Goal: Information Seeking & Learning: Find specific fact

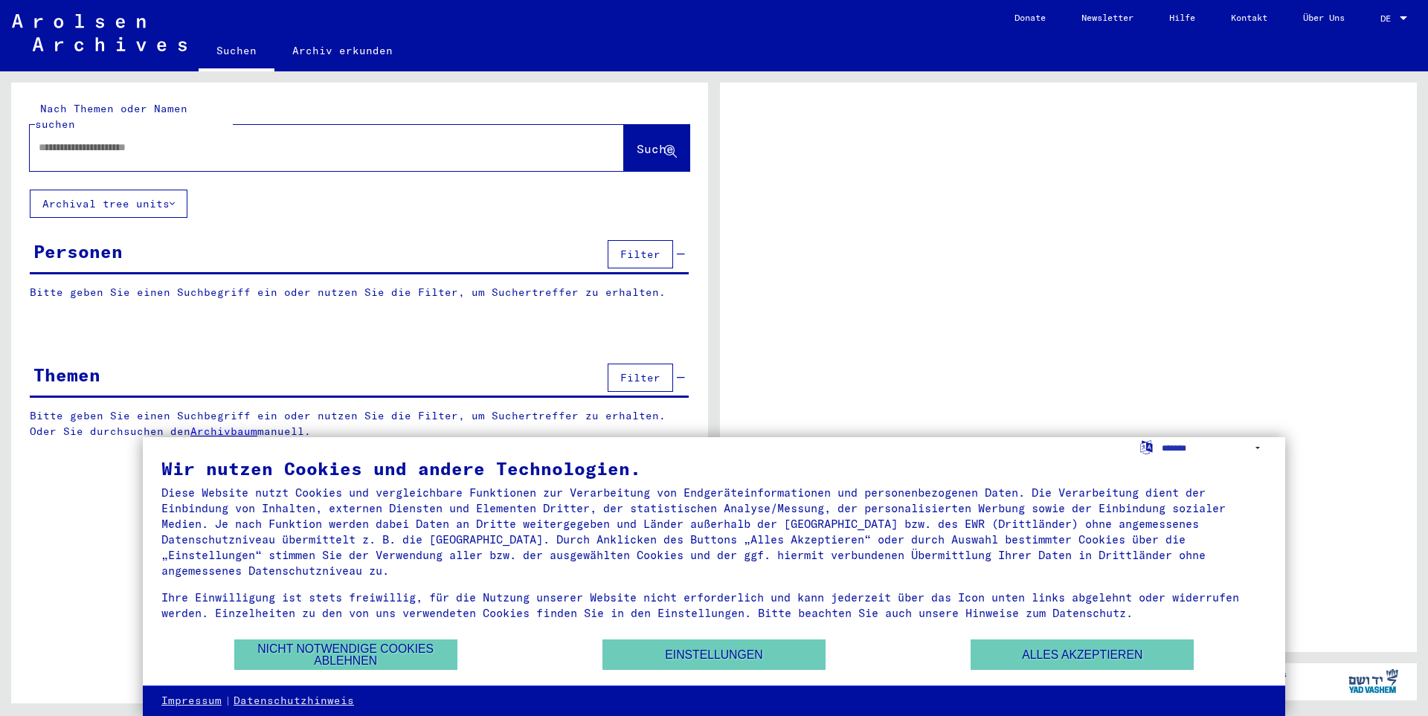
click at [1351, 268] on div at bounding box center [1068, 368] width 697 height 570
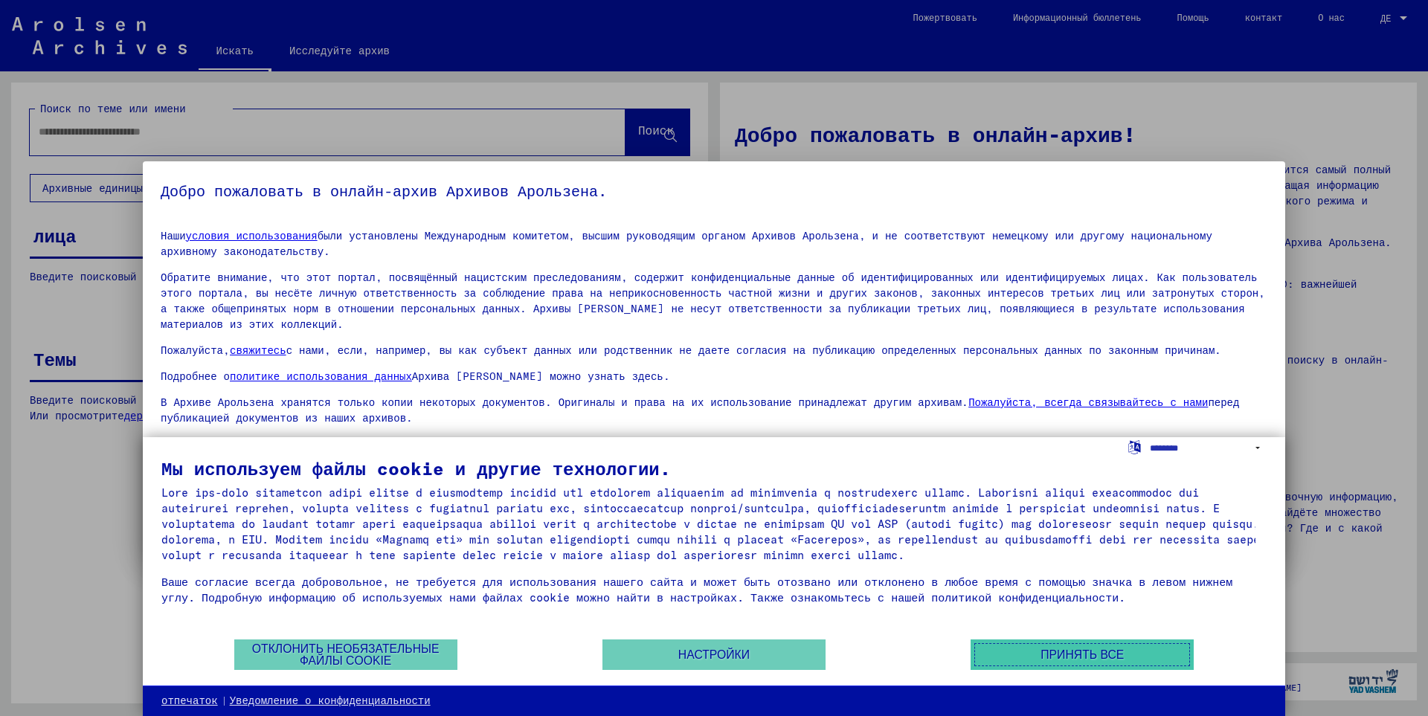
click at [1127, 662] on button "Принять все" at bounding box center [1082, 655] width 223 height 30
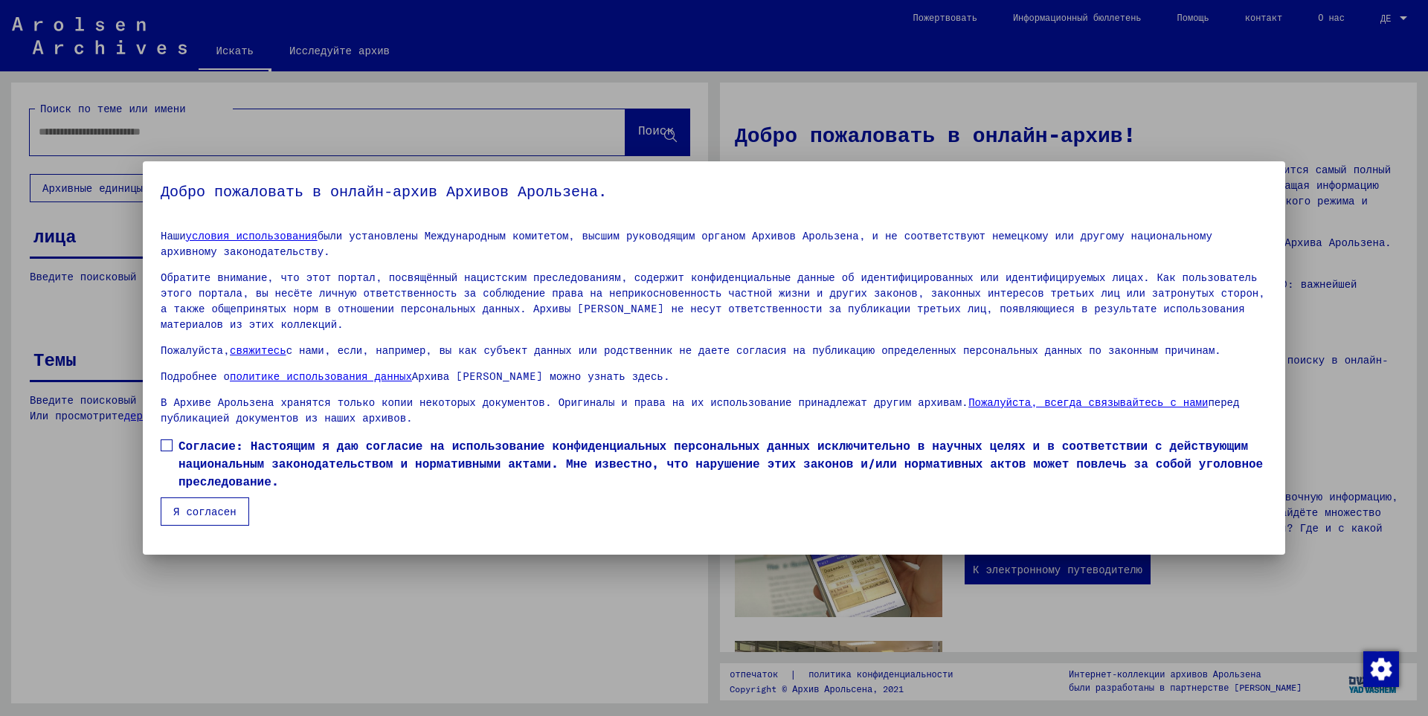
click at [165, 440] on span at bounding box center [167, 446] width 12 height 12
click at [216, 505] on font "Я согласен" at bounding box center [204, 511] width 63 height 13
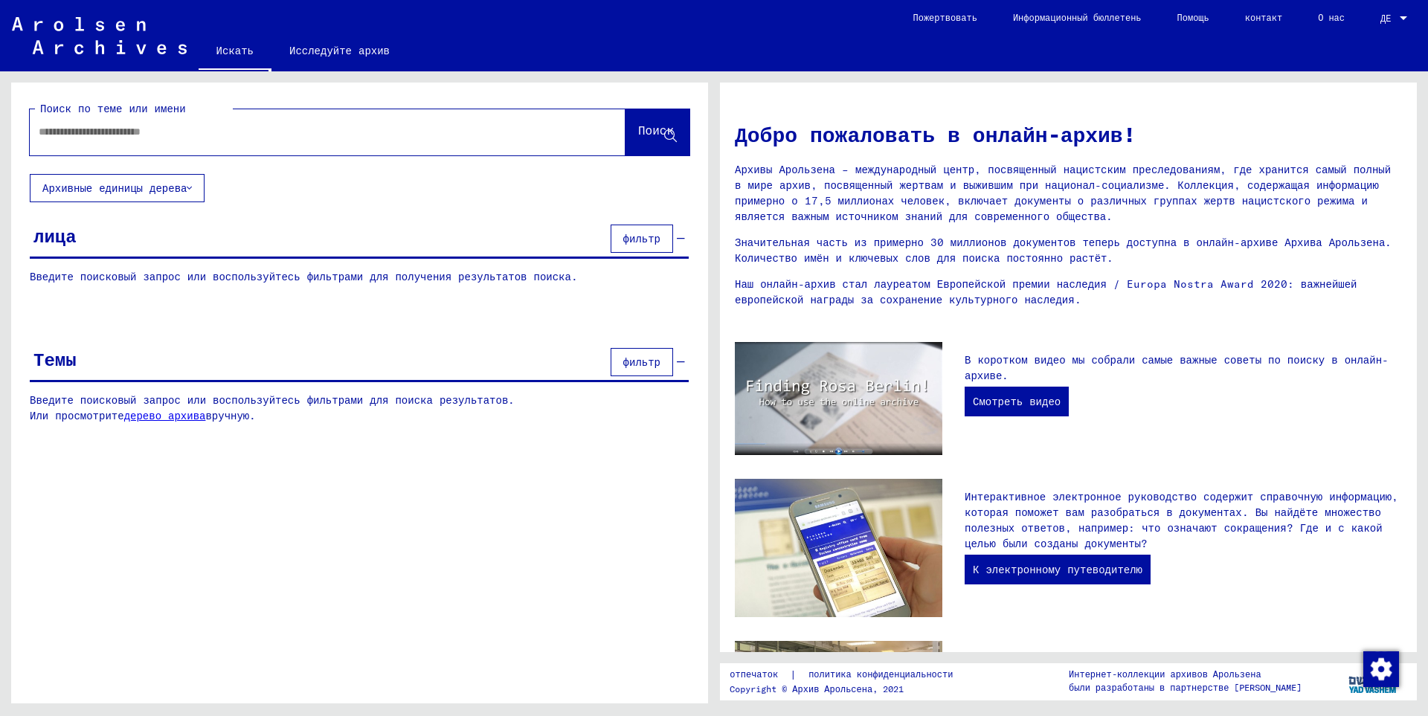
click at [67, 134] on input "text" at bounding box center [310, 132] width 542 height 16
click at [638, 131] on font "Поиск" at bounding box center [656, 130] width 36 height 15
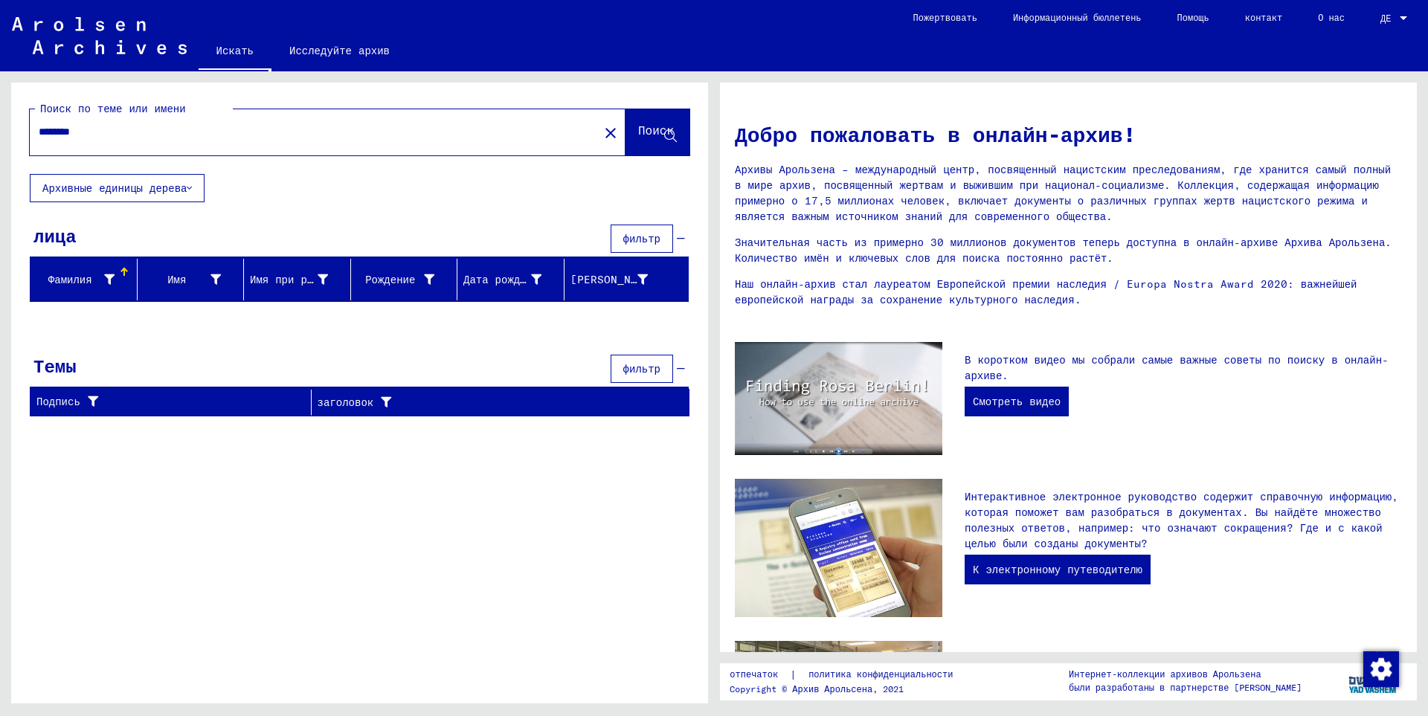
drag, startPoint x: 94, startPoint y: 131, endPoint x: 0, endPoint y: 124, distance: 94.0
click at [0, 124] on div "Поиск по теме или имени ******** close Поиск Архивные единицы дерева лица фильт…" at bounding box center [357, 387] width 714 height 632
click at [150, 132] on input "********" at bounding box center [310, 132] width 542 height 16
click at [652, 135] on font "Поиск" at bounding box center [656, 130] width 36 height 15
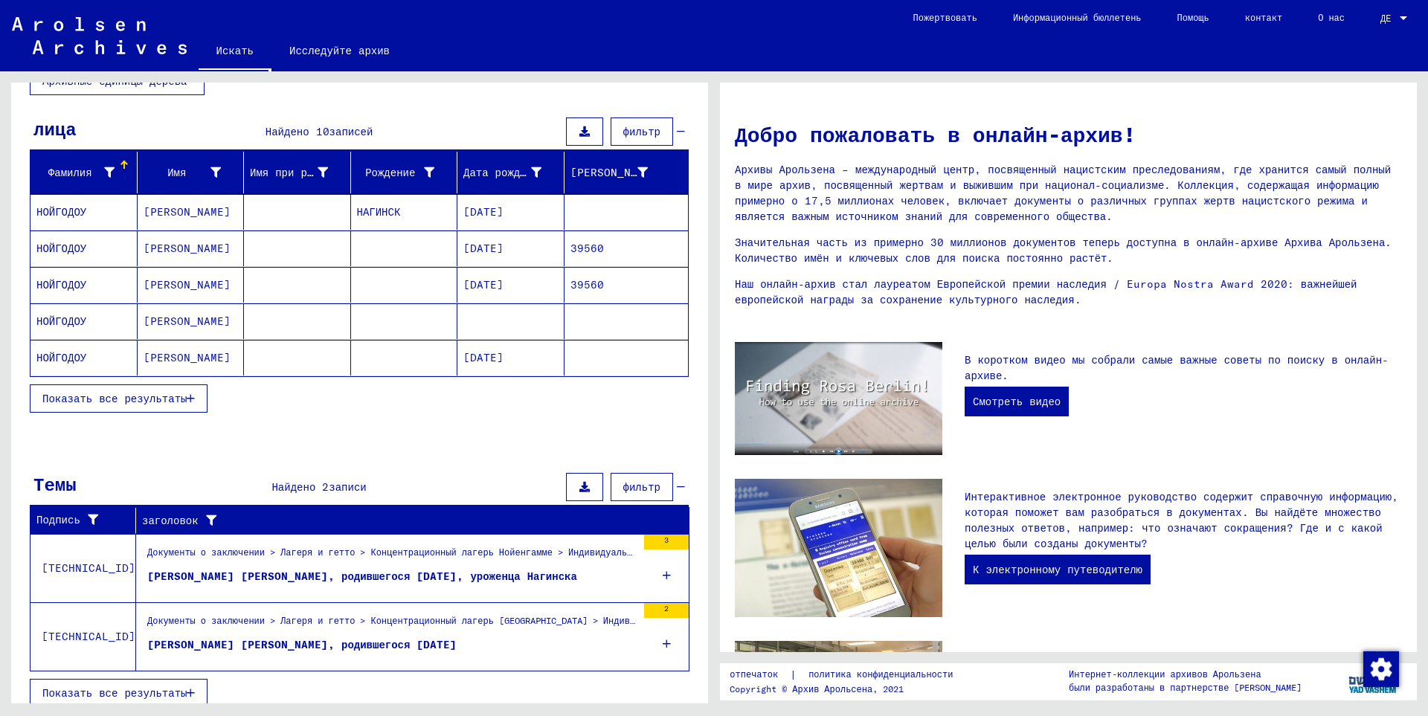
scroll to position [119, 0]
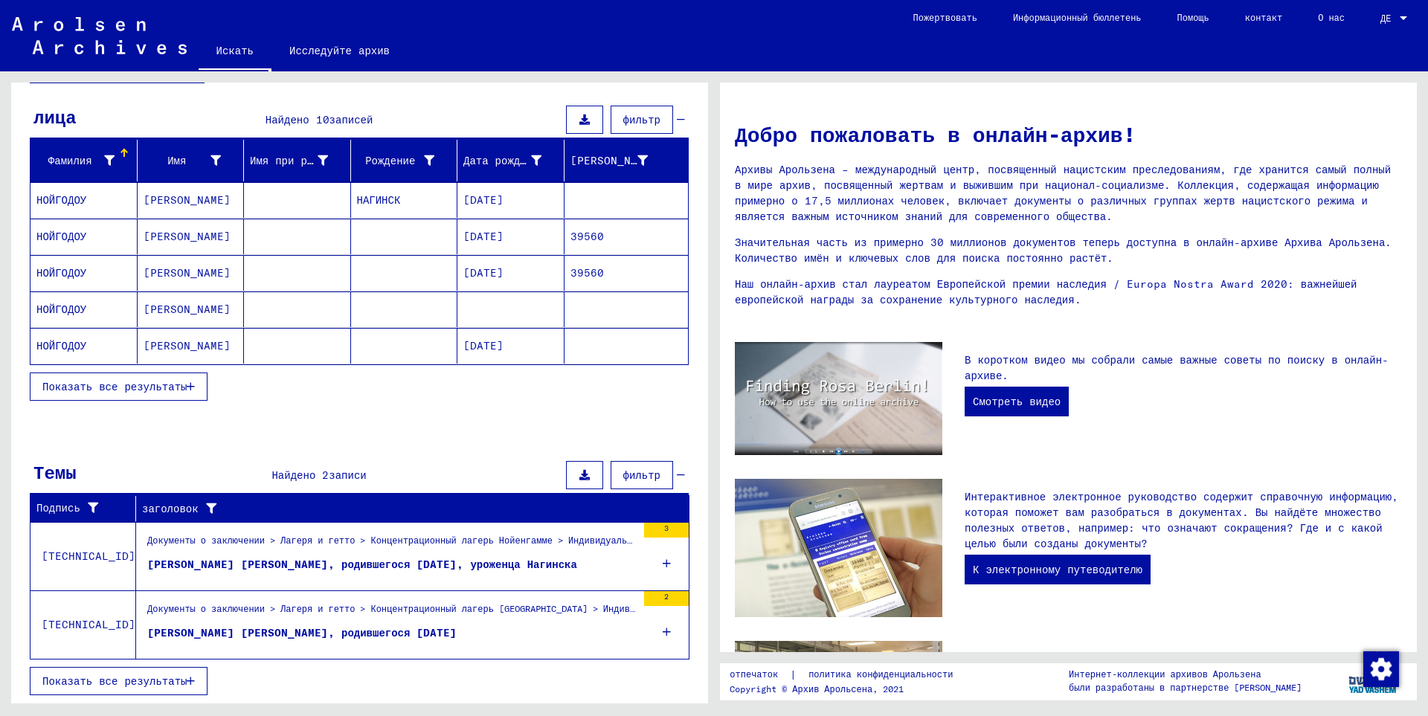
click at [358, 565] on font "[PERSON_NAME] [PERSON_NAME], родившегося [DATE], уроженца Нагинска" at bounding box center [362, 564] width 430 height 13
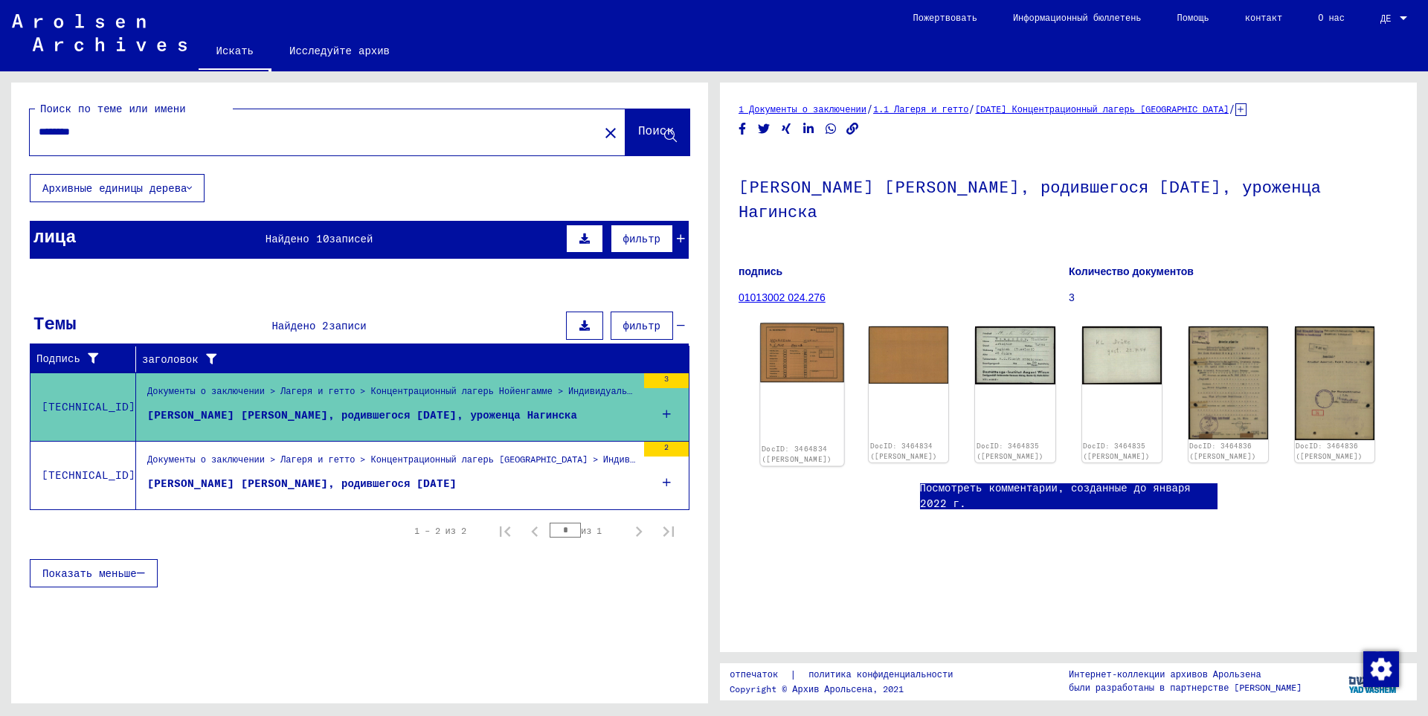
click at [799, 344] on img at bounding box center [802, 354] width 84 height 60
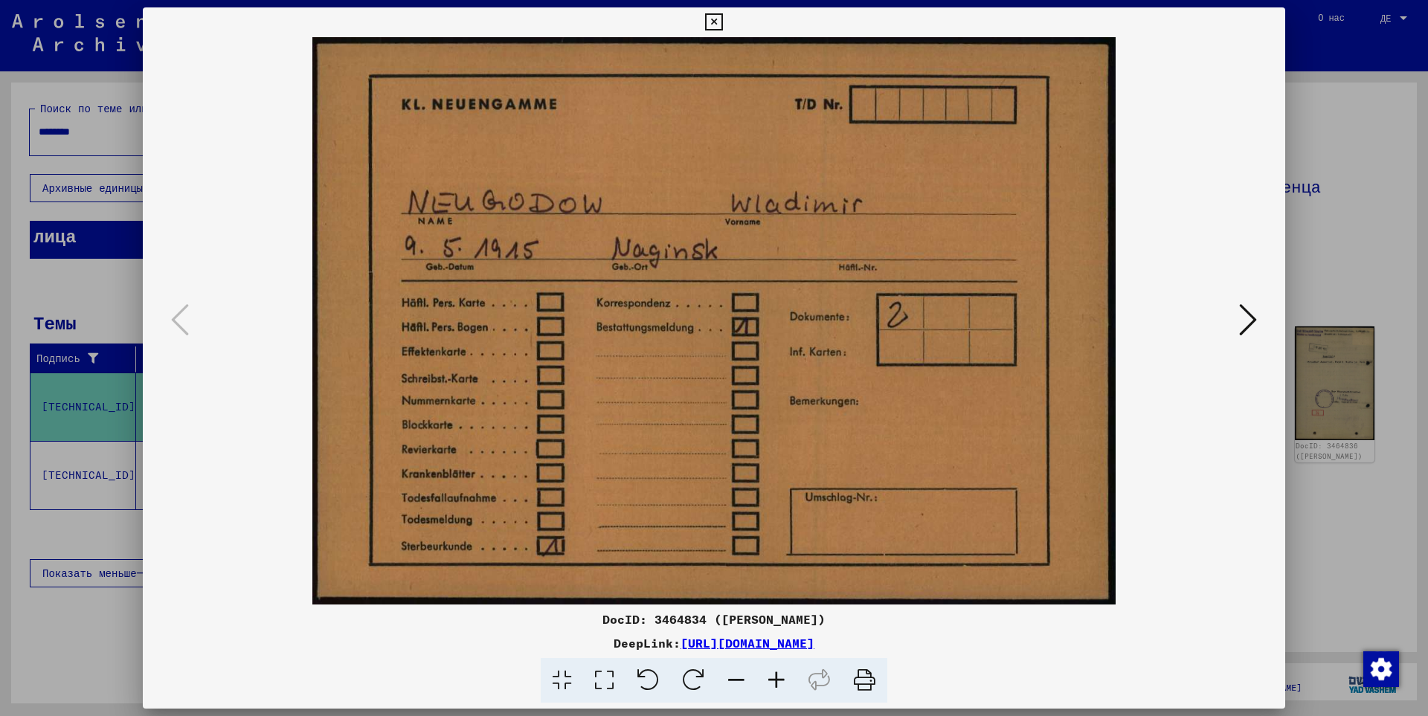
click at [1244, 326] on icon at bounding box center [1248, 320] width 18 height 36
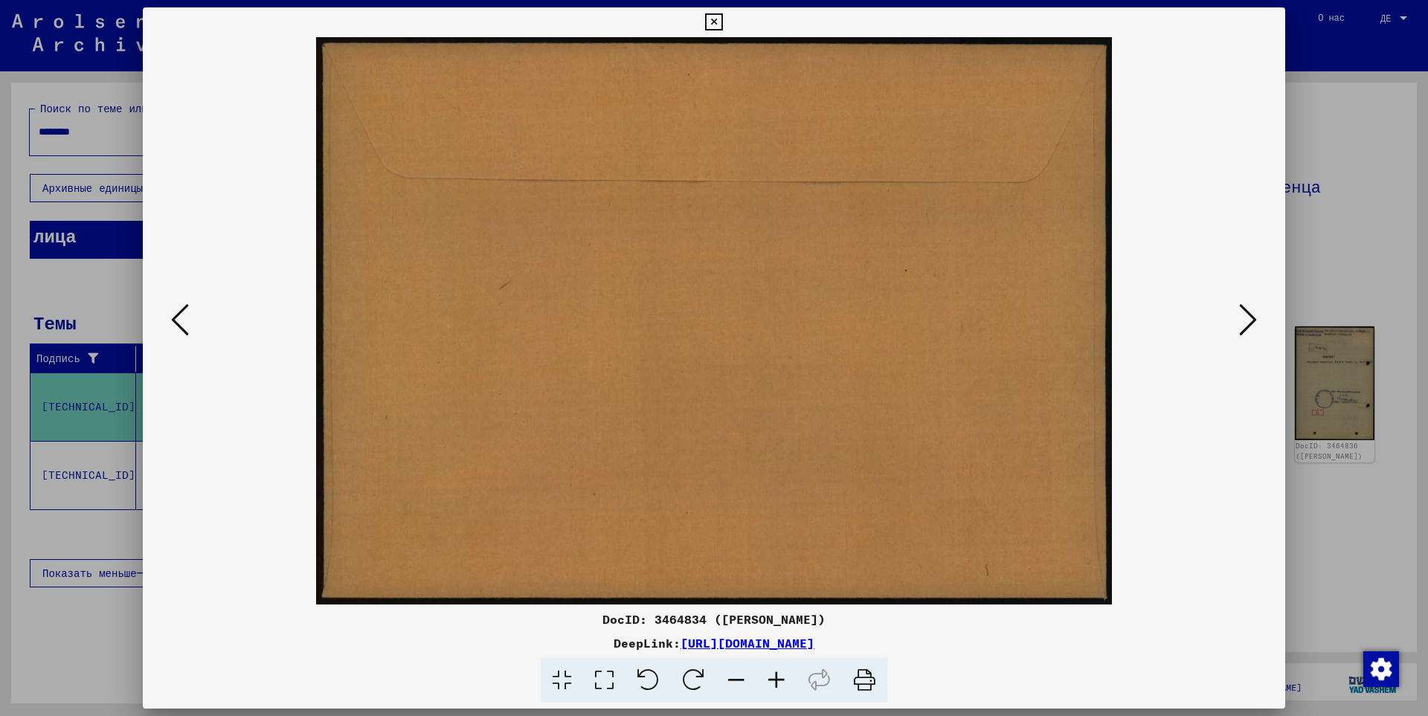
click at [1244, 326] on icon at bounding box center [1248, 320] width 18 height 36
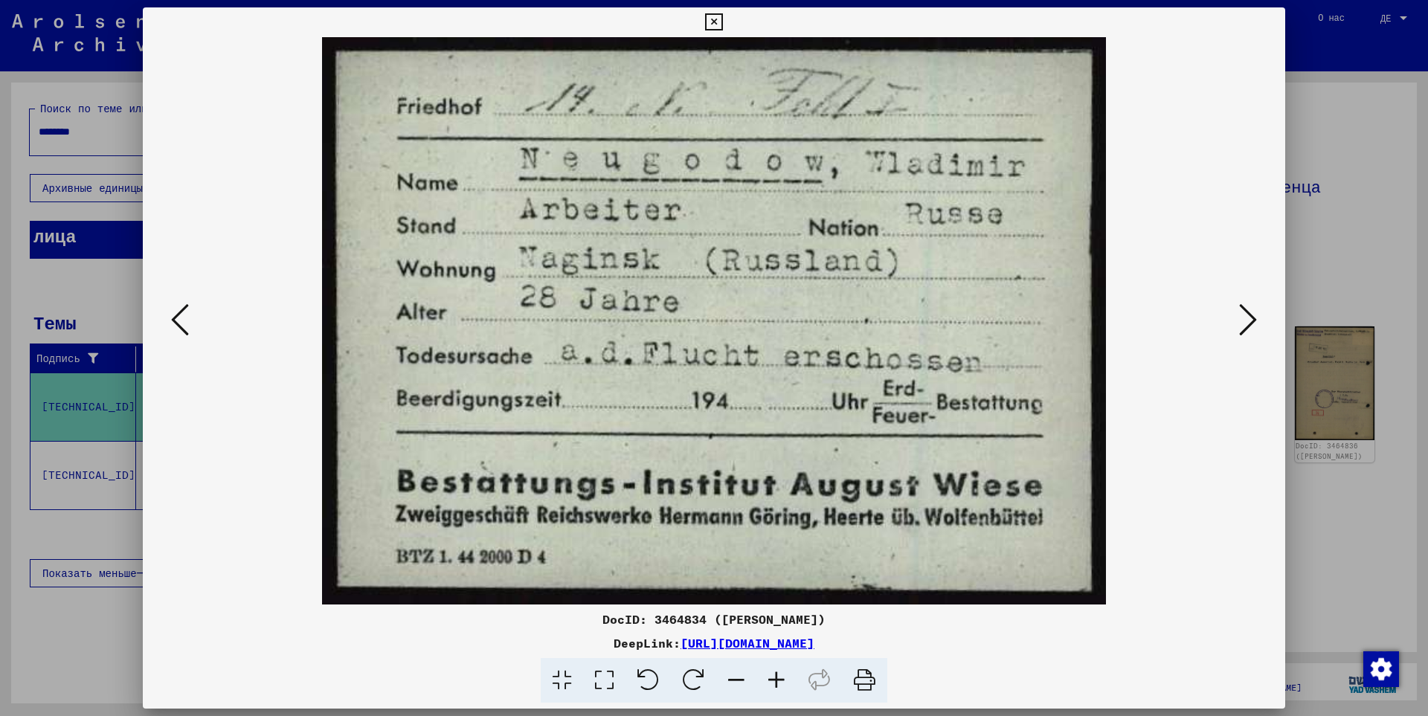
click at [1244, 326] on icon at bounding box center [1248, 320] width 18 height 36
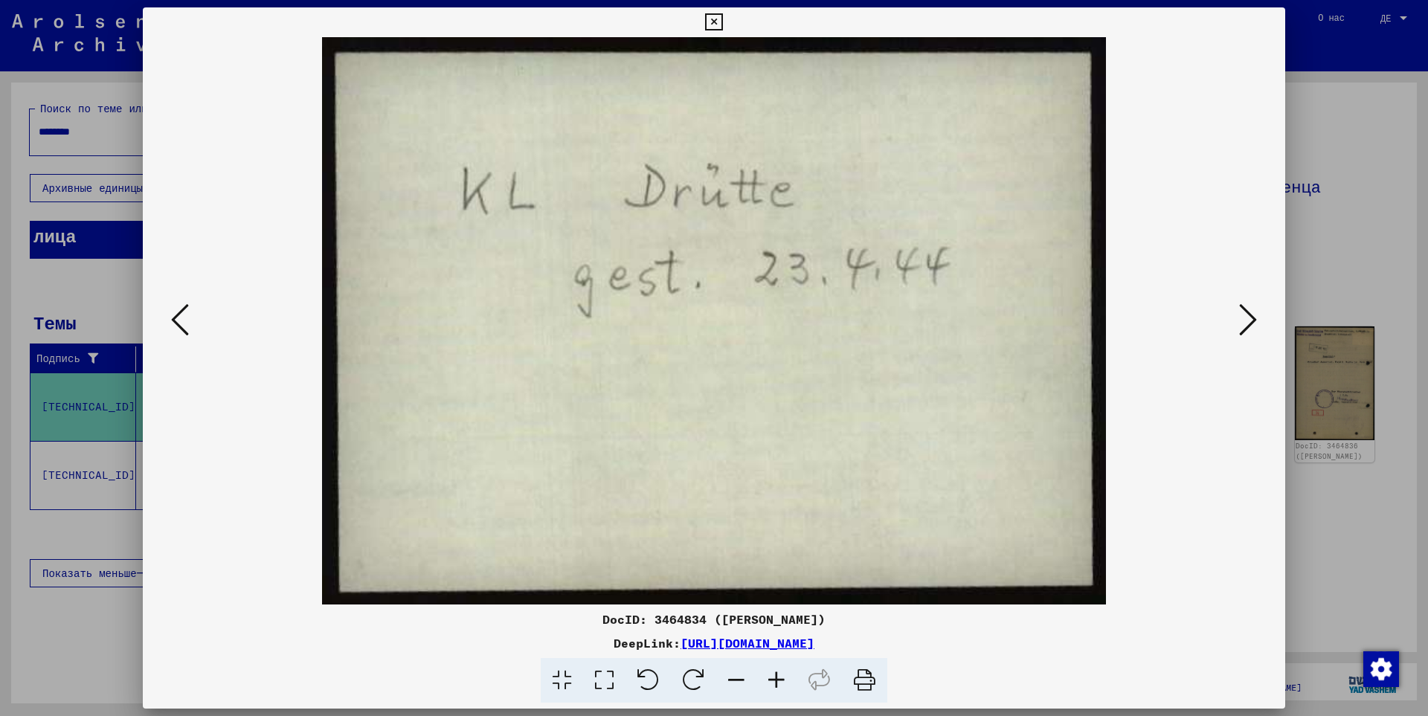
click at [1244, 326] on icon at bounding box center [1248, 320] width 18 height 36
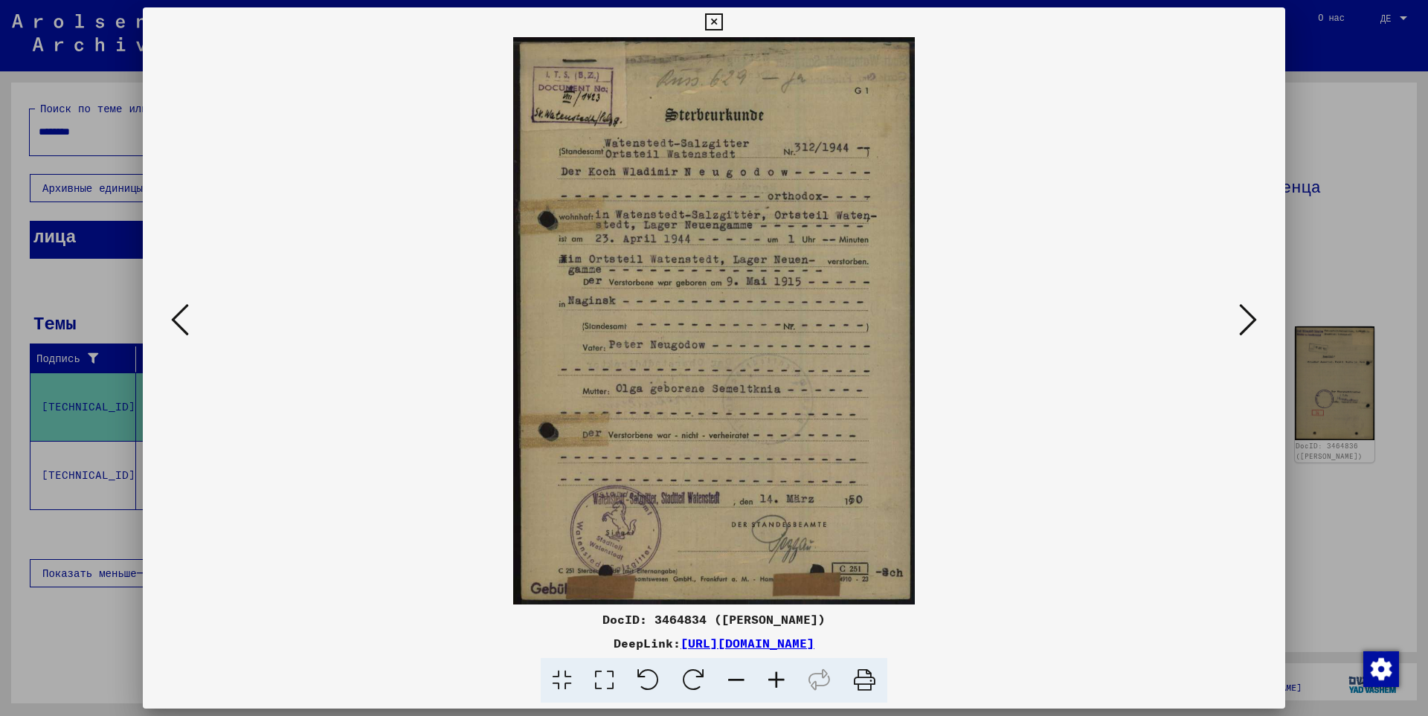
click at [775, 679] on icon at bounding box center [776, 680] width 40 height 45
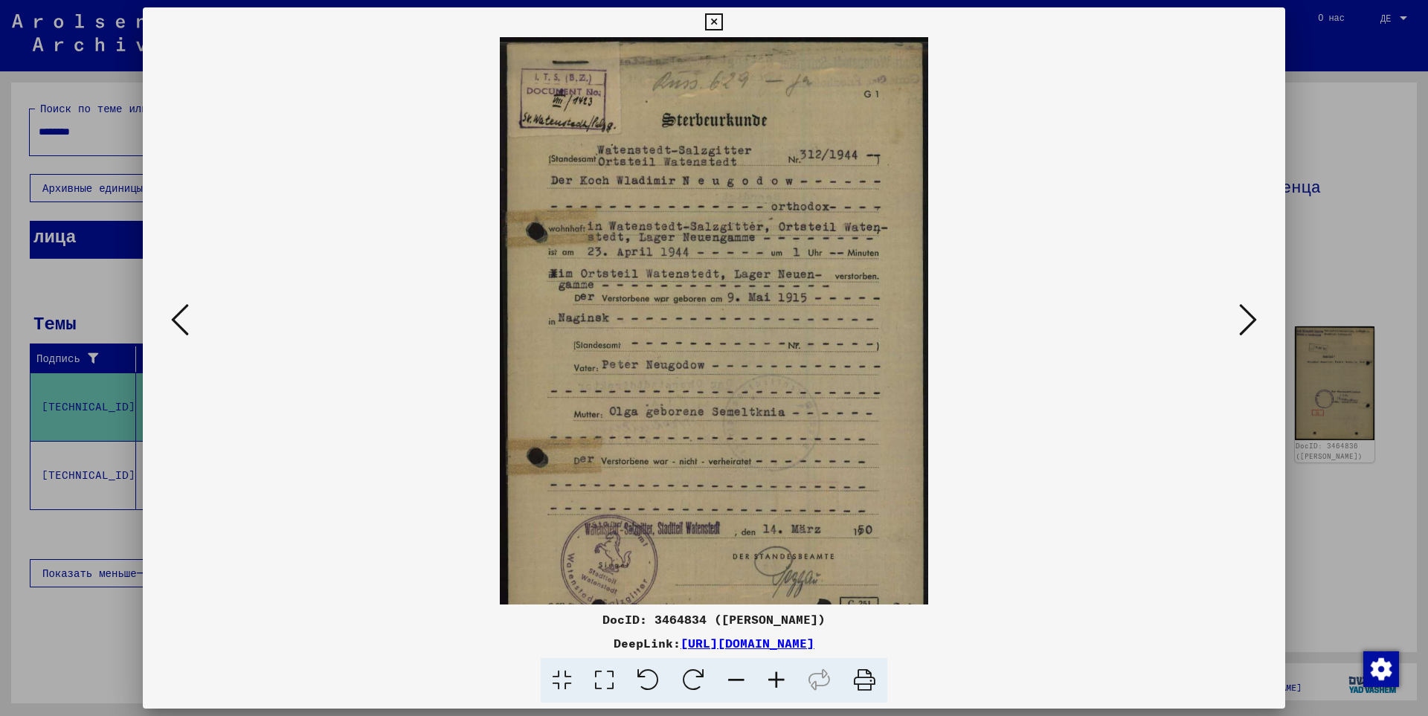
click at [775, 679] on icon at bounding box center [776, 680] width 40 height 45
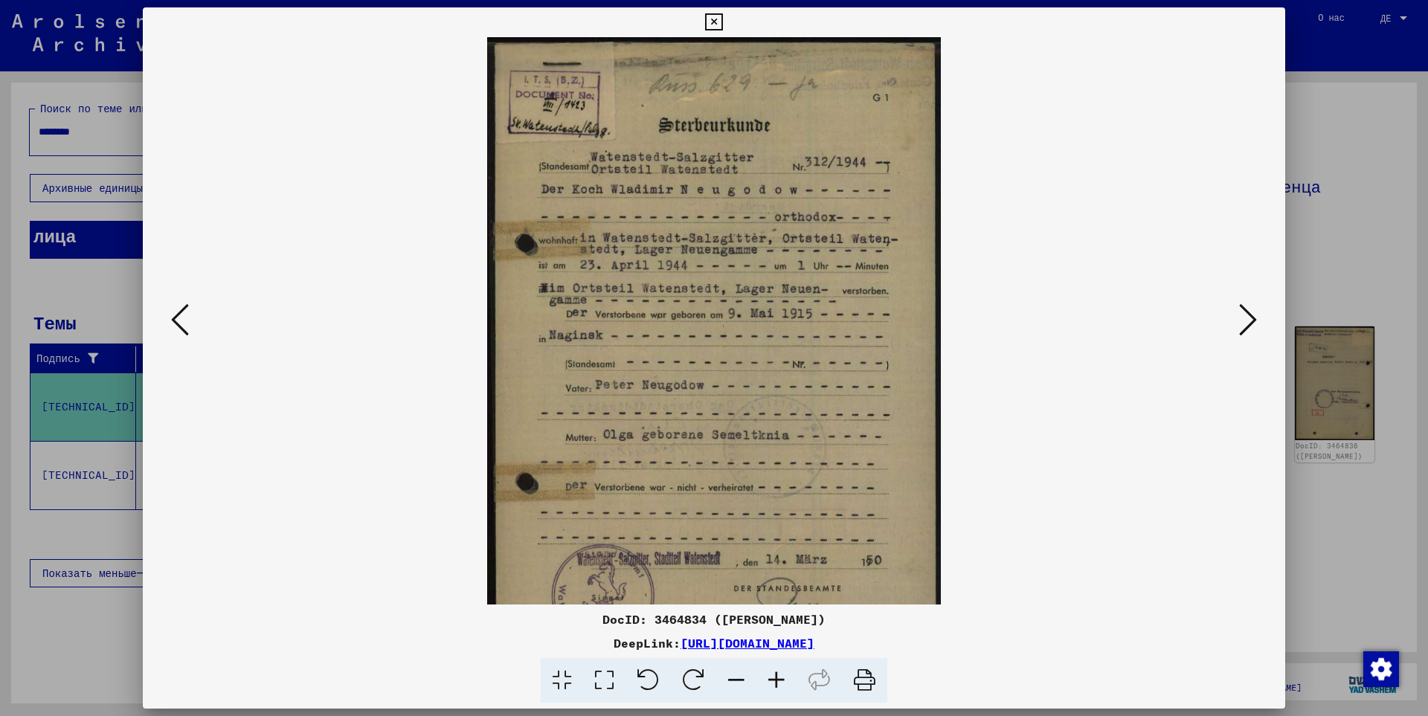
click at [775, 679] on icon at bounding box center [776, 680] width 40 height 45
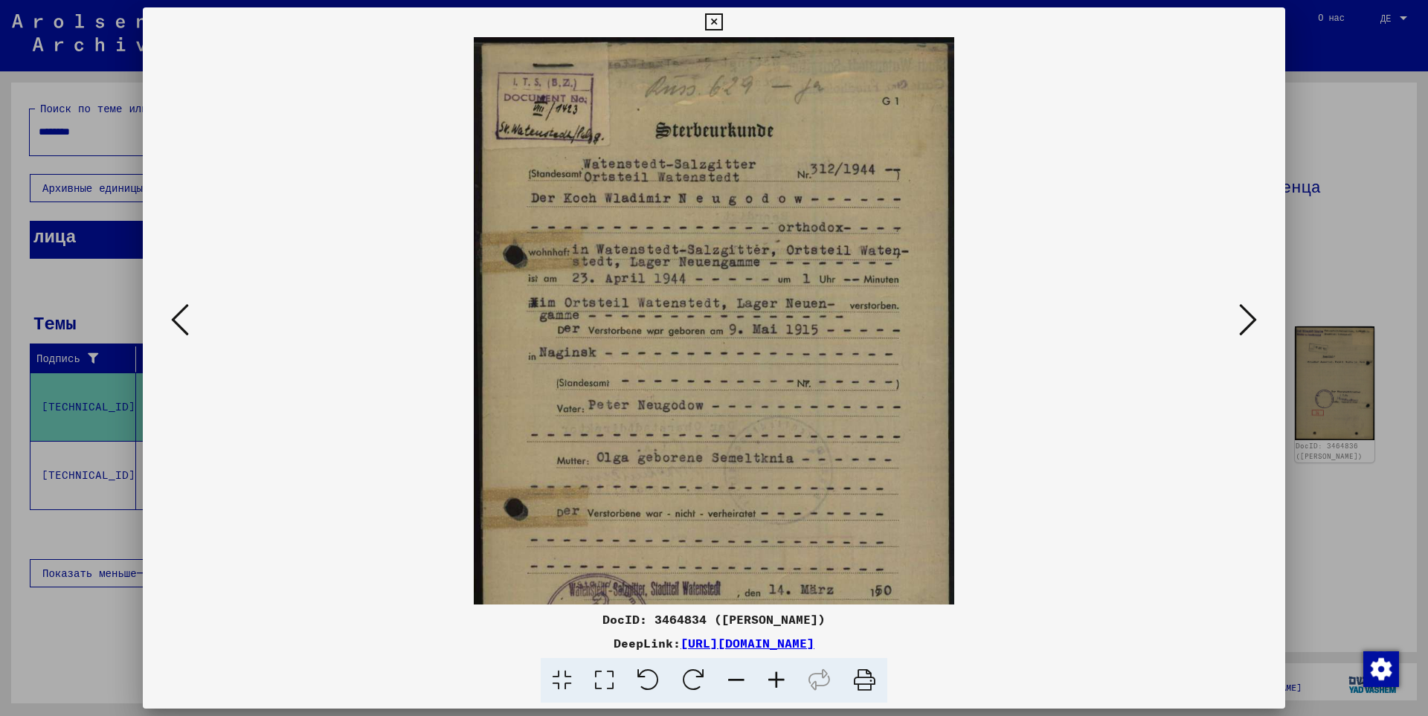
click at [775, 679] on icon at bounding box center [776, 680] width 40 height 45
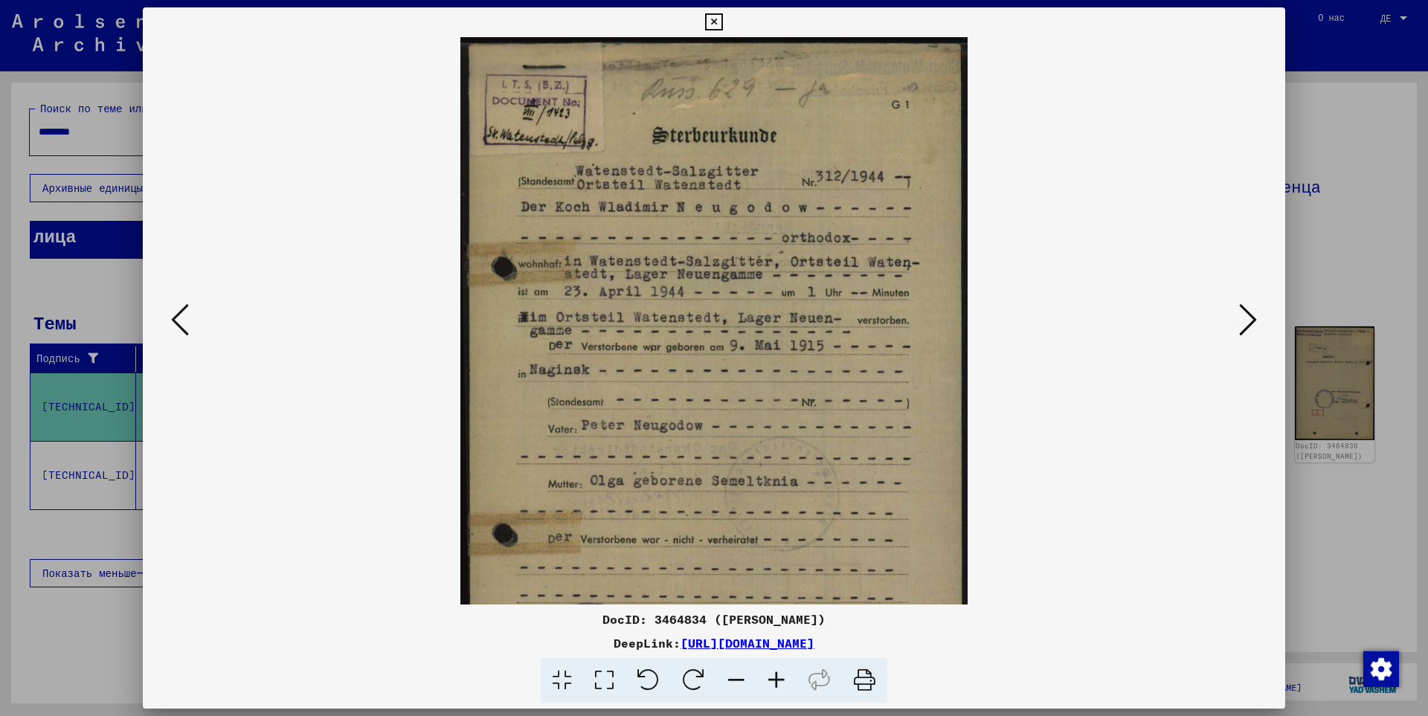
click at [775, 679] on icon at bounding box center [776, 680] width 40 height 45
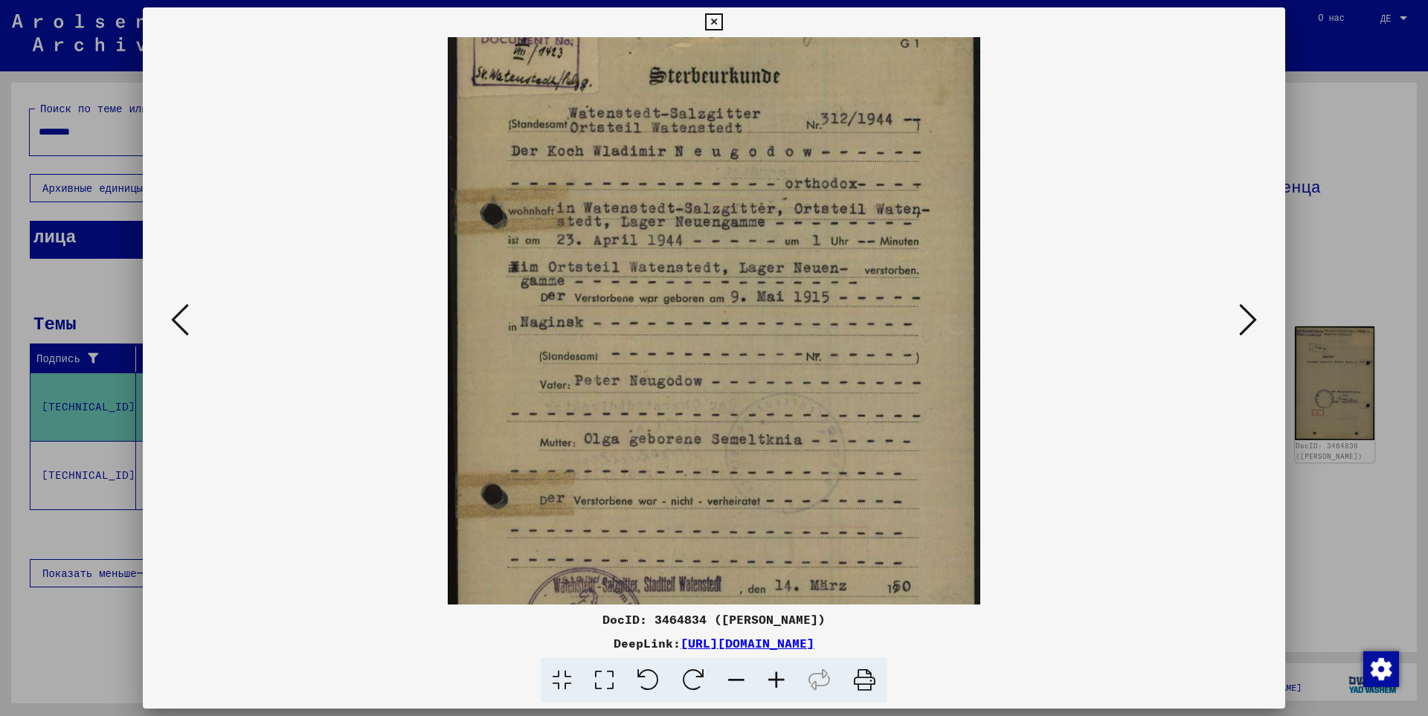
scroll to position [123, 0]
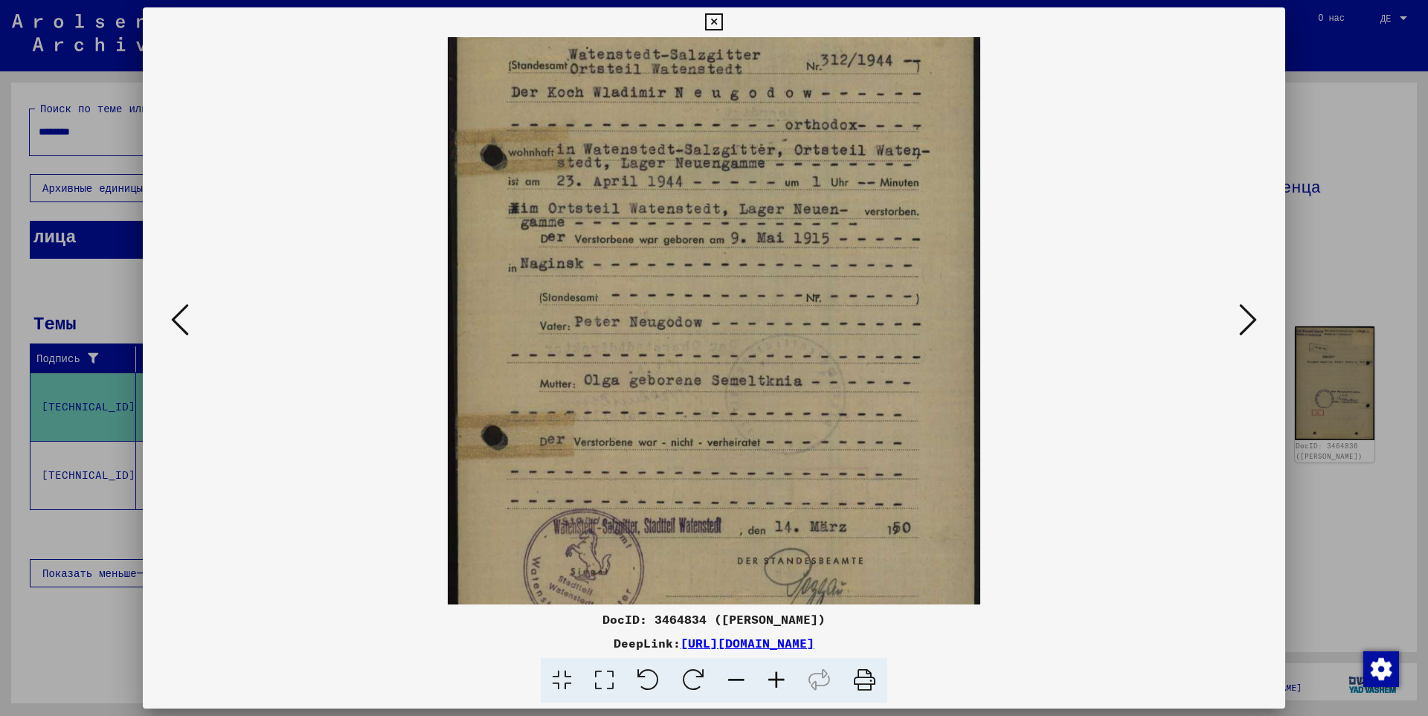
drag, startPoint x: 785, startPoint y: 447, endPoint x: 782, endPoint y: 333, distance: 113.8
click at [782, 333] on img at bounding box center [714, 290] width 533 height 753
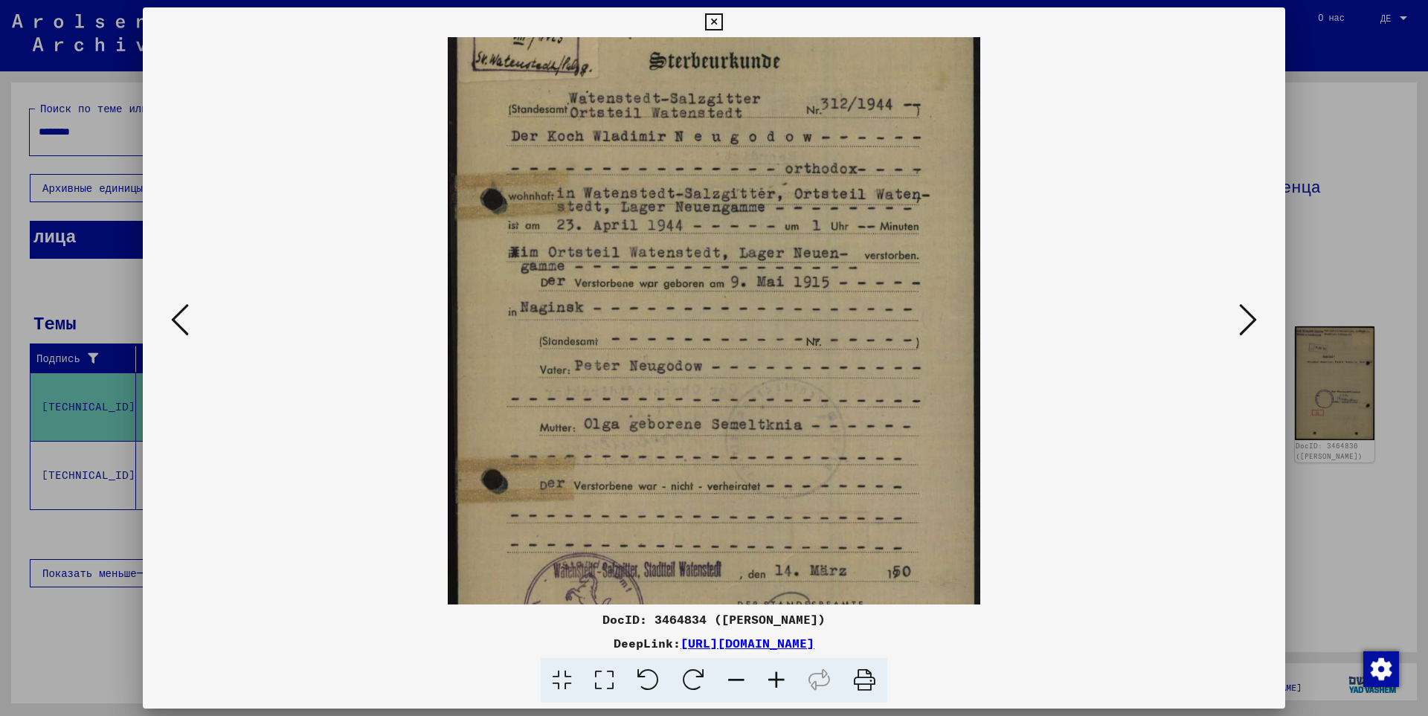
scroll to position [65, 0]
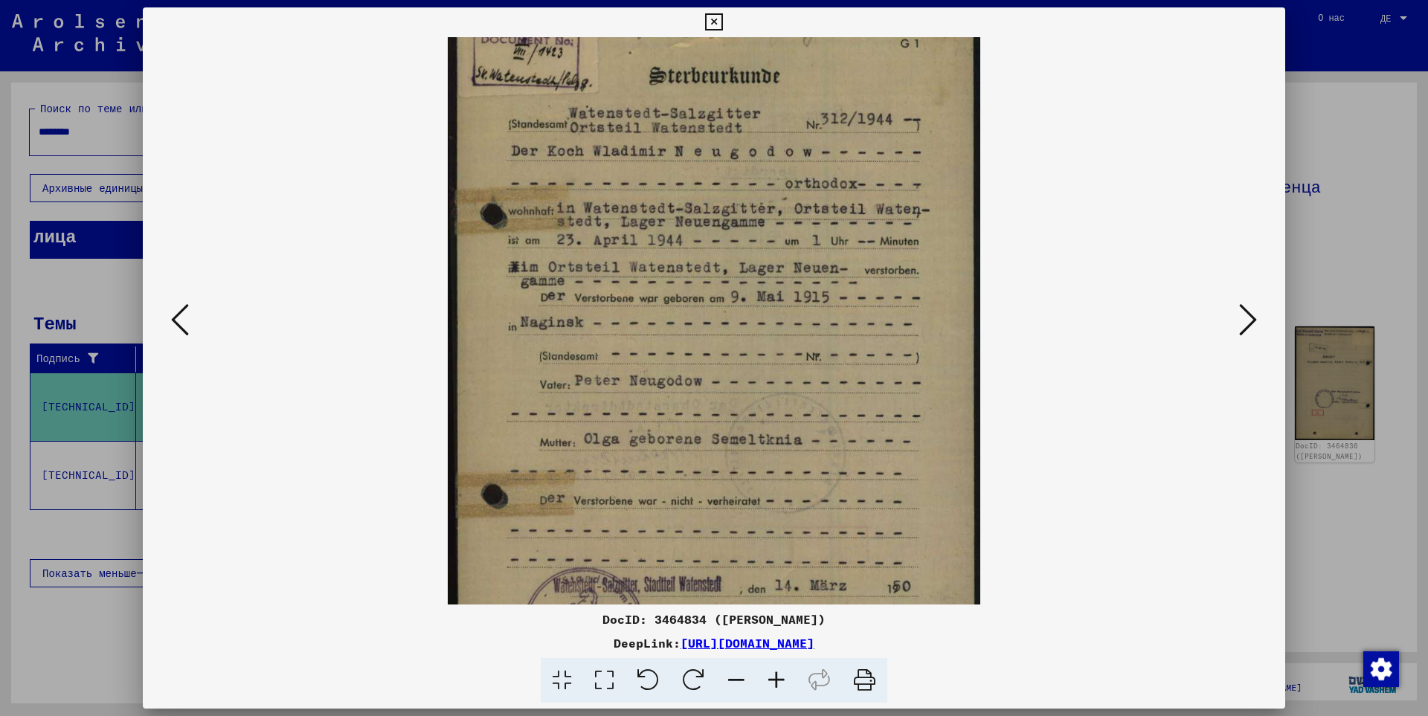
drag, startPoint x: 787, startPoint y: 373, endPoint x: 787, endPoint y: 432, distance: 58.8
click at [787, 432] on img at bounding box center [714, 348] width 533 height 753
click at [780, 675] on icon at bounding box center [776, 680] width 40 height 45
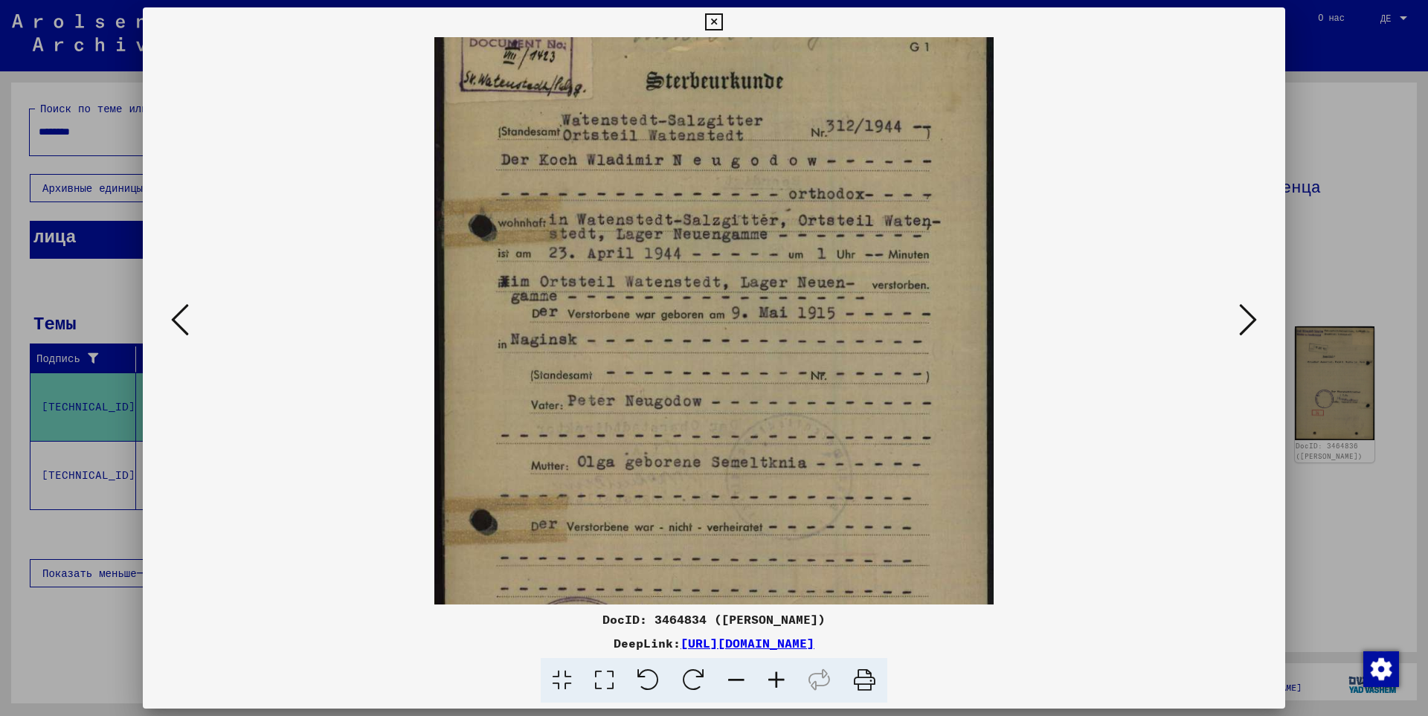
click at [779, 675] on icon at bounding box center [776, 680] width 40 height 45
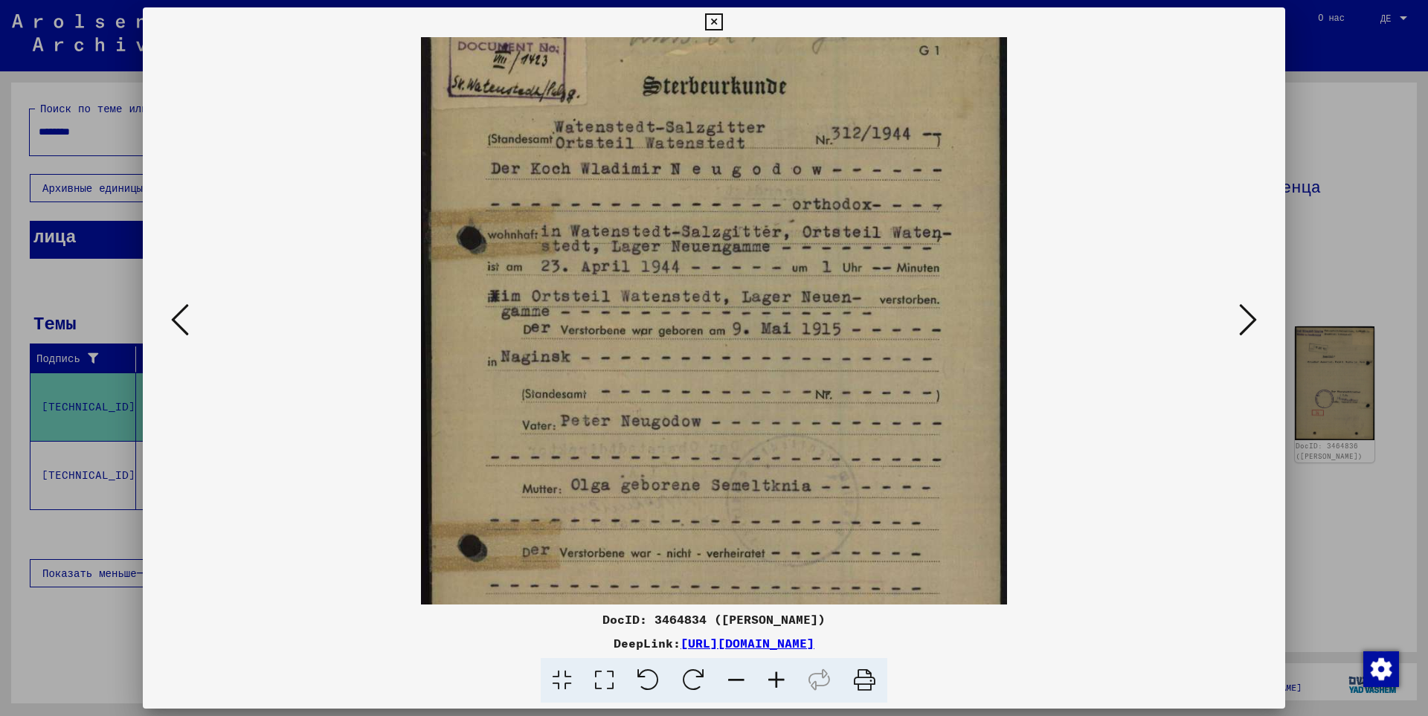
click at [778, 675] on icon at bounding box center [776, 680] width 40 height 45
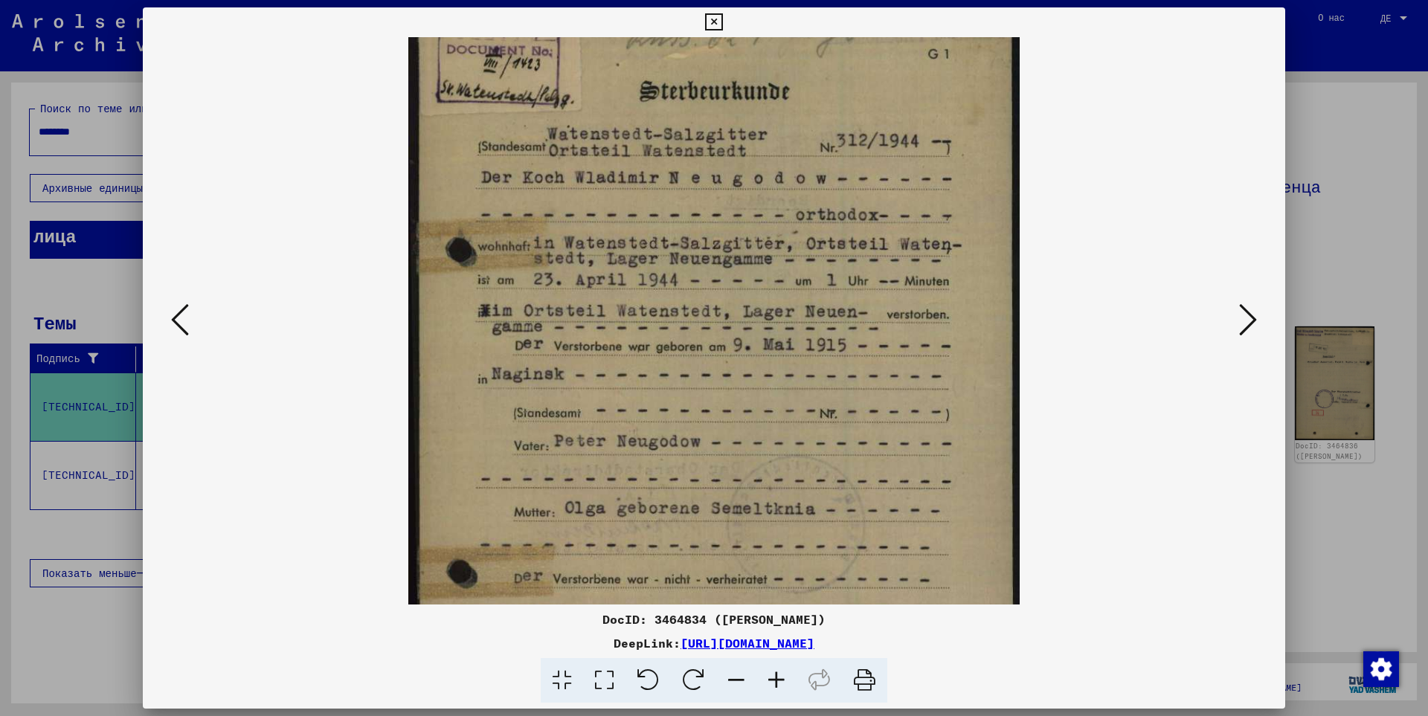
click at [1253, 327] on icon at bounding box center [1248, 320] width 18 height 36
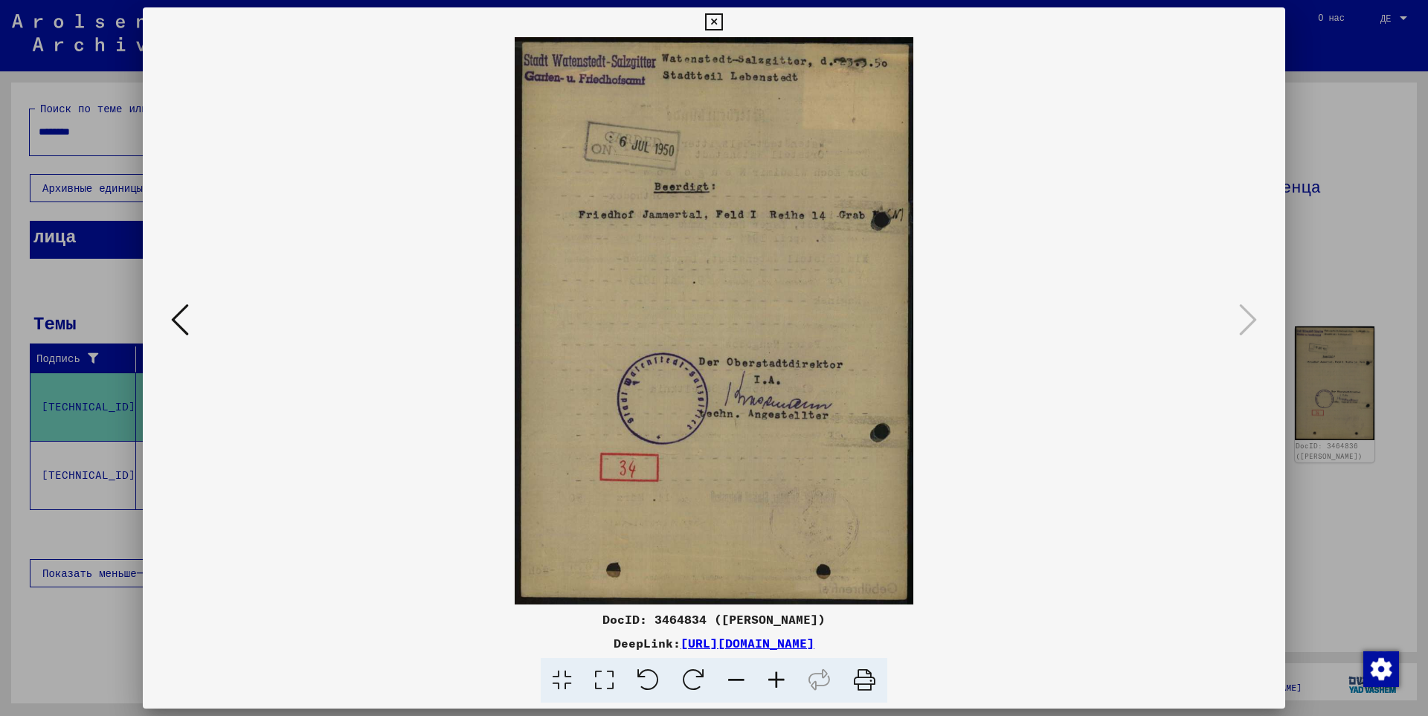
scroll to position [0, 0]
click at [1373, 57] on div at bounding box center [714, 358] width 1428 height 716
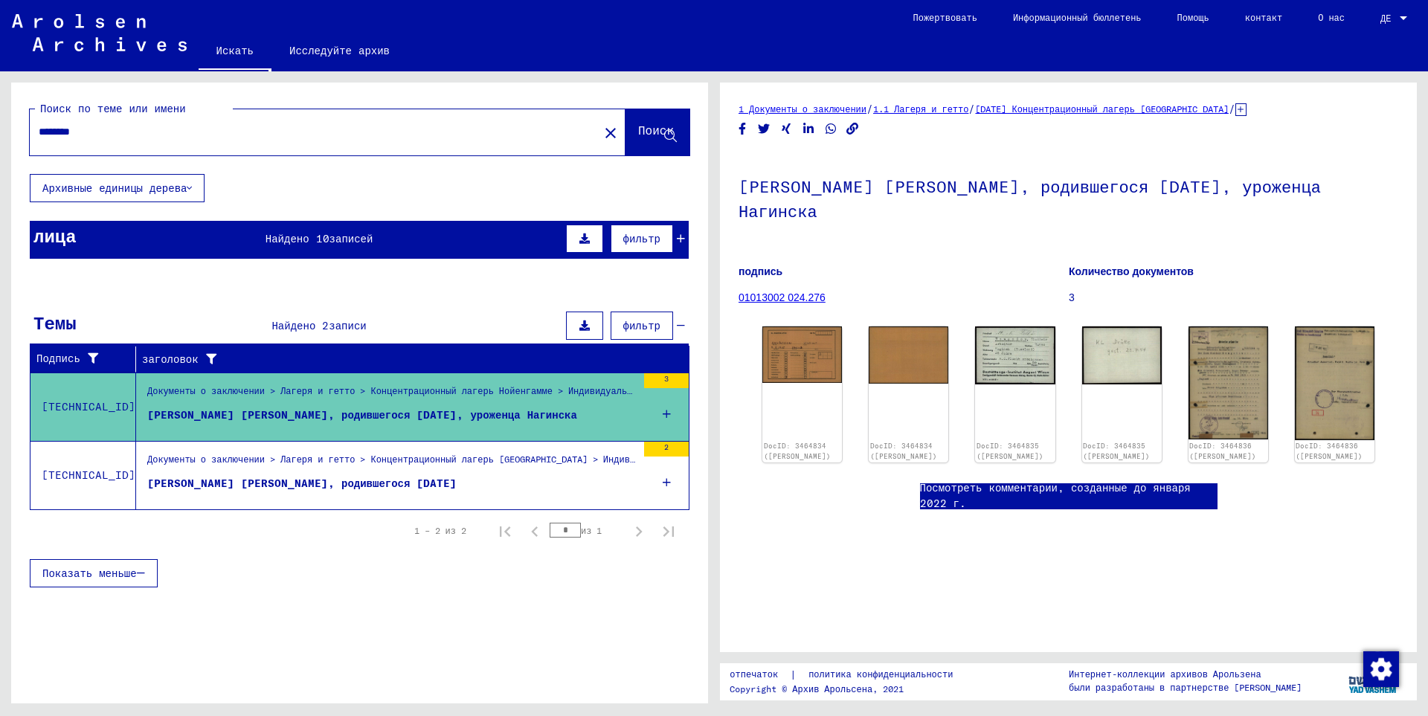
click at [234, 486] on font "[PERSON_NAME] [PERSON_NAME], родившегося [DATE]" at bounding box center [301, 483] width 309 height 13
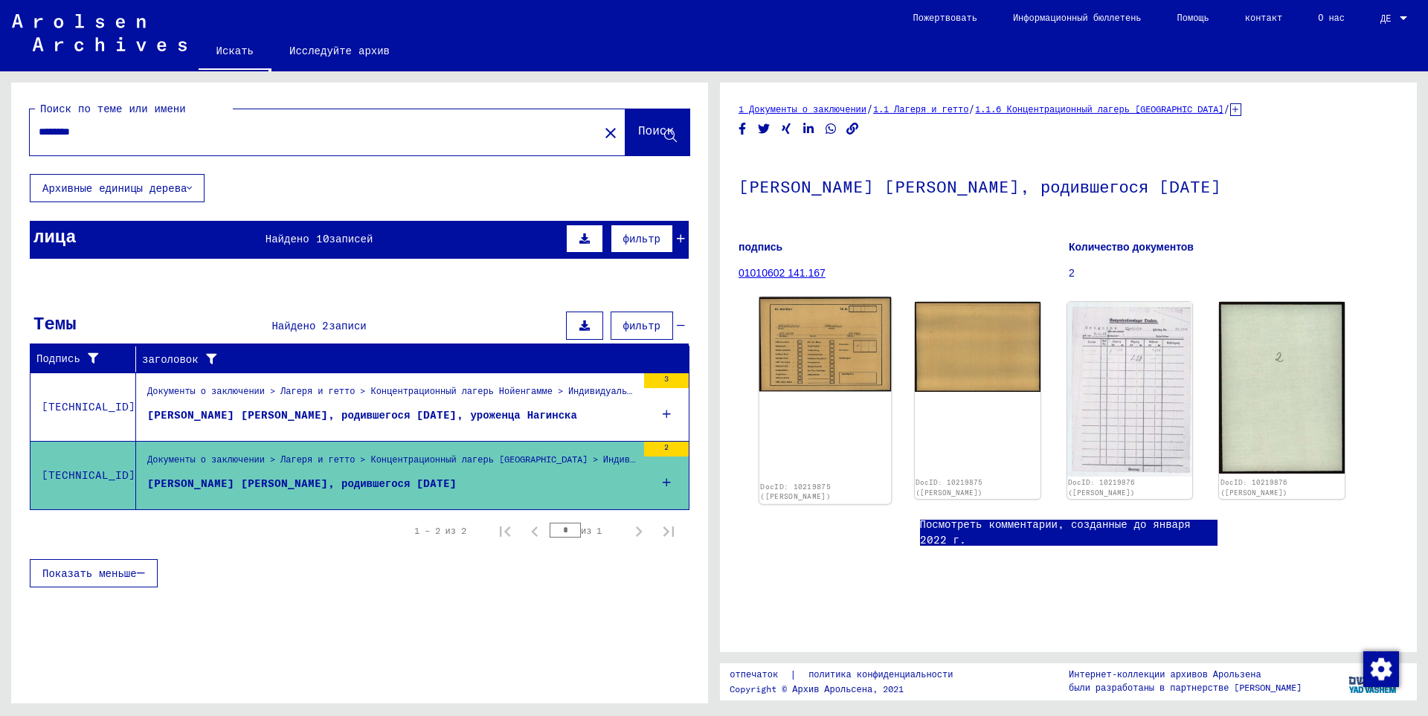
click at [814, 344] on img at bounding box center [825, 345] width 132 height 94
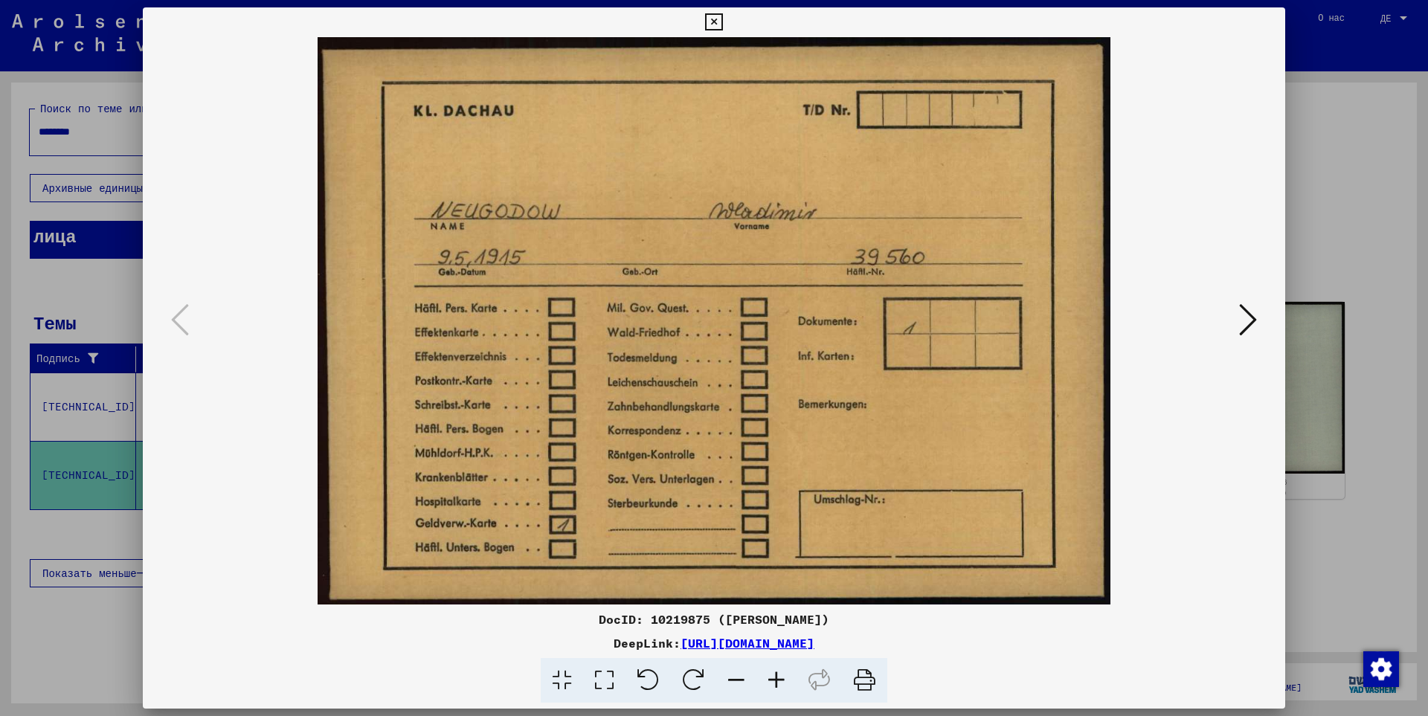
click at [1244, 318] on icon at bounding box center [1248, 320] width 18 height 36
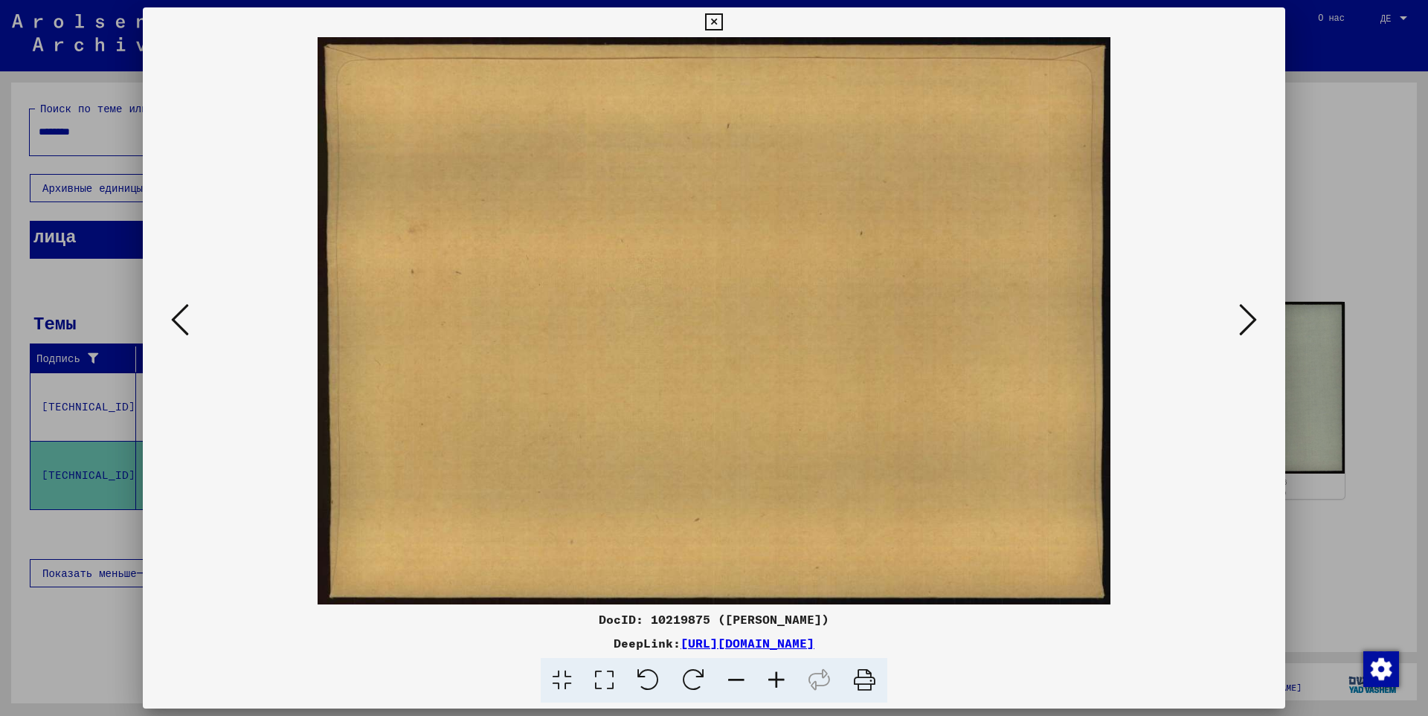
click at [1346, 228] on div at bounding box center [714, 358] width 1428 height 716
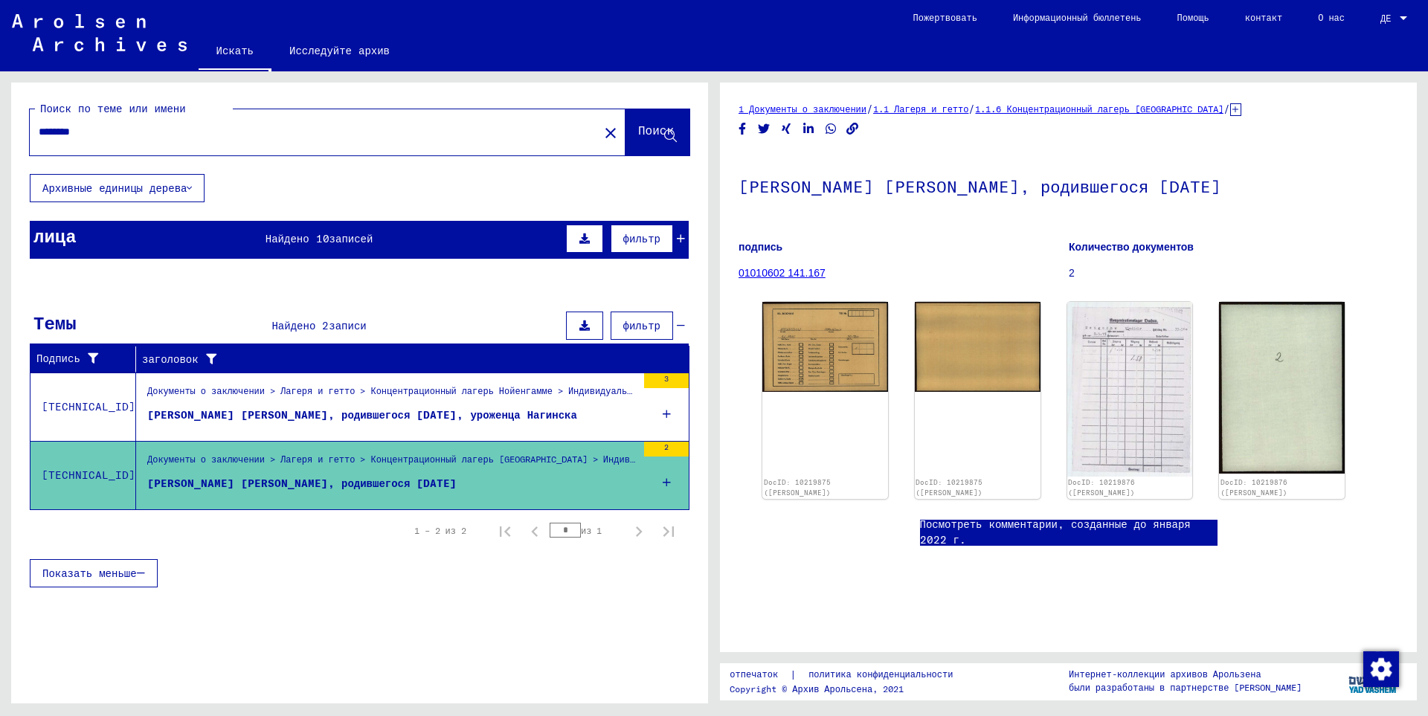
click at [350, 237] on font "записей" at bounding box center [352, 238] width 44 height 13
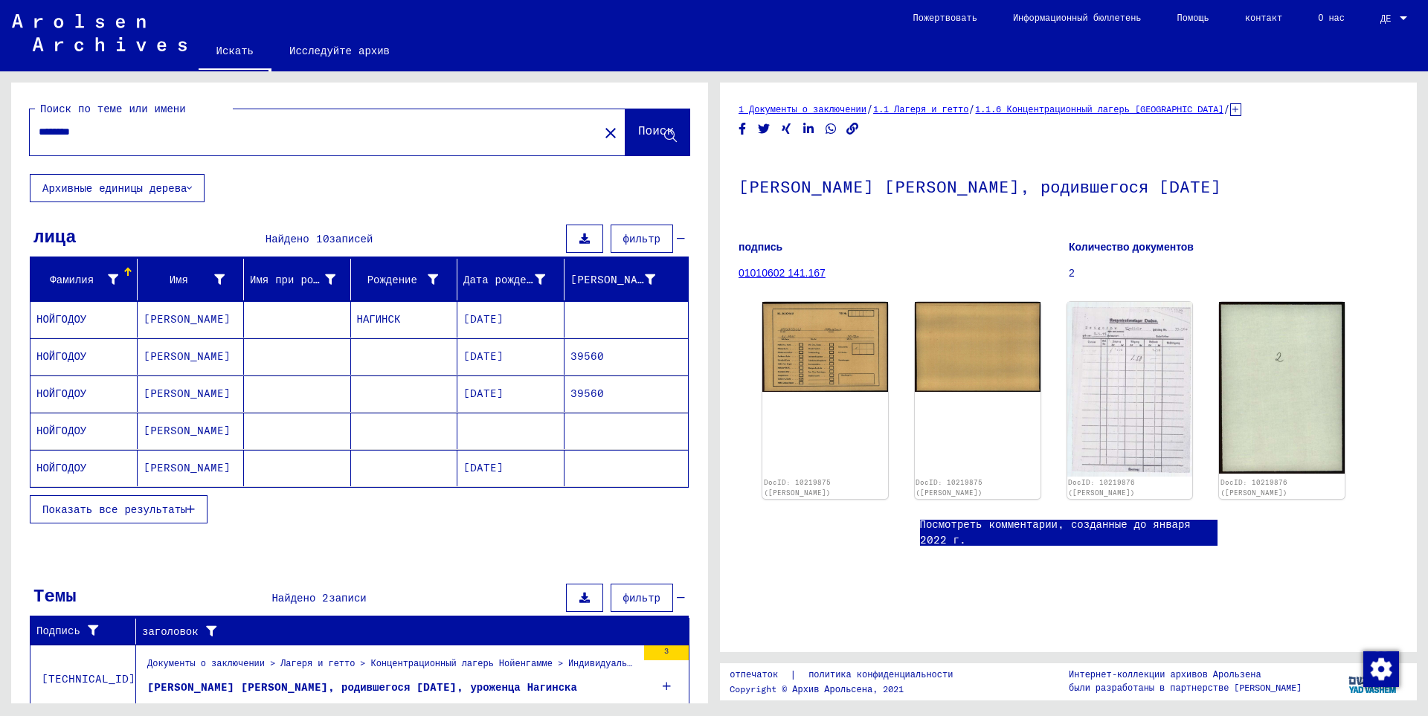
click at [154, 501] on button "Показать все результаты" at bounding box center [119, 509] width 178 height 28
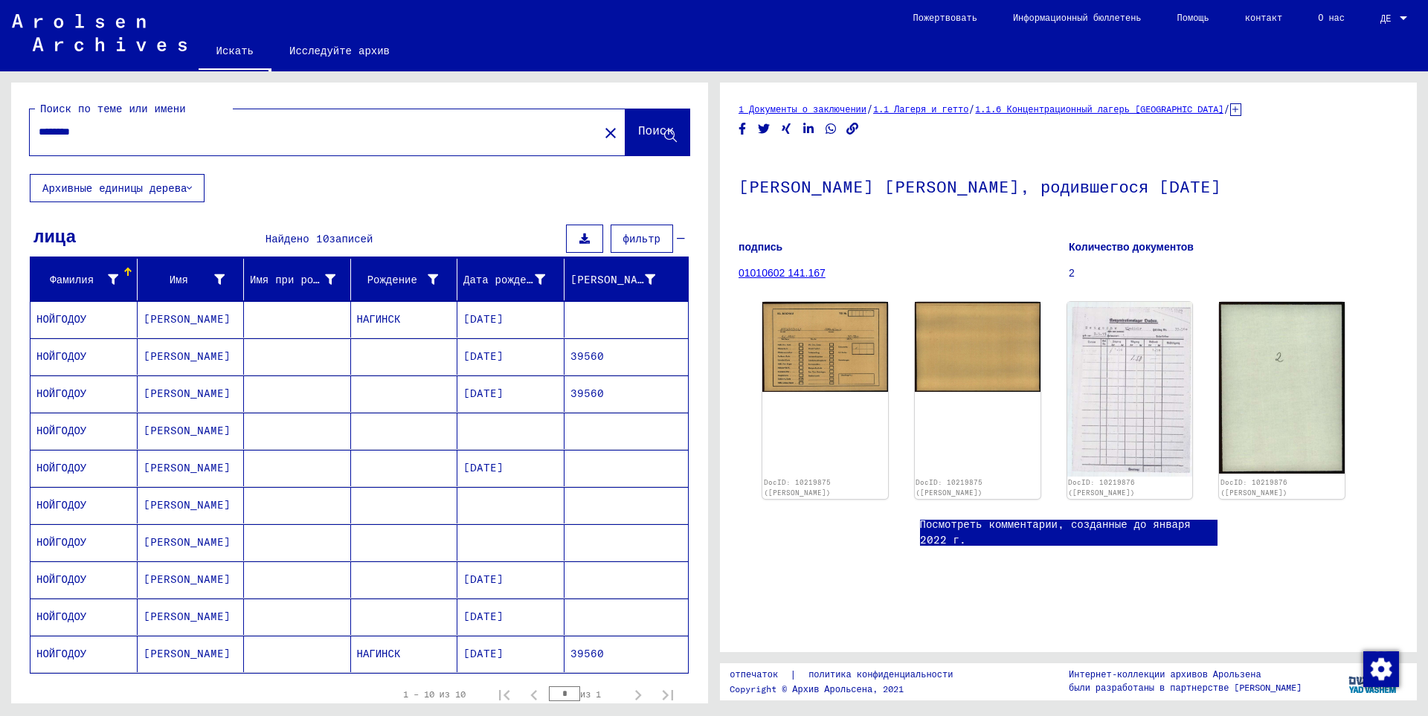
click at [50, 424] on font "НОЙГОДОУ" at bounding box center [61, 430] width 50 height 13
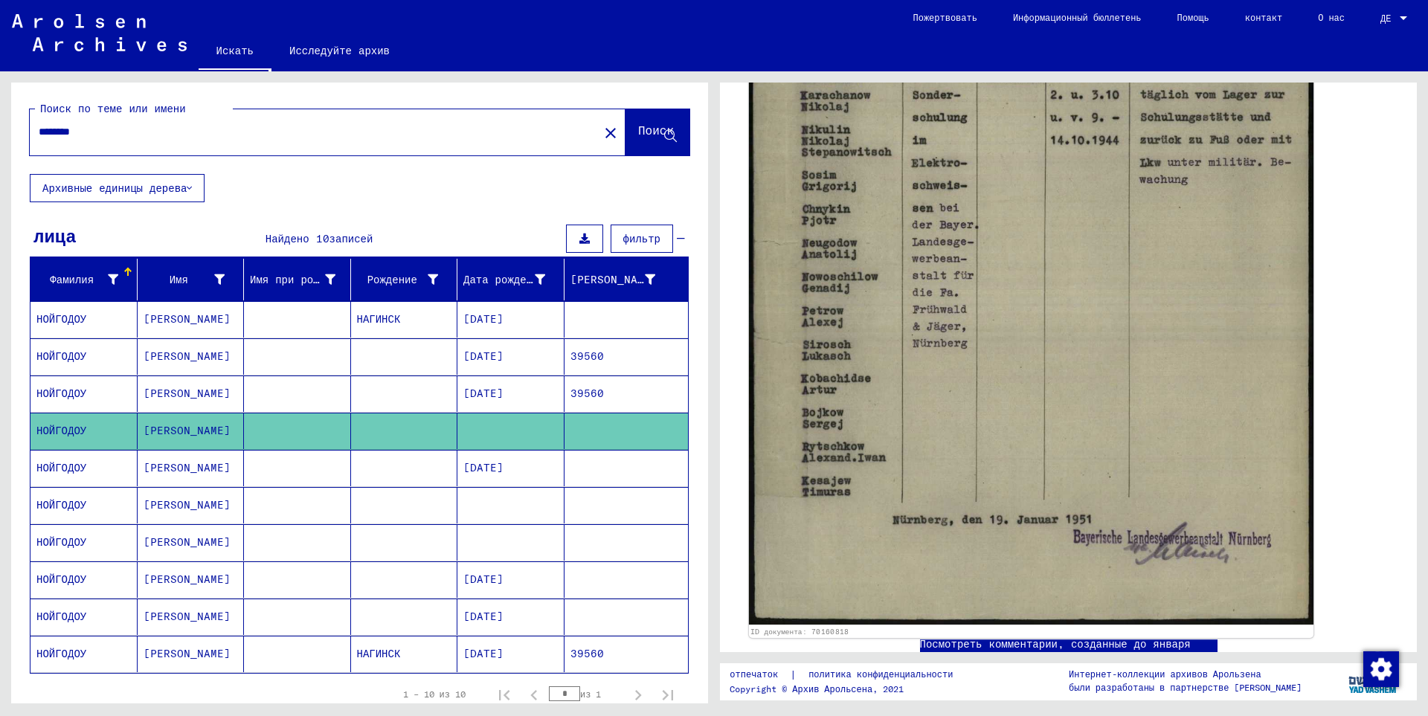
scroll to position [521, 0]
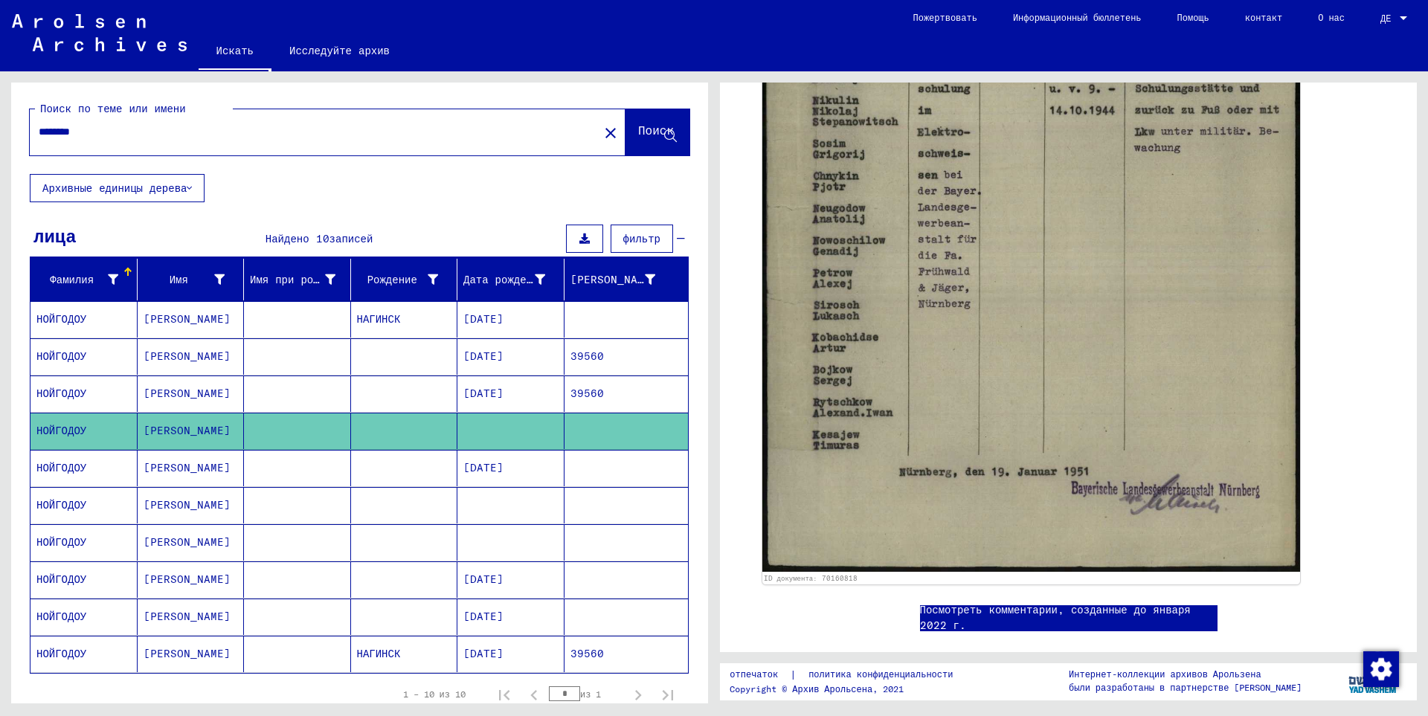
click at [68, 466] on font "НОЙГОДОУ" at bounding box center [61, 467] width 50 height 13
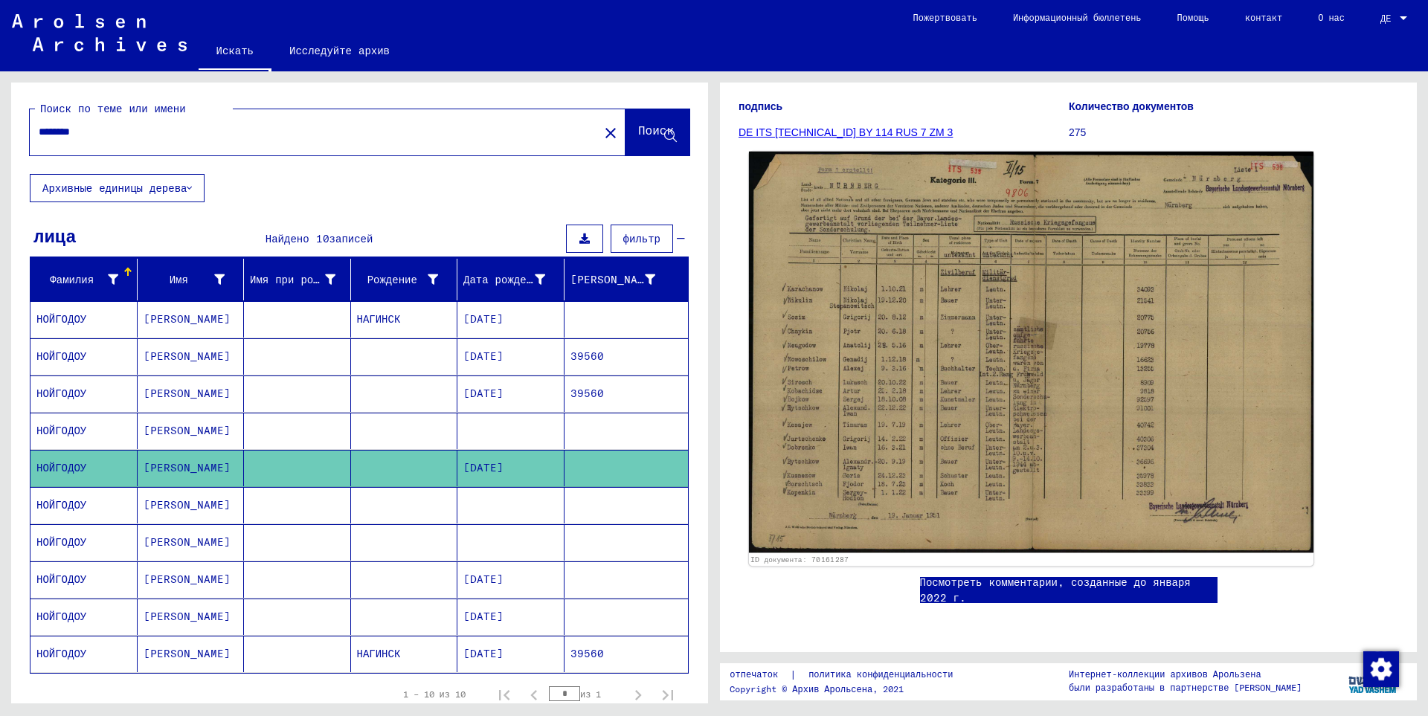
scroll to position [149, 0]
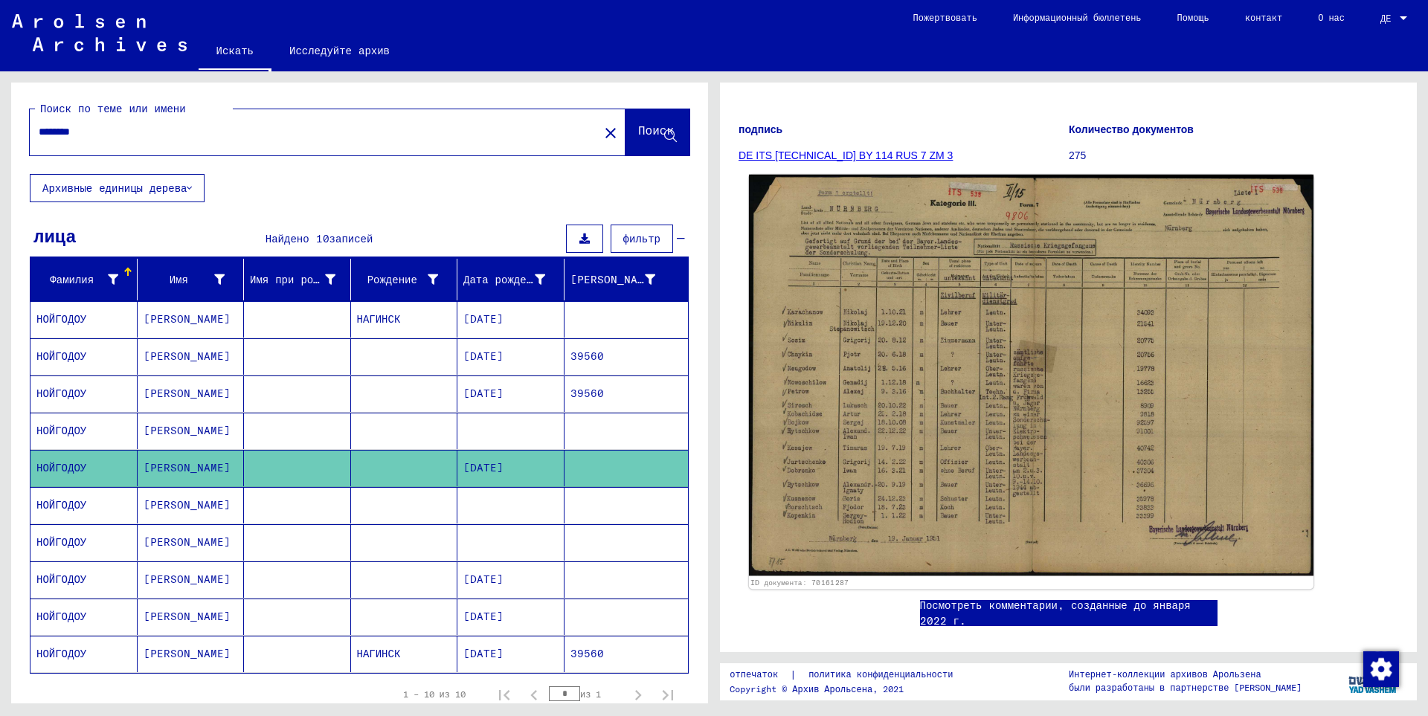
click at [840, 411] on img at bounding box center [1031, 376] width 565 height 402
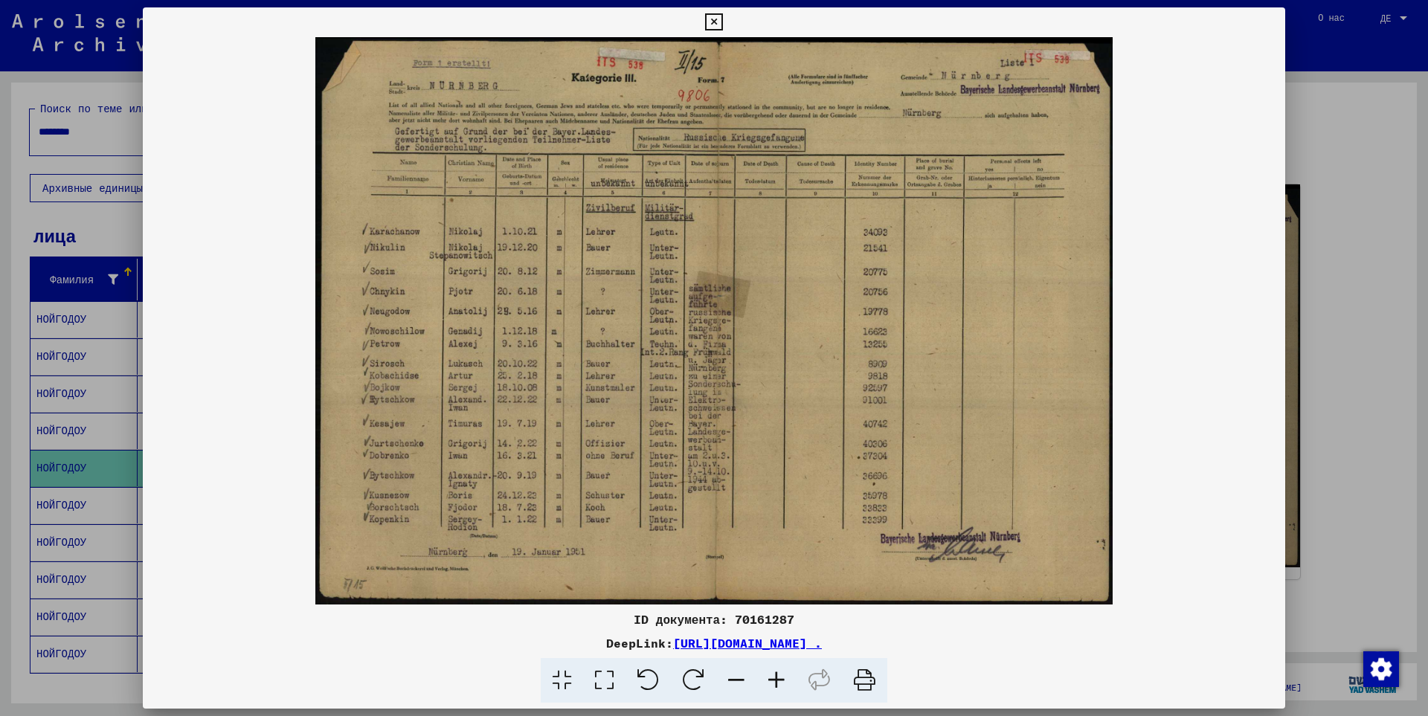
click at [779, 681] on icon at bounding box center [776, 680] width 40 height 45
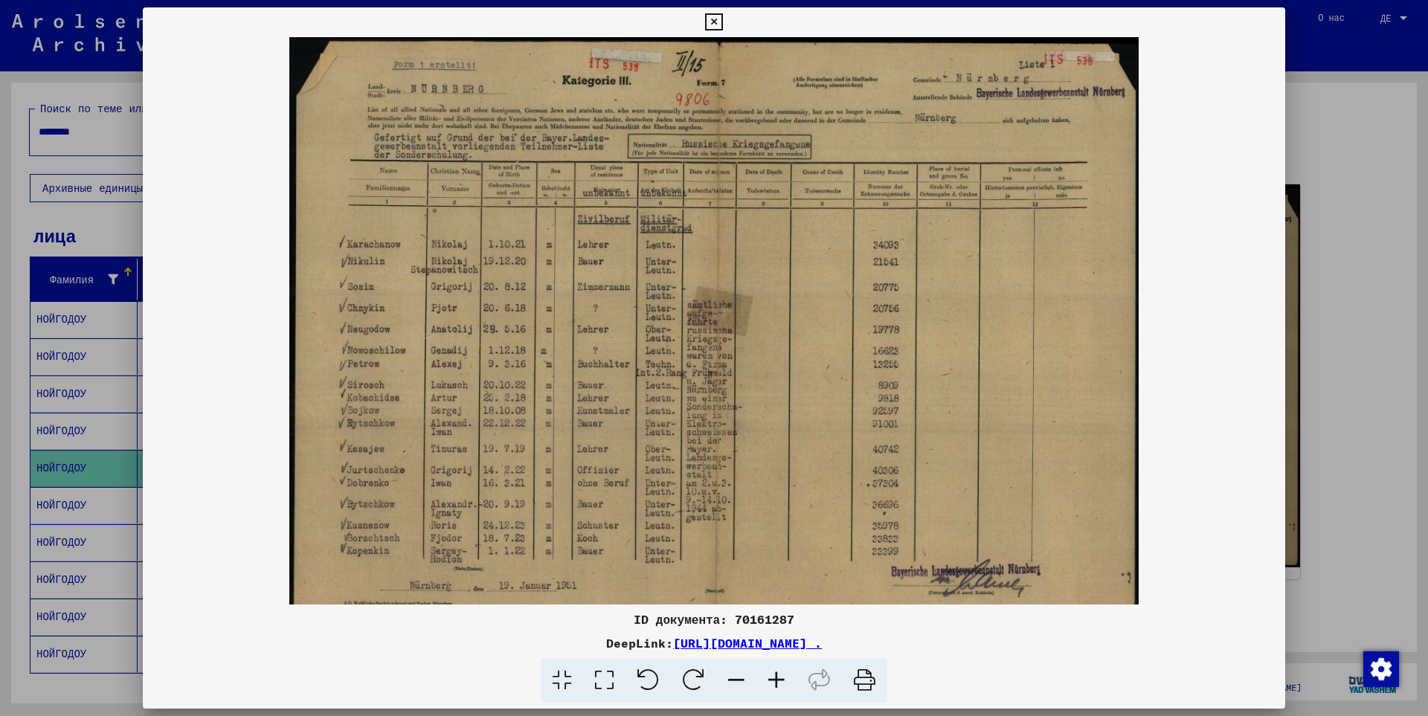
click at [779, 681] on icon at bounding box center [776, 680] width 40 height 45
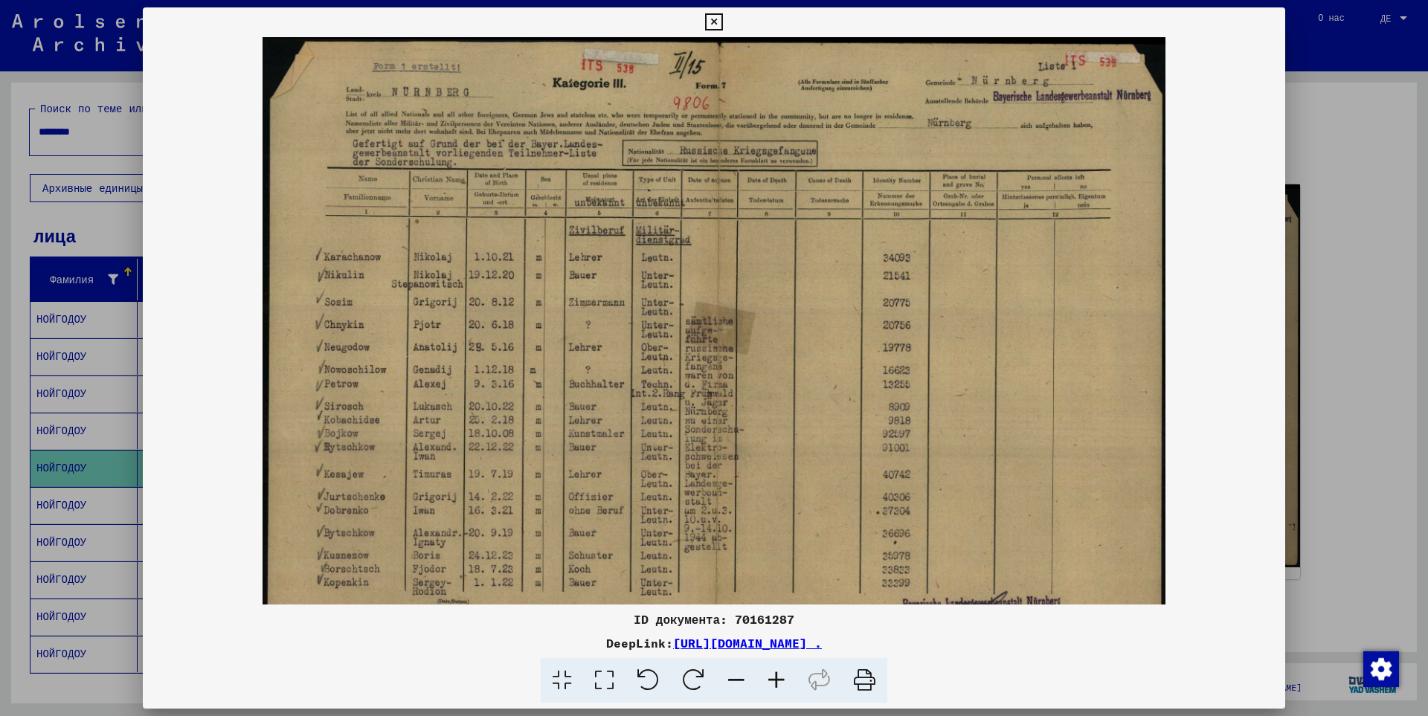
click at [1353, 69] on div at bounding box center [714, 358] width 1428 height 716
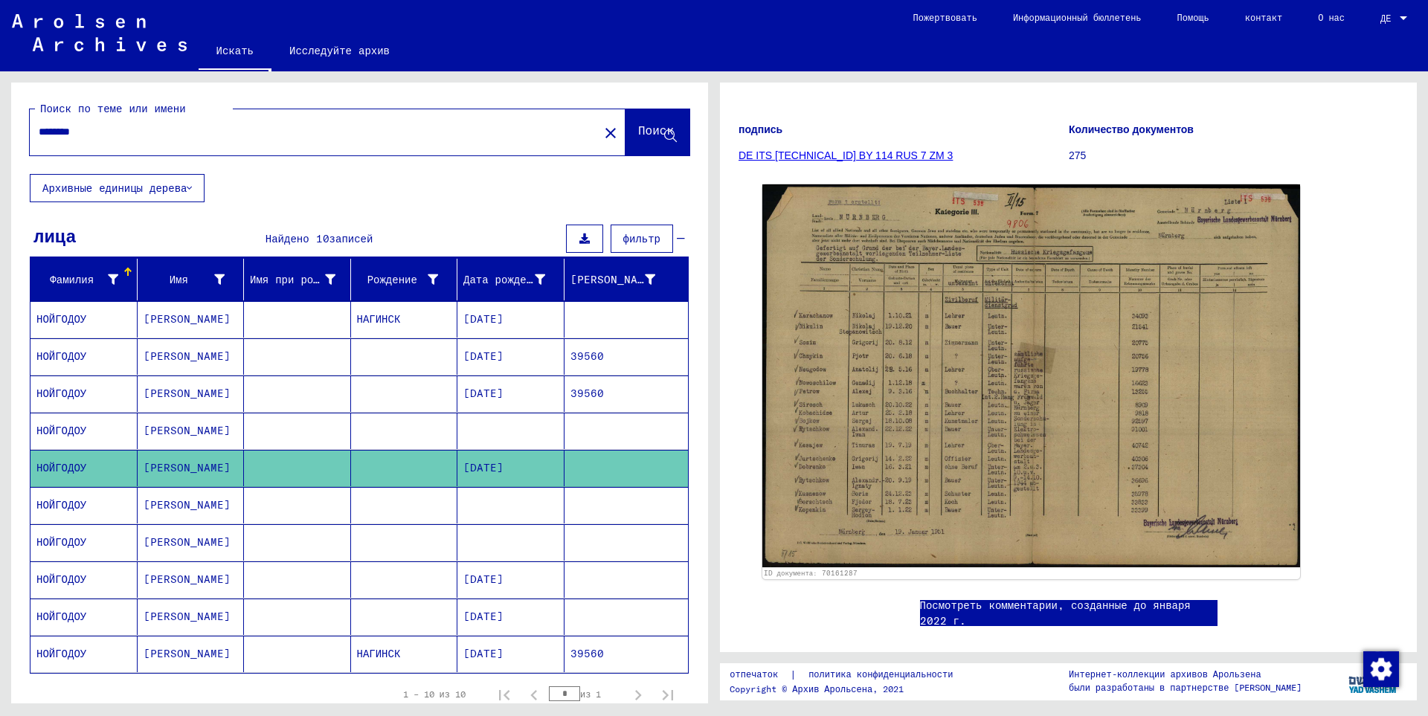
click at [83, 503] on mat-cell "НОЙГОДОУ" at bounding box center [83, 505] width 107 height 36
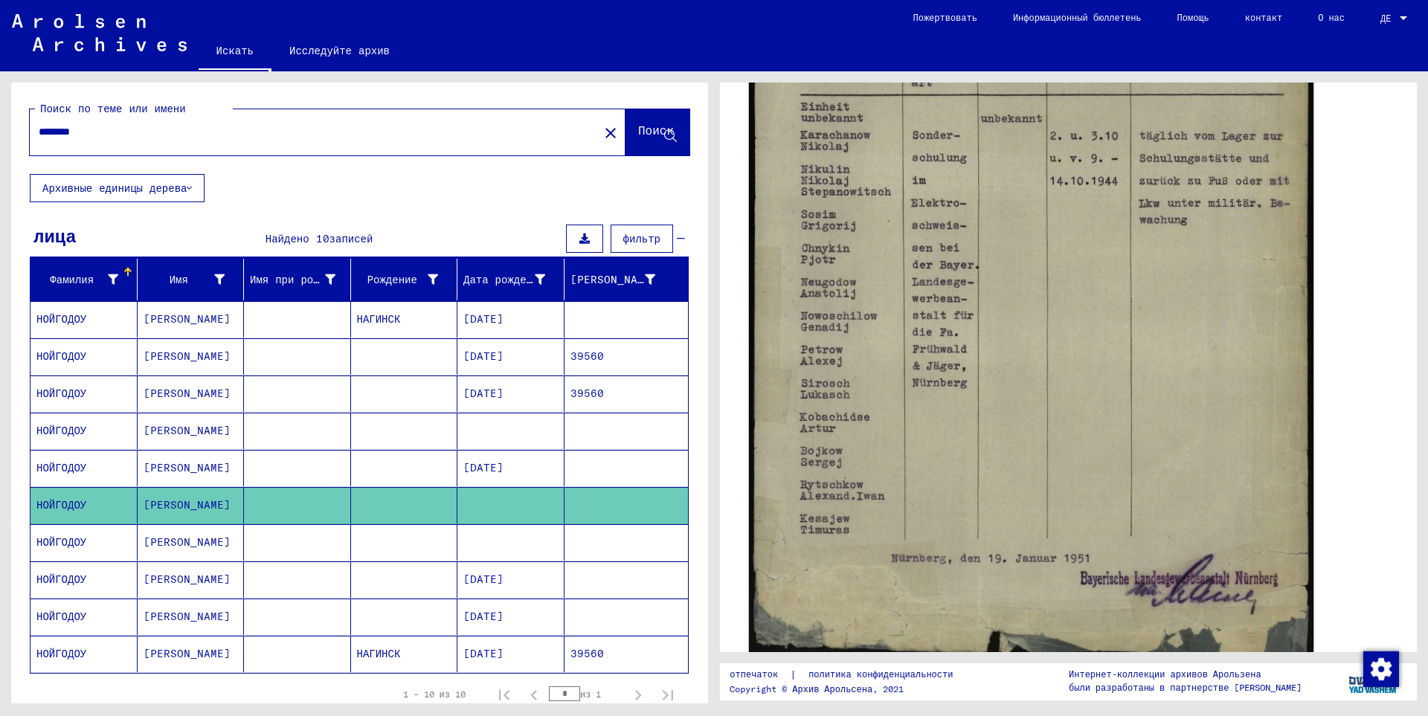
scroll to position [446, 0]
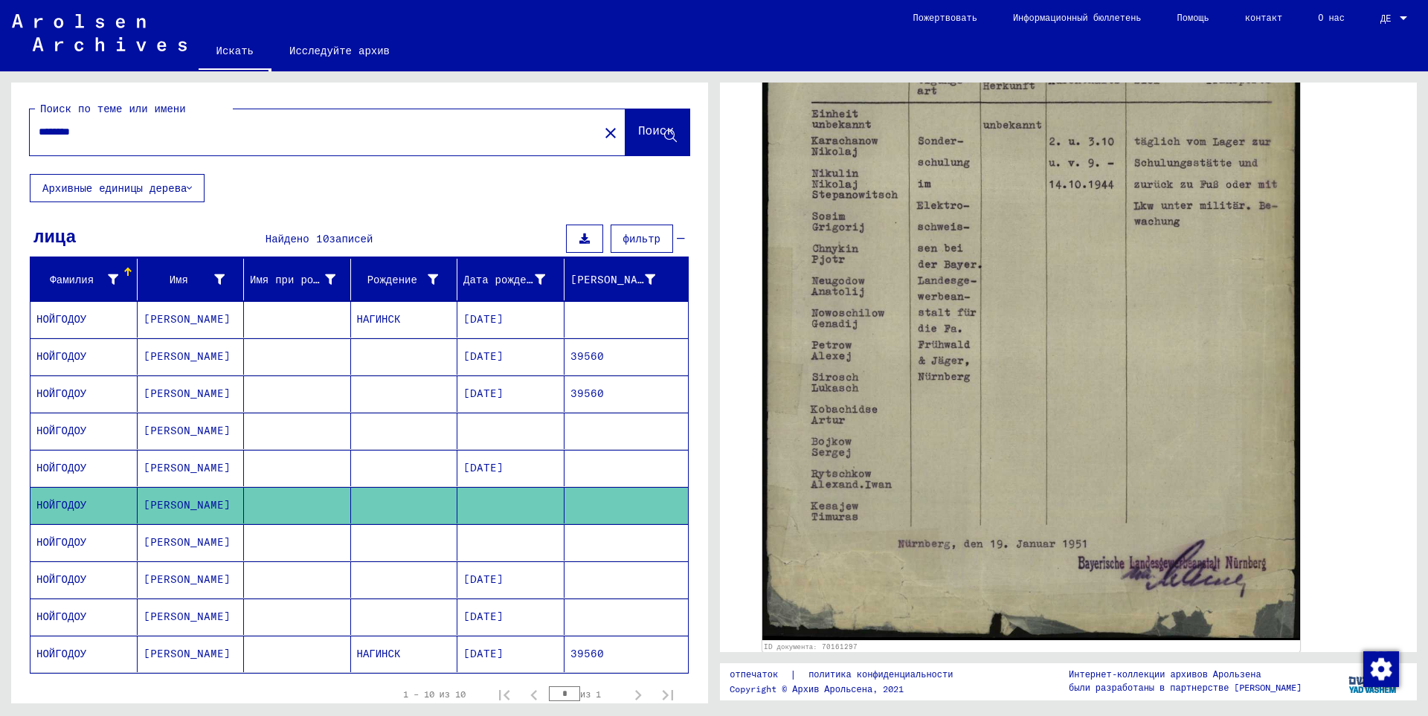
click at [97, 539] on mat-cell "НОЙГОДОУ" at bounding box center [83, 542] width 107 height 36
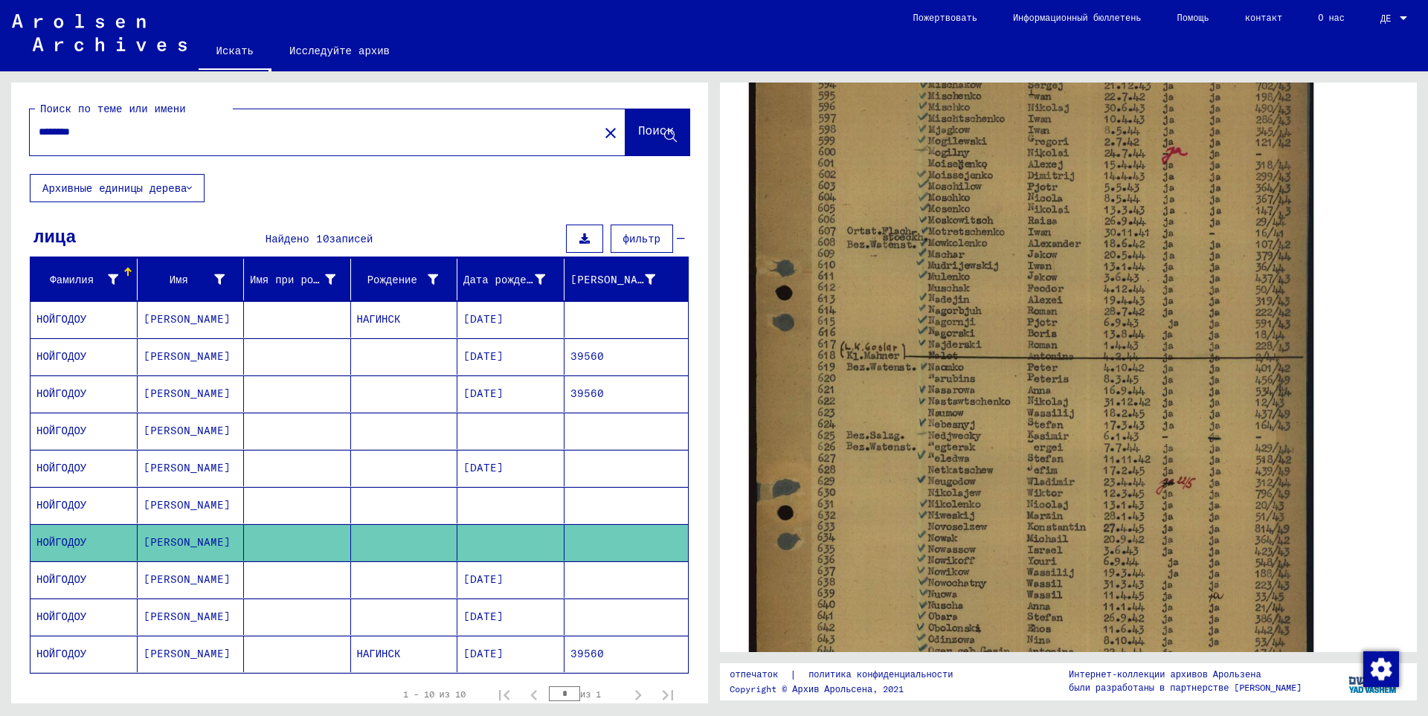
scroll to position [446, 0]
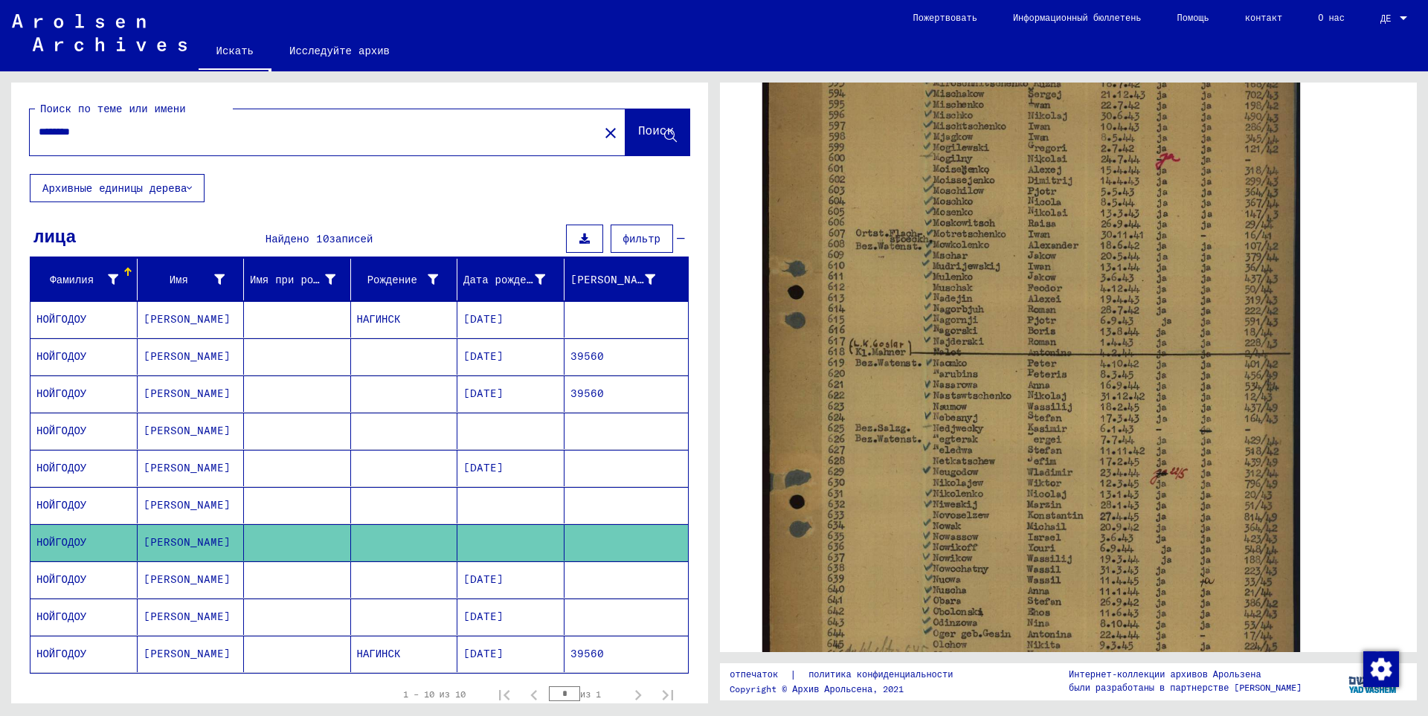
click at [184, 580] on font "[PERSON_NAME]" at bounding box center [187, 579] width 87 height 13
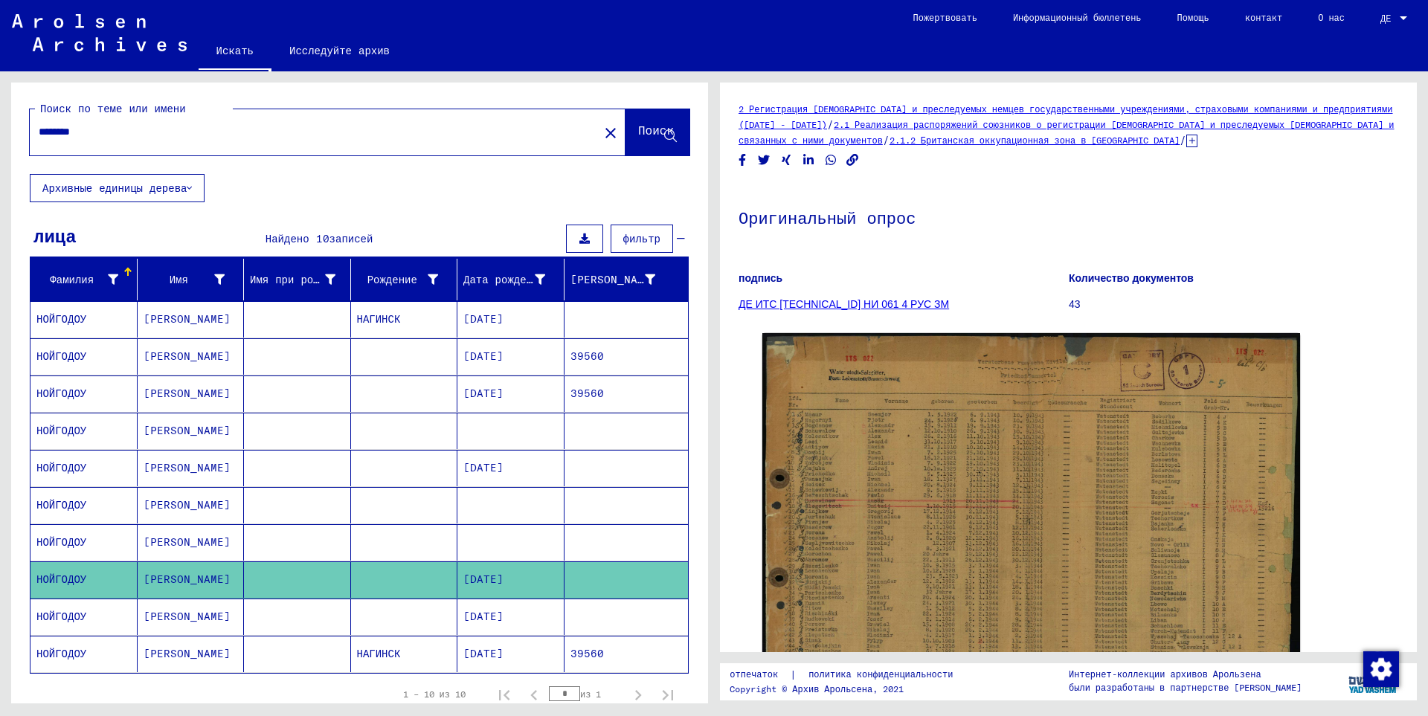
click at [103, 133] on input "********" at bounding box center [314, 132] width 551 height 16
click at [638, 129] on font "Поиск" at bounding box center [656, 130] width 36 height 15
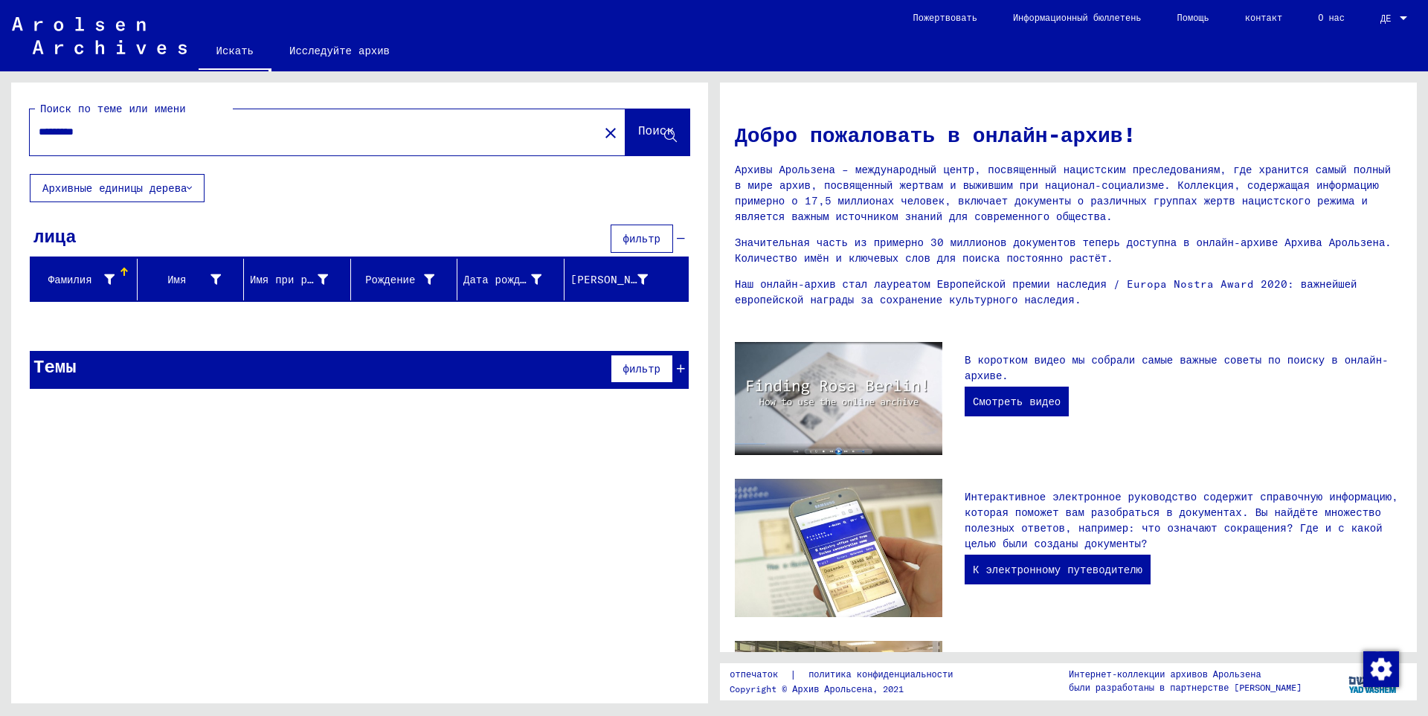
click at [121, 130] on input "*********" at bounding box center [310, 132] width 542 height 16
click at [626, 125] on button "Поиск" at bounding box center [658, 132] width 64 height 46
click at [129, 133] on input "********" at bounding box center [310, 132] width 542 height 16
drag, startPoint x: 108, startPoint y: 133, endPoint x: 0, endPoint y: 133, distance: 107.9
click at [0, 133] on div "Поиск по теме или имени ******** close Поиск Архивные единицы дерева лица фильт…" at bounding box center [357, 387] width 714 height 632
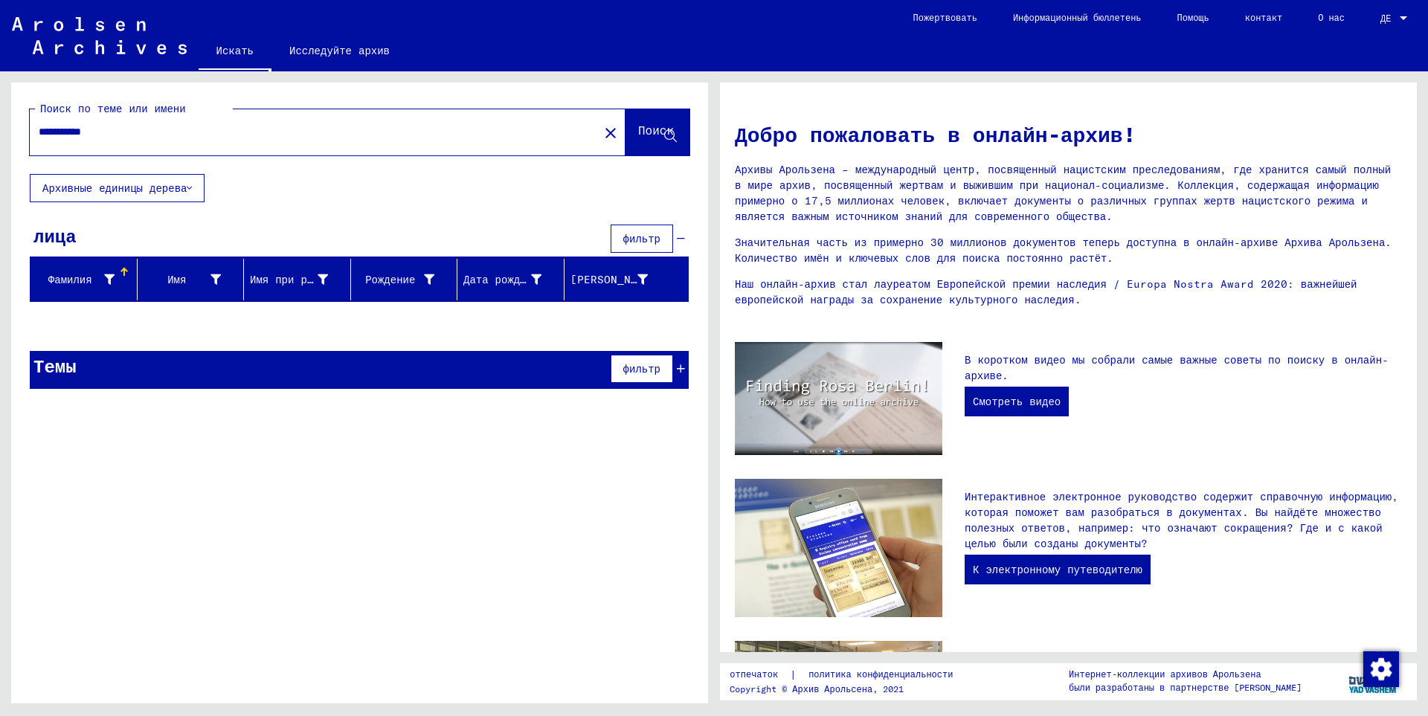
click at [644, 132] on font "Поиск" at bounding box center [656, 130] width 36 height 15
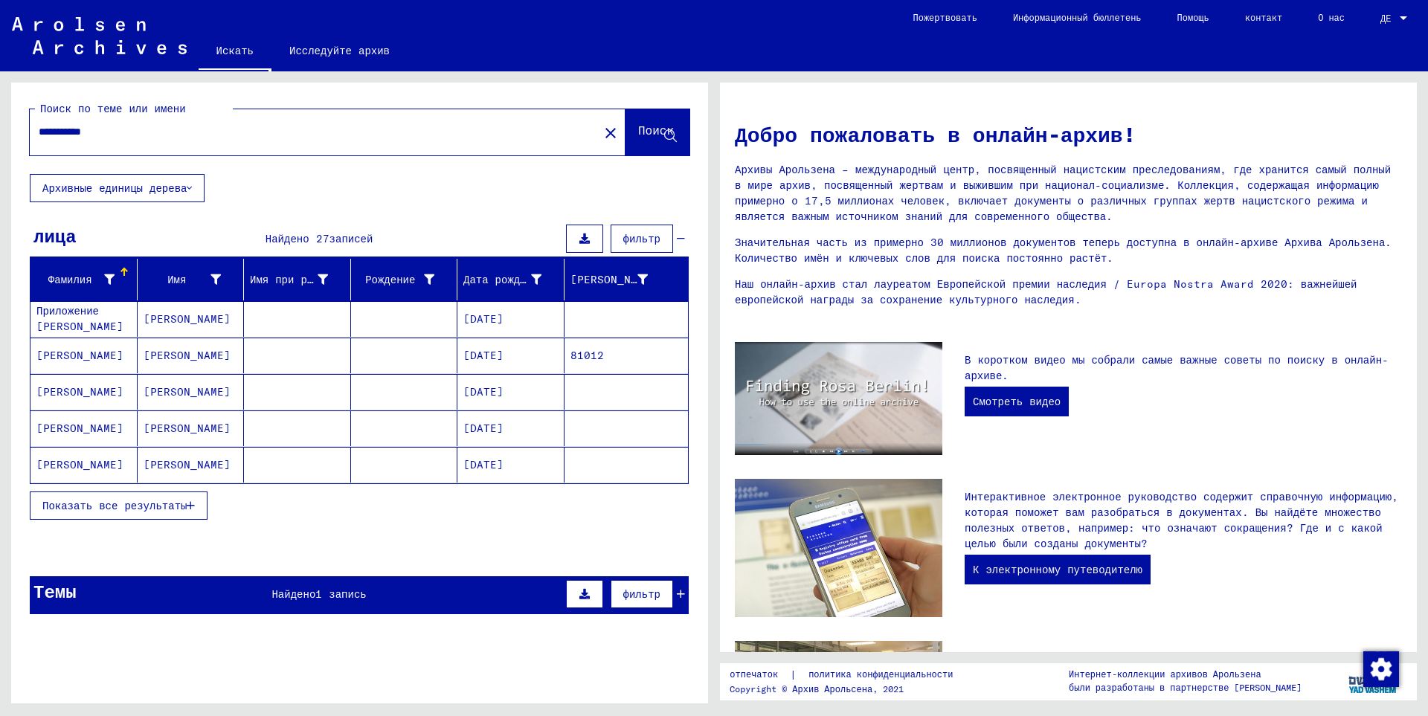
click at [138, 500] on font "Показать все результаты" at bounding box center [114, 505] width 144 height 13
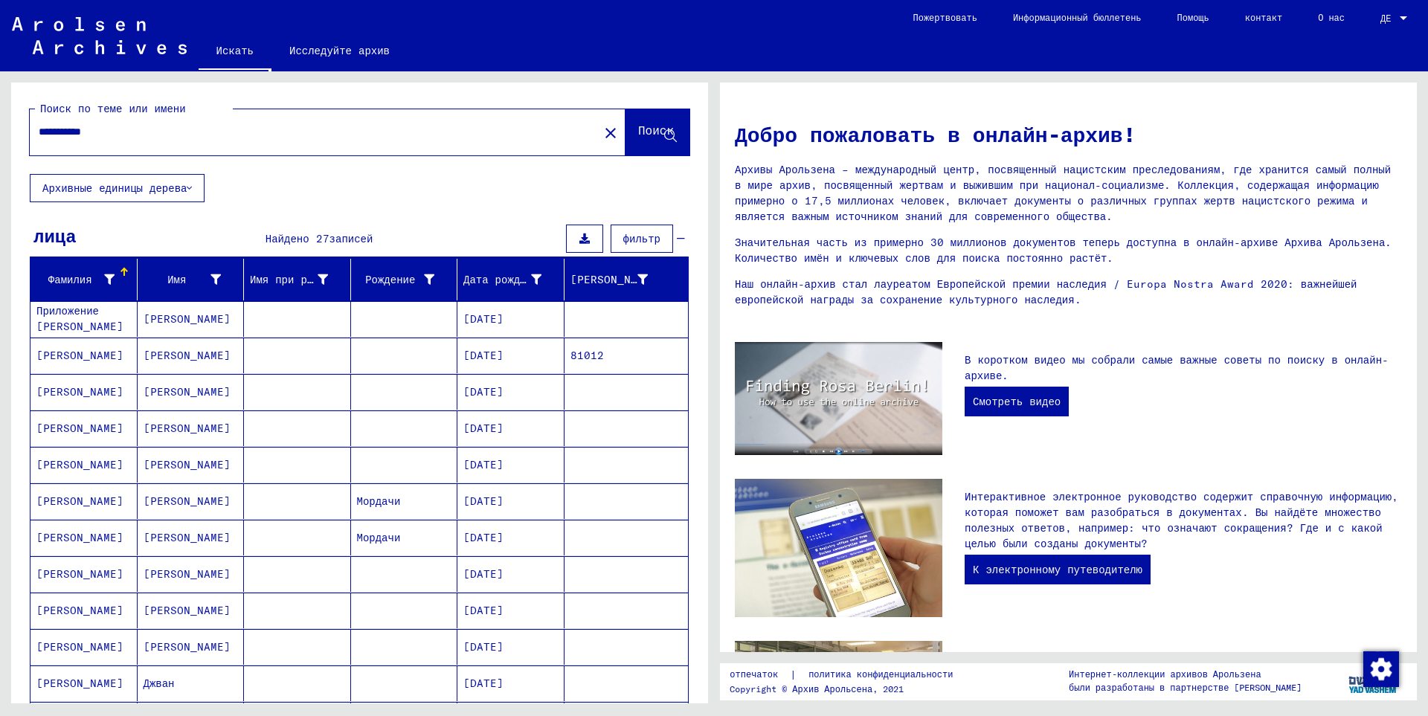
drag, startPoint x: 144, startPoint y: 128, endPoint x: 0, endPoint y: 124, distance: 143.6
click at [0, 124] on div "**********" at bounding box center [357, 387] width 714 height 632
click at [638, 136] on font "Поиск" at bounding box center [656, 130] width 36 height 15
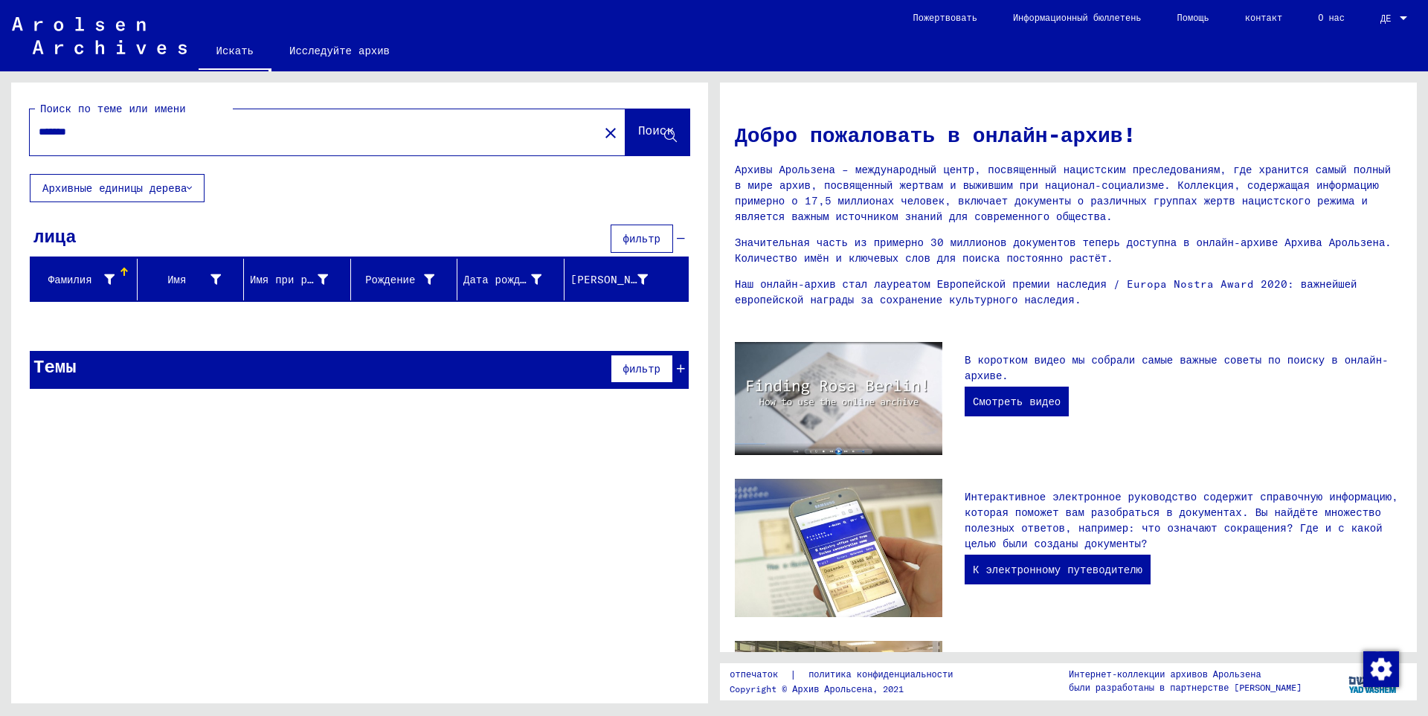
drag, startPoint x: 114, startPoint y: 136, endPoint x: 0, endPoint y: 141, distance: 113.9
click at [0, 141] on div "Поиск по теме или имени ******* close Поиск Архивные единицы дерева лица фильтр…" at bounding box center [357, 387] width 714 height 632
click at [640, 150] on button "Поиск" at bounding box center [658, 132] width 64 height 46
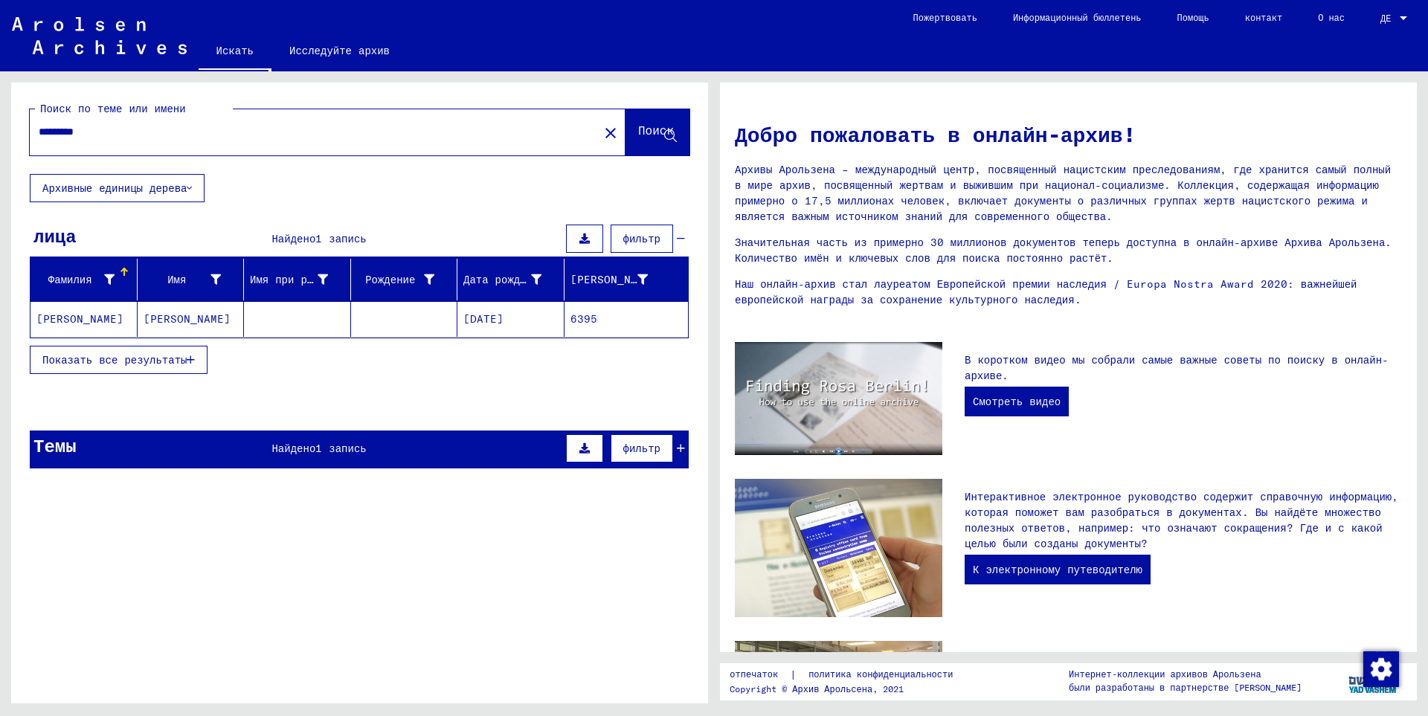
click at [85, 371] on button "Показать все результаты" at bounding box center [119, 360] width 178 height 28
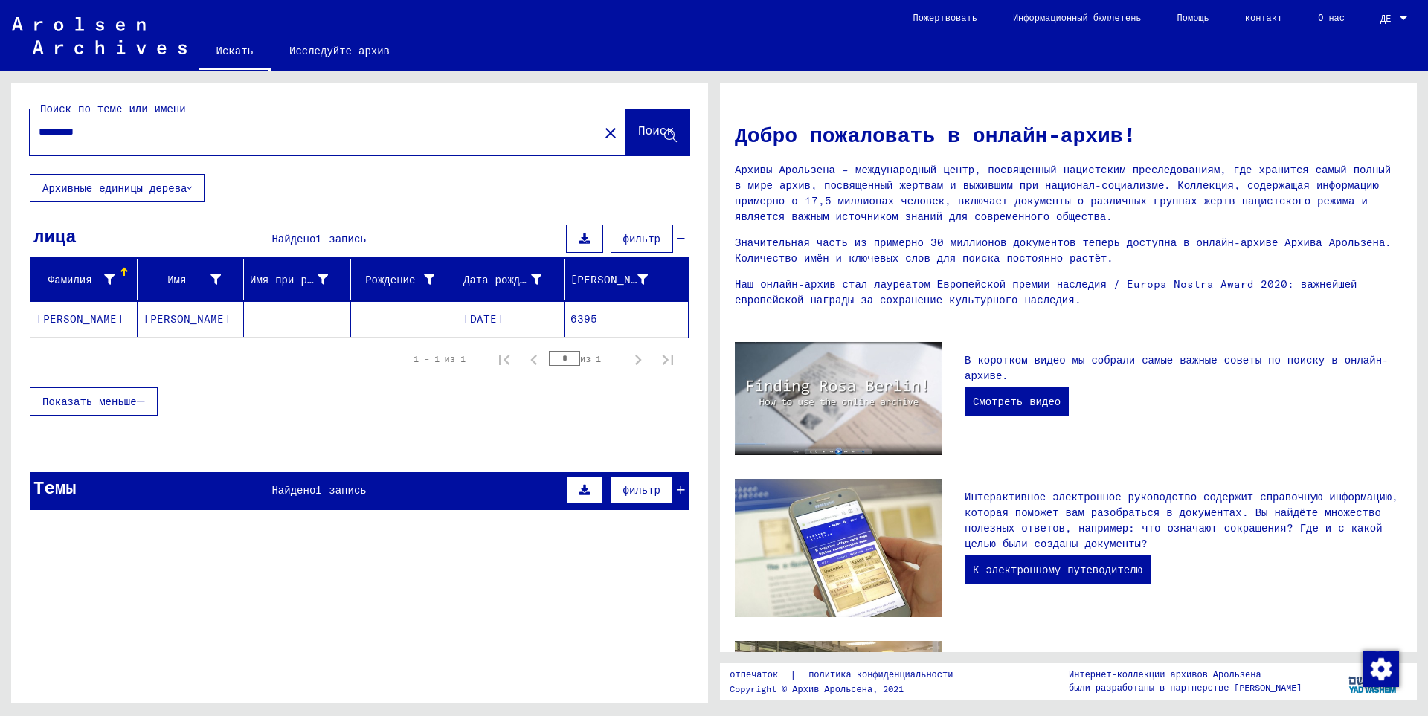
click at [81, 320] on mat-cell "[PERSON_NAME]" at bounding box center [83, 319] width 107 height 36
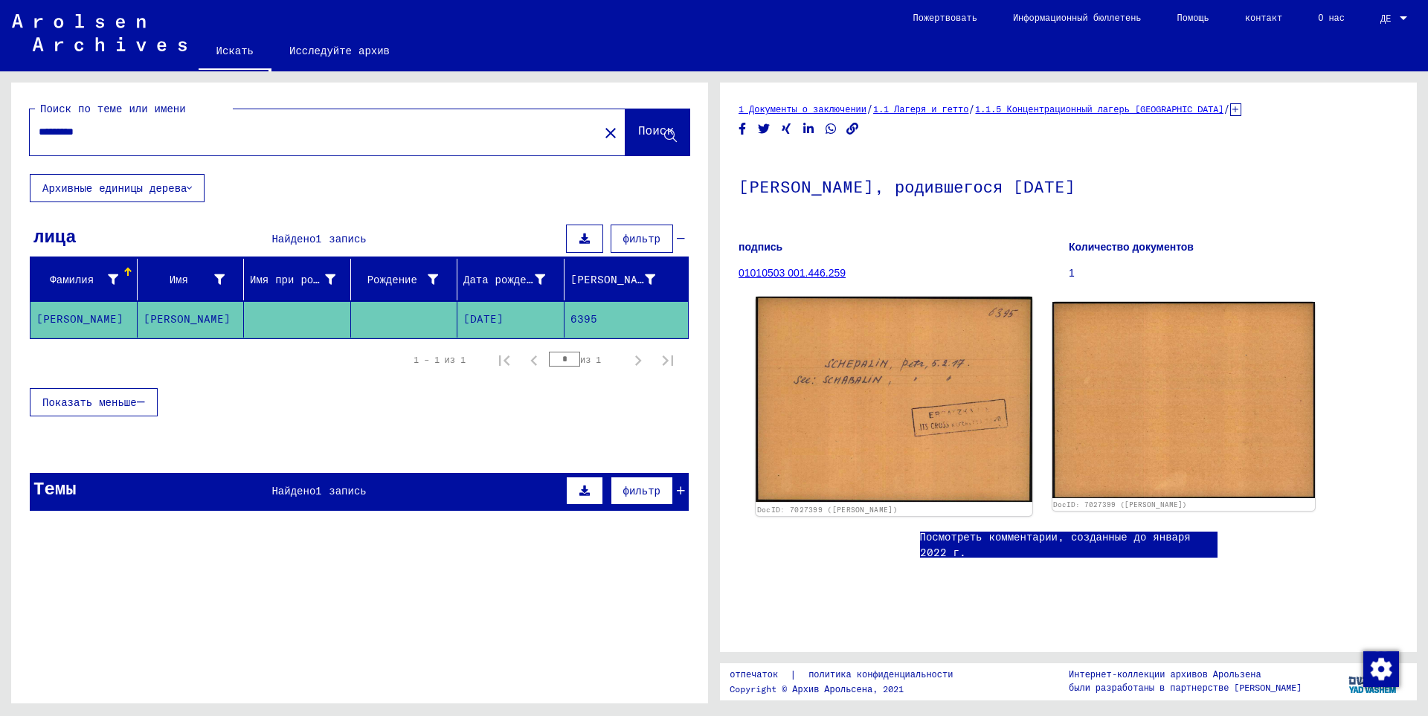
click at [895, 379] on img at bounding box center [894, 400] width 276 height 206
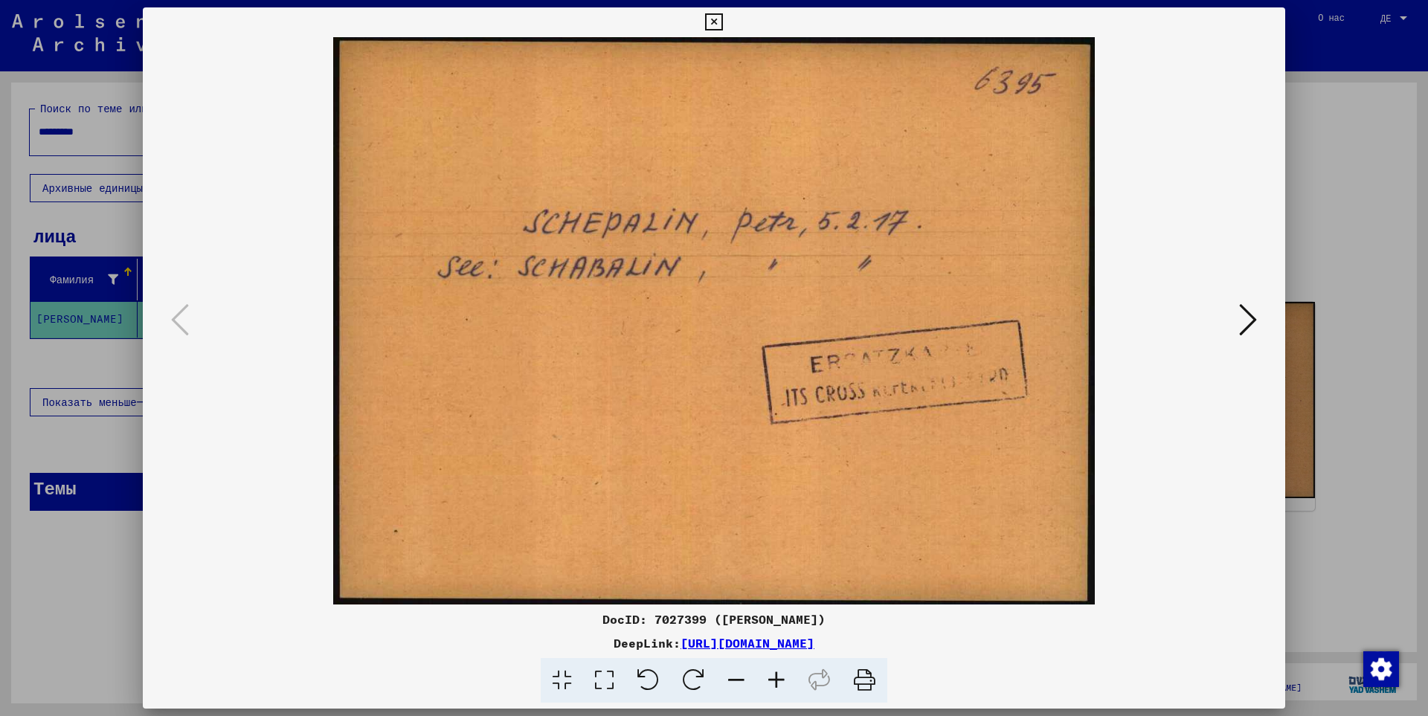
click at [1251, 327] on icon at bounding box center [1248, 320] width 18 height 36
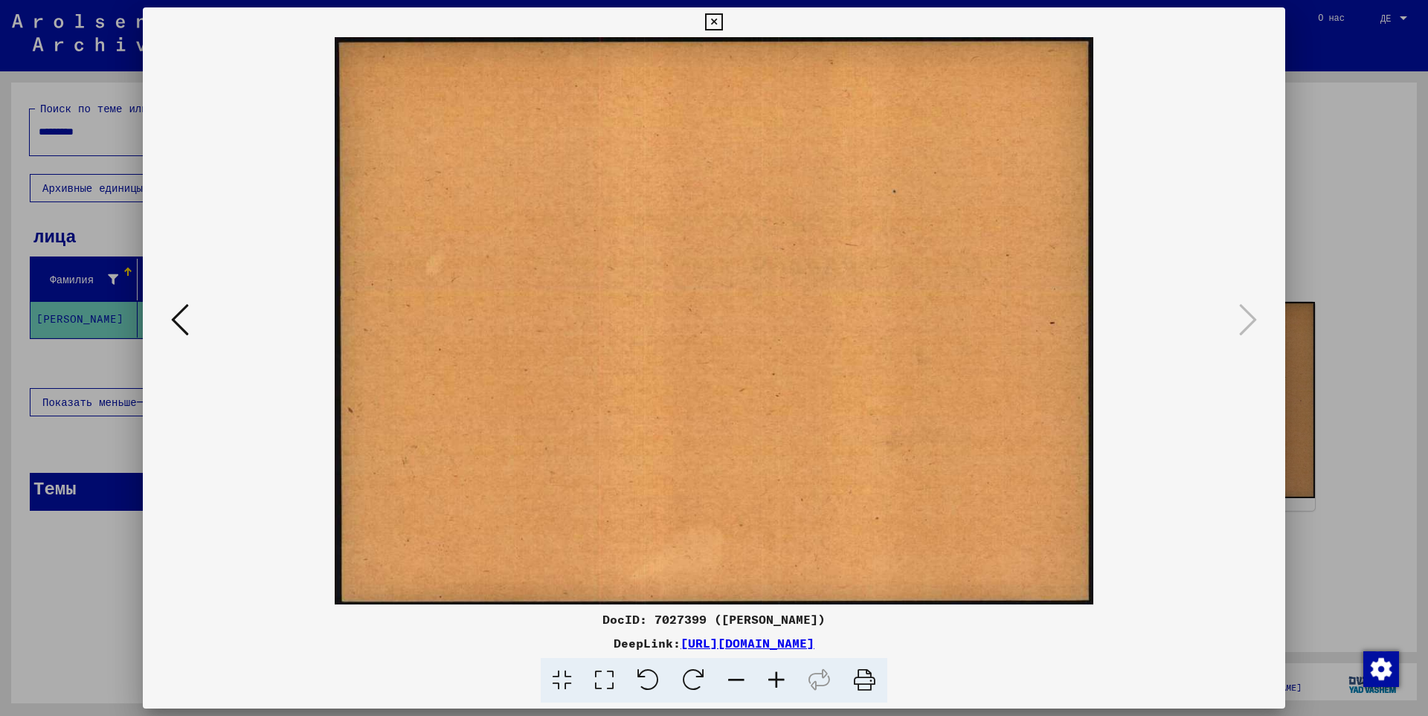
click at [184, 322] on icon at bounding box center [180, 320] width 18 height 36
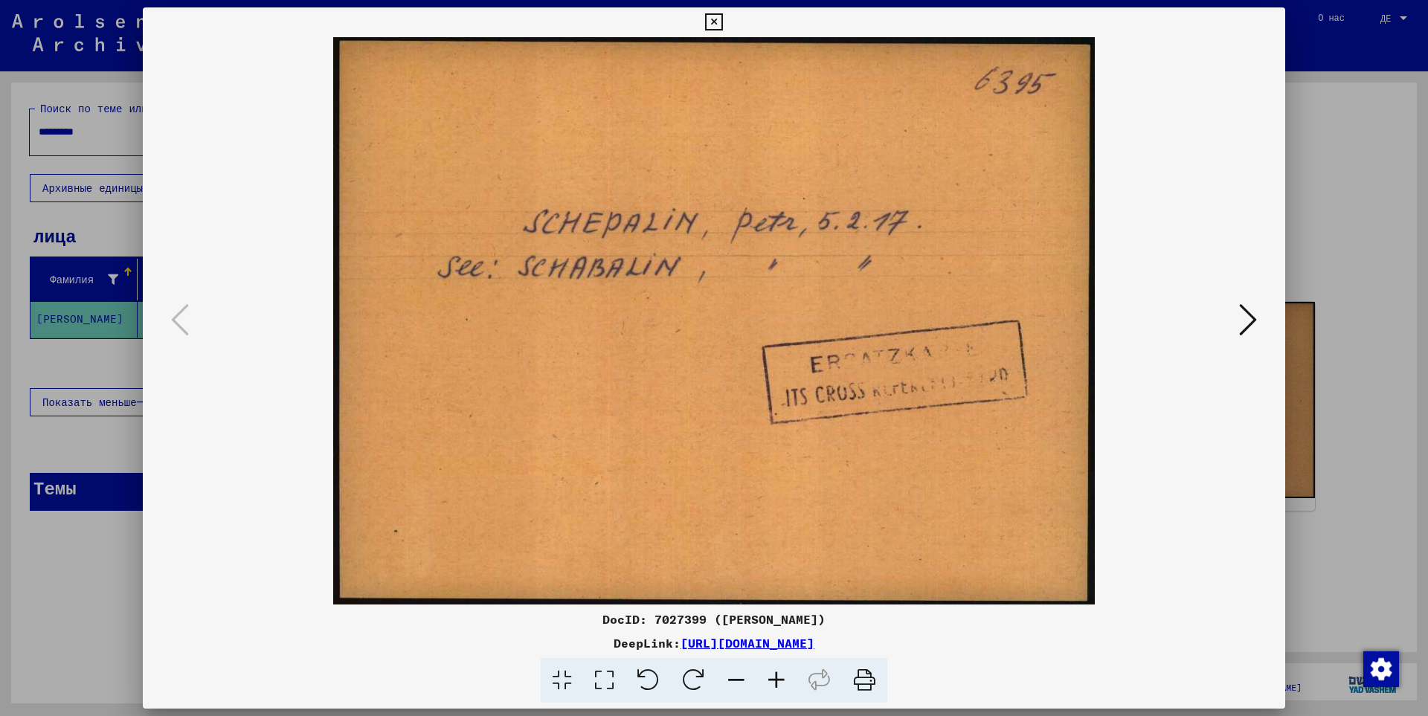
click at [1361, 146] on div at bounding box center [714, 358] width 1428 height 716
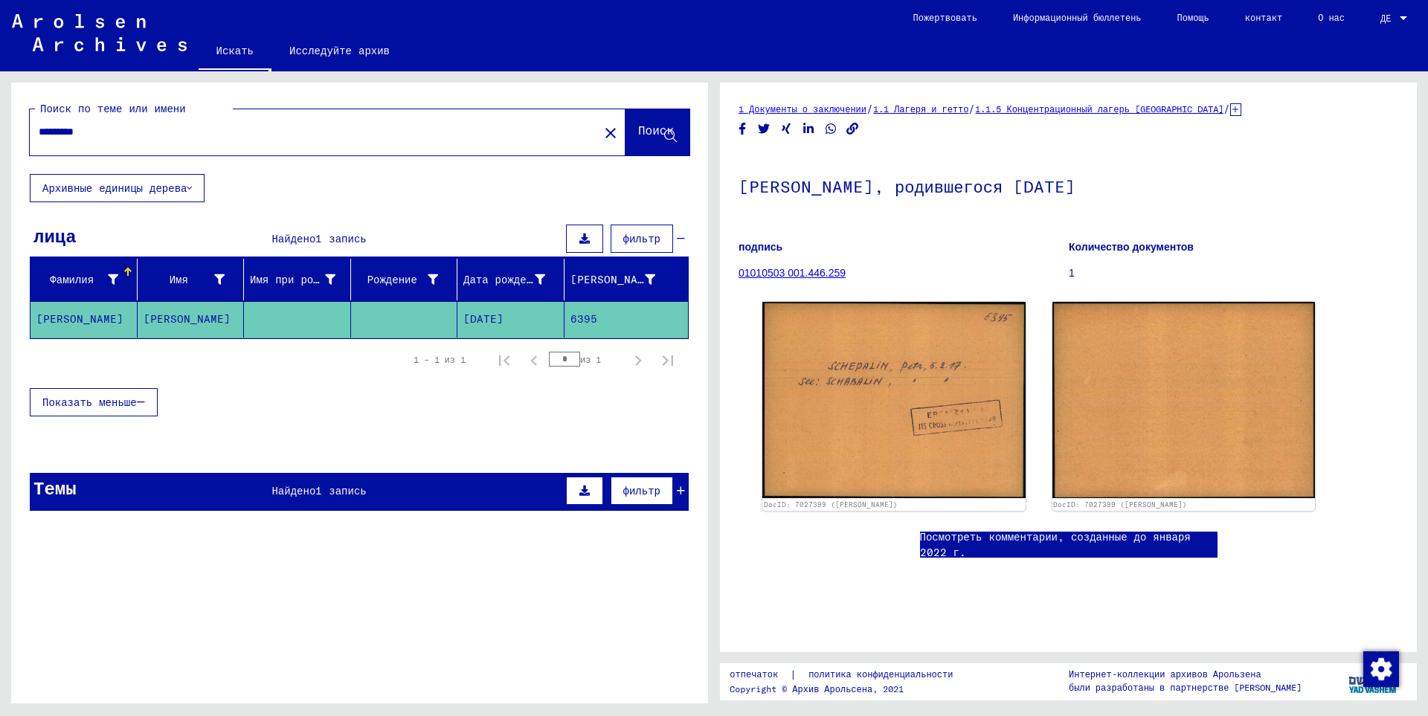
click at [114, 132] on input "*********" at bounding box center [314, 132] width 551 height 16
click at [74, 130] on input "*********" at bounding box center [314, 132] width 551 height 16
click at [79, 131] on input "*********" at bounding box center [314, 132] width 551 height 16
type input "*********"
click at [642, 130] on font "Поиск" at bounding box center [656, 130] width 36 height 15
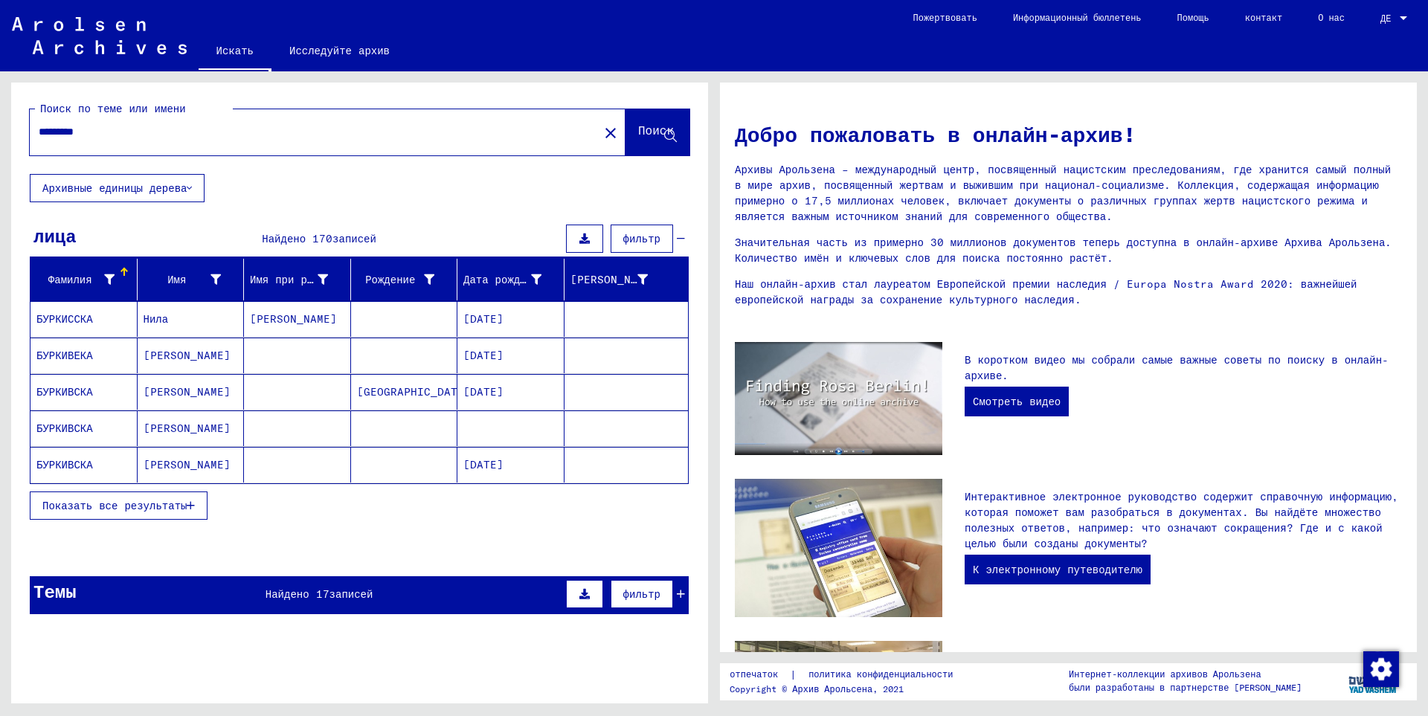
click at [151, 513] on button "Показать все результаты" at bounding box center [119, 506] width 178 height 28
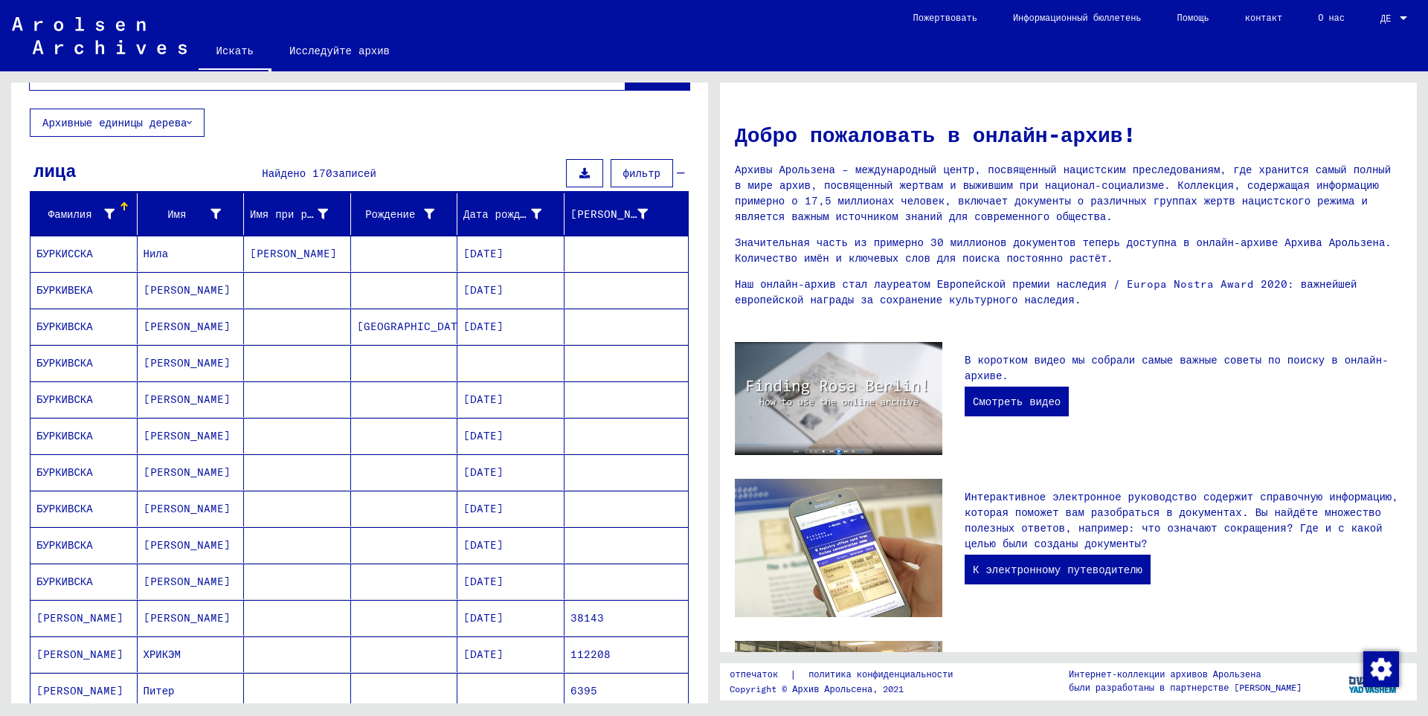
scroll to position [223, 0]
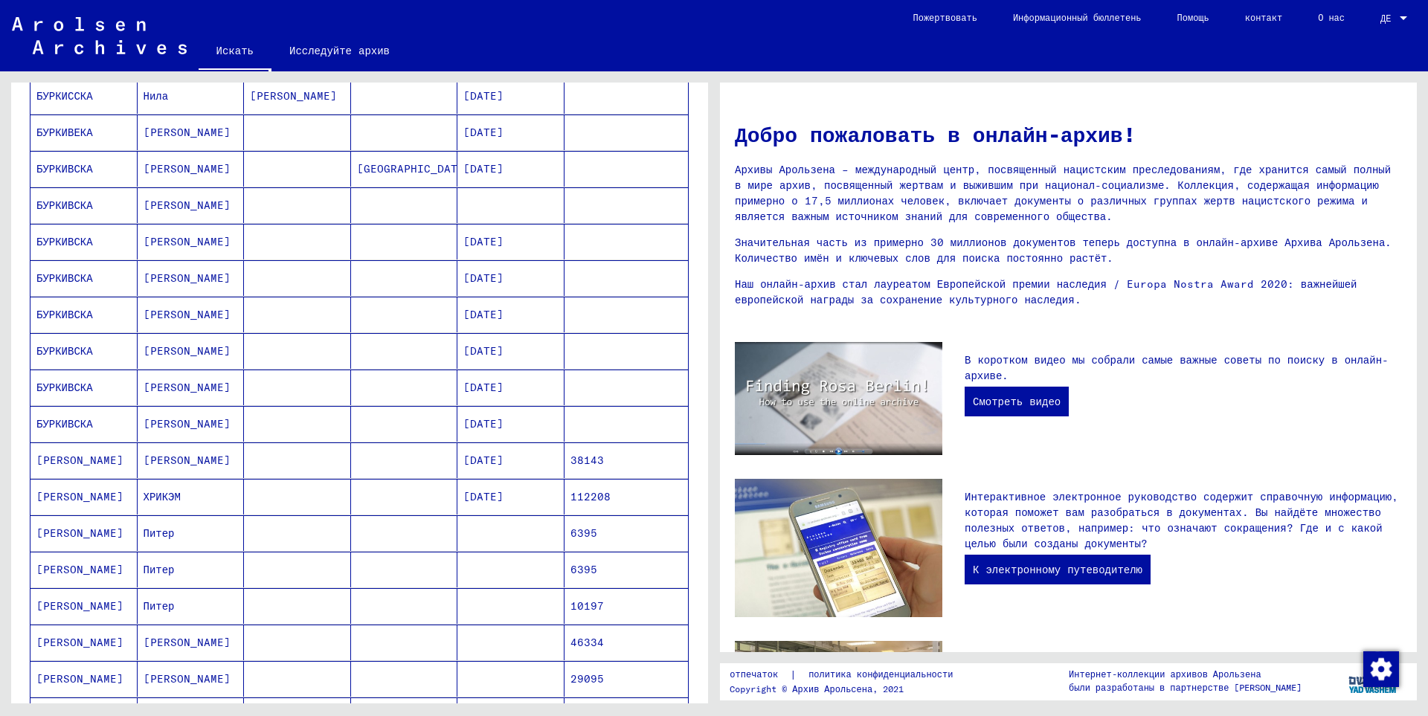
click at [154, 453] on font "[PERSON_NAME]" at bounding box center [187, 461] width 87 height 16
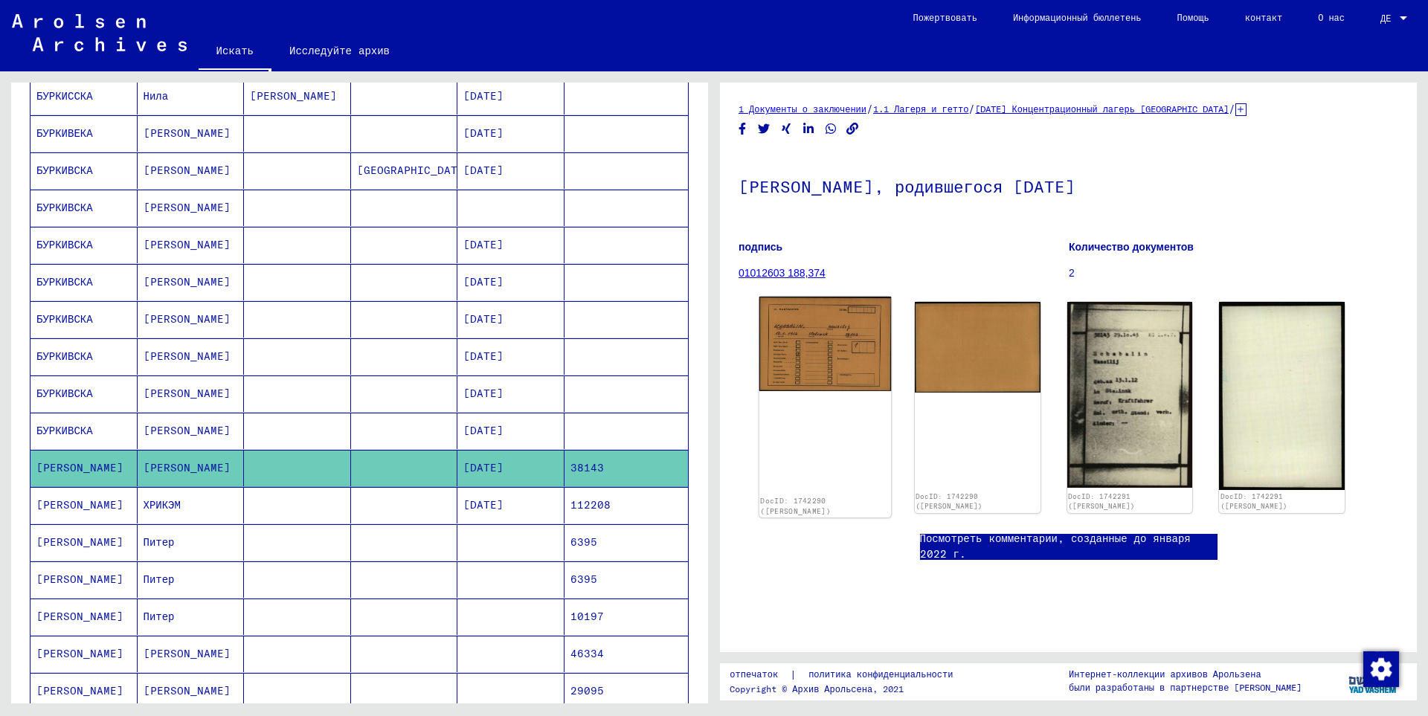
click at [837, 350] on img at bounding box center [825, 344] width 132 height 94
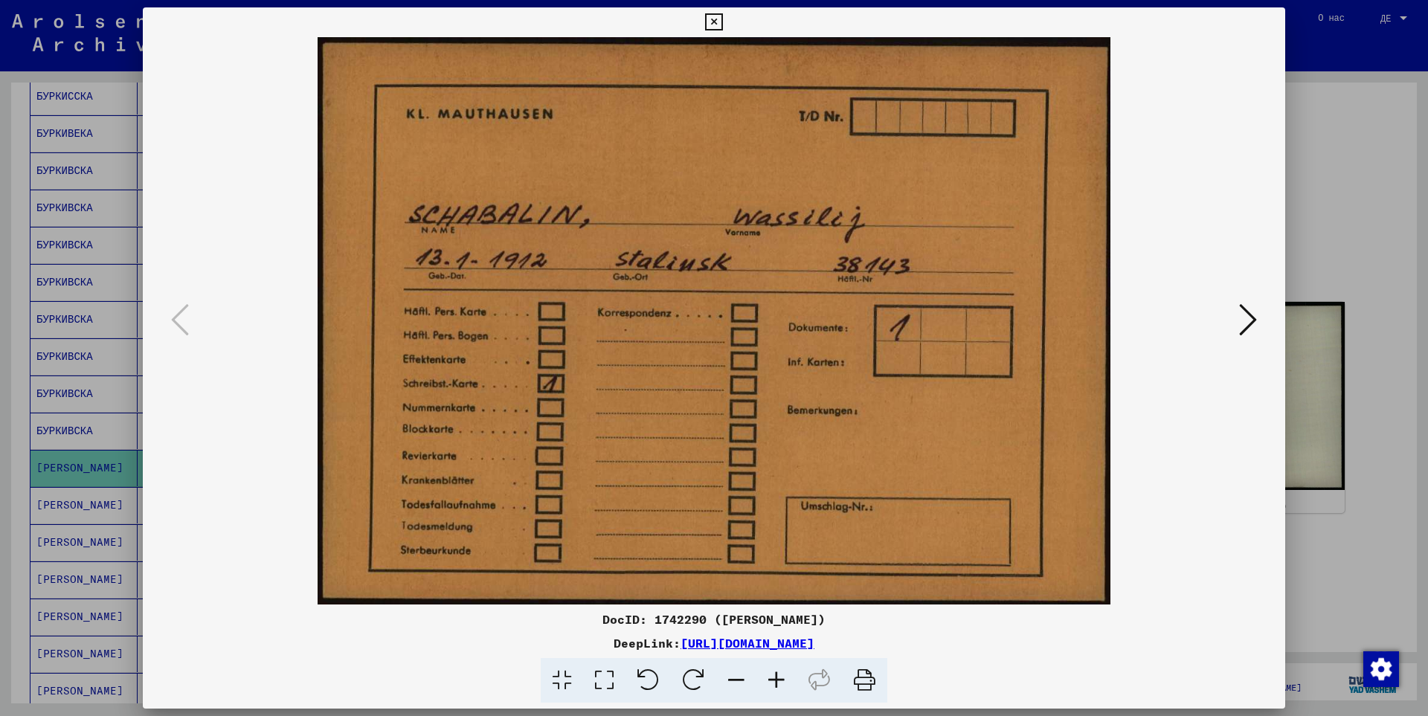
drag, startPoint x: 1338, startPoint y: 91, endPoint x: 1317, endPoint y: 109, distance: 27.9
click at [1338, 92] on div at bounding box center [714, 358] width 1428 height 716
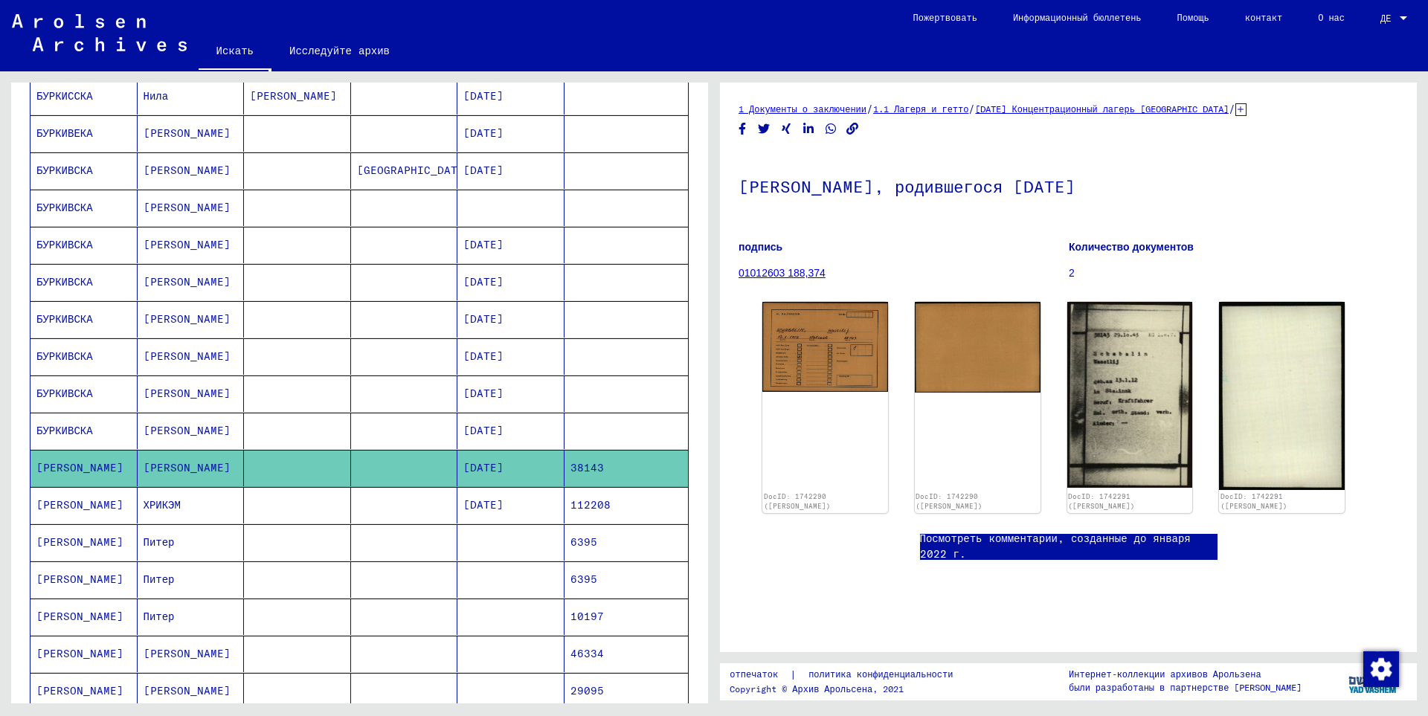
click at [40, 535] on font "[PERSON_NAME]" at bounding box center [79, 543] width 87 height 16
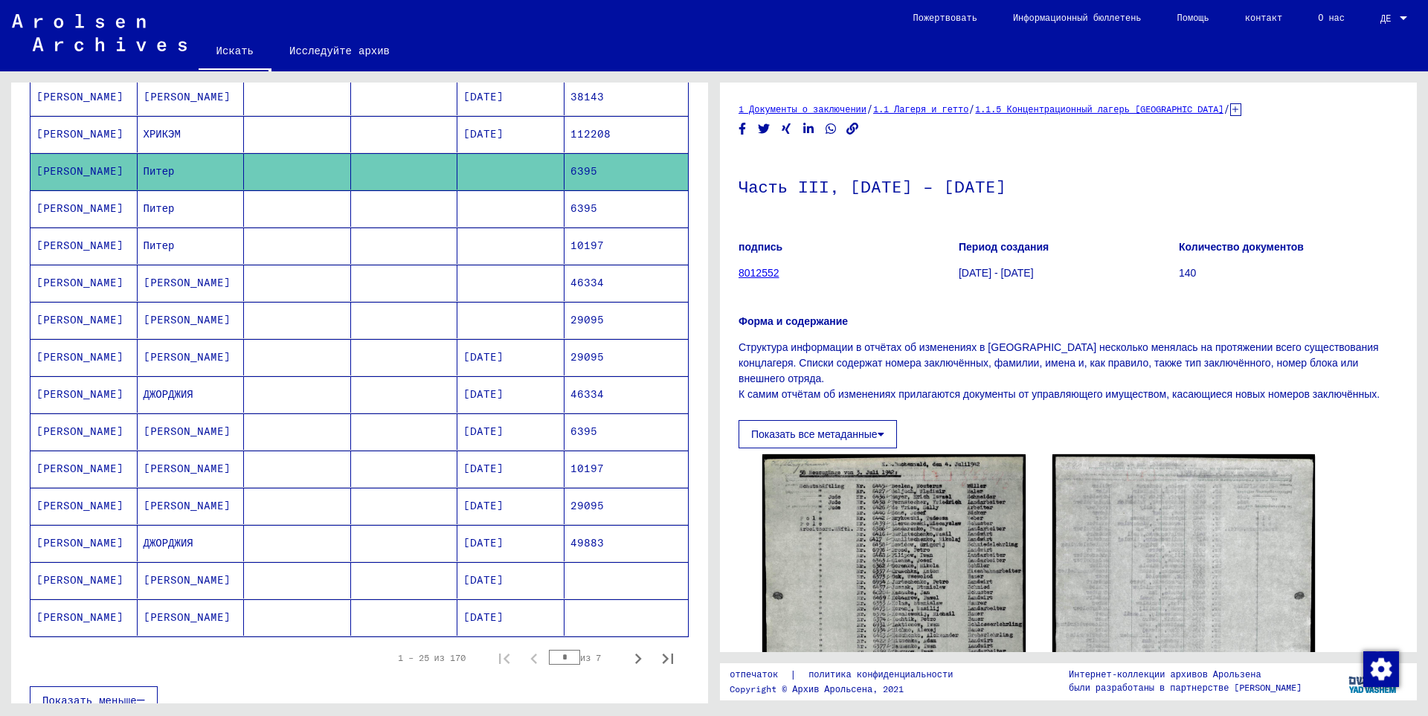
scroll to position [595, 0]
click at [97, 427] on mat-cell "[PERSON_NAME]" at bounding box center [83, 431] width 107 height 36
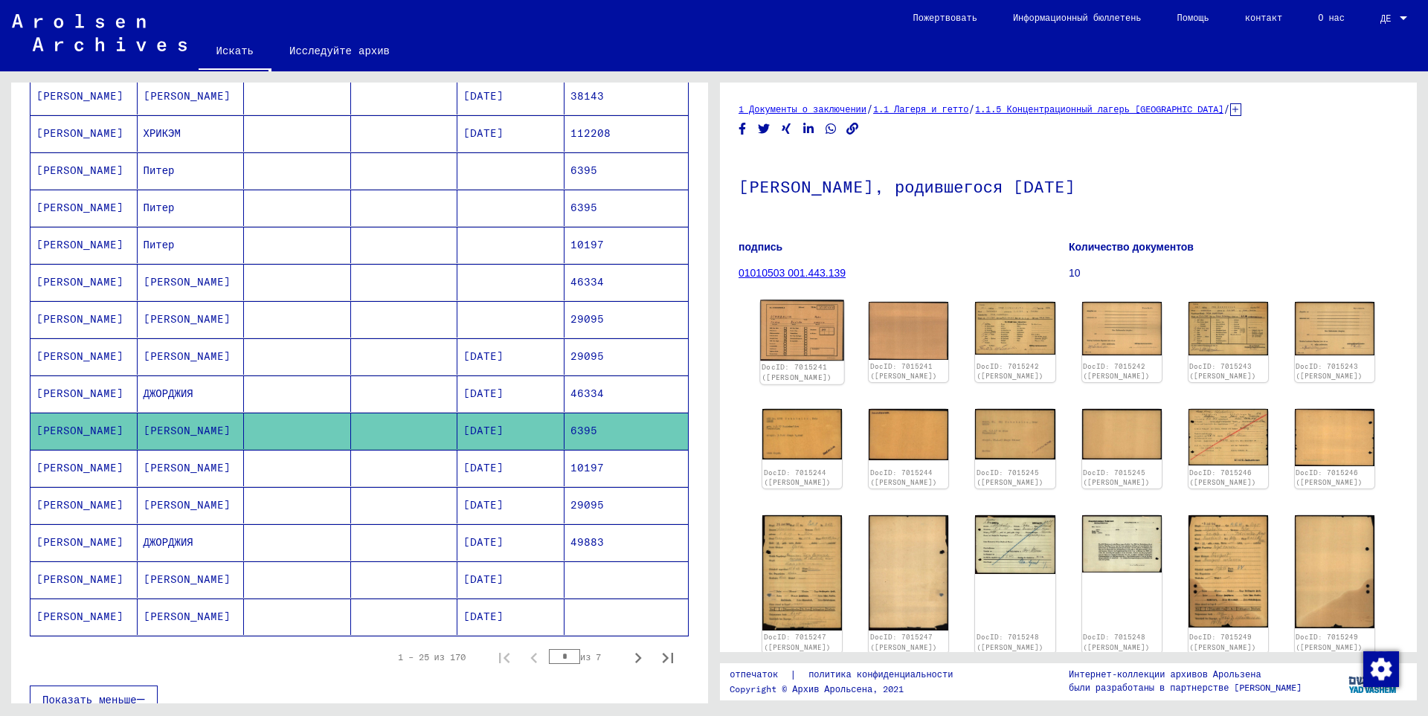
click at [785, 318] on img at bounding box center [802, 331] width 84 height 61
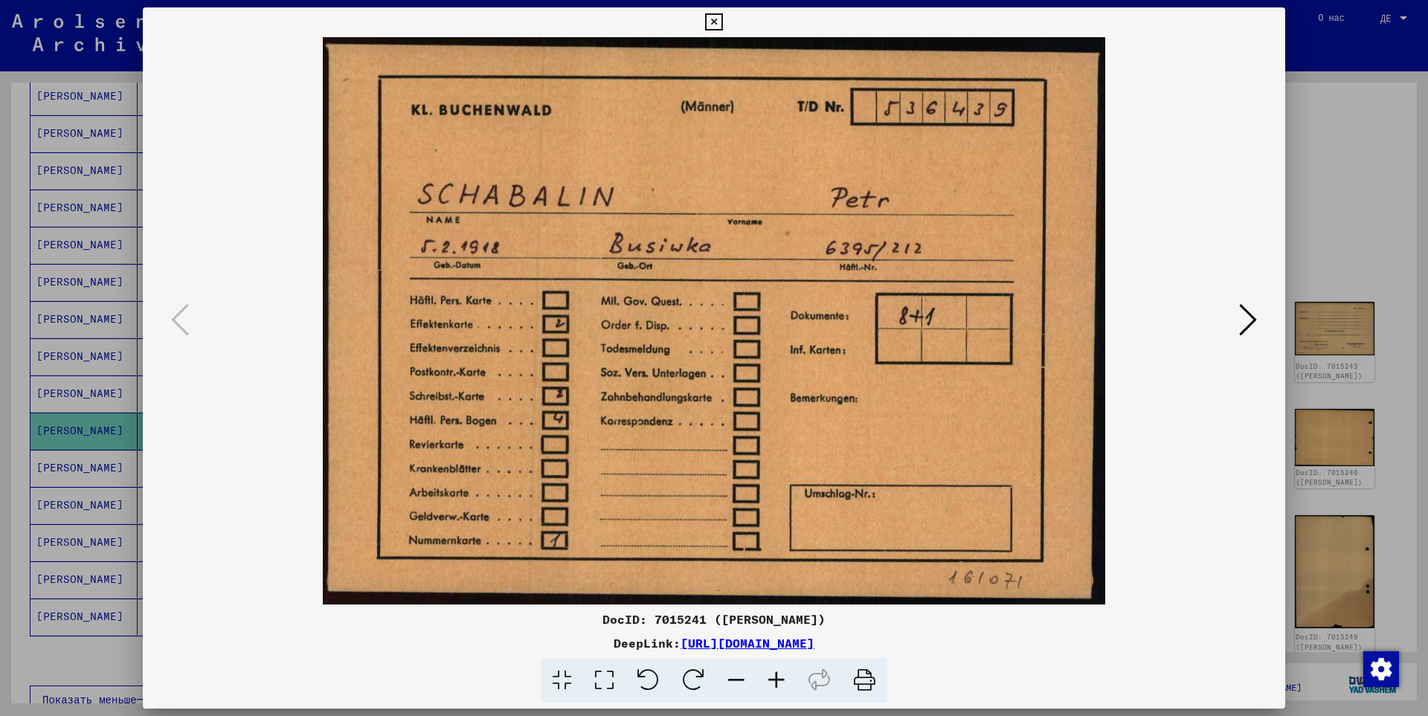
click at [1234, 329] on img at bounding box center [713, 321] width 1041 height 568
click at [1242, 330] on icon at bounding box center [1248, 320] width 18 height 36
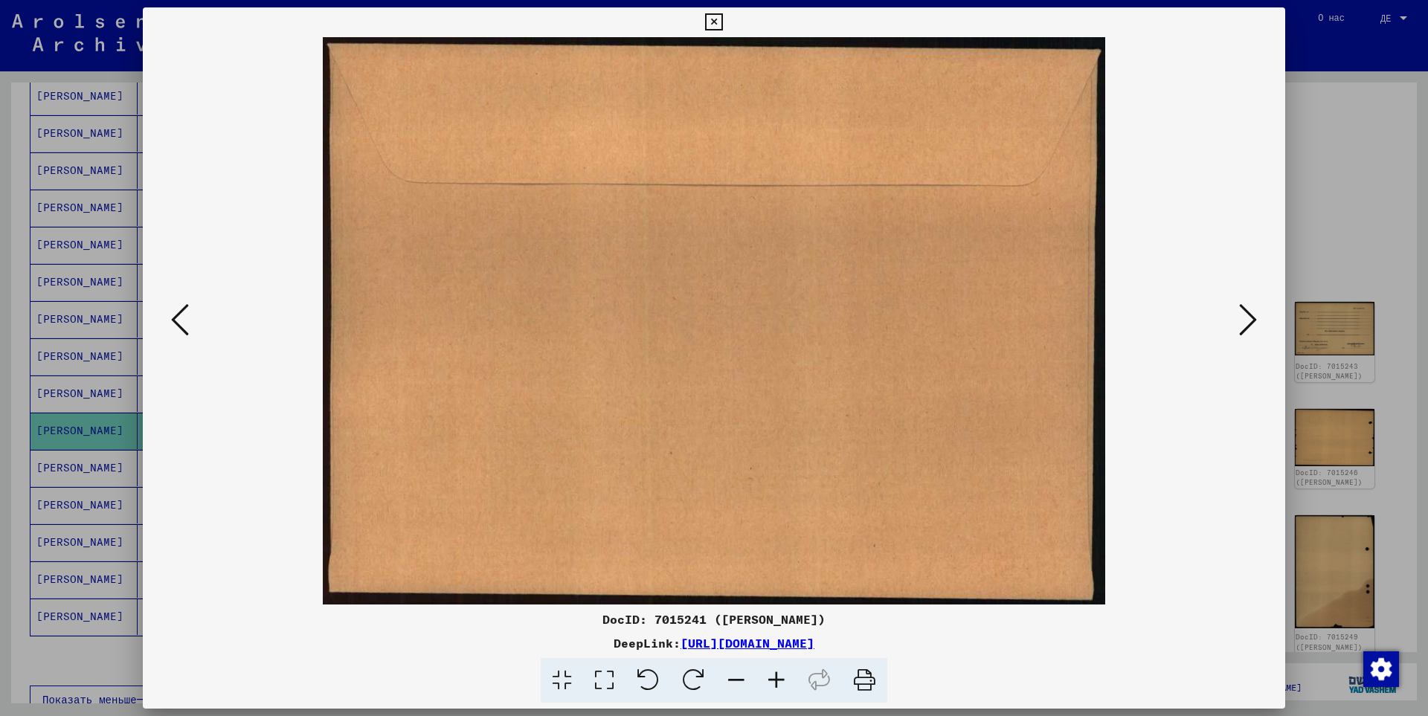
click at [1242, 330] on icon at bounding box center [1248, 320] width 18 height 36
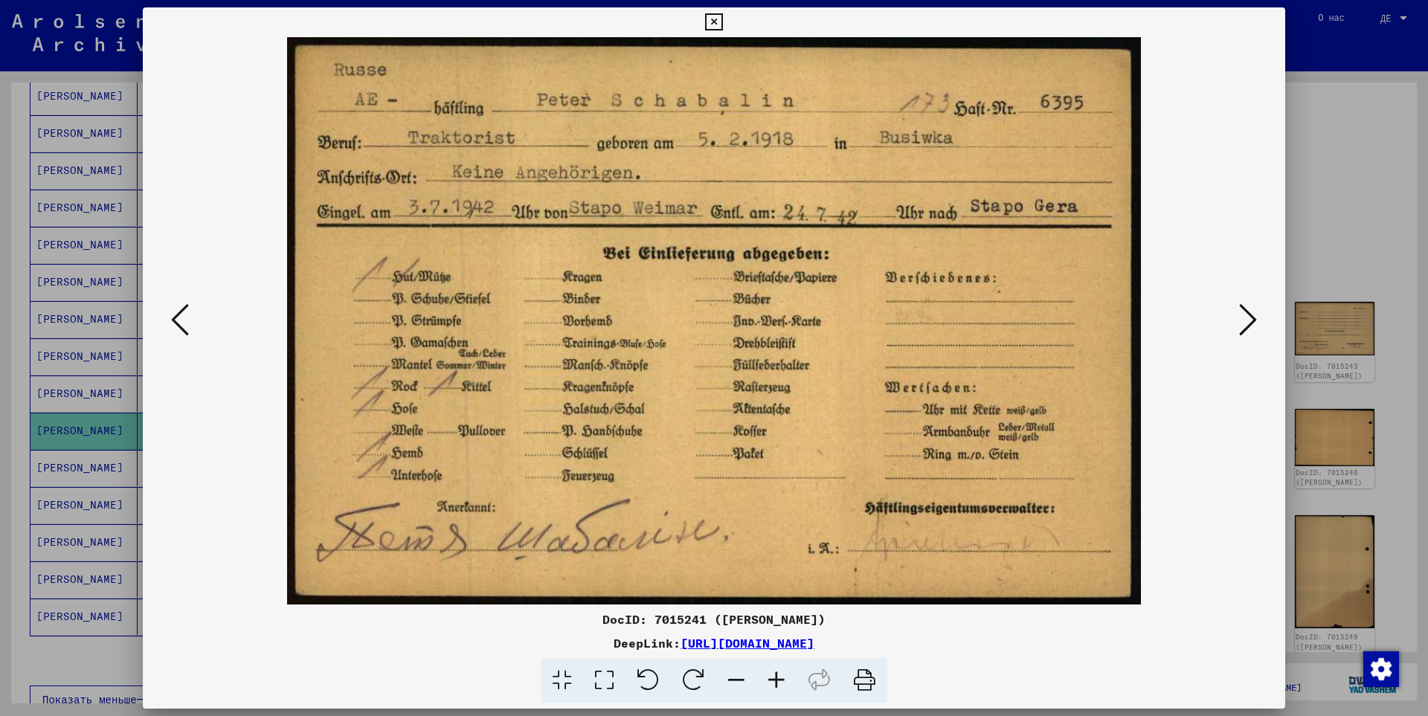
click at [1242, 330] on icon at bounding box center [1248, 320] width 18 height 36
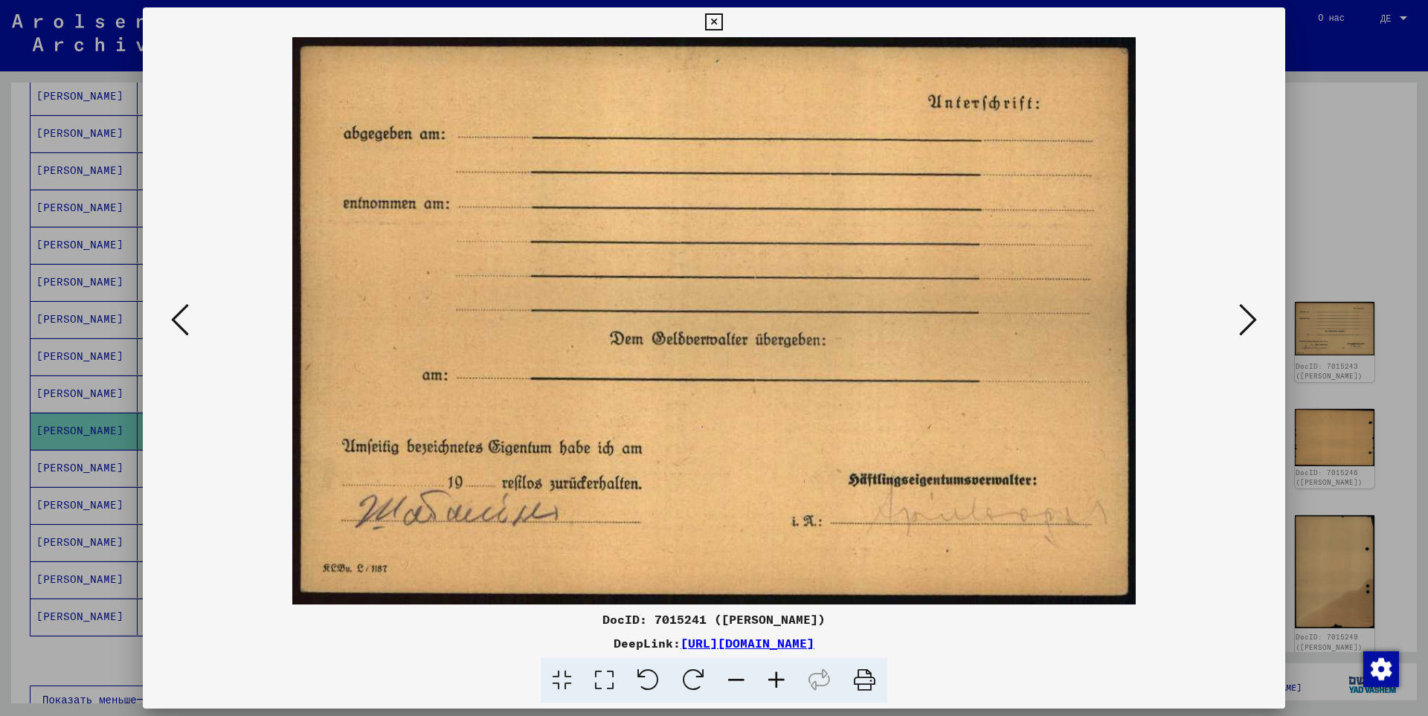
click at [1242, 330] on icon at bounding box center [1248, 320] width 18 height 36
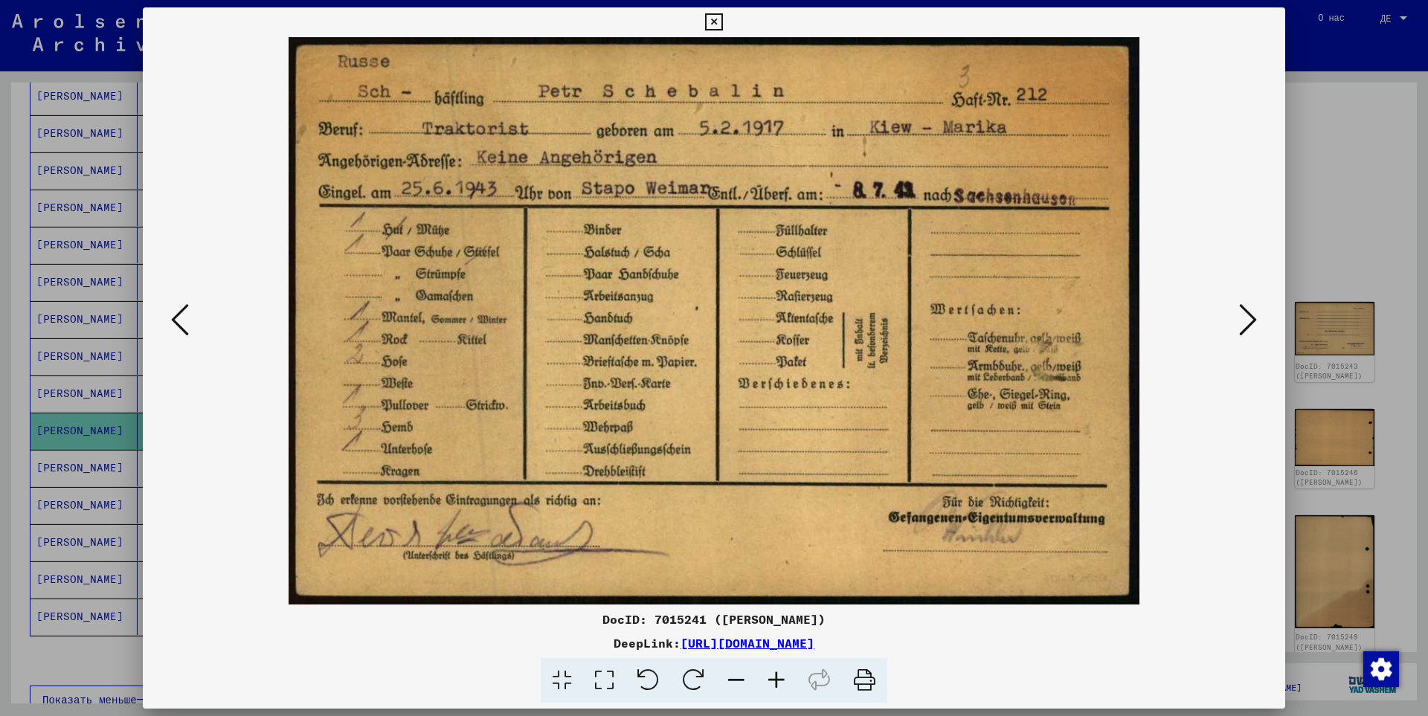
click at [1242, 330] on icon at bounding box center [1248, 320] width 18 height 36
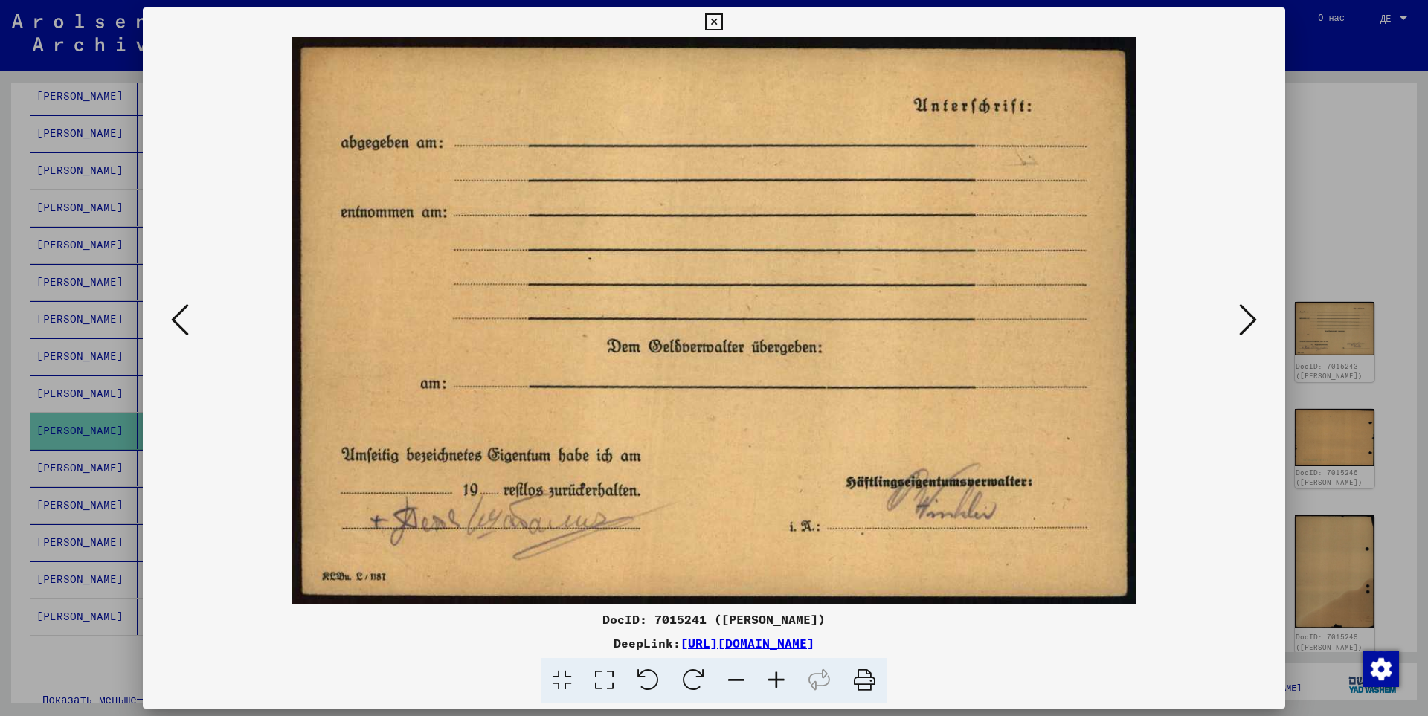
click at [1242, 330] on icon at bounding box center [1248, 320] width 18 height 36
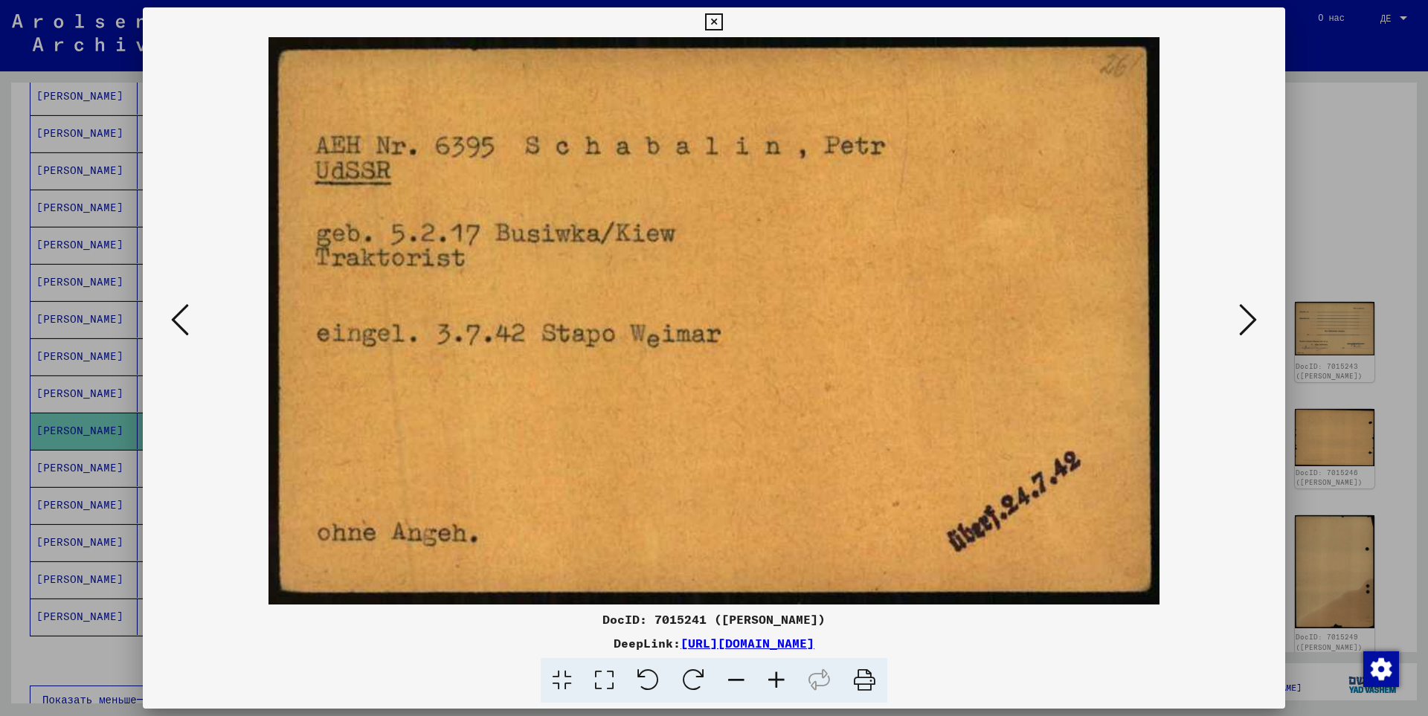
click at [1242, 330] on icon at bounding box center [1248, 320] width 18 height 36
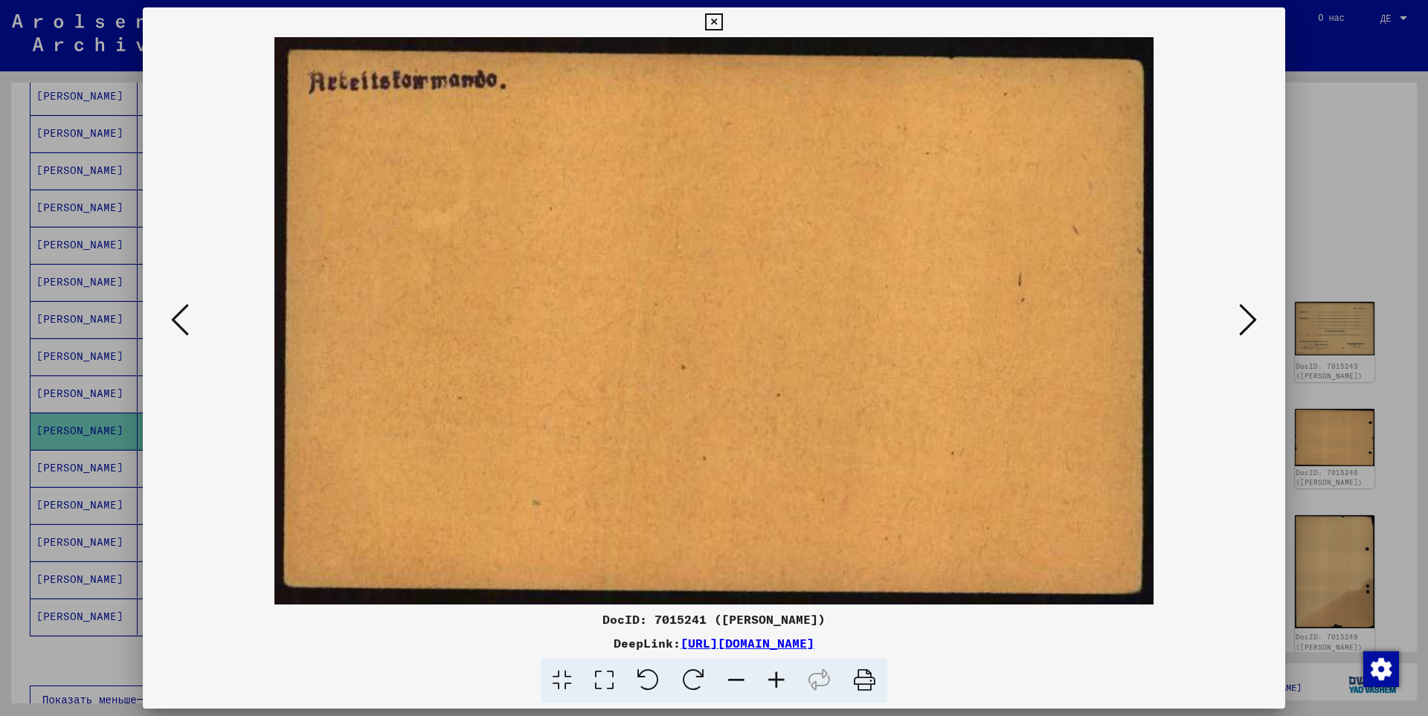
click at [1242, 330] on icon at bounding box center [1248, 320] width 18 height 36
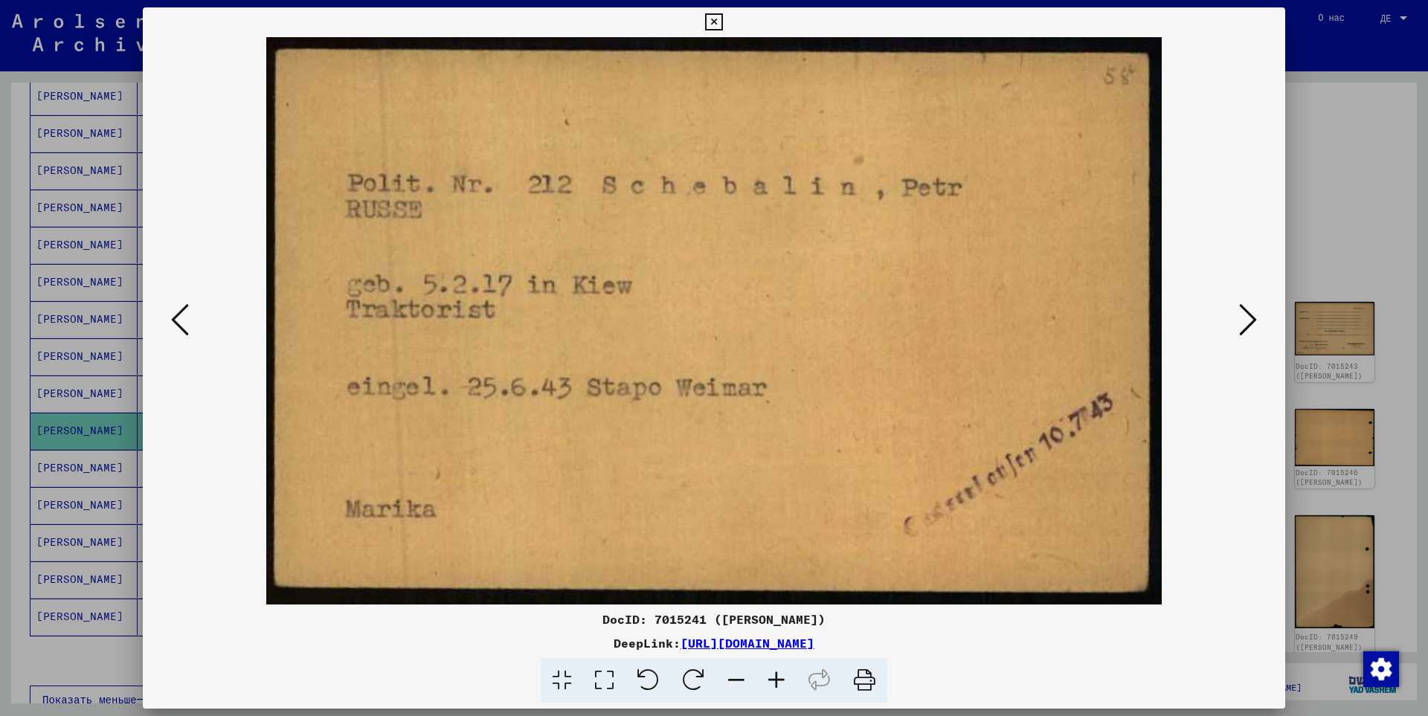
click at [1242, 330] on icon at bounding box center [1248, 320] width 18 height 36
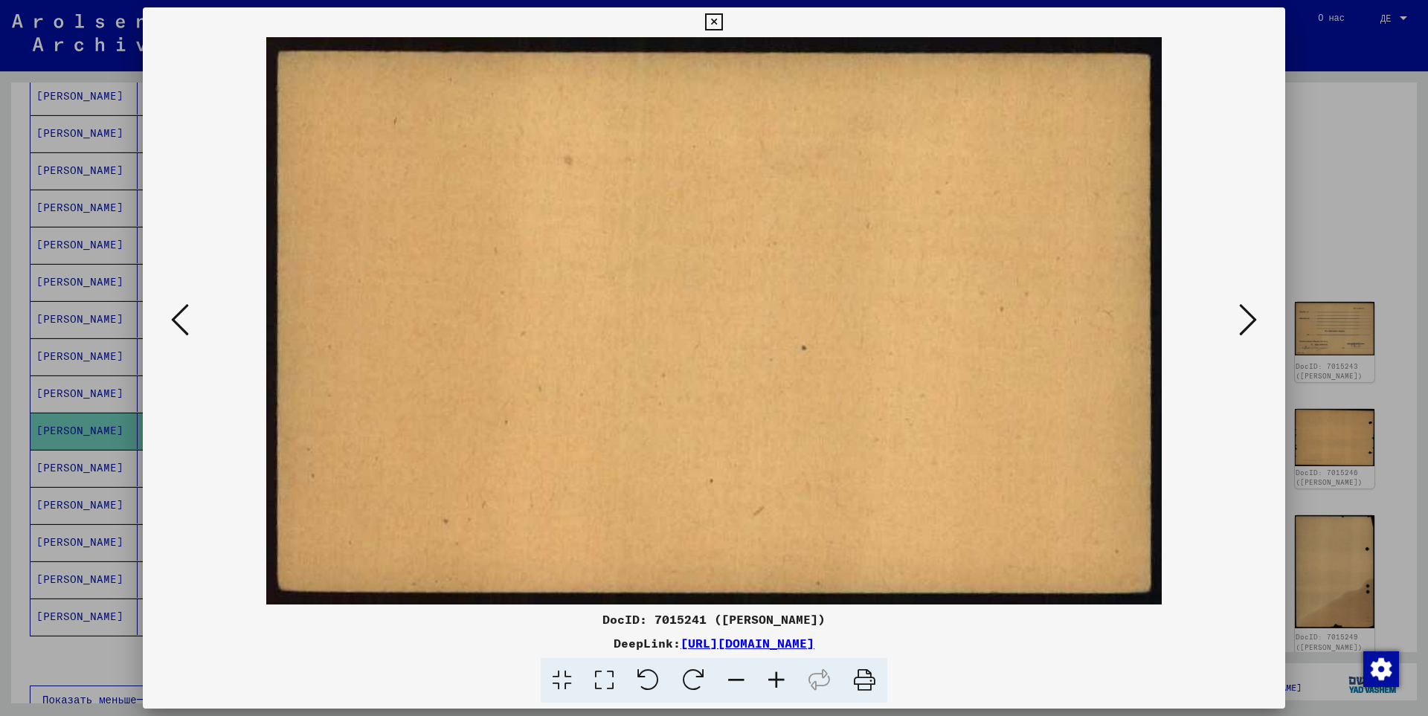
click at [1328, 170] on div at bounding box center [714, 358] width 1428 height 716
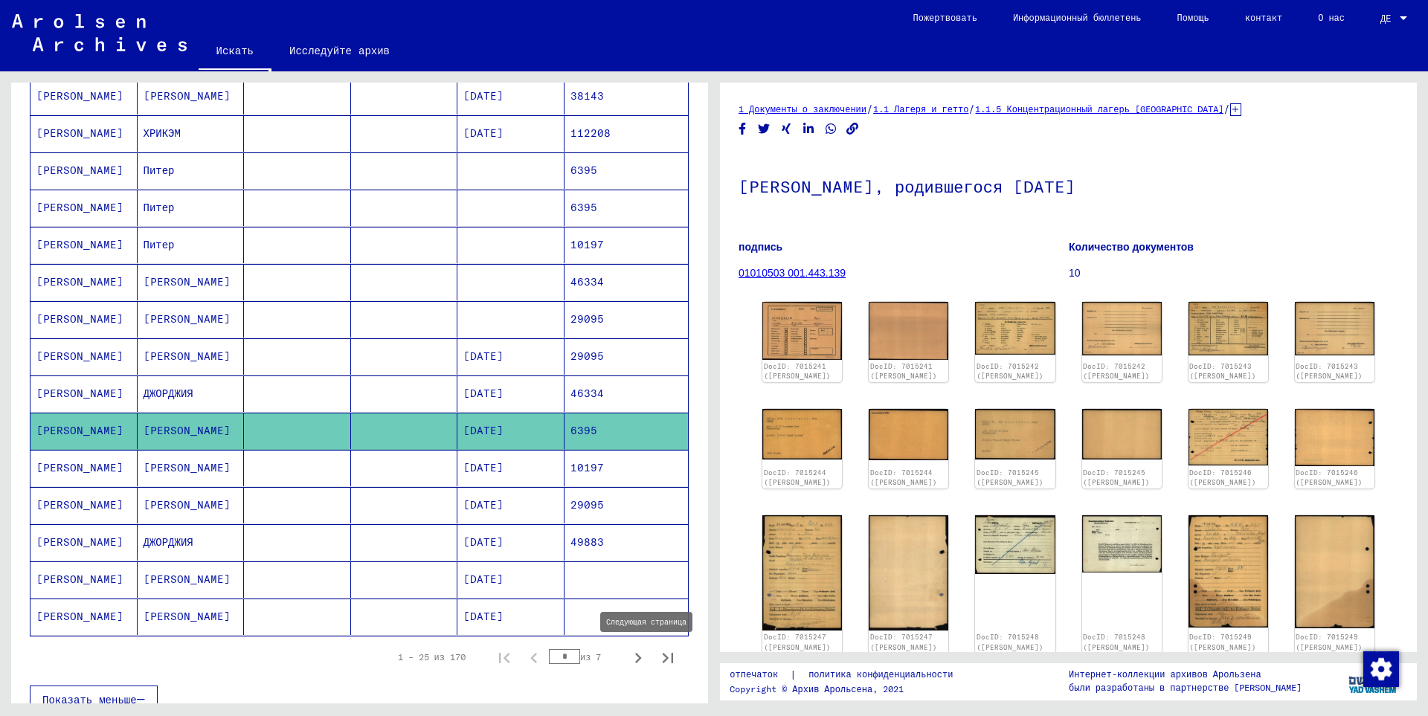
click at [628, 660] on icon "Следующая страница" at bounding box center [638, 658] width 21 height 21
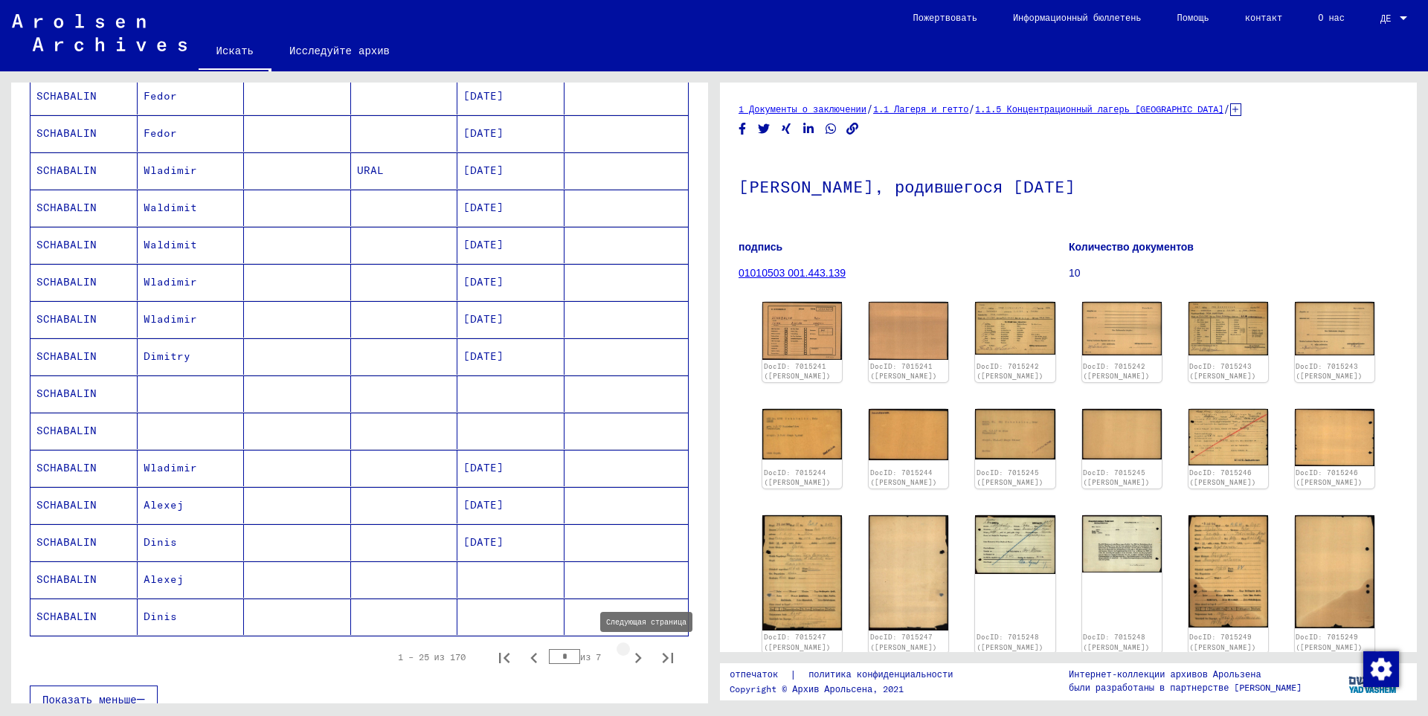
type input "*"
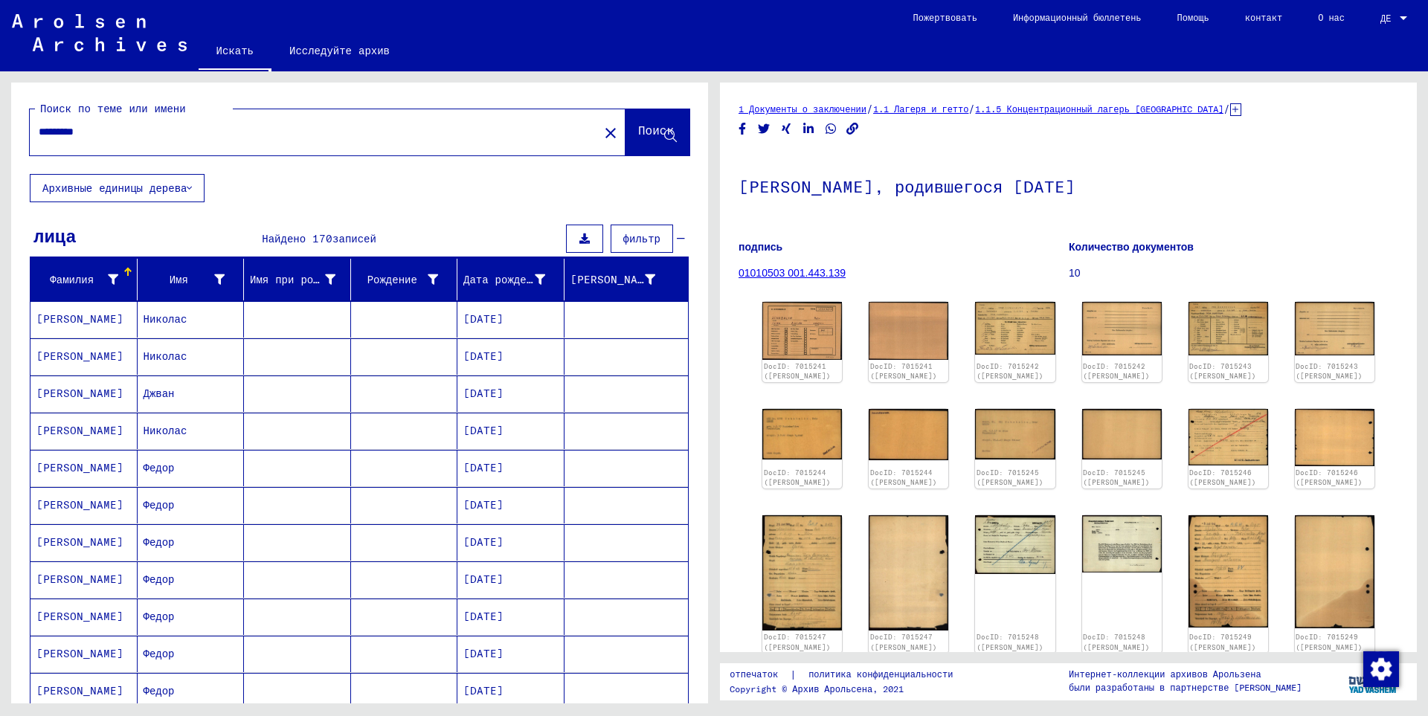
drag, startPoint x: 190, startPoint y: 130, endPoint x: 0, endPoint y: 131, distance: 189.7
click at [0, 131] on div "Поиск по теме или имени ********* close Поиск Архивные единицы дерева лица Найд…" at bounding box center [357, 387] width 714 height 632
type input "*"
type input "*******"
click at [626, 135] on button "Поиск" at bounding box center [658, 132] width 64 height 46
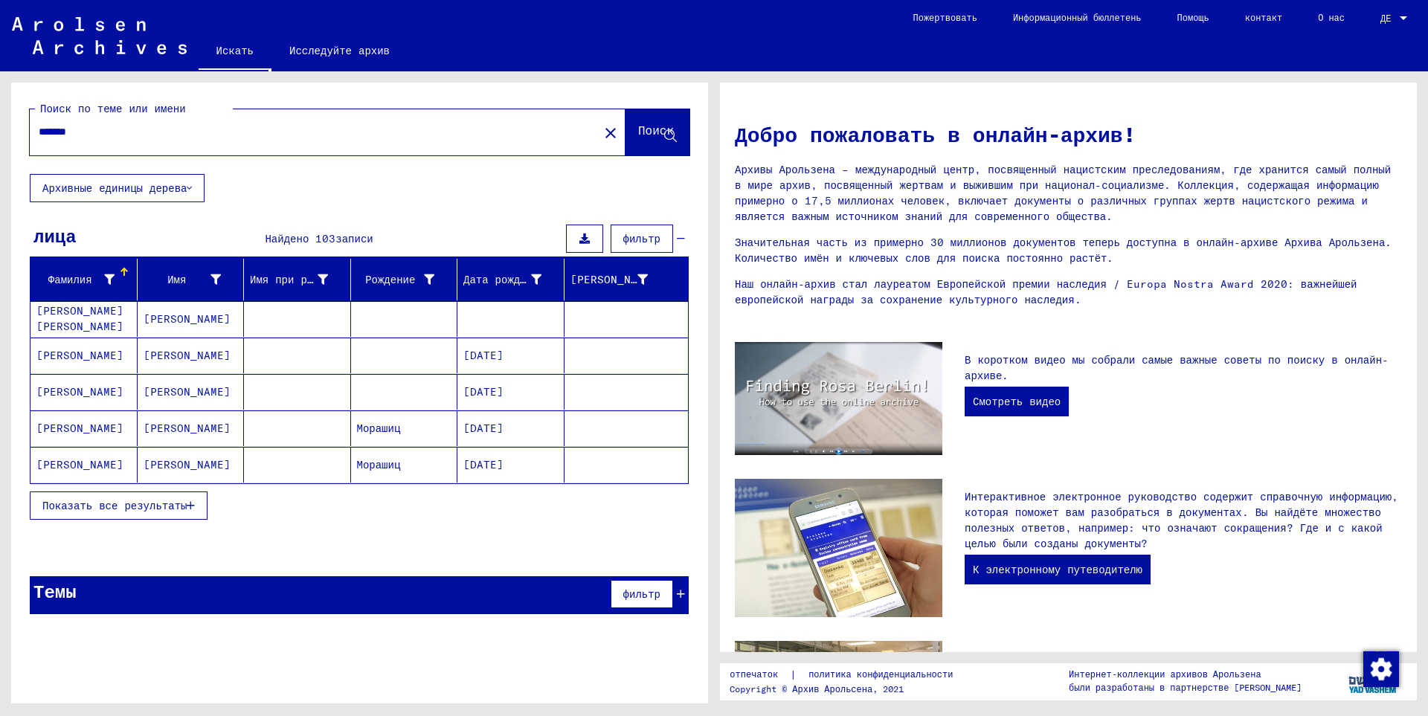
click at [121, 510] on font "Показать все результаты" at bounding box center [114, 505] width 144 height 13
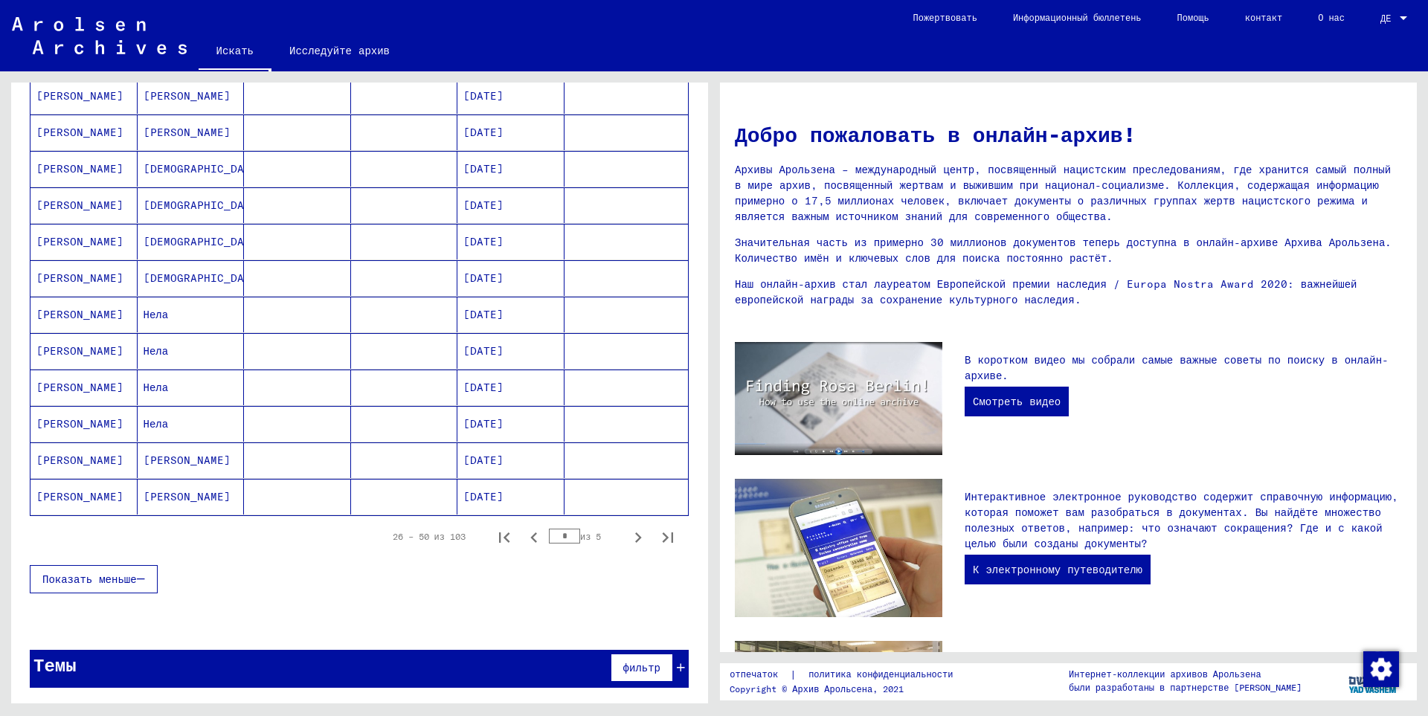
scroll to position [698, 0]
click at [628, 541] on icon "Следующая страница" at bounding box center [638, 537] width 21 height 21
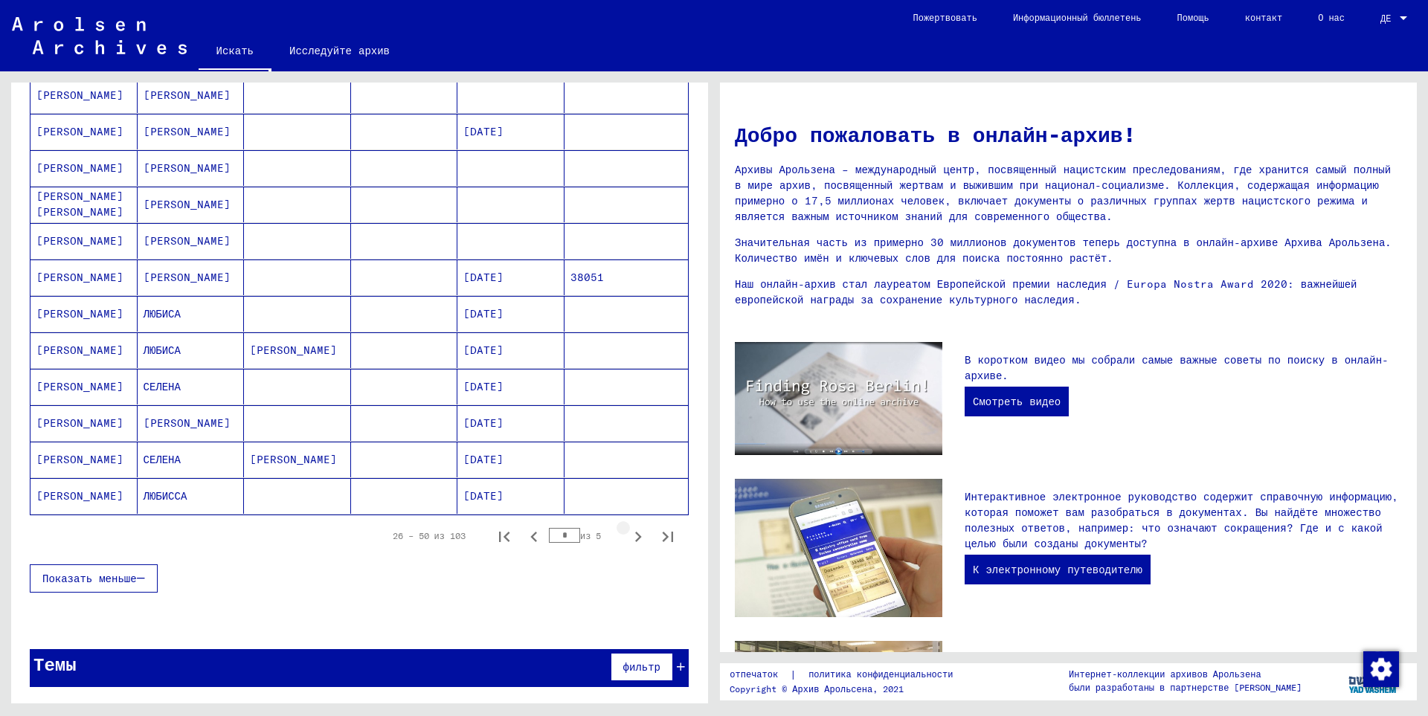
click at [628, 541] on icon "Следующая страница" at bounding box center [638, 537] width 21 height 21
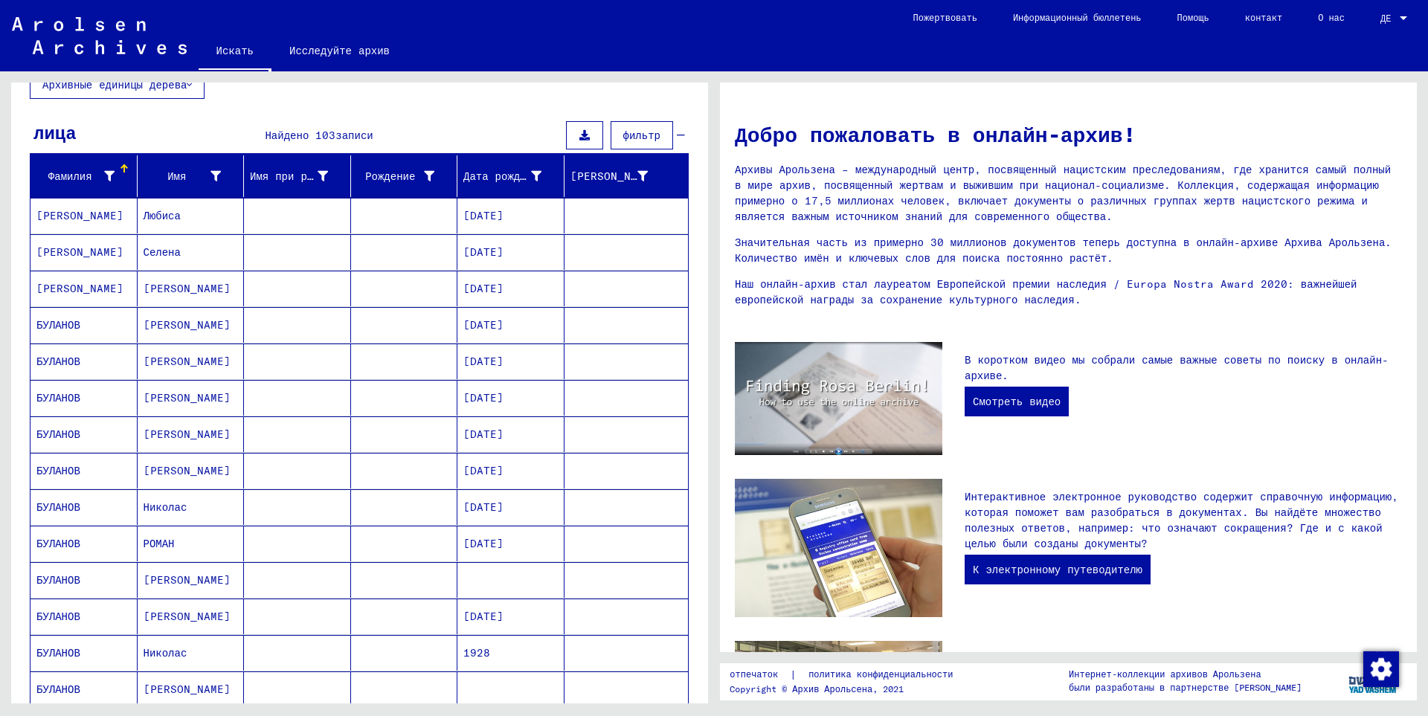
scroll to position [103, 0]
click at [86, 399] on mat-cell "БУЛАНОВ" at bounding box center [83, 399] width 107 height 36
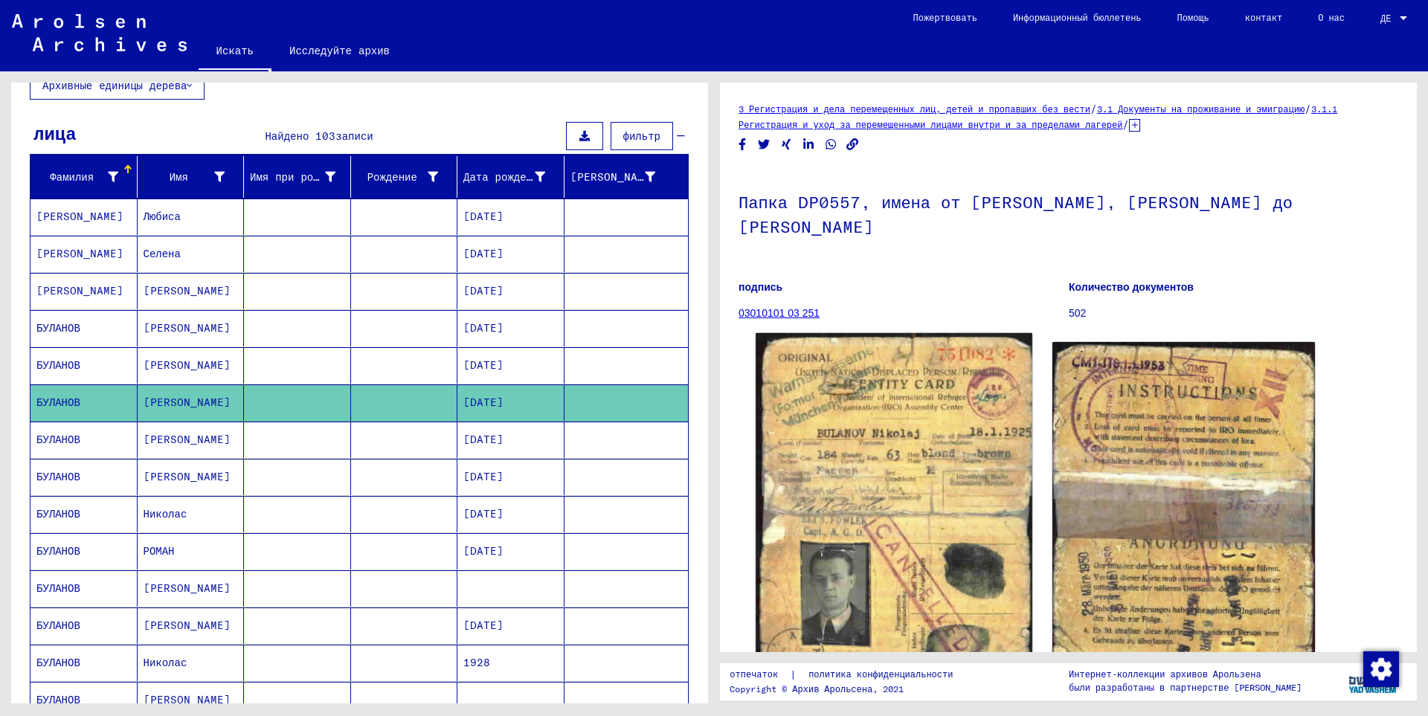
click at [829, 567] on img at bounding box center [894, 514] width 276 height 363
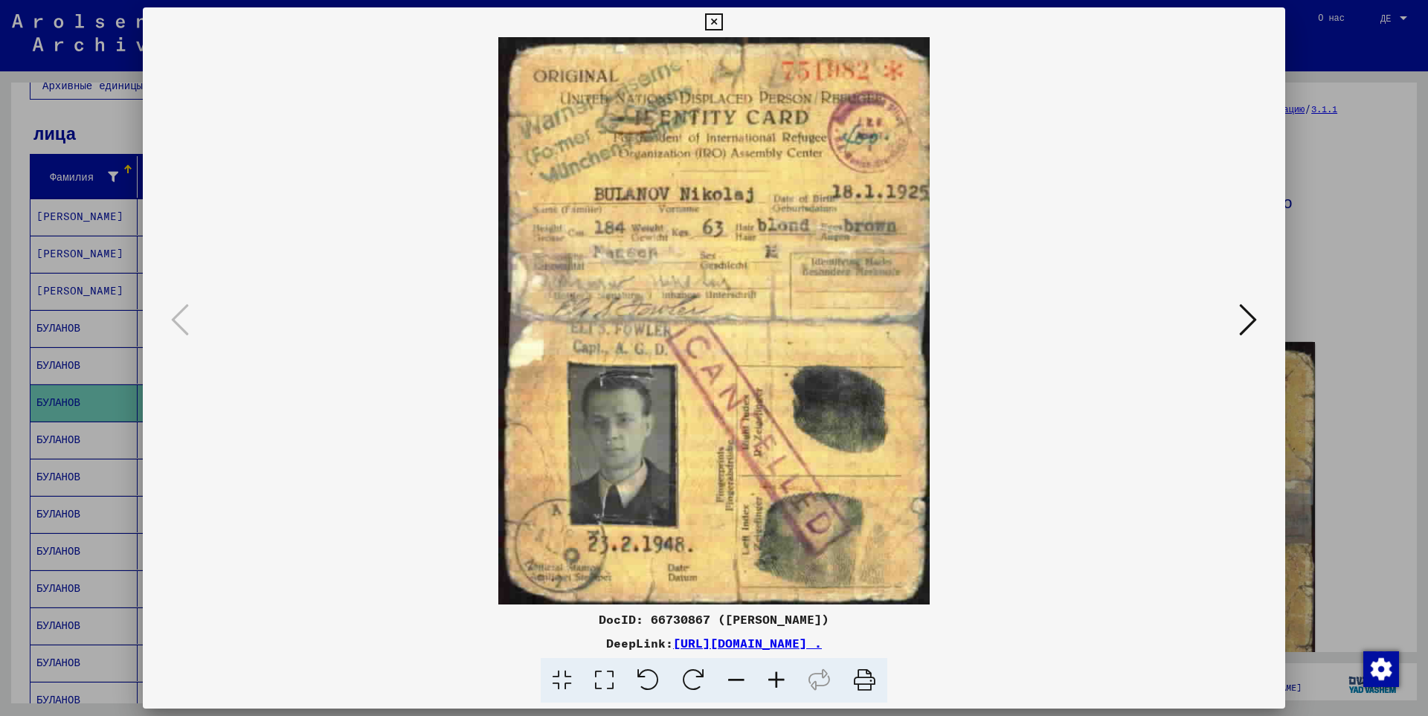
click at [1245, 326] on icon at bounding box center [1248, 320] width 18 height 36
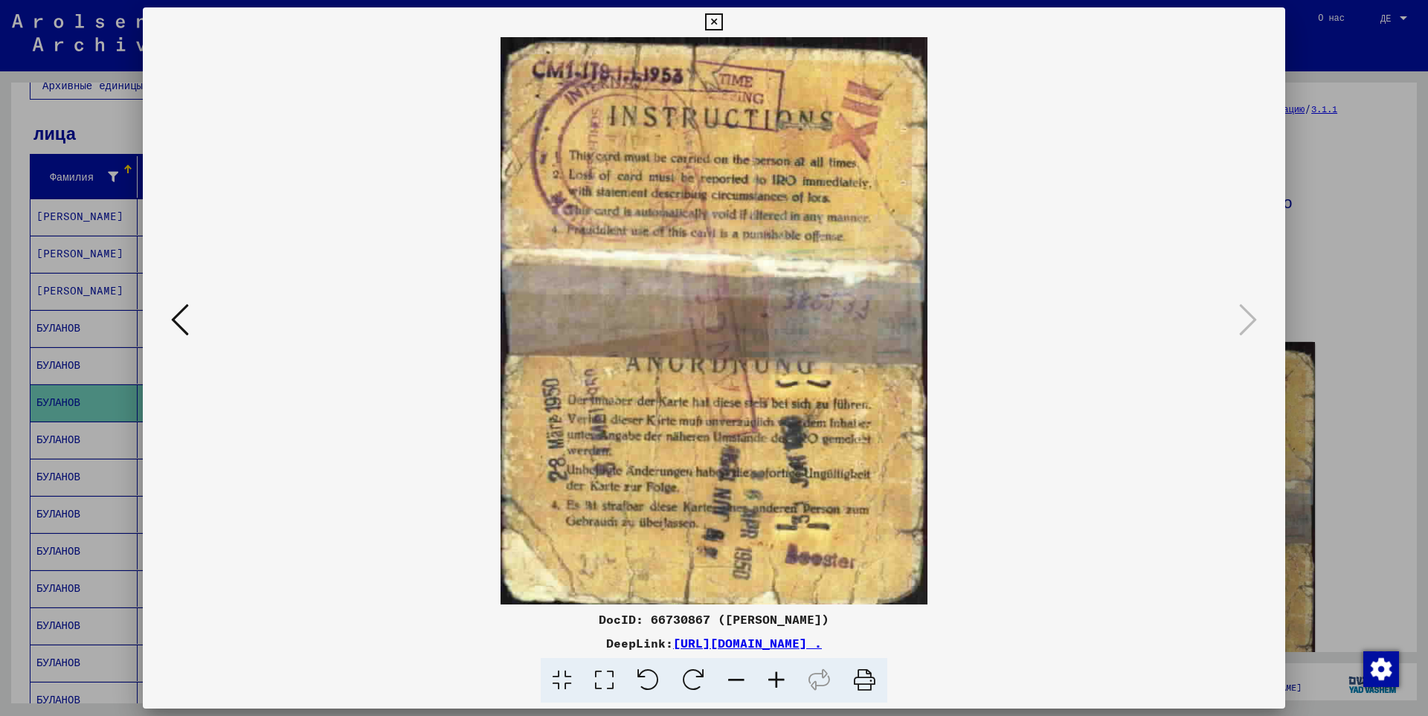
click at [1371, 147] on div at bounding box center [714, 358] width 1428 height 716
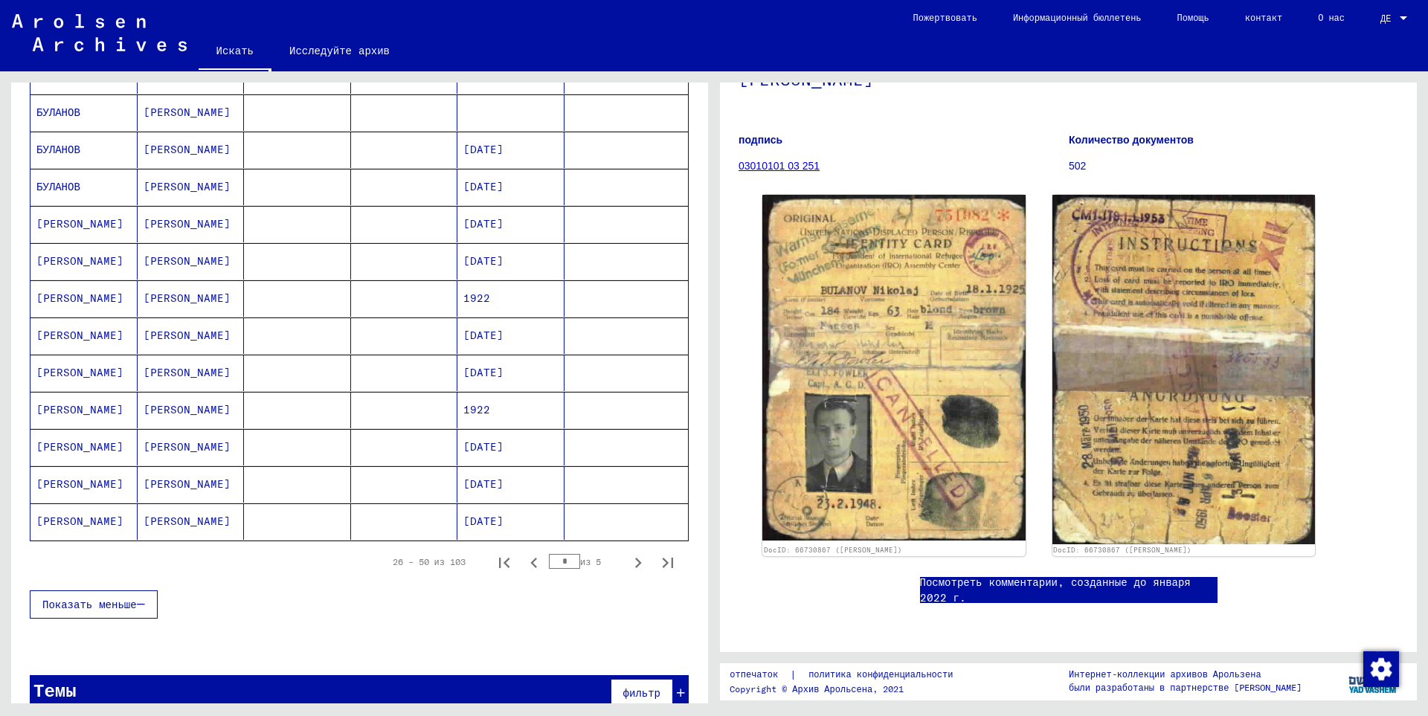
scroll to position [716, 0]
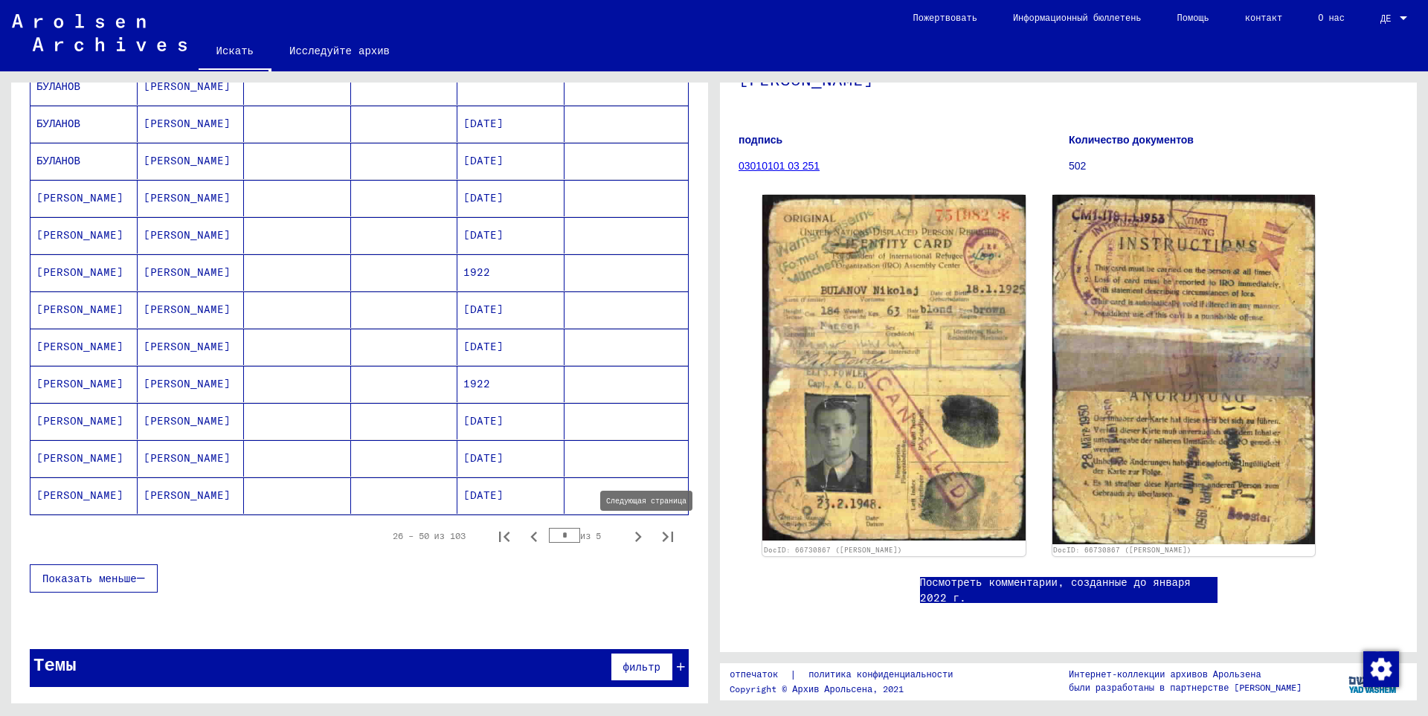
click at [628, 541] on icon "Следующая страница" at bounding box center [638, 537] width 21 height 21
type input "*"
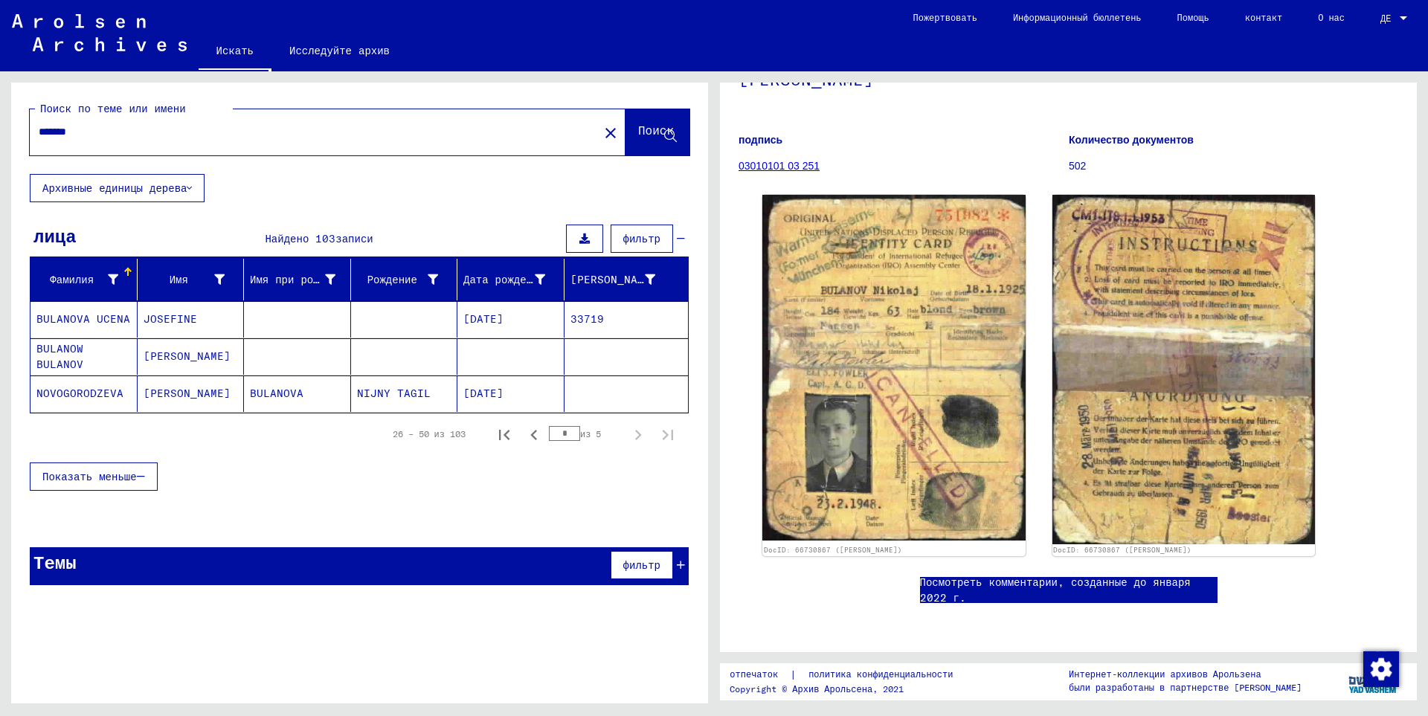
scroll to position [0, 0]
click at [85, 353] on font "[PERSON_NAME] [PERSON_NAME]" at bounding box center [79, 356] width 87 height 29
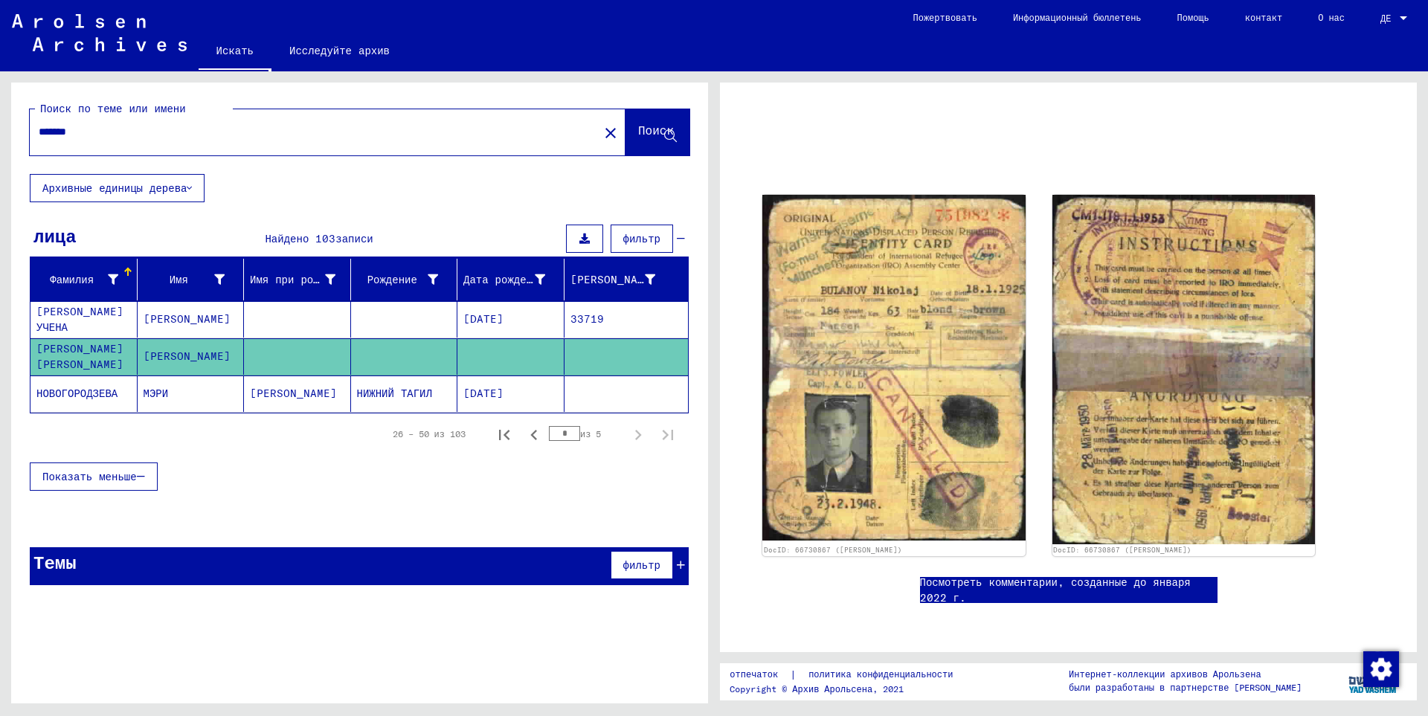
scroll to position [231, 0]
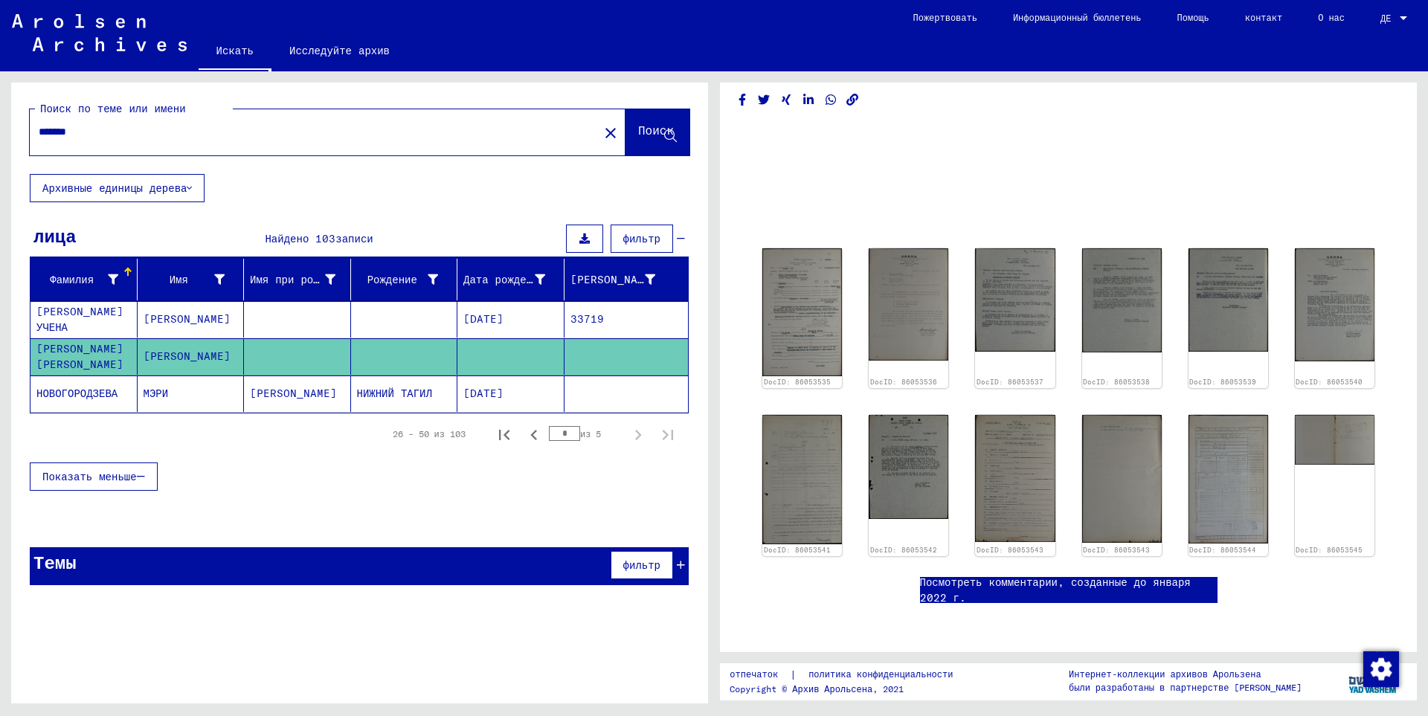
click at [101, 350] on font "[PERSON_NAME] [PERSON_NAME]" at bounding box center [79, 356] width 87 height 29
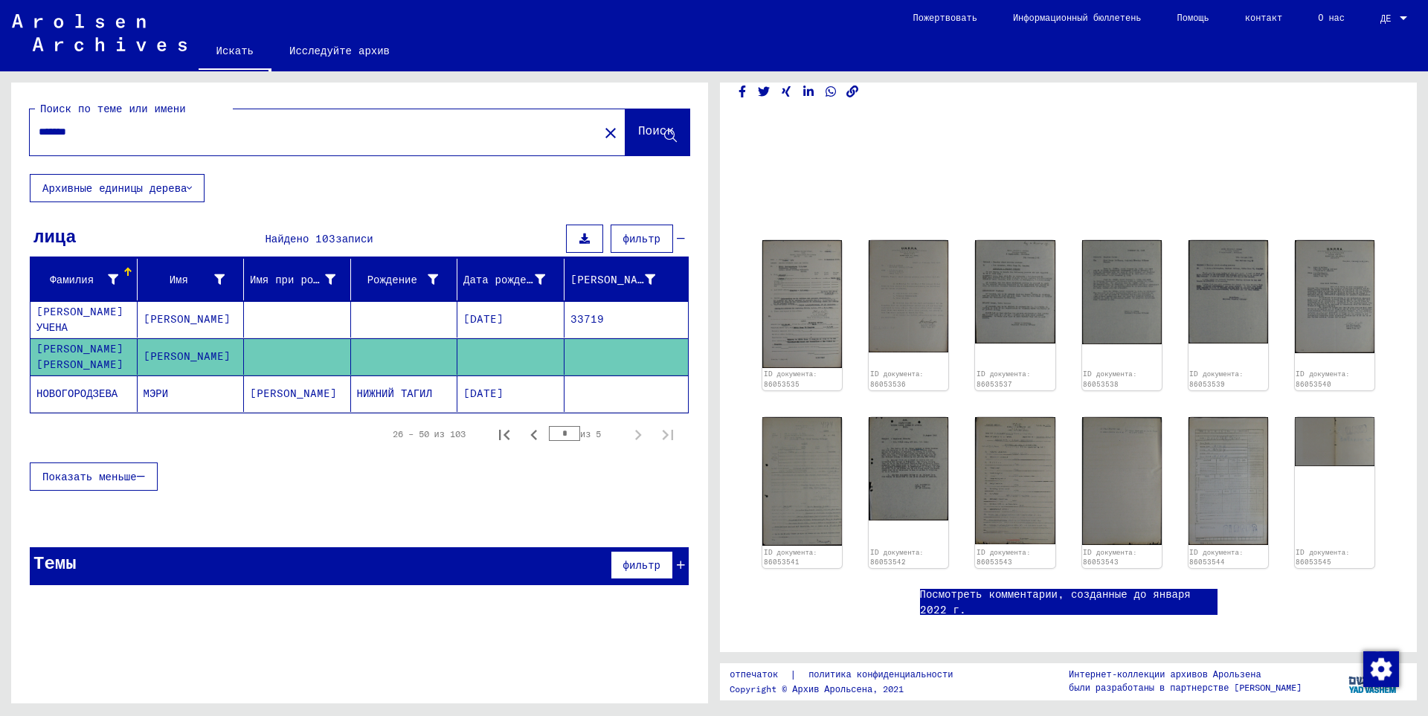
scroll to position [0, 0]
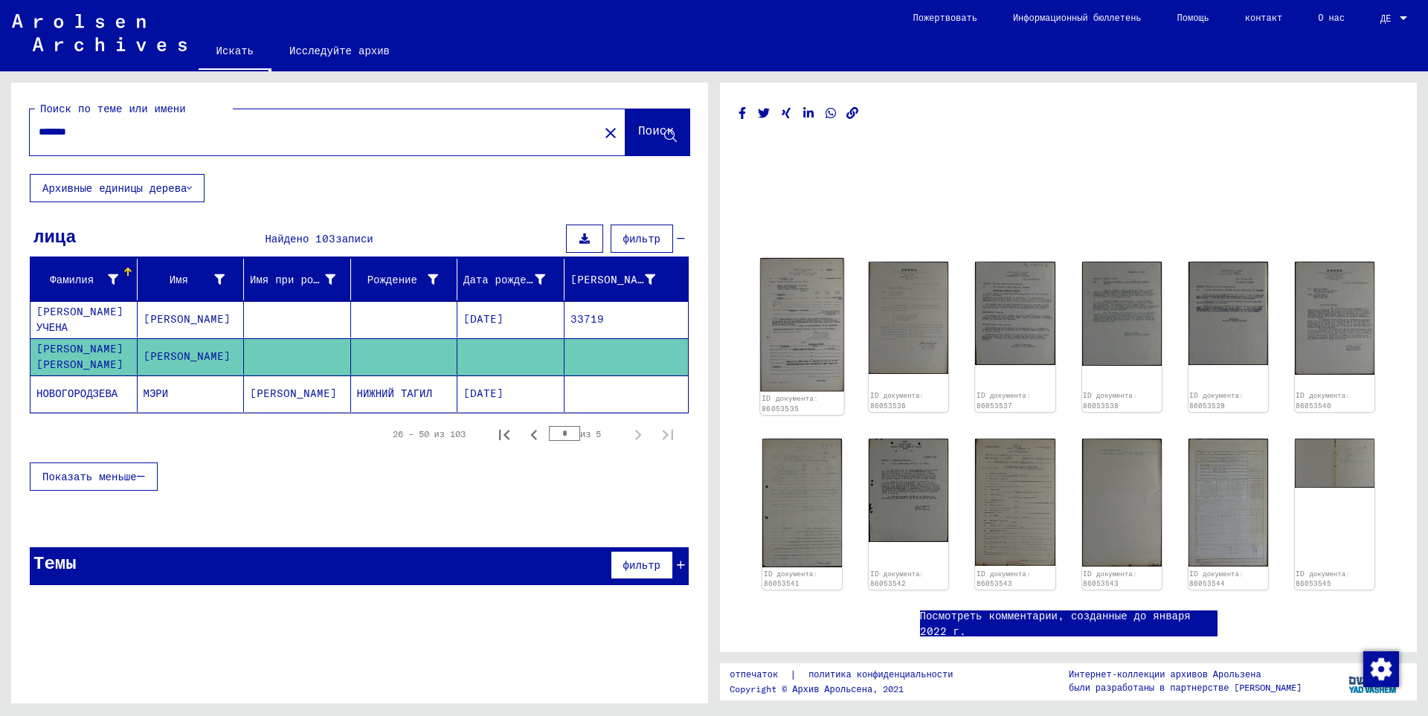
click at [803, 327] on img at bounding box center [802, 325] width 84 height 134
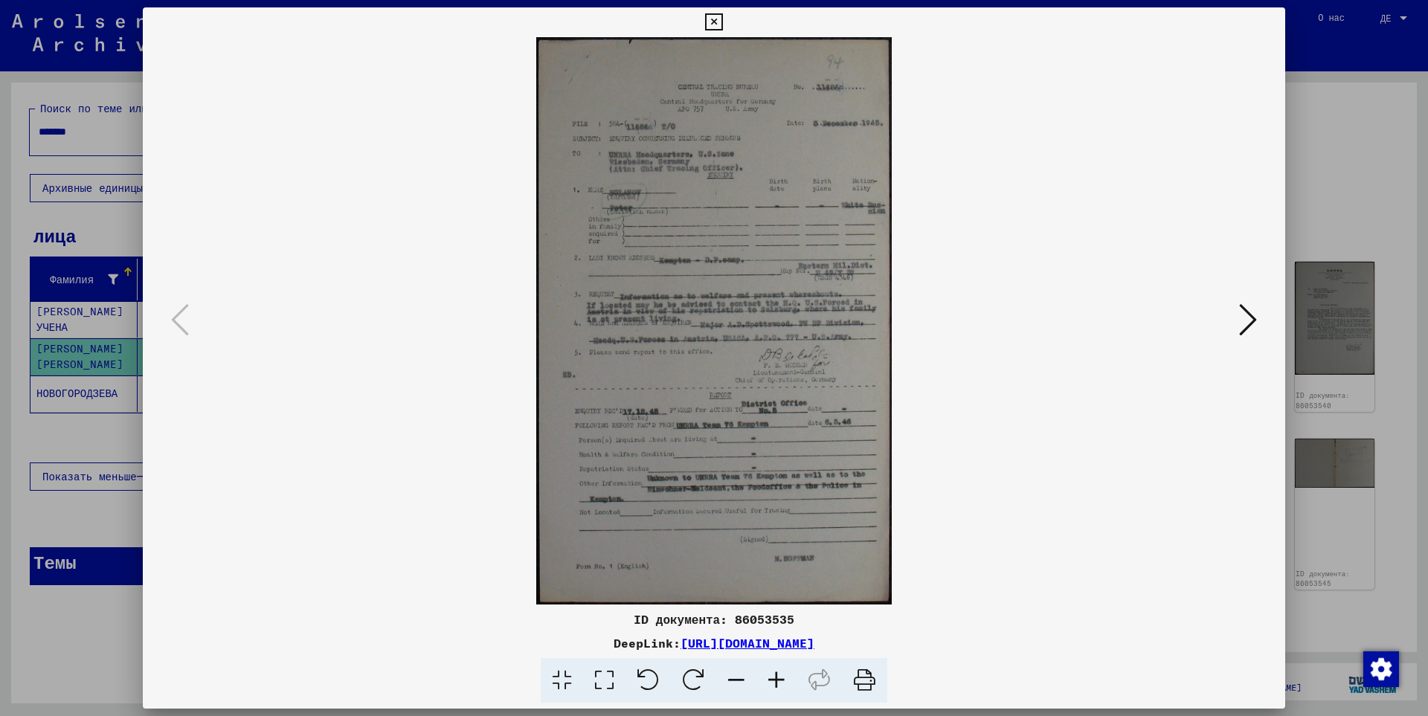
click at [709, 205] on img at bounding box center [713, 321] width 1041 height 568
click at [765, 677] on icon at bounding box center [776, 680] width 40 height 45
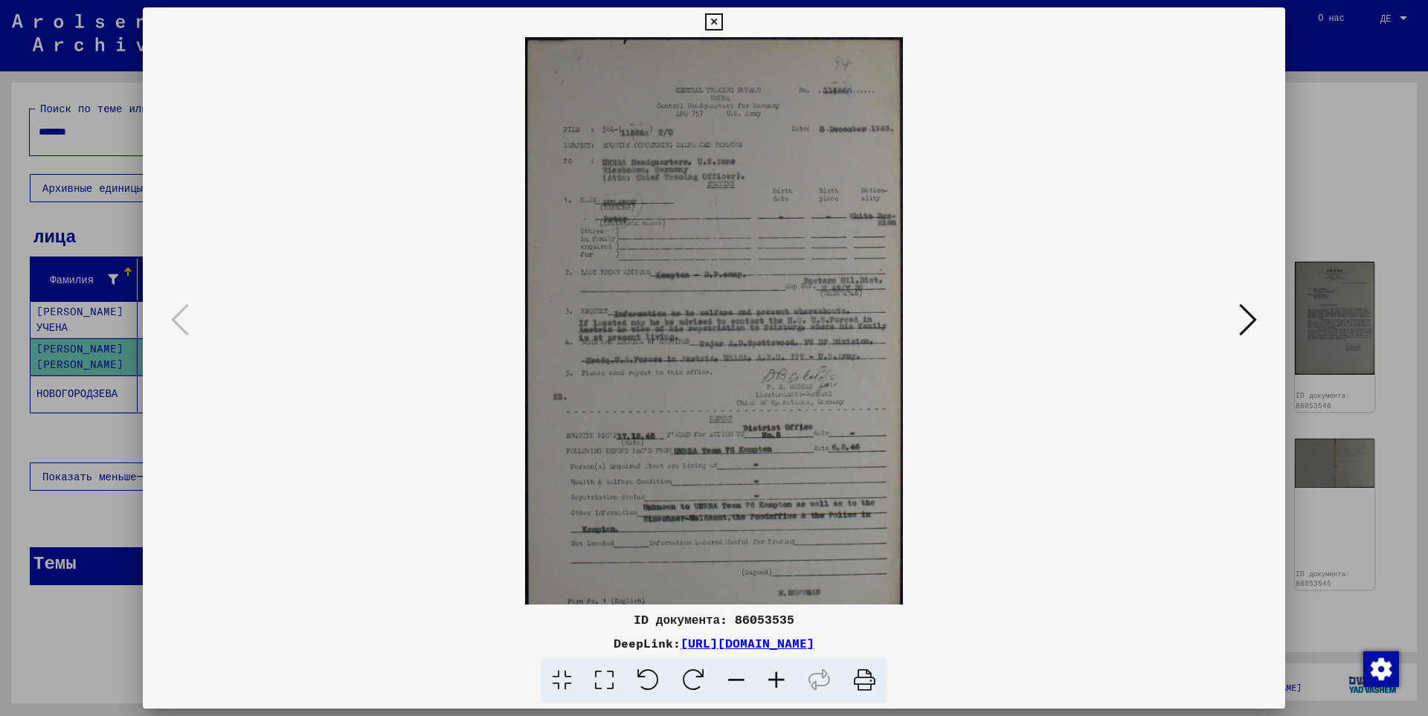
click at [768, 681] on icon at bounding box center [776, 680] width 40 height 45
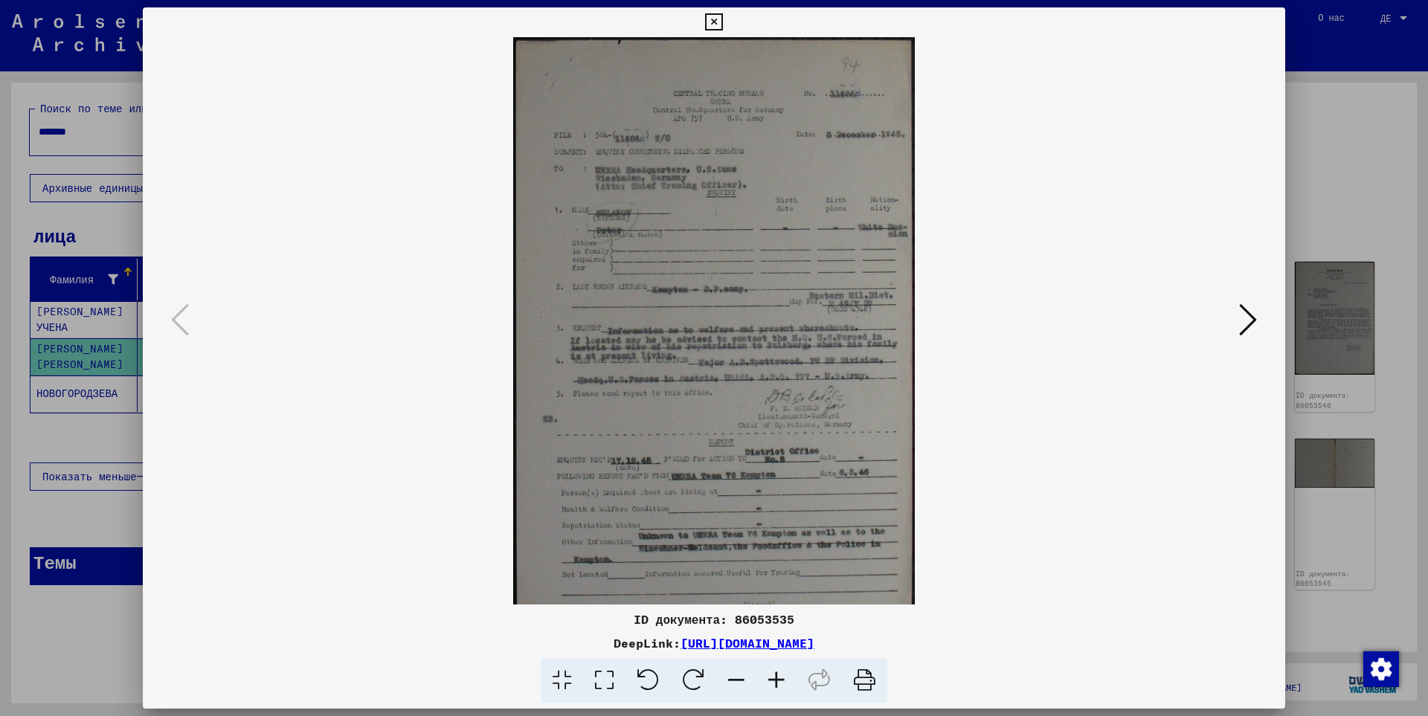
click at [768, 681] on icon at bounding box center [776, 680] width 40 height 45
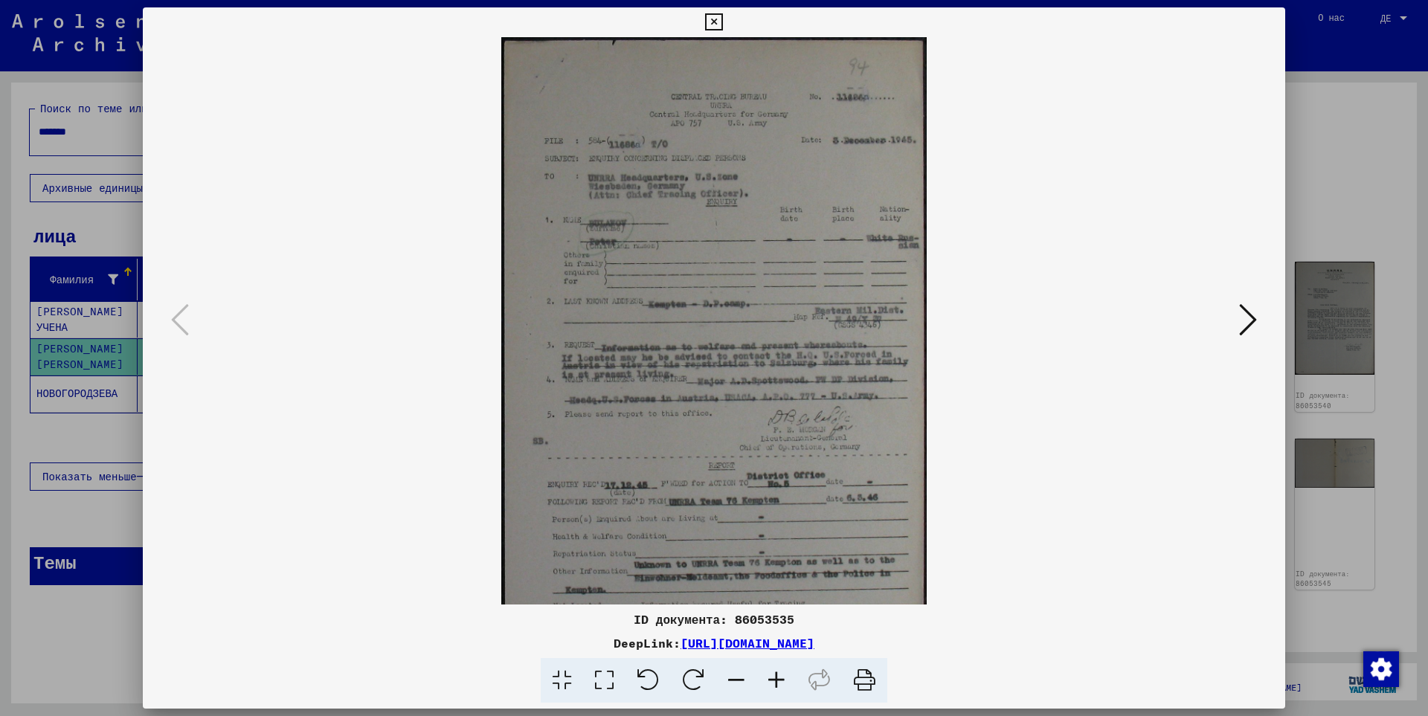
click at [768, 681] on icon at bounding box center [776, 680] width 40 height 45
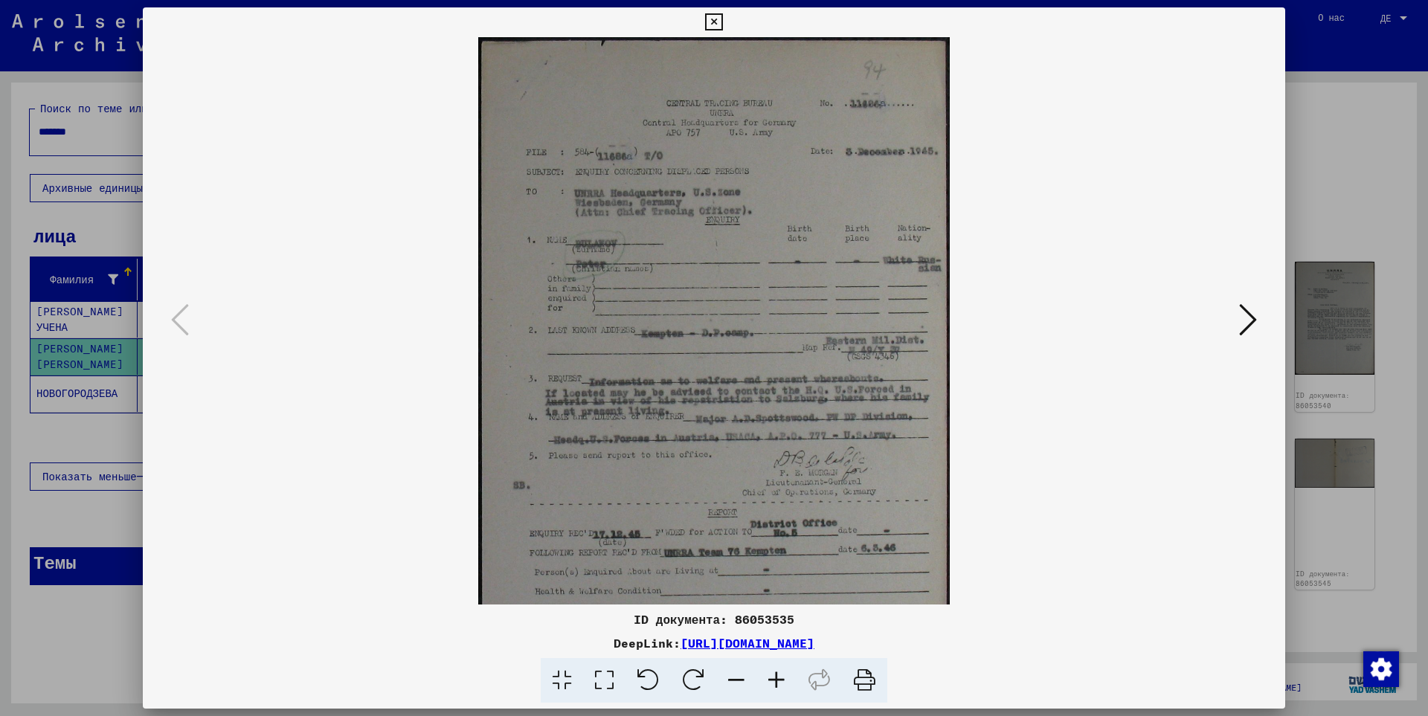
click at [768, 681] on icon at bounding box center [776, 680] width 40 height 45
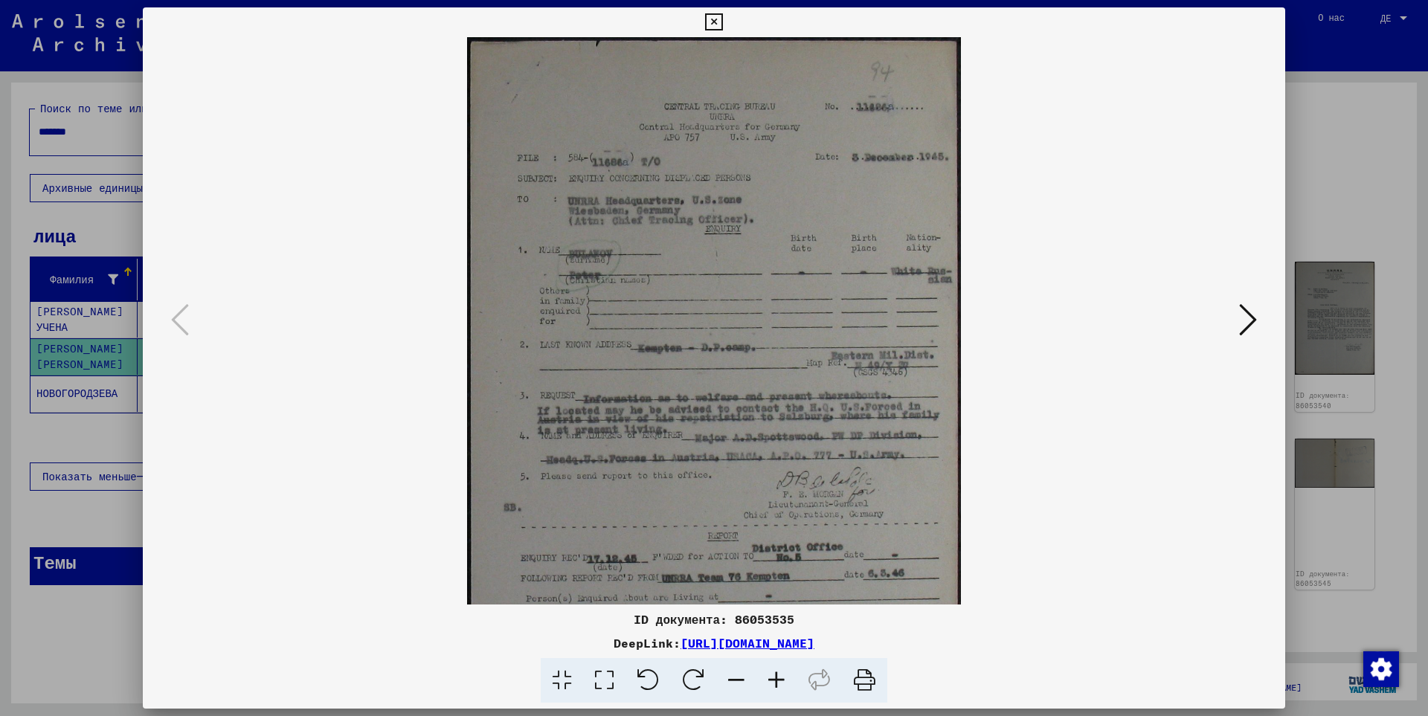
click at [768, 681] on icon at bounding box center [776, 680] width 40 height 45
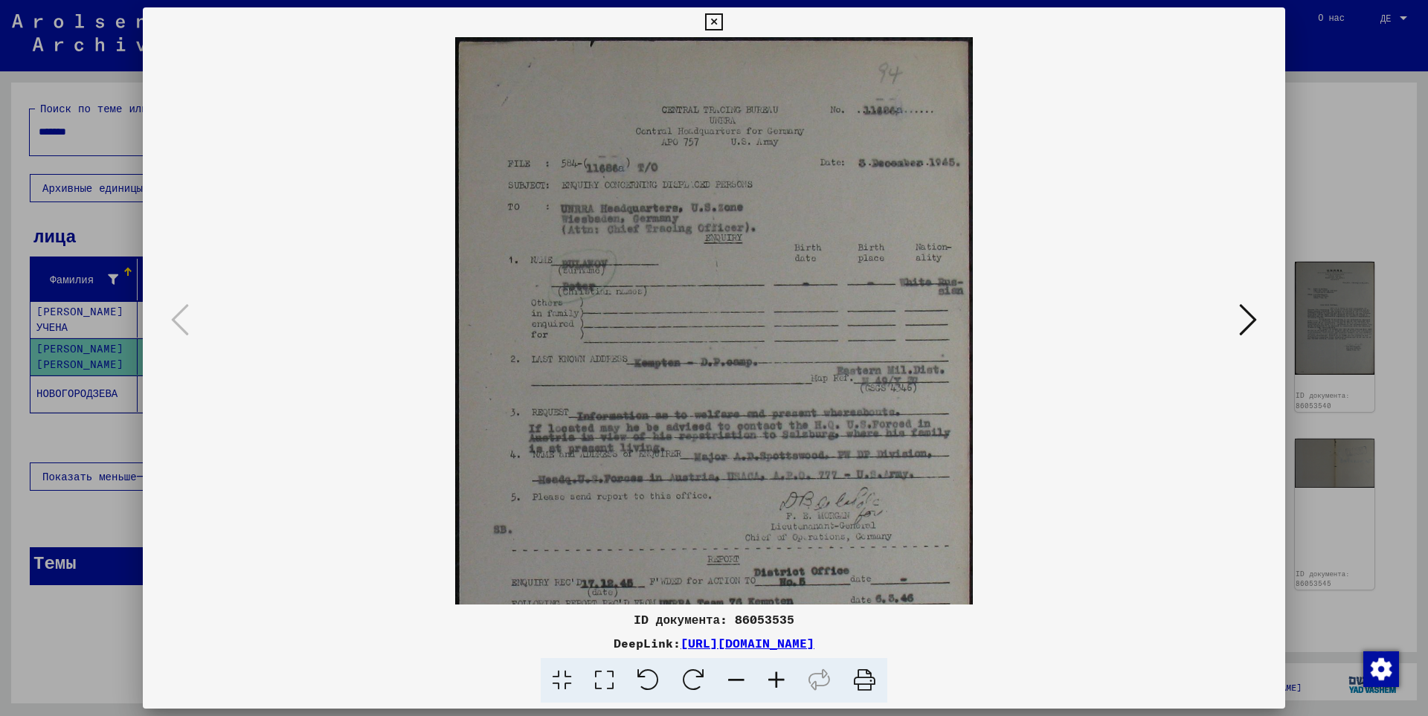
click at [768, 681] on icon at bounding box center [776, 680] width 40 height 45
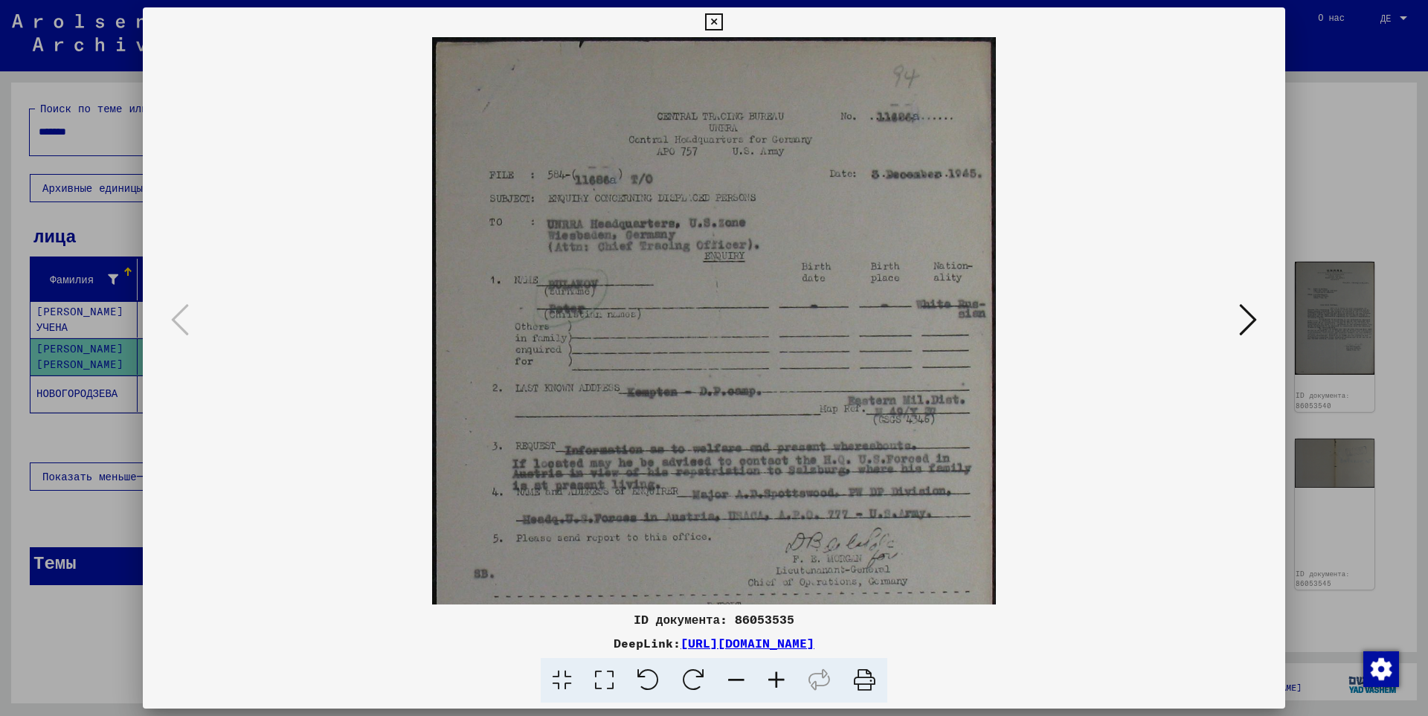
click at [768, 681] on icon at bounding box center [776, 680] width 40 height 45
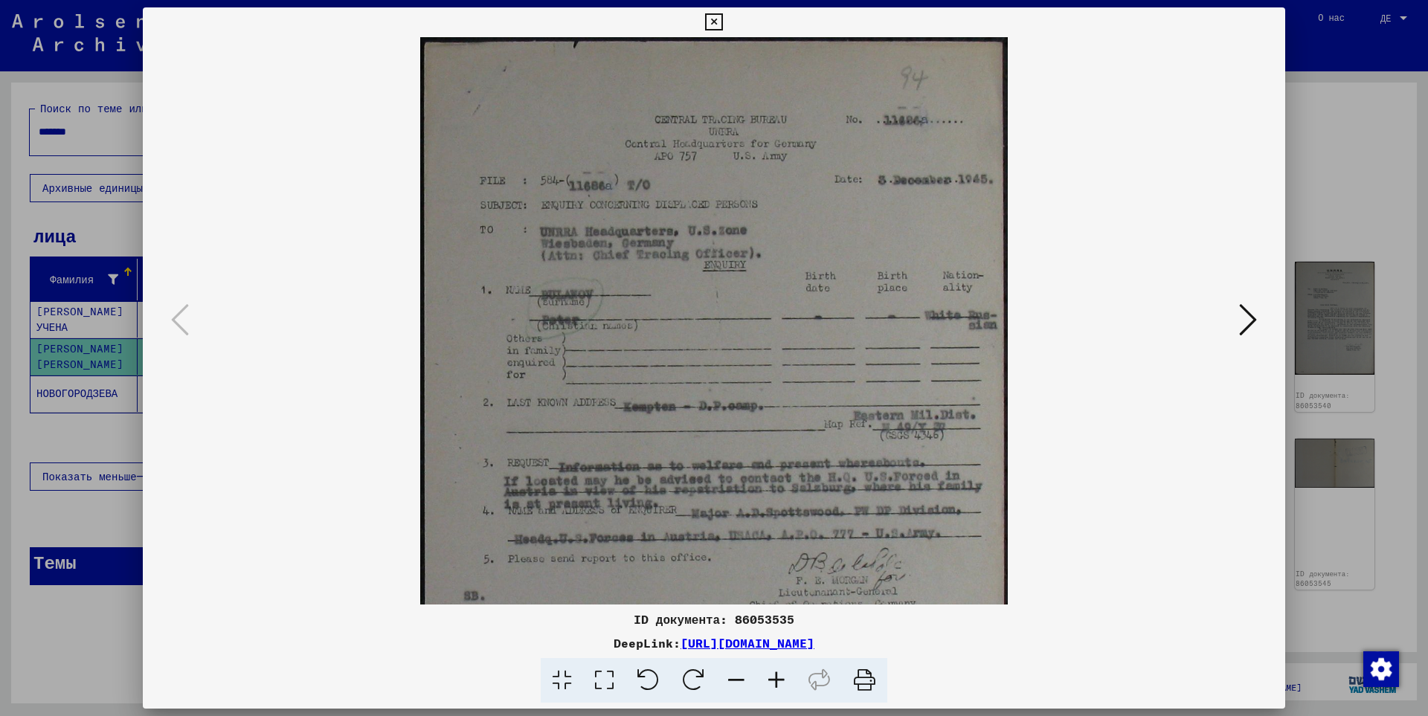
click at [768, 681] on icon at bounding box center [776, 680] width 40 height 45
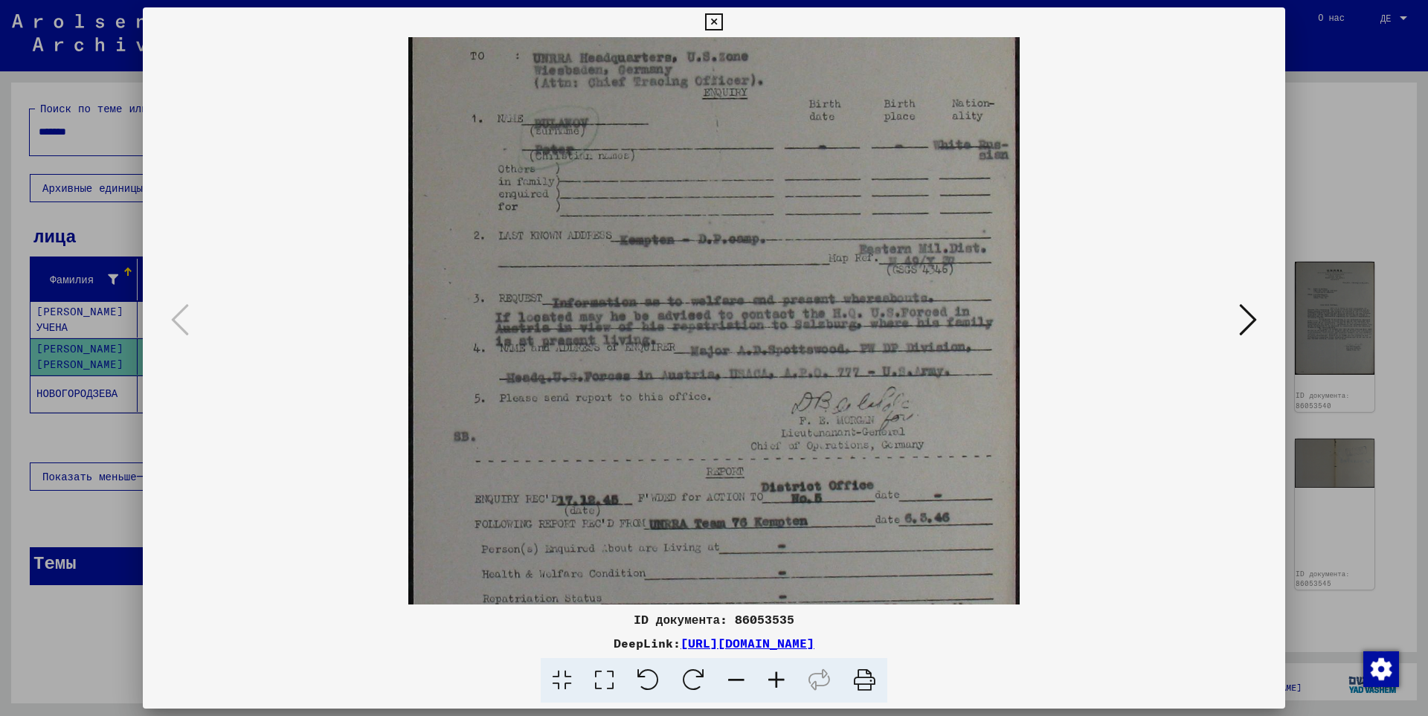
drag, startPoint x: 745, startPoint y: 534, endPoint x: 713, endPoint y: 353, distance: 184.2
click at [713, 353] on img at bounding box center [713, 344] width 611 height 977
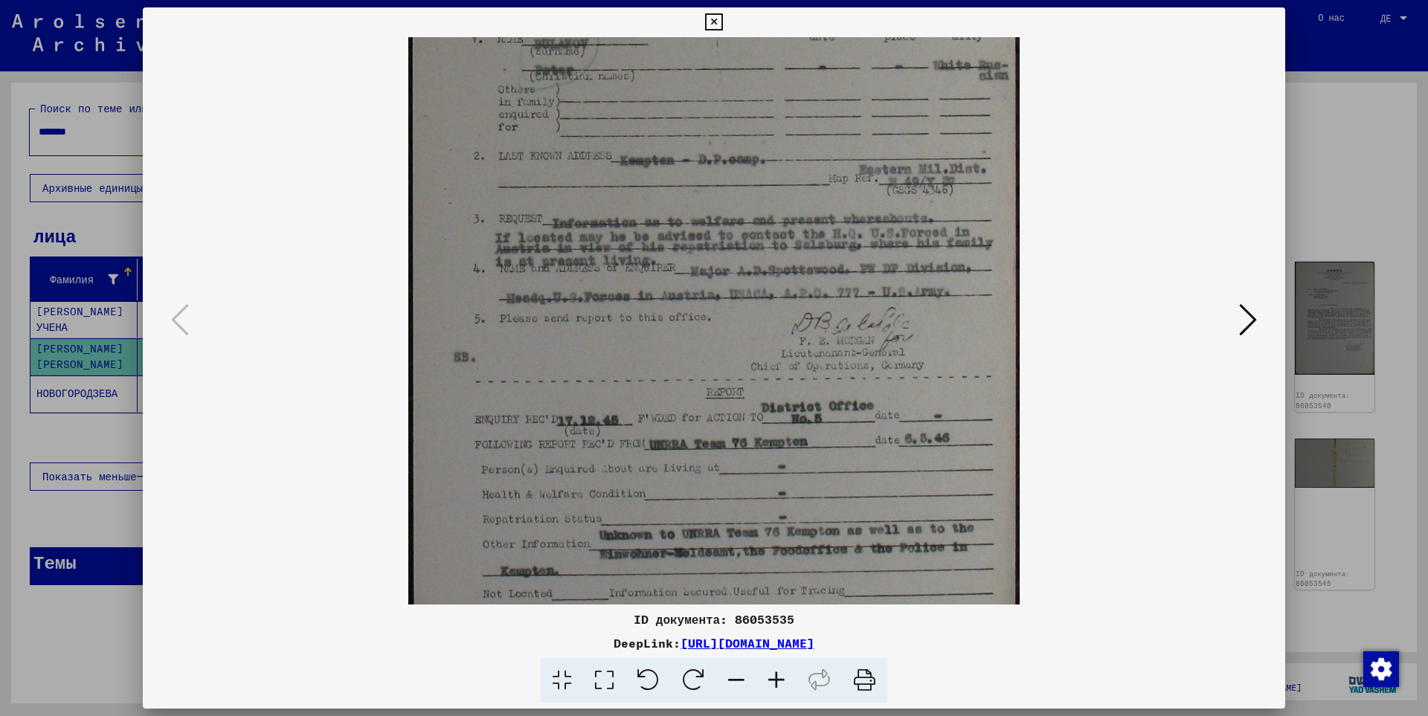
scroll to position [295, 0]
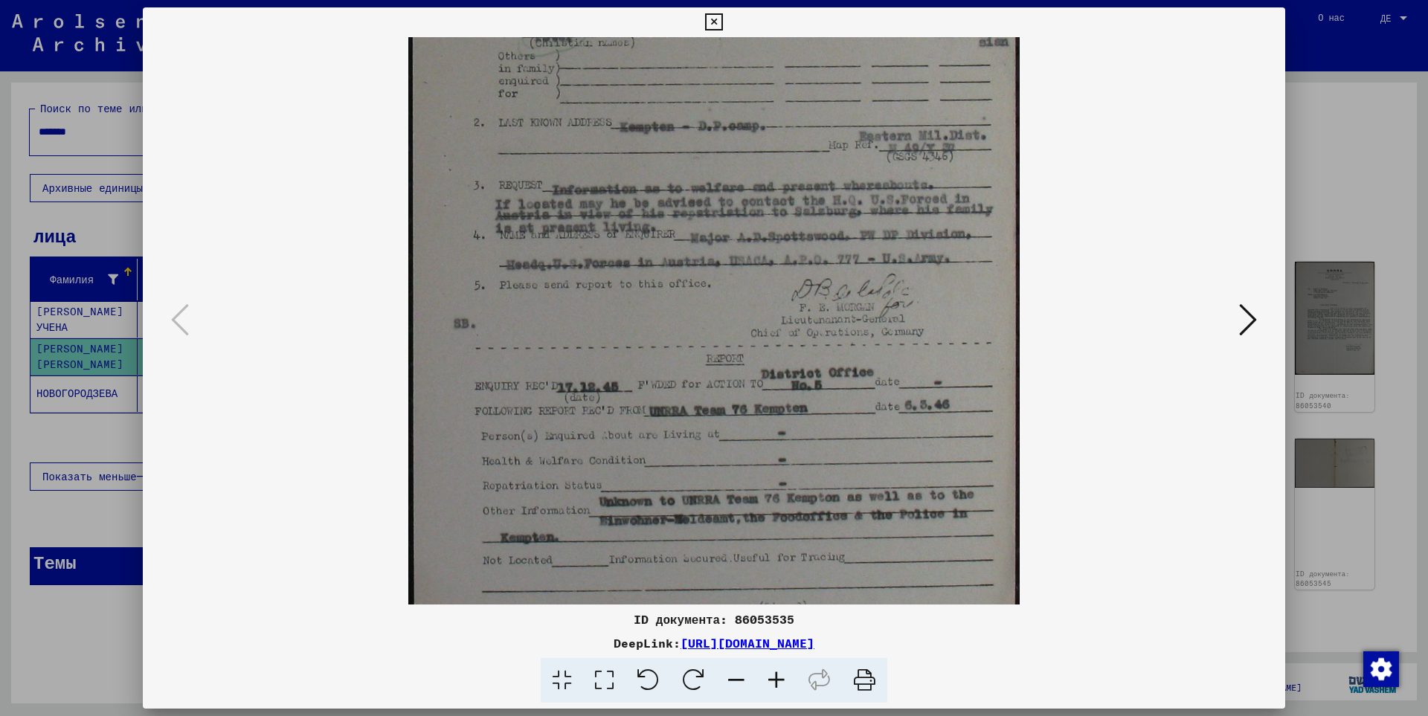
drag, startPoint x: 788, startPoint y: 476, endPoint x: 769, endPoint y: 363, distance: 114.6
click at [769, 363] on img at bounding box center [713, 231] width 611 height 977
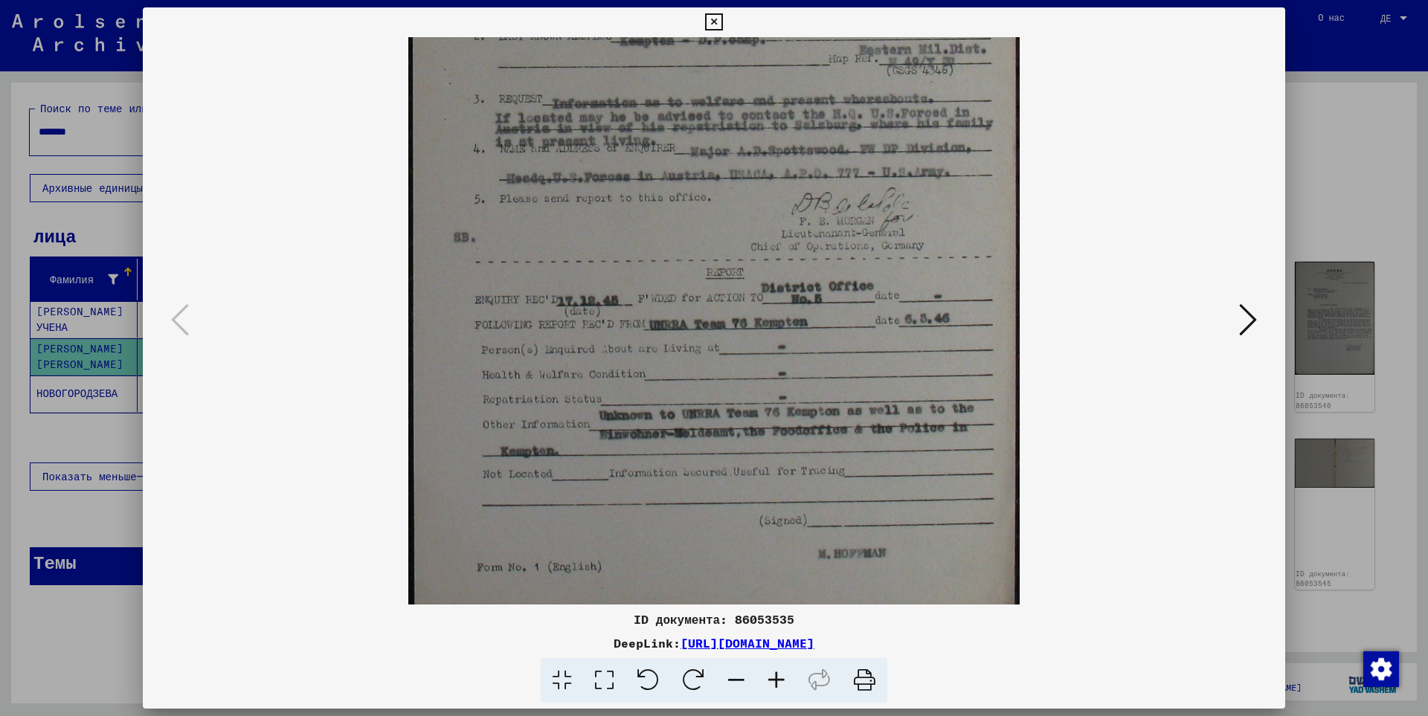
scroll to position [392, 0]
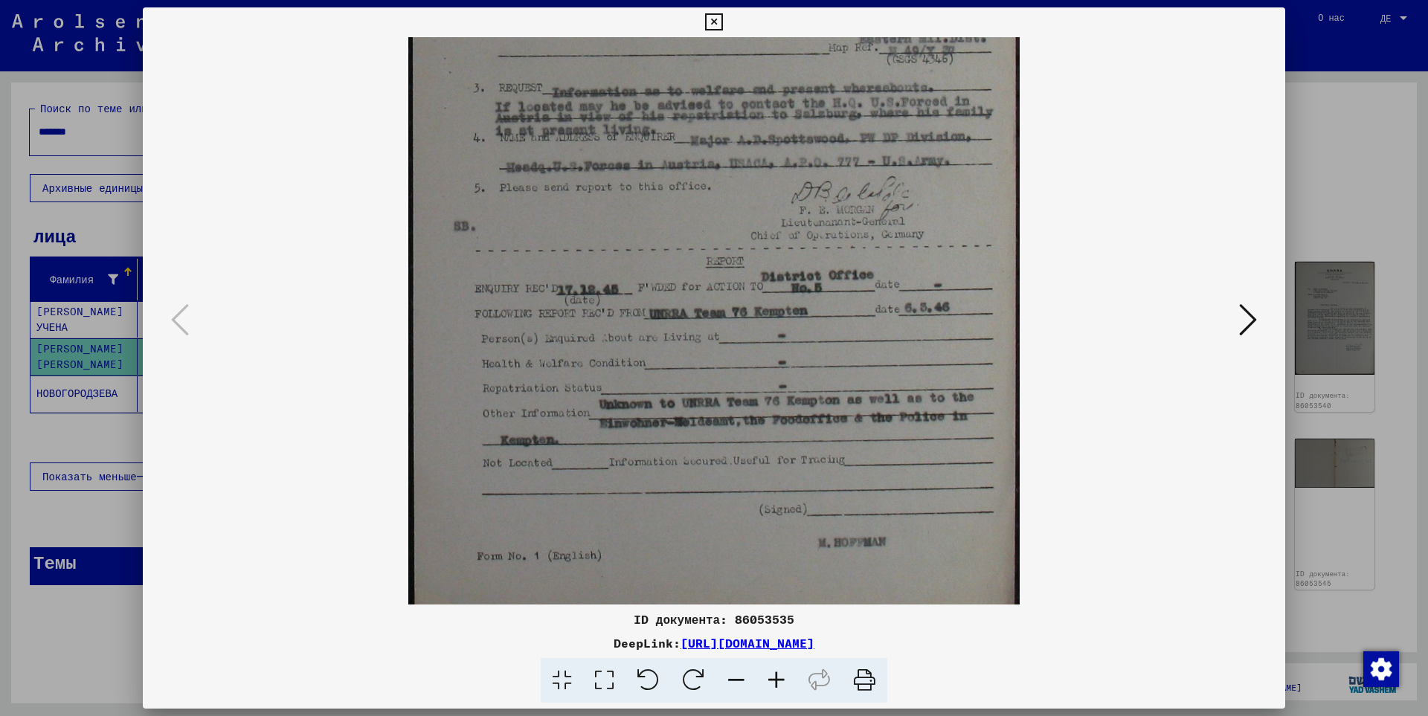
drag, startPoint x: 762, startPoint y: 408, endPoint x: 745, endPoint y: 330, distance: 80.7
click at [745, 330] on img at bounding box center [713, 133] width 611 height 977
click at [1334, 152] on div at bounding box center [714, 358] width 1428 height 716
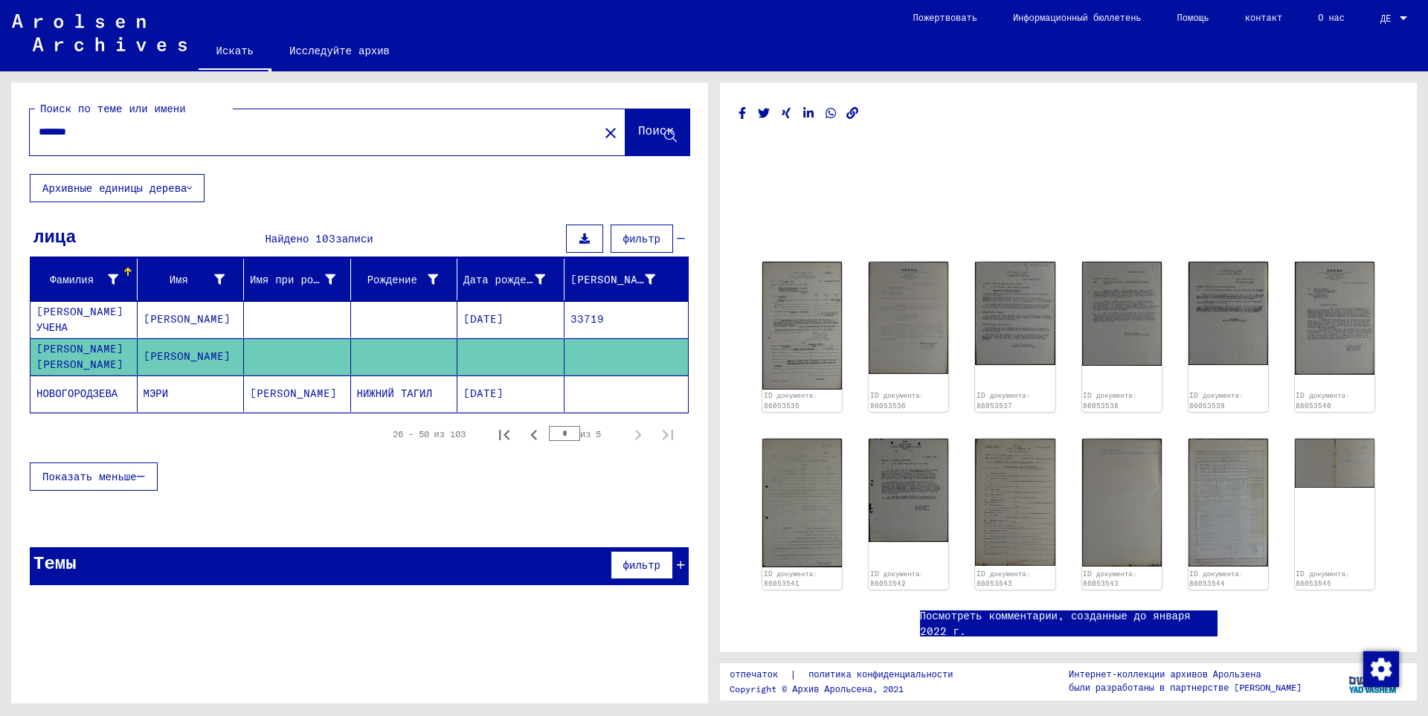
drag, startPoint x: 106, startPoint y: 134, endPoint x: 0, endPoint y: 129, distance: 106.5
click at [0, 129] on div "Поиск по теме или имени ******* close Поиск Архивные единицы дерева лица Найден…" at bounding box center [357, 387] width 714 height 632
type input "*******"
click at [658, 119] on button "Поиск" at bounding box center [658, 132] width 64 height 46
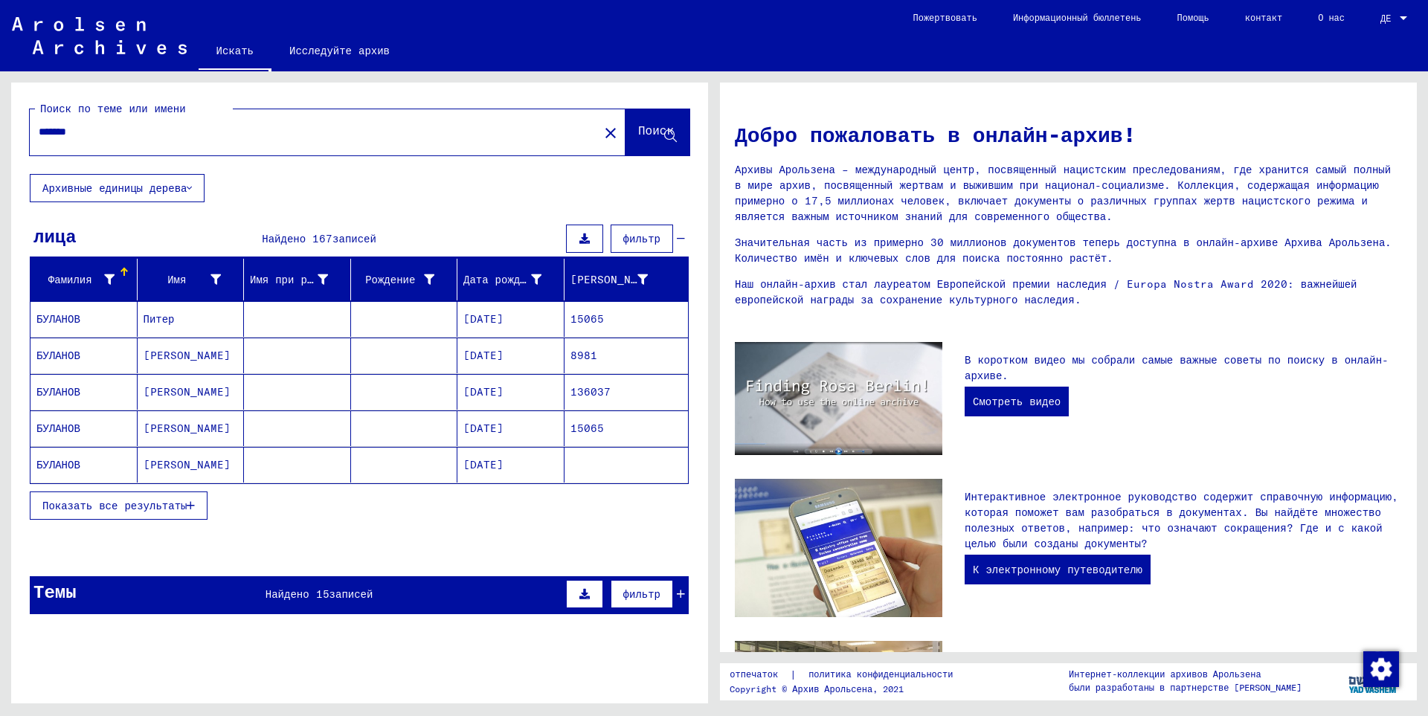
click at [60, 388] on font "БУЛАНОВ" at bounding box center [58, 391] width 44 height 13
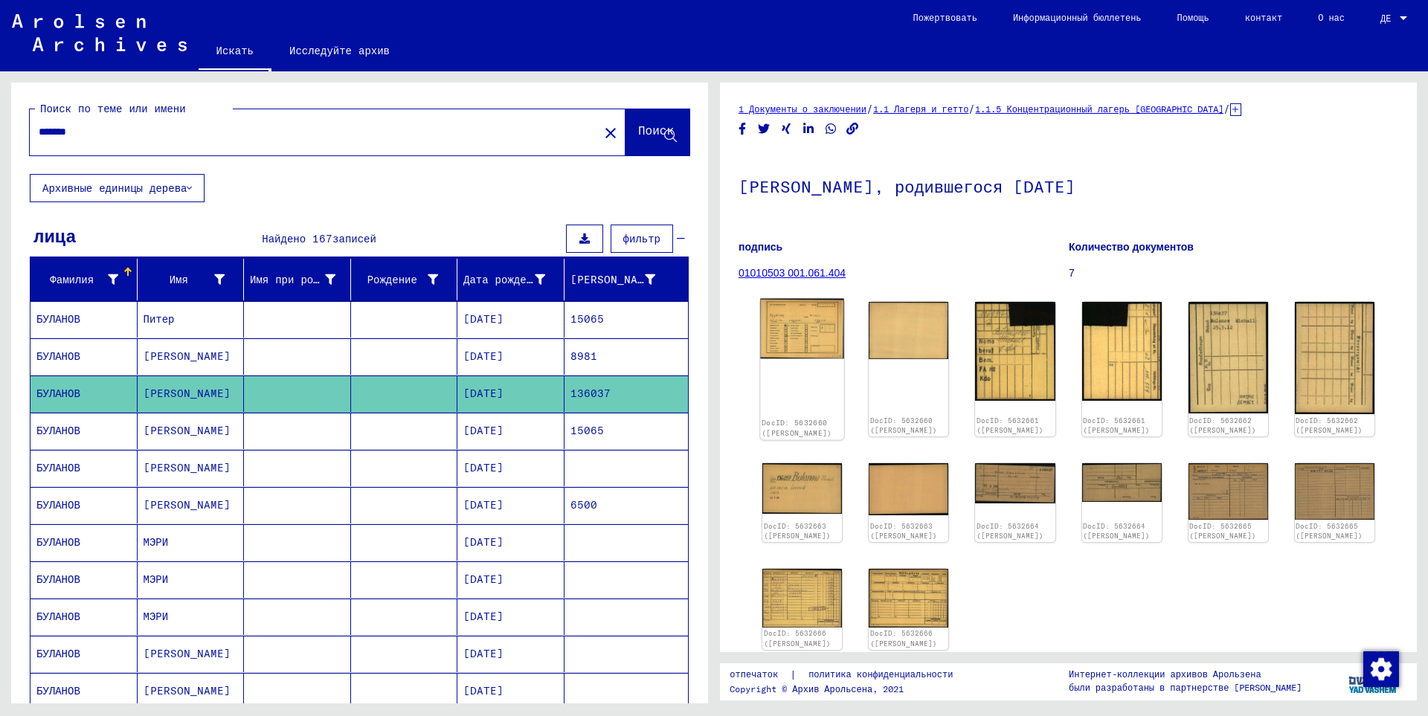
click at [787, 330] on img at bounding box center [802, 329] width 84 height 60
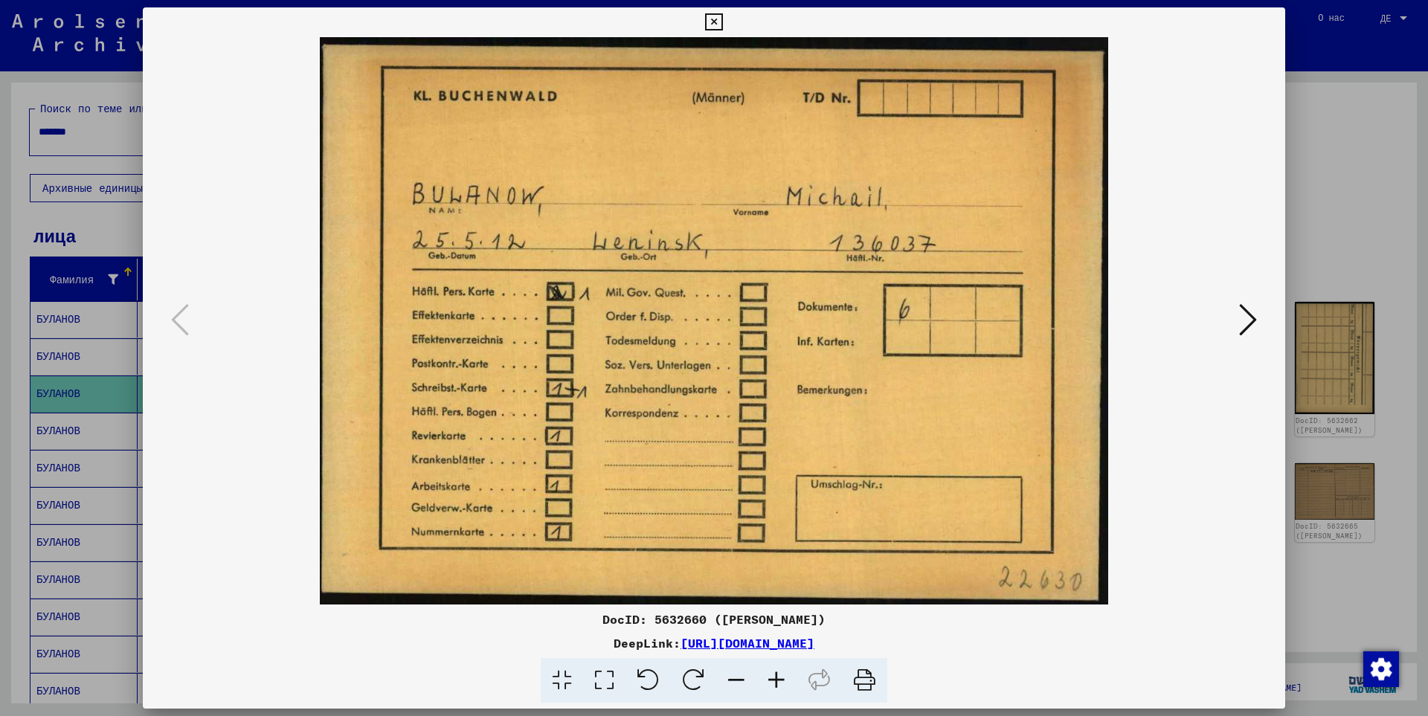
click at [1258, 330] on button at bounding box center [1248, 321] width 27 height 42
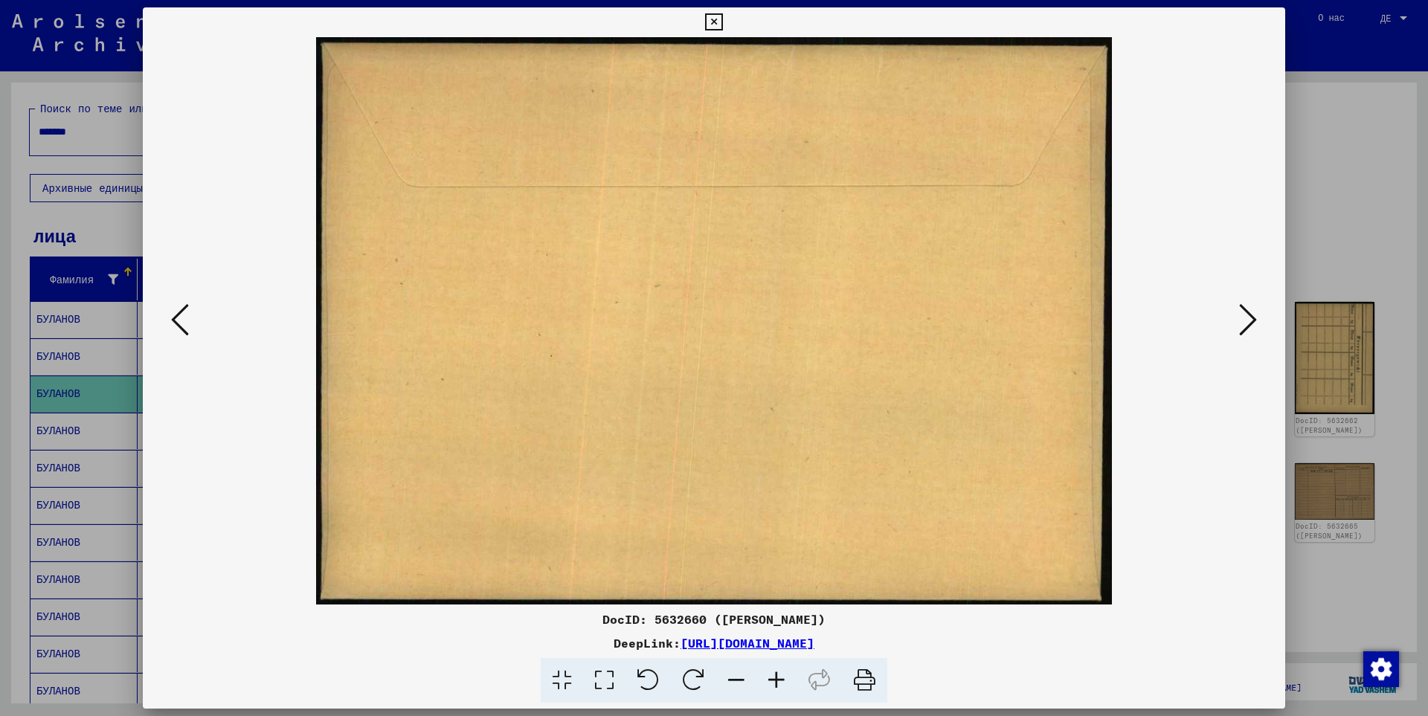
click at [1258, 330] on button at bounding box center [1248, 321] width 27 height 42
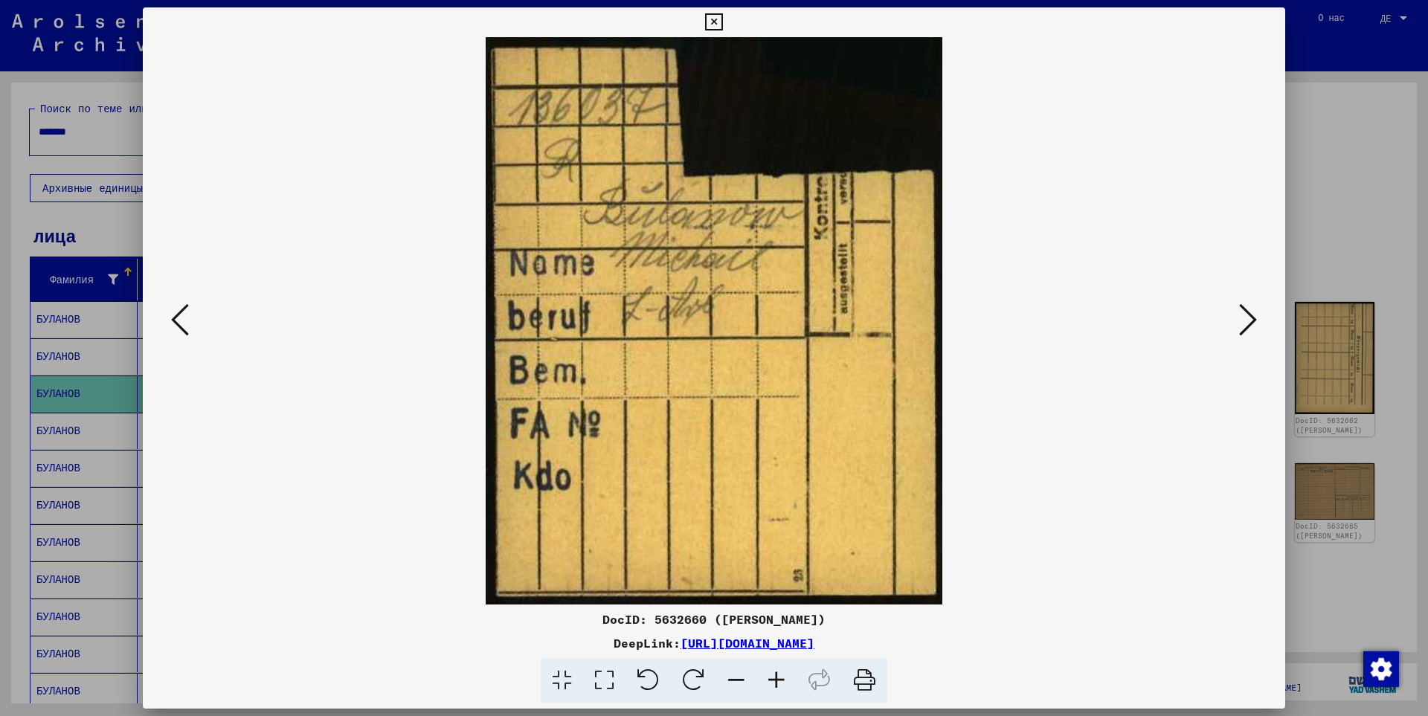
click at [1258, 330] on button at bounding box center [1248, 321] width 27 height 42
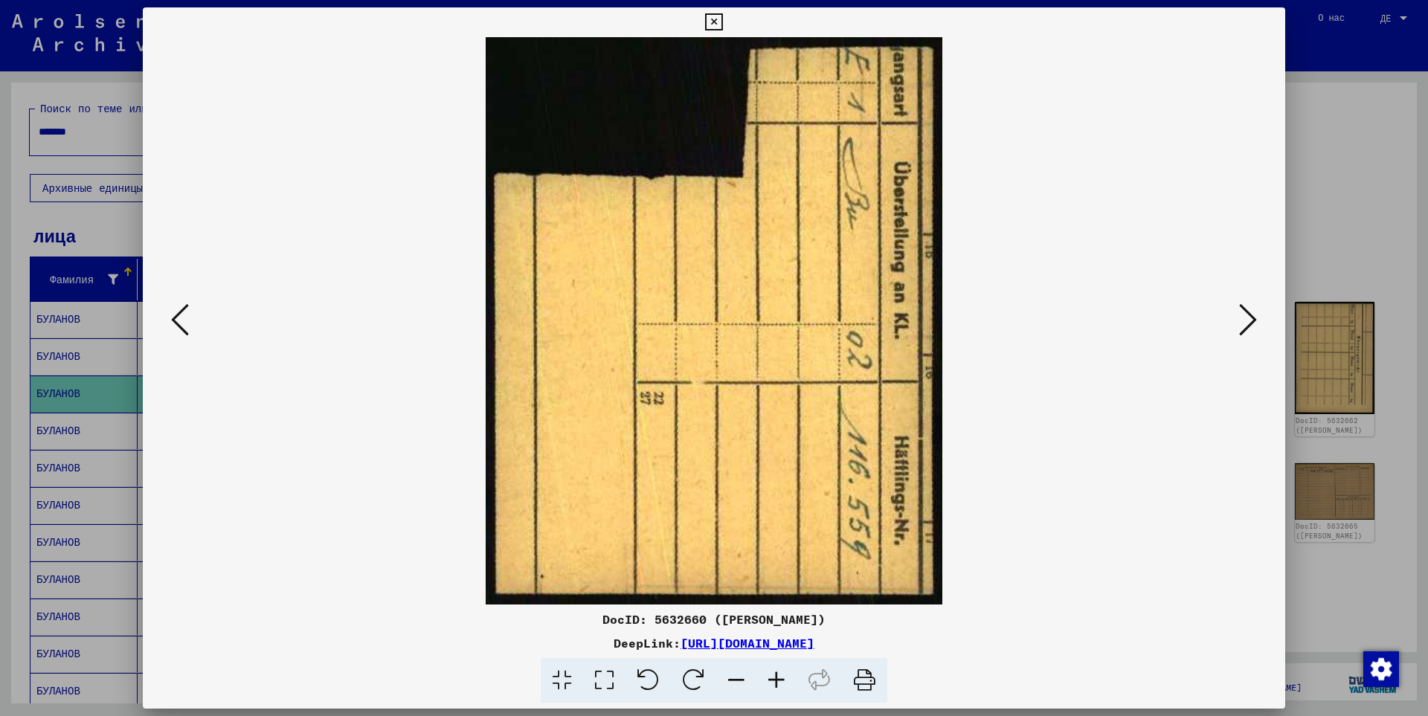
click at [1258, 330] on button at bounding box center [1248, 321] width 27 height 42
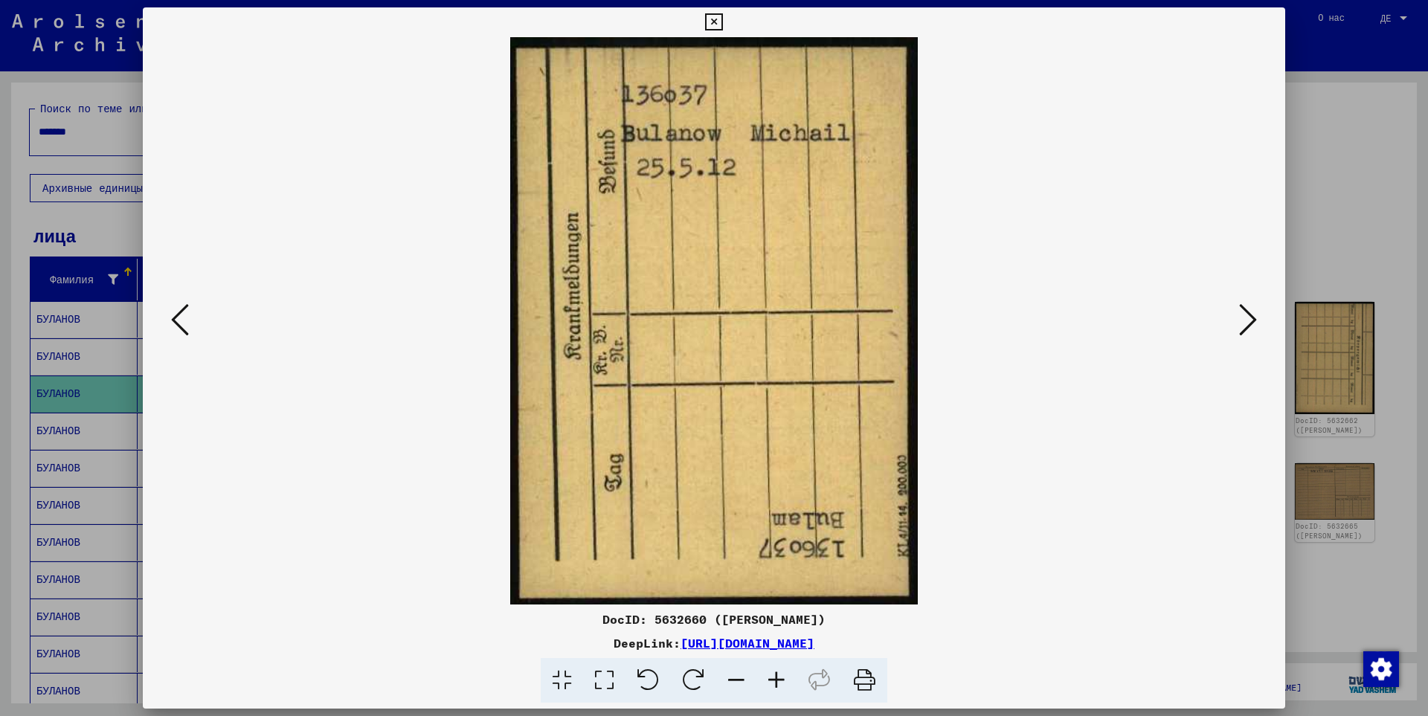
click at [1258, 330] on button at bounding box center [1248, 321] width 27 height 42
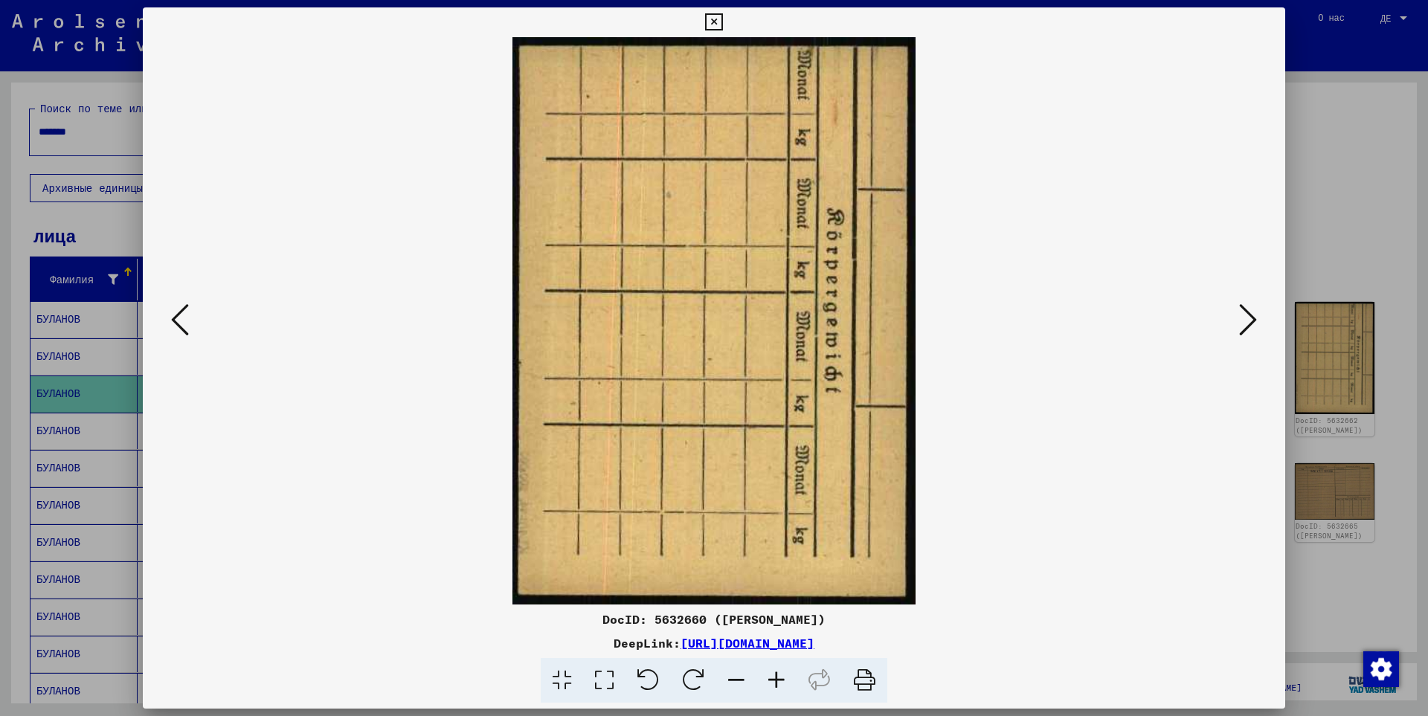
click at [1258, 330] on button at bounding box center [1248, 321] width 27 height 42
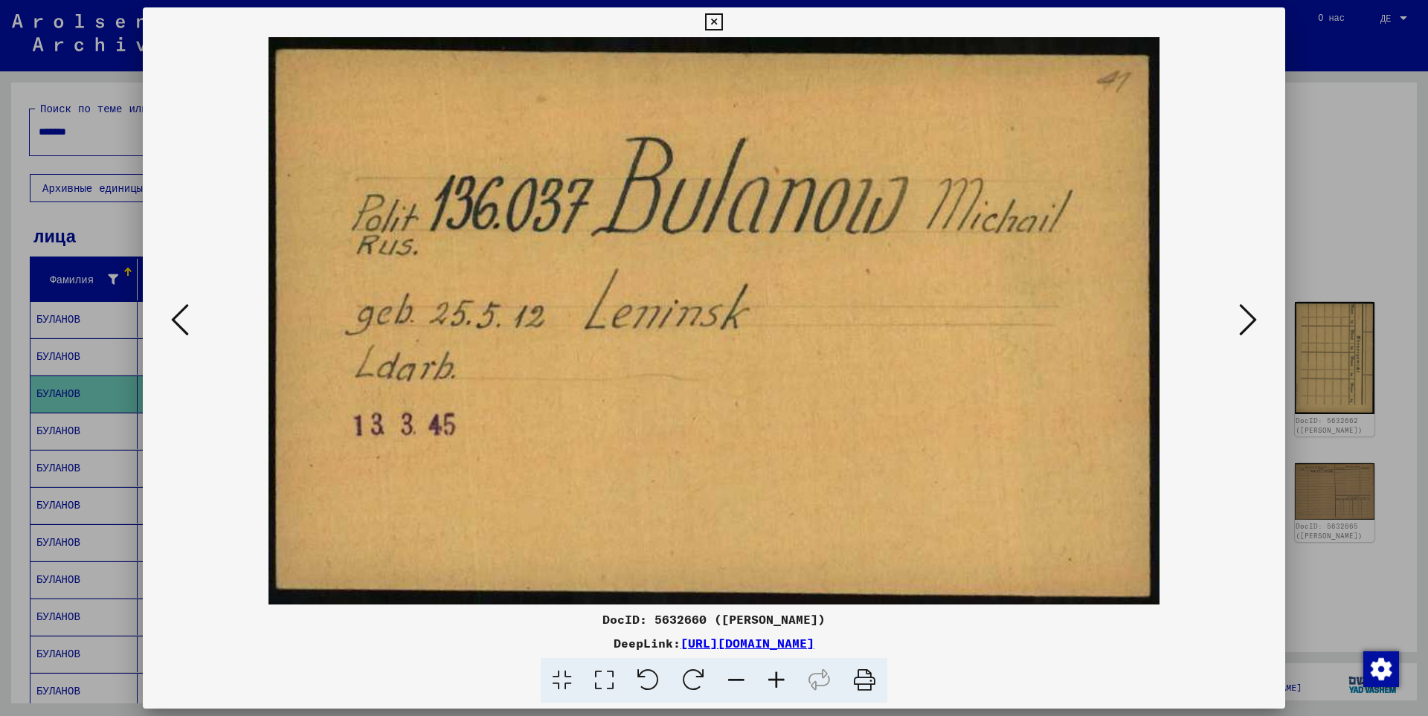
click at [1258, 330] on button at bounding box center [1248, 321] width 27 height 42
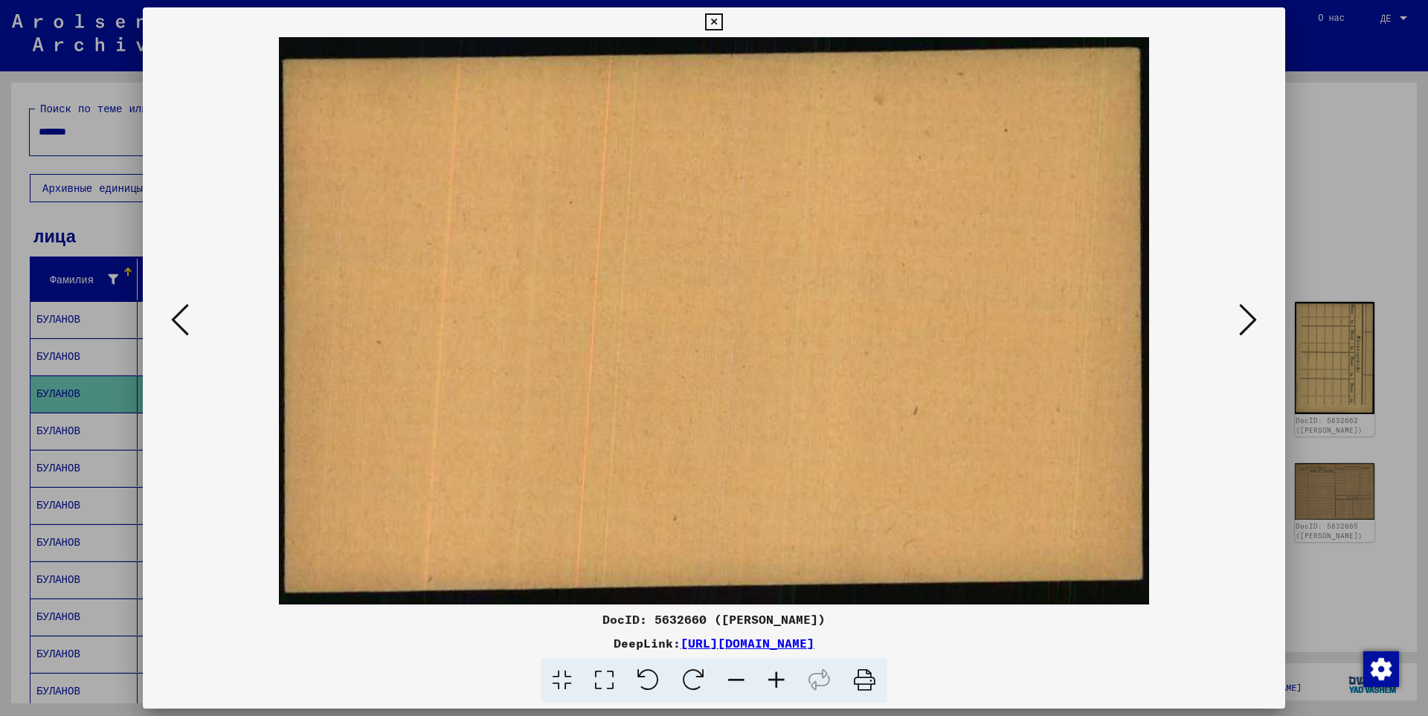
click at [1258, 330] on button at bounding box center [1248, 321] width 27 height 42
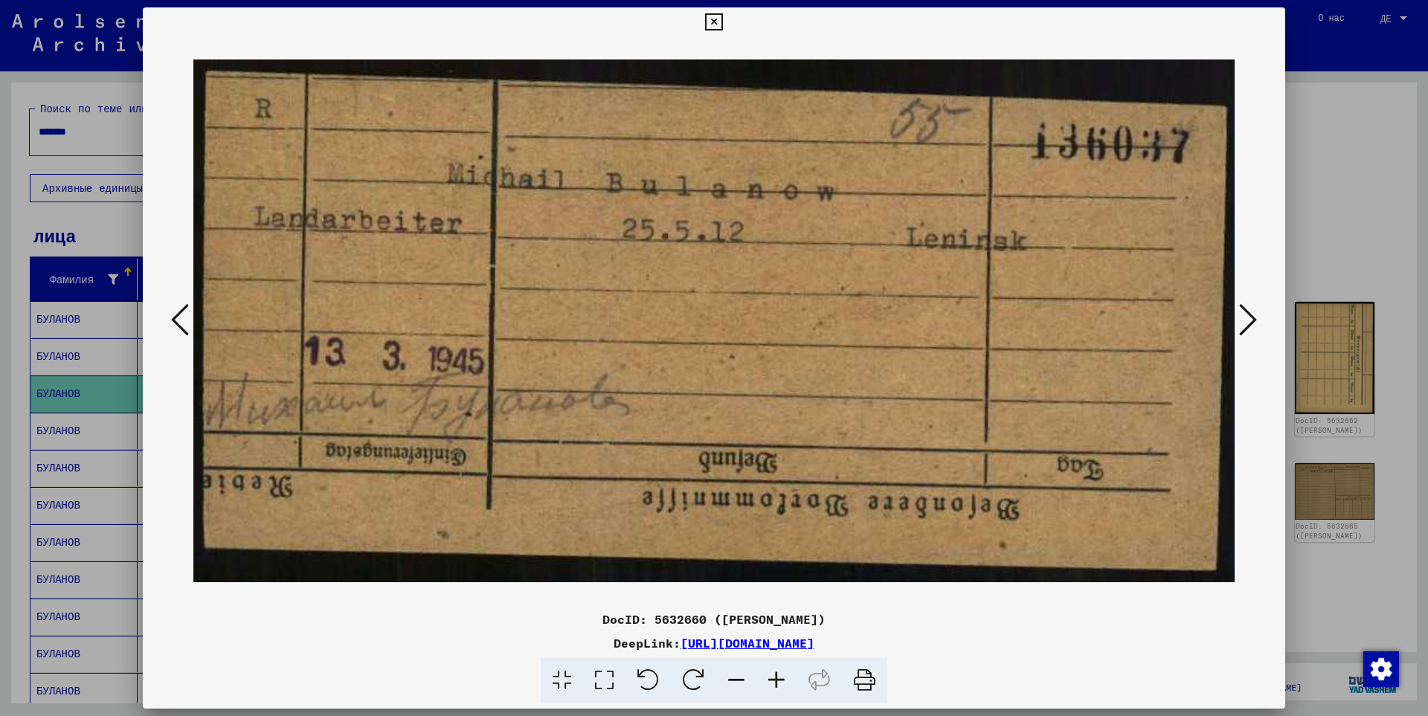
click at [1258, 330] on button at bounding box center [1248, 321] width 27 height 42
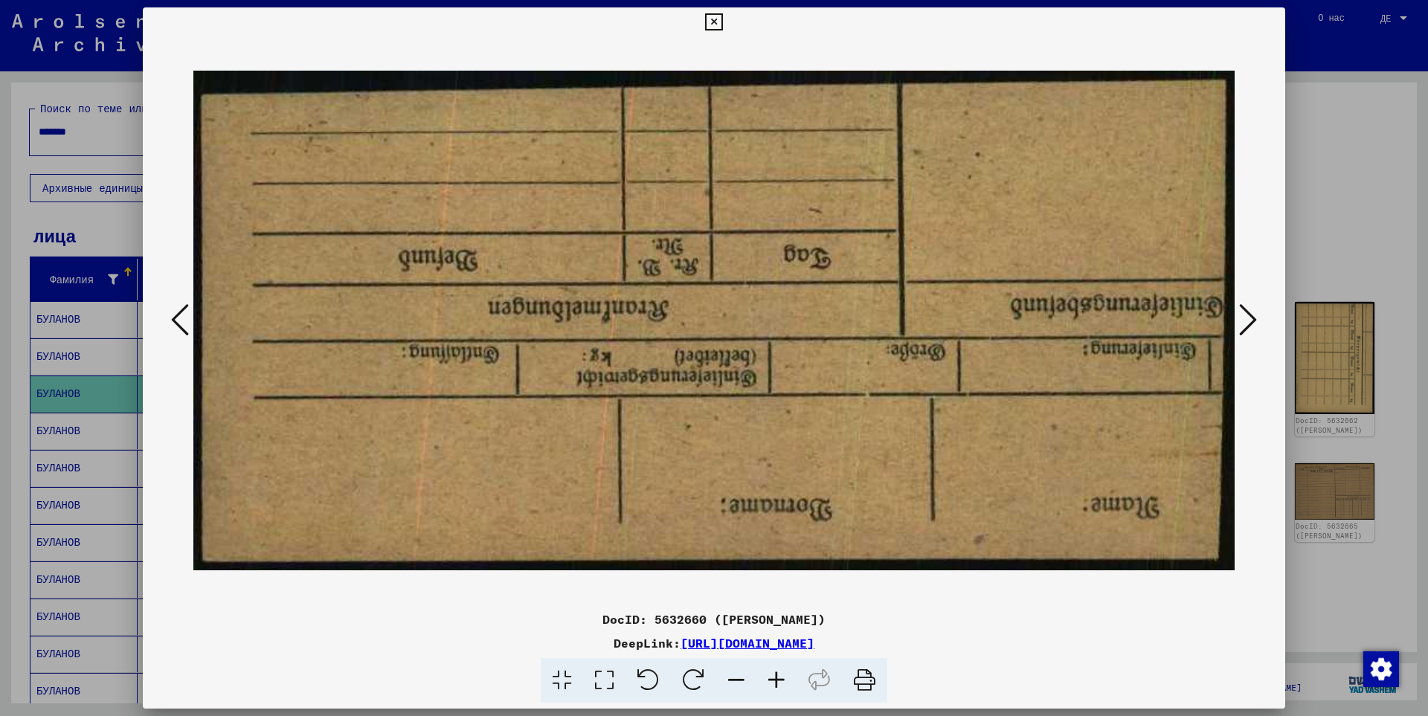
click at [1258, 330] on button at bounding box center [1248, 321] width 27 height 42
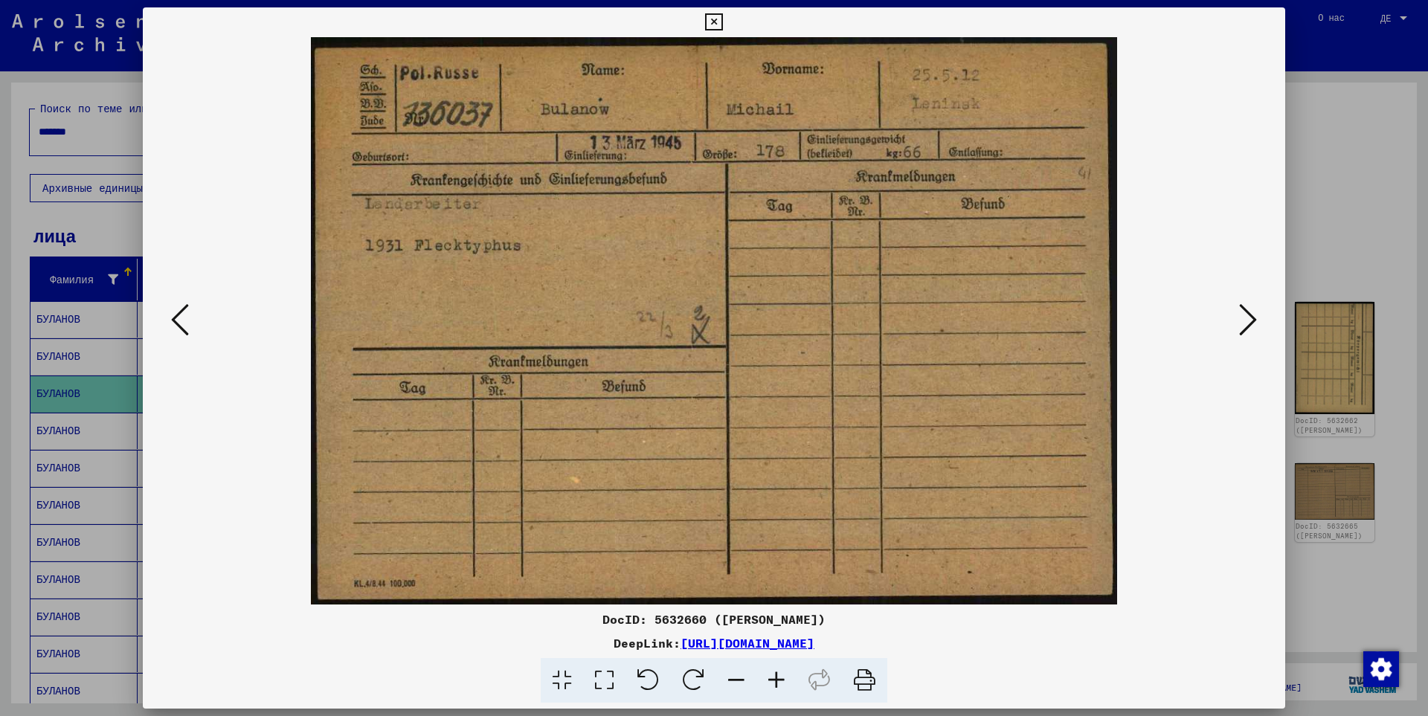
click at [1258, 330] on button at bounding box center [1248, 321] width 27 height 42
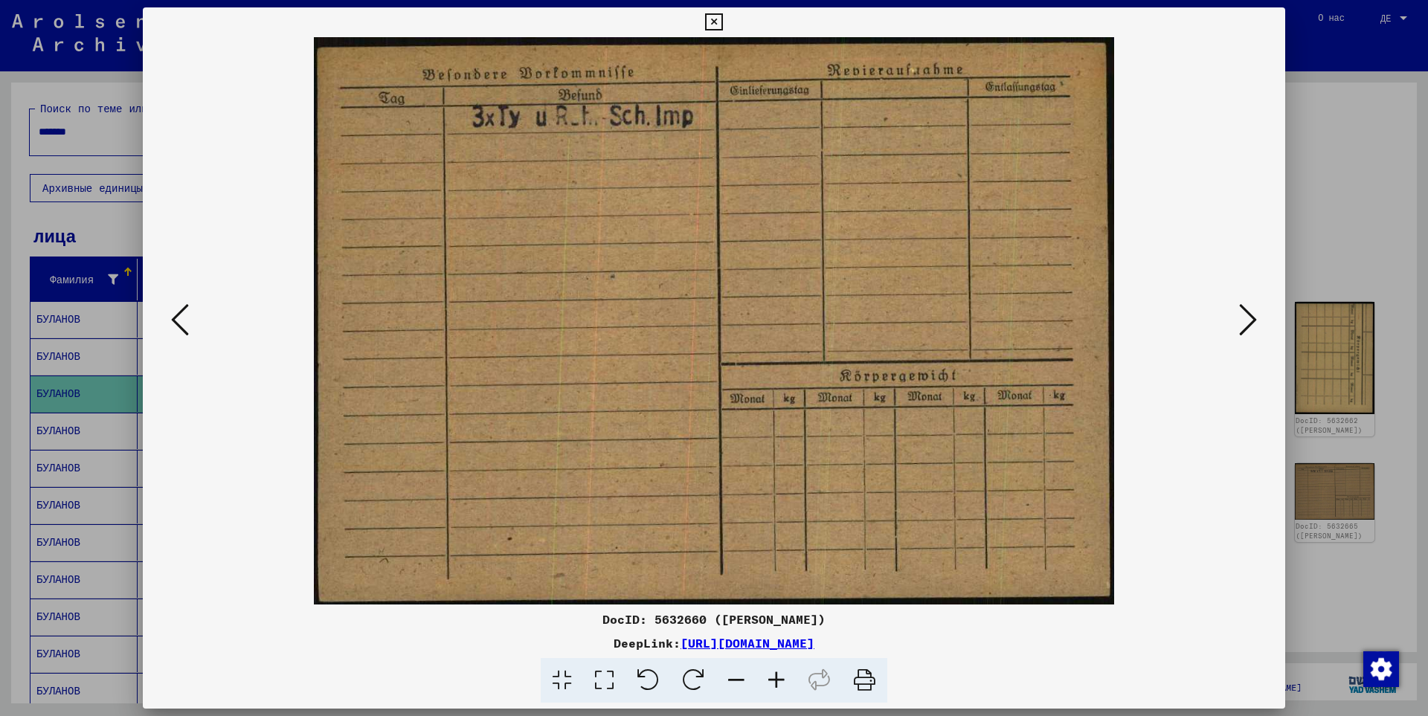
click at [1258, 330] on button at bounding box center [1248, 321] width 27 height 42
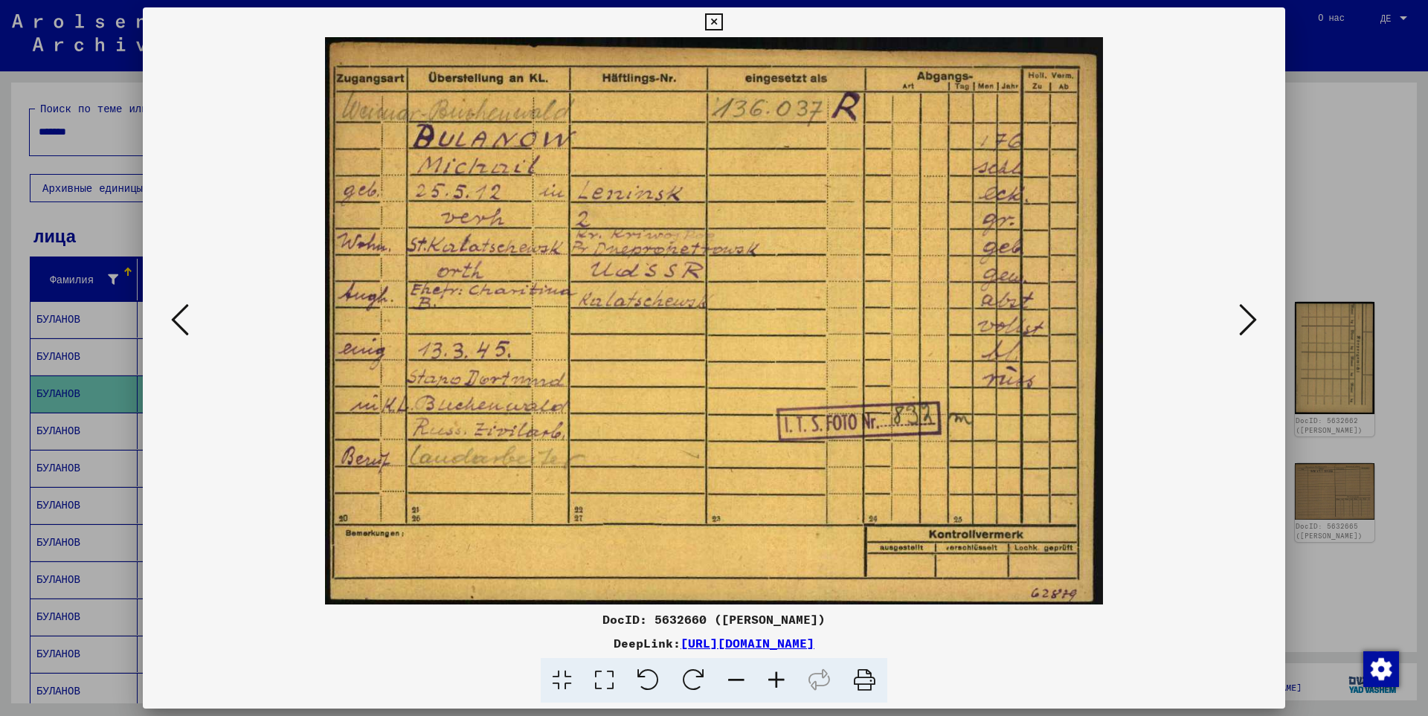
click at [1258, 330] on button at bounding box center [1248, 321] width 27 height 42
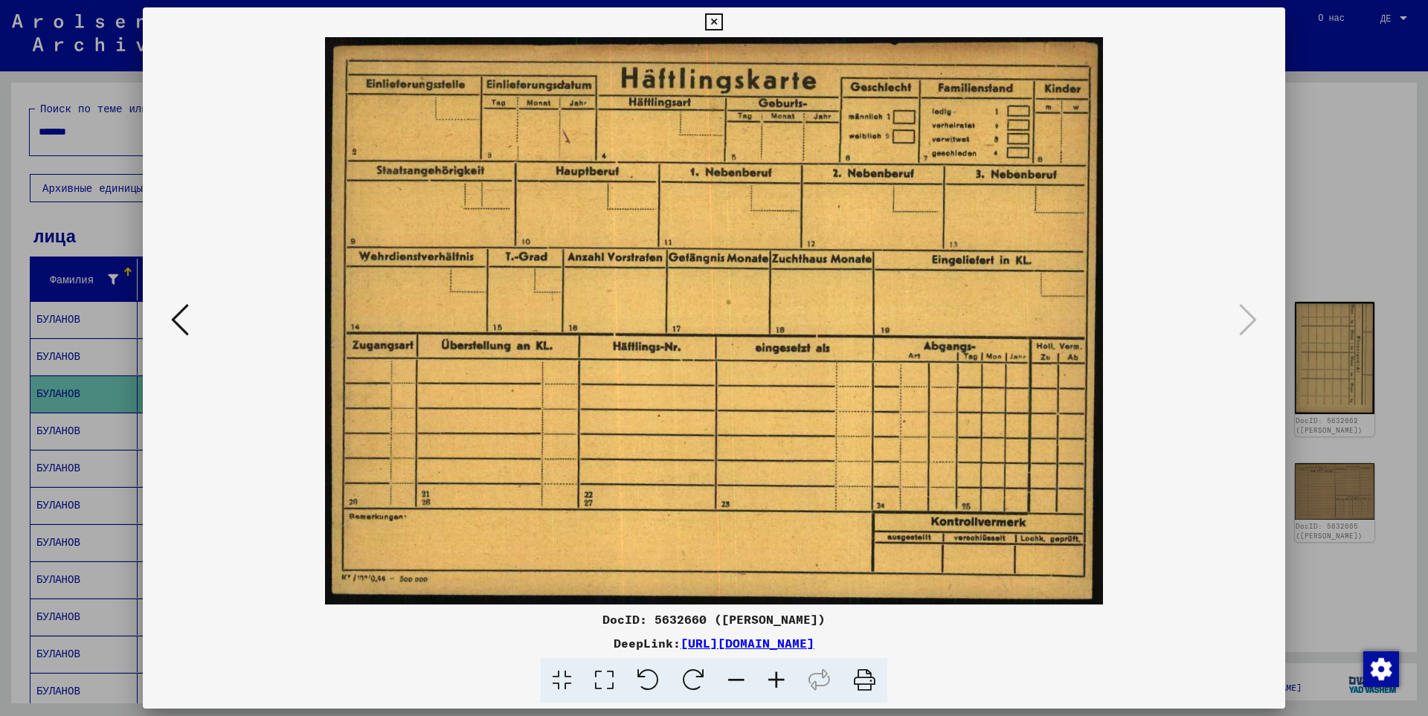
click at [1366, 249] on div at bounding box center [714, 358] width 1428 height 716
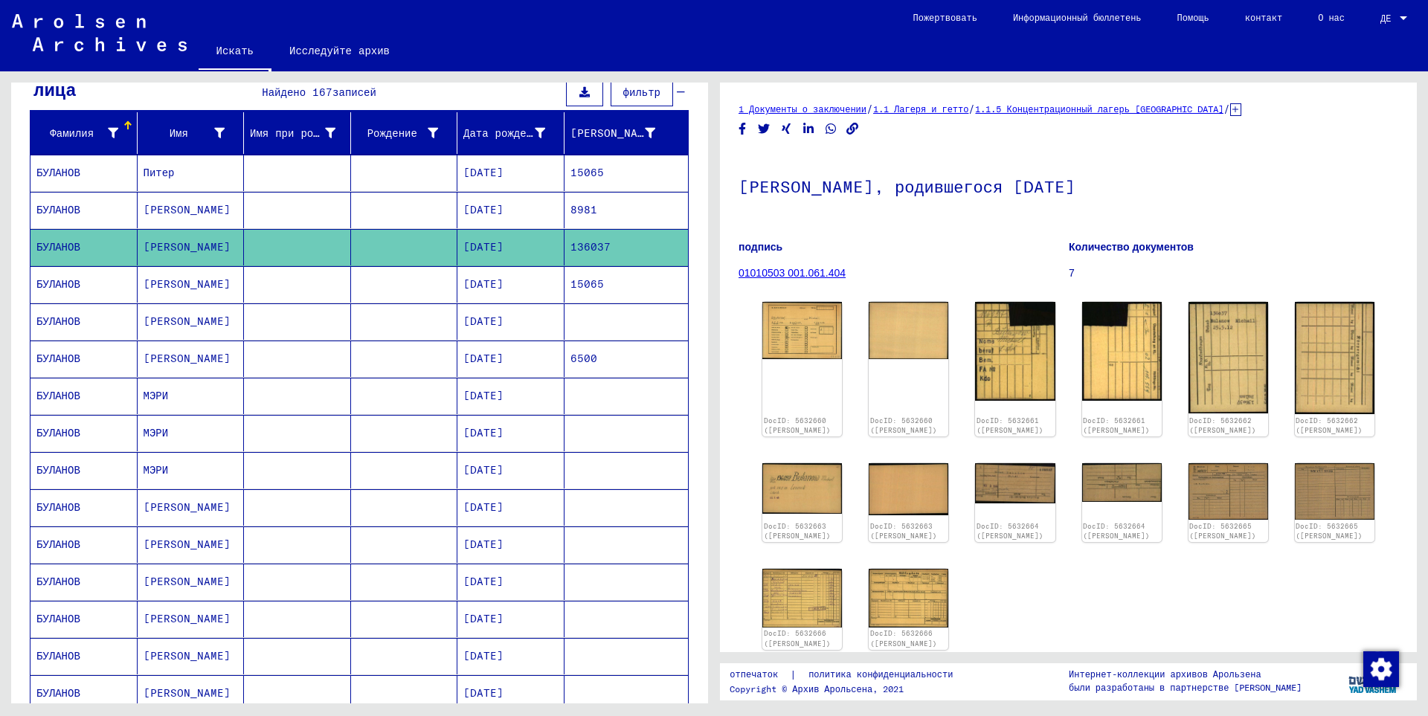
scroll to position [149, 0]
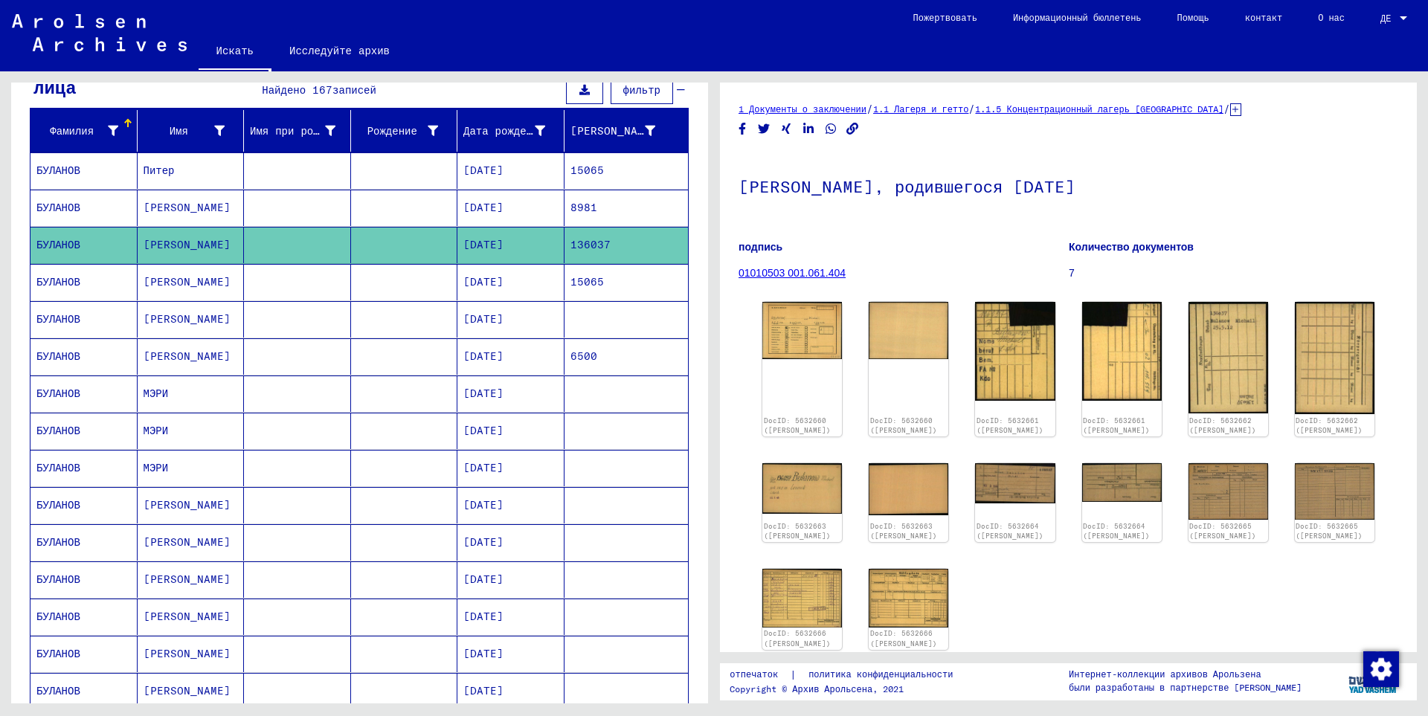
click at [77, 398] on mat-cell "БУЛАНОВ" at bounding box center [83, 394] width 107 height 36
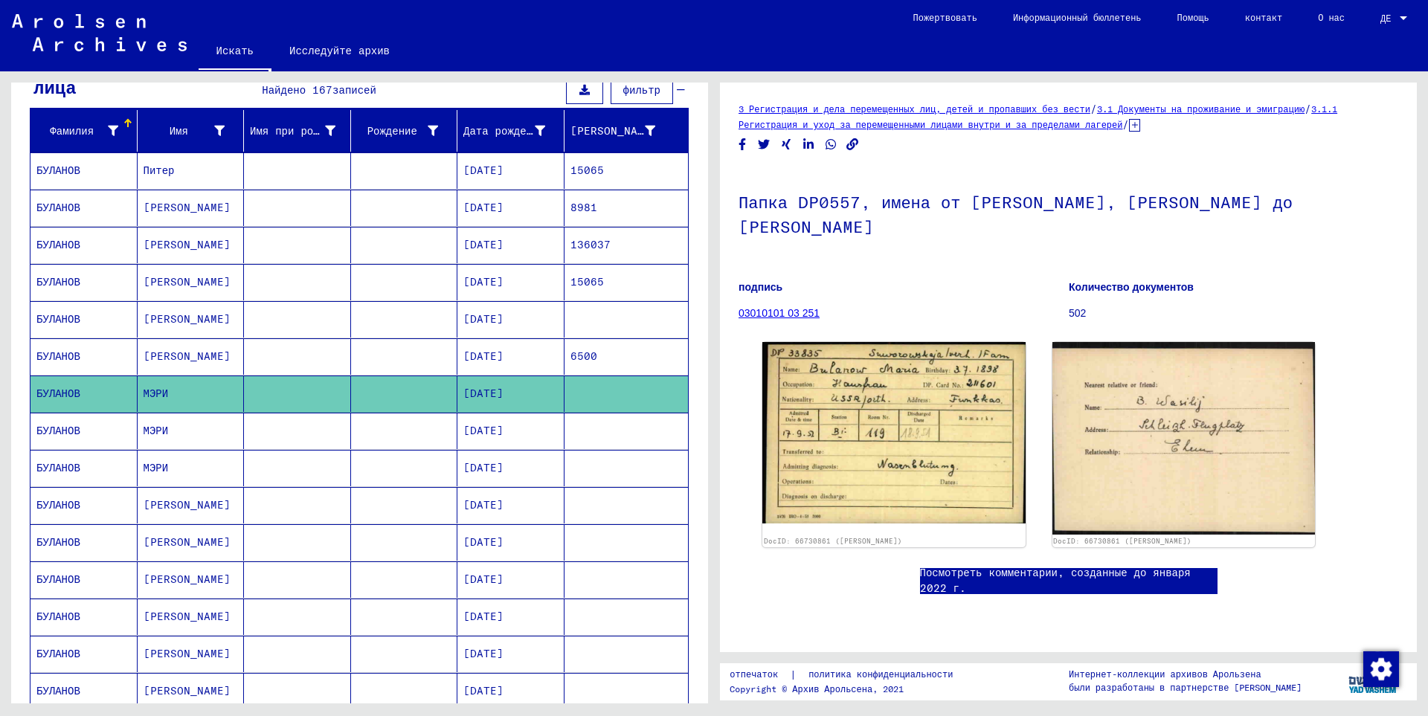
click at [67, 429] on font "БУЛАНОВ" at bounding box center [58, 430] width 44 height 13
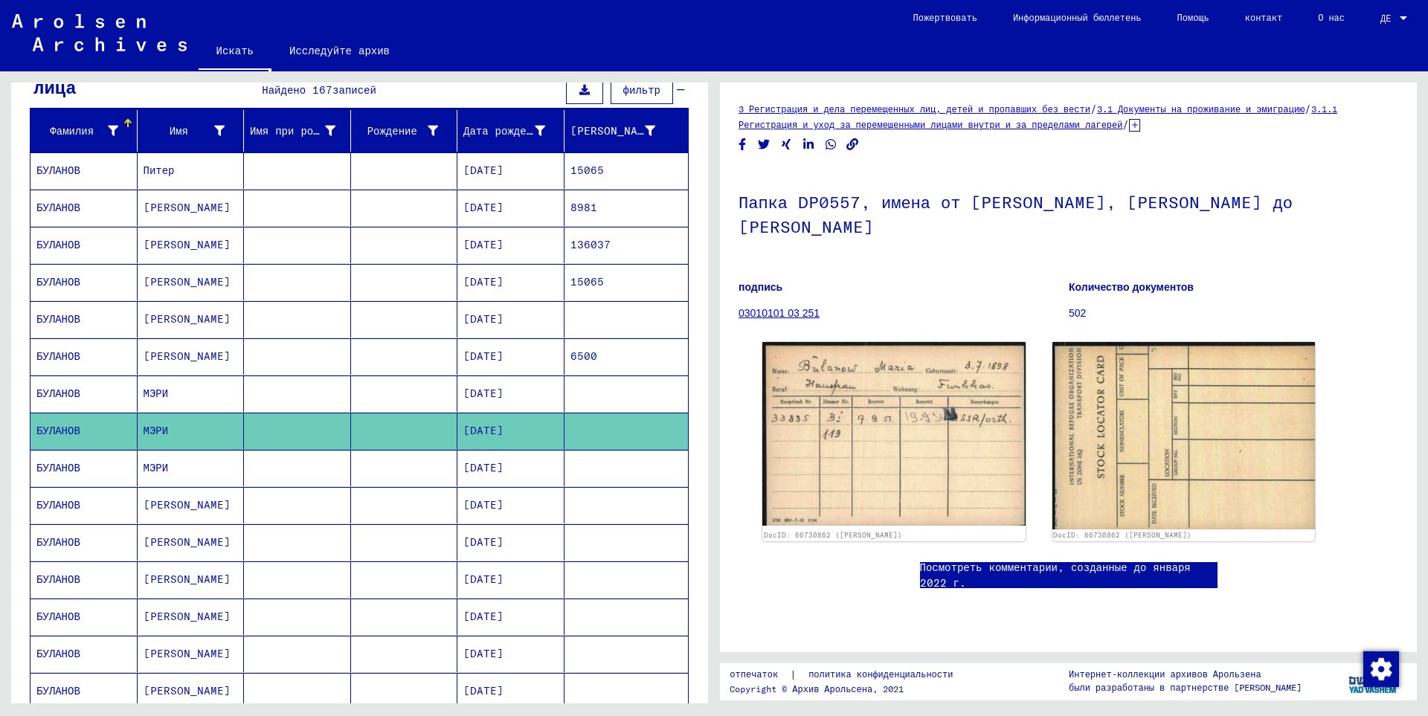
click at [75, 470] on font "БУЛАНОВ" at bounding box center [58, 467] width 44 height 13
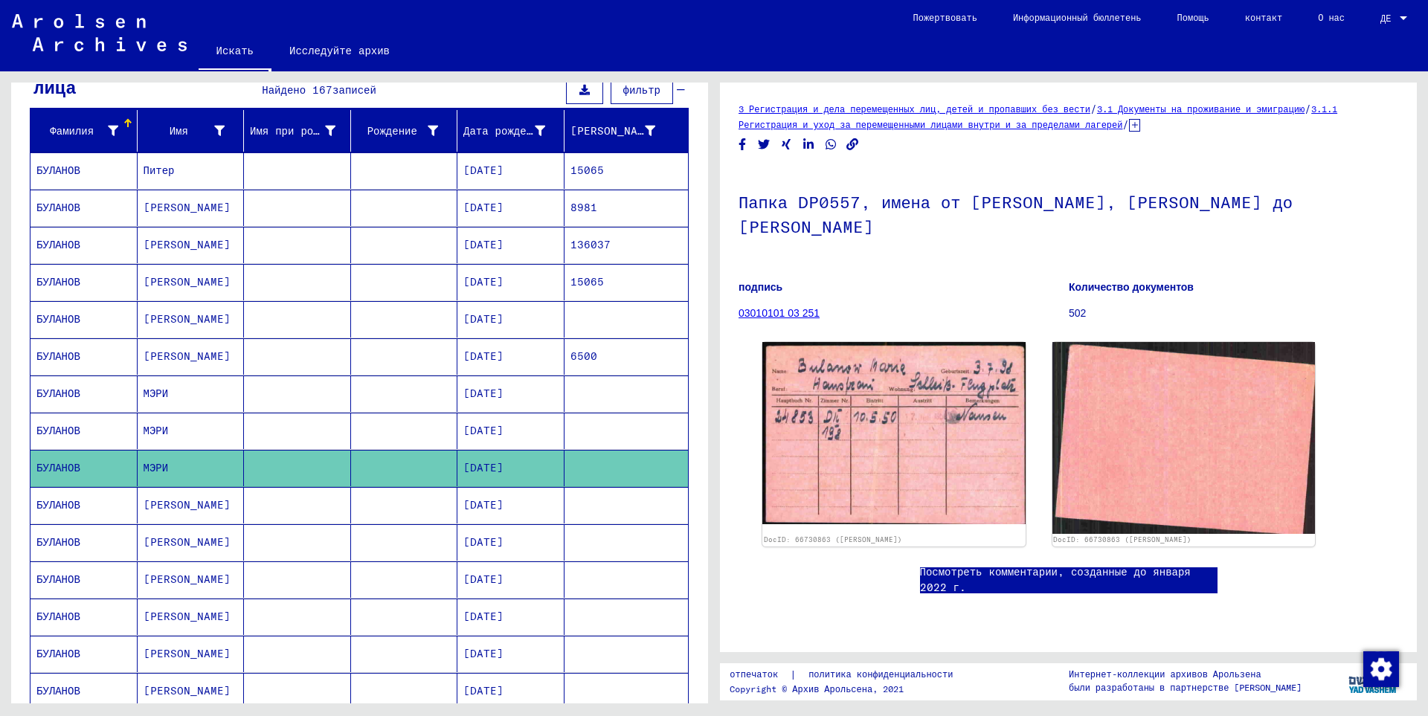
click at [78, 504] on mat-cell "БУЛАНОВ" at bounding box center [83, 505] width 107 height 36
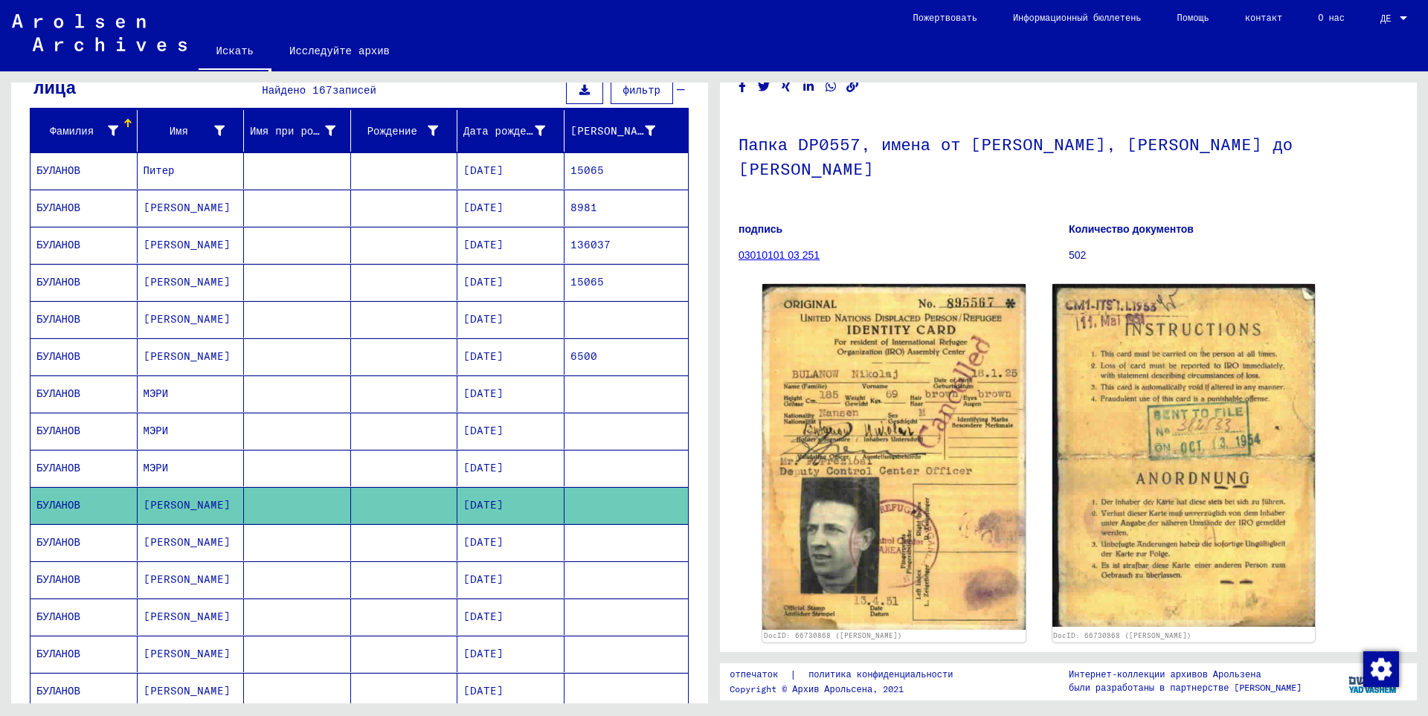
scroll to position [149, 0]
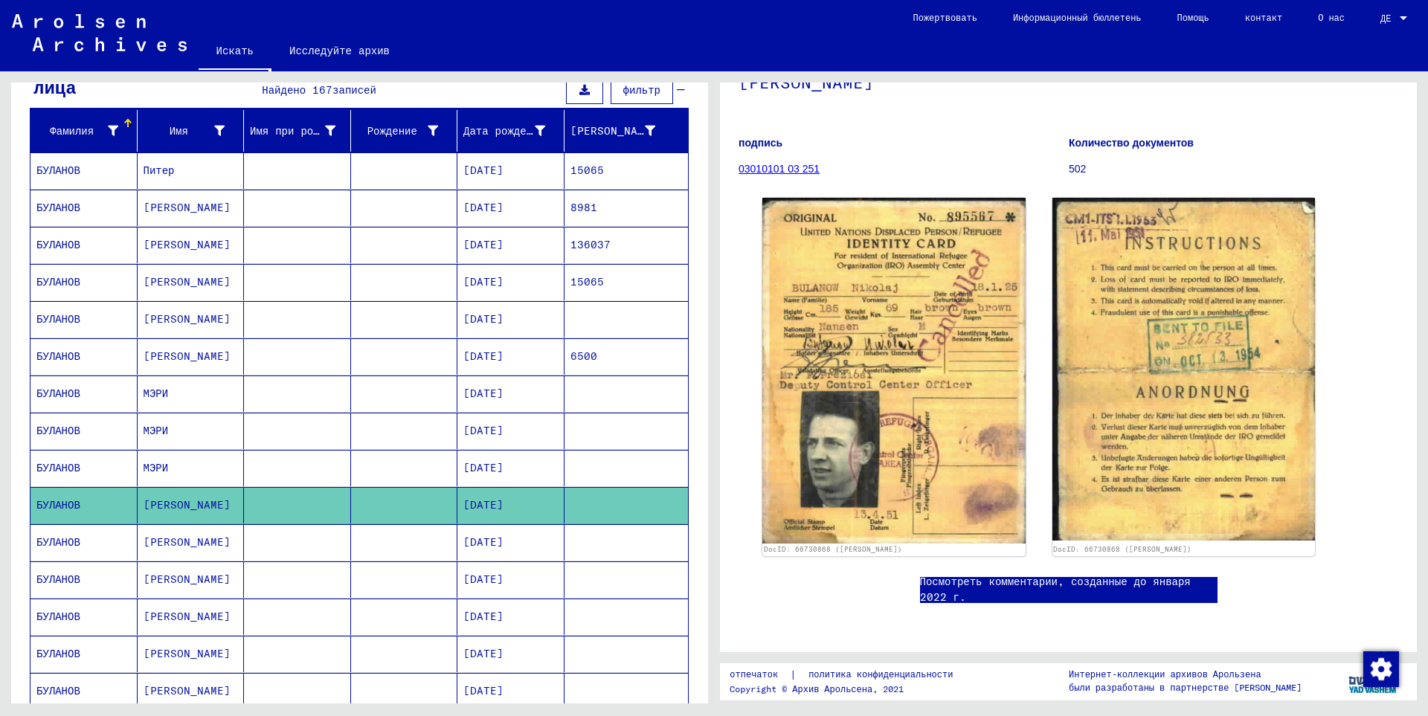
click at [160, 538] on font "[PERSON_NAME]" at bounding box center [187, 542] width 87 height 13
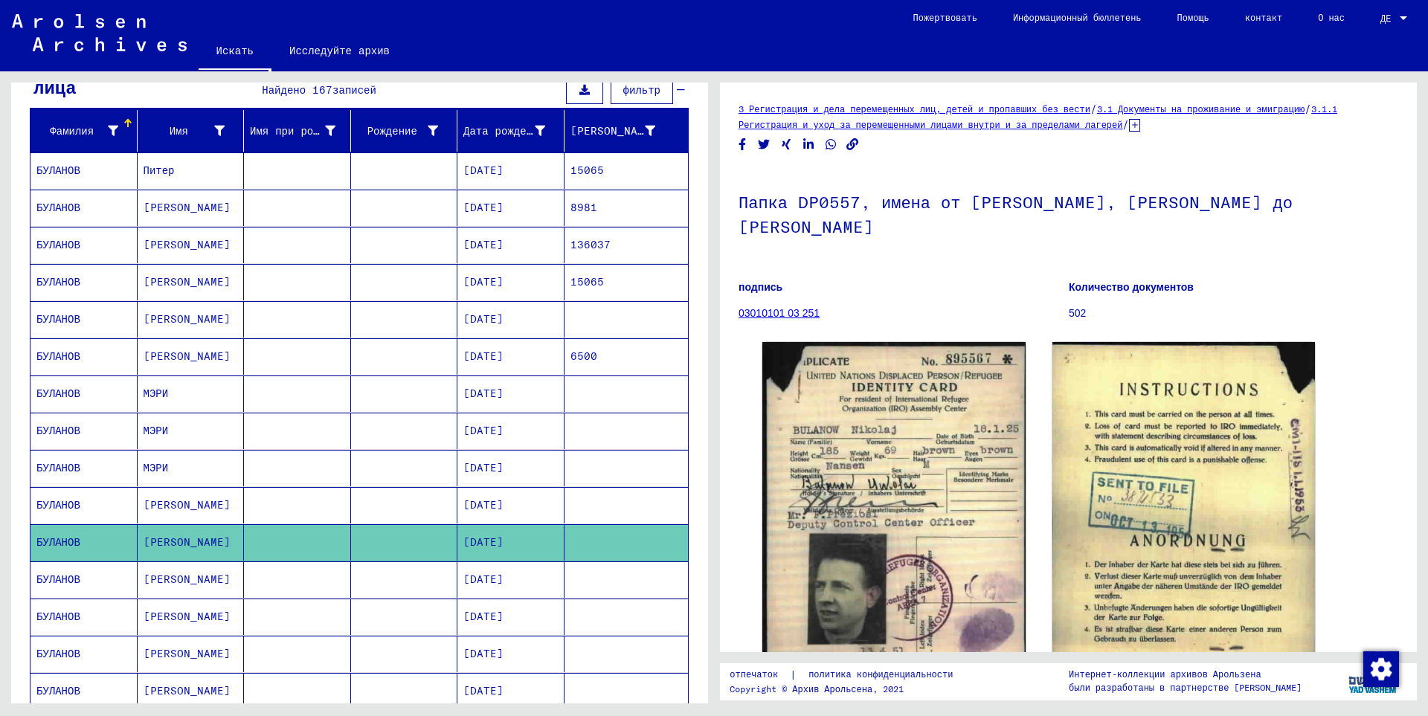
click at [165, 574] on font "[PERSON_NAME]" at bounding box center [187, 579] width 87 height 13
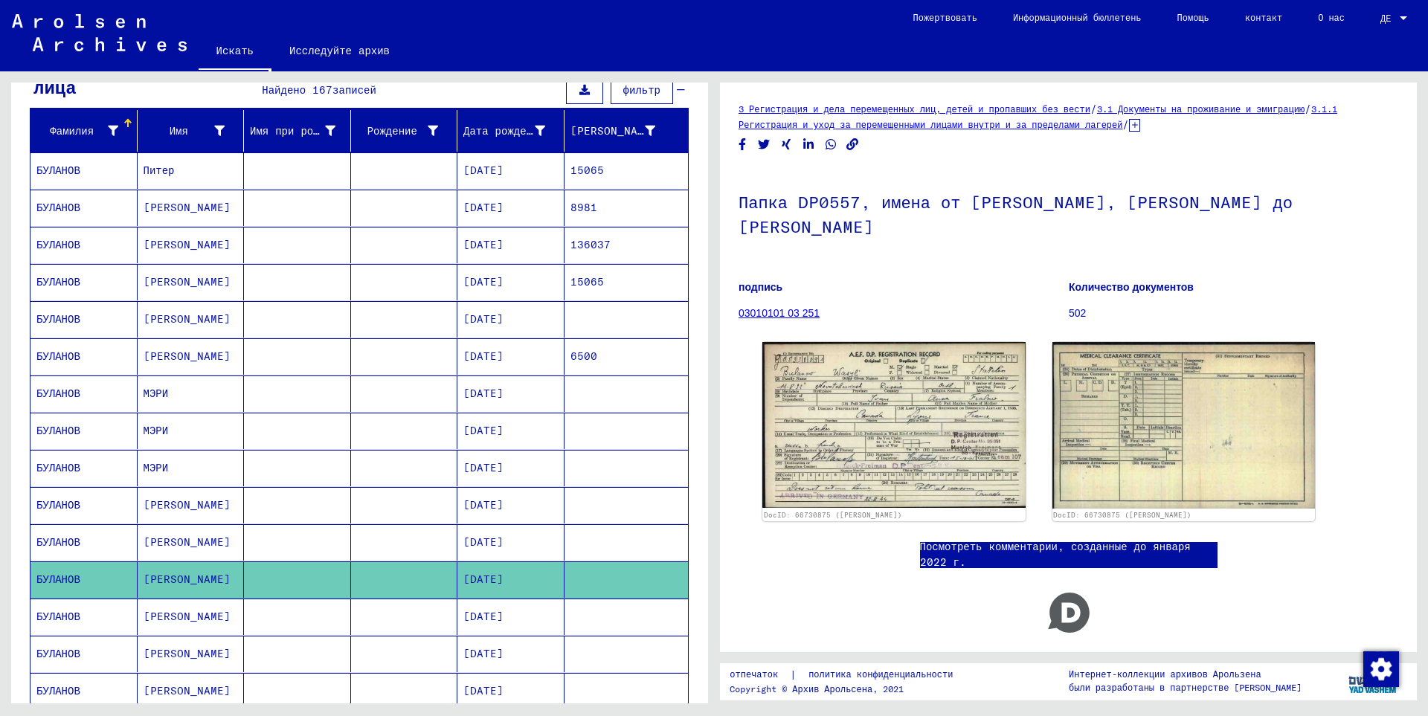
click at [155, 618] on font "[PERSON_NAME]" at bounding box center [187, 616] width 87 height 13
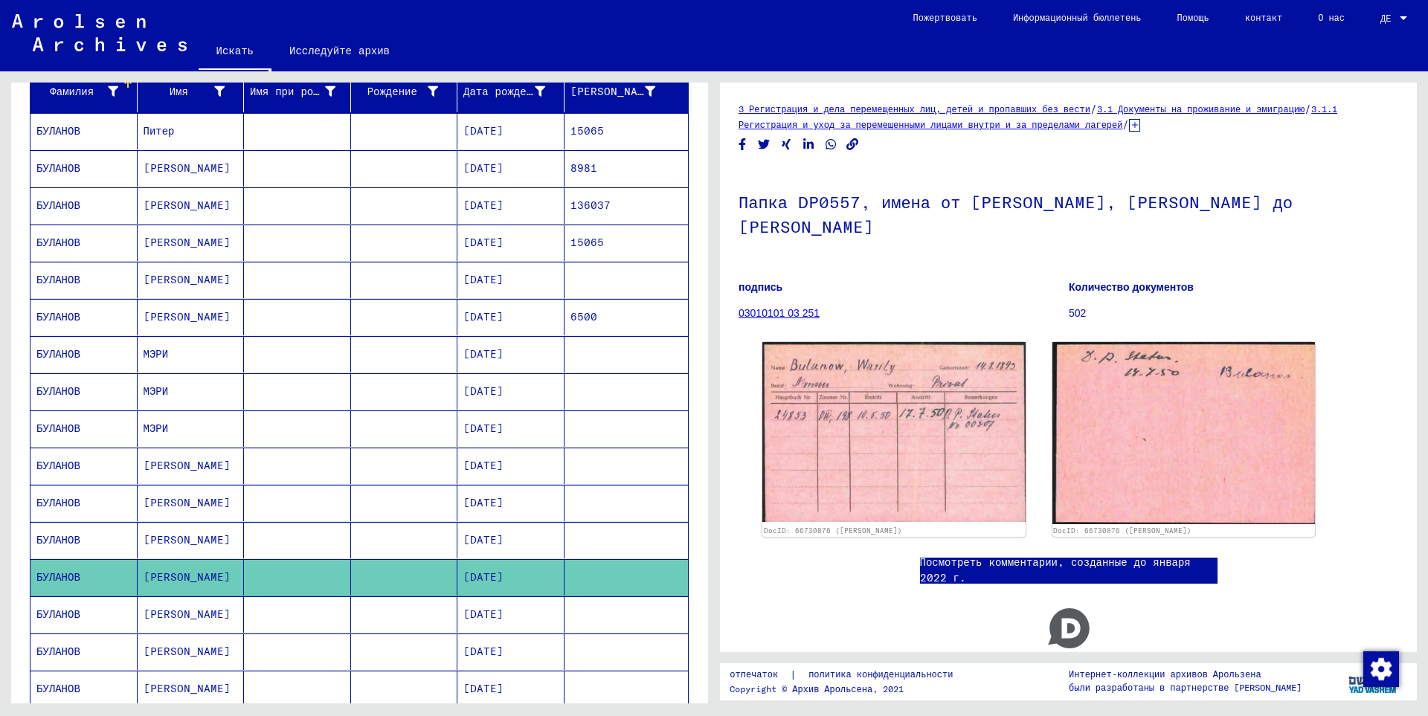
scroll to position [298, 0]
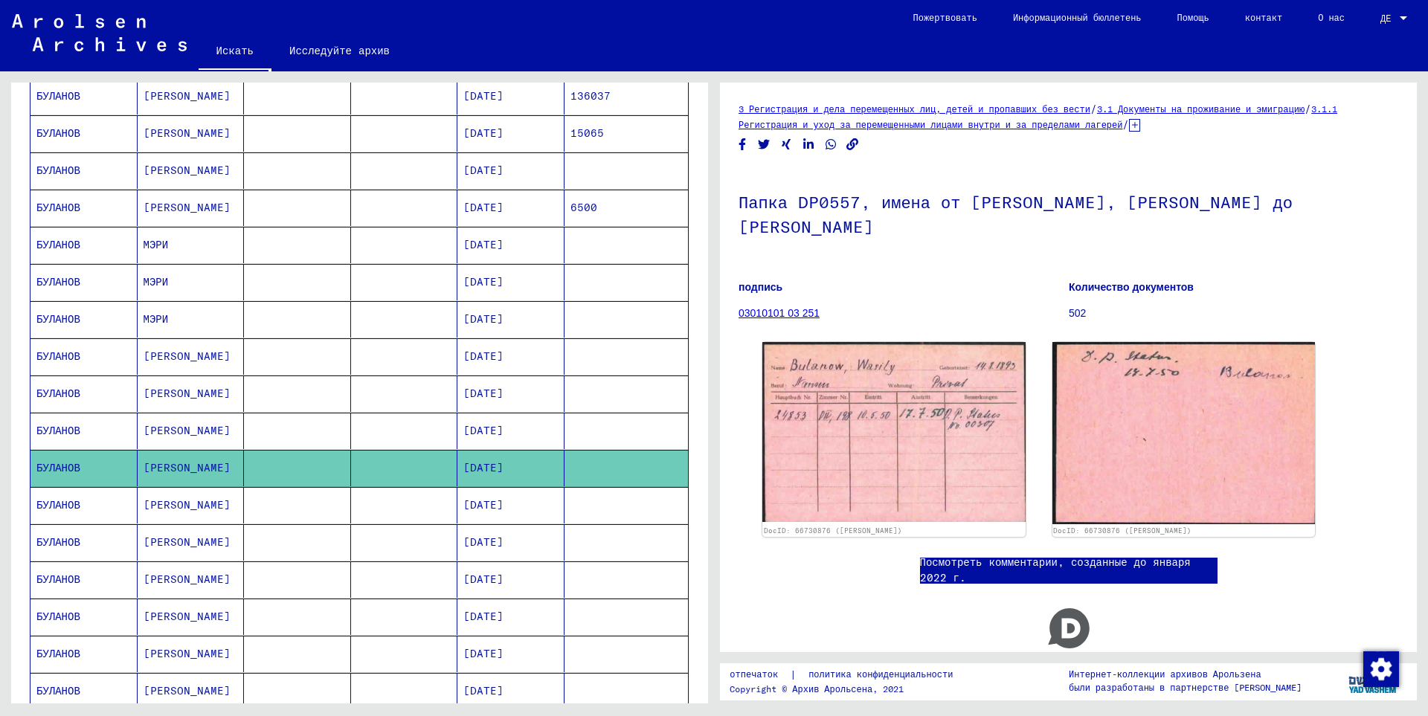
click at [150, 507] on font "[PERSON_NAME]" at bounding box center [187, 504] width 87 height 13
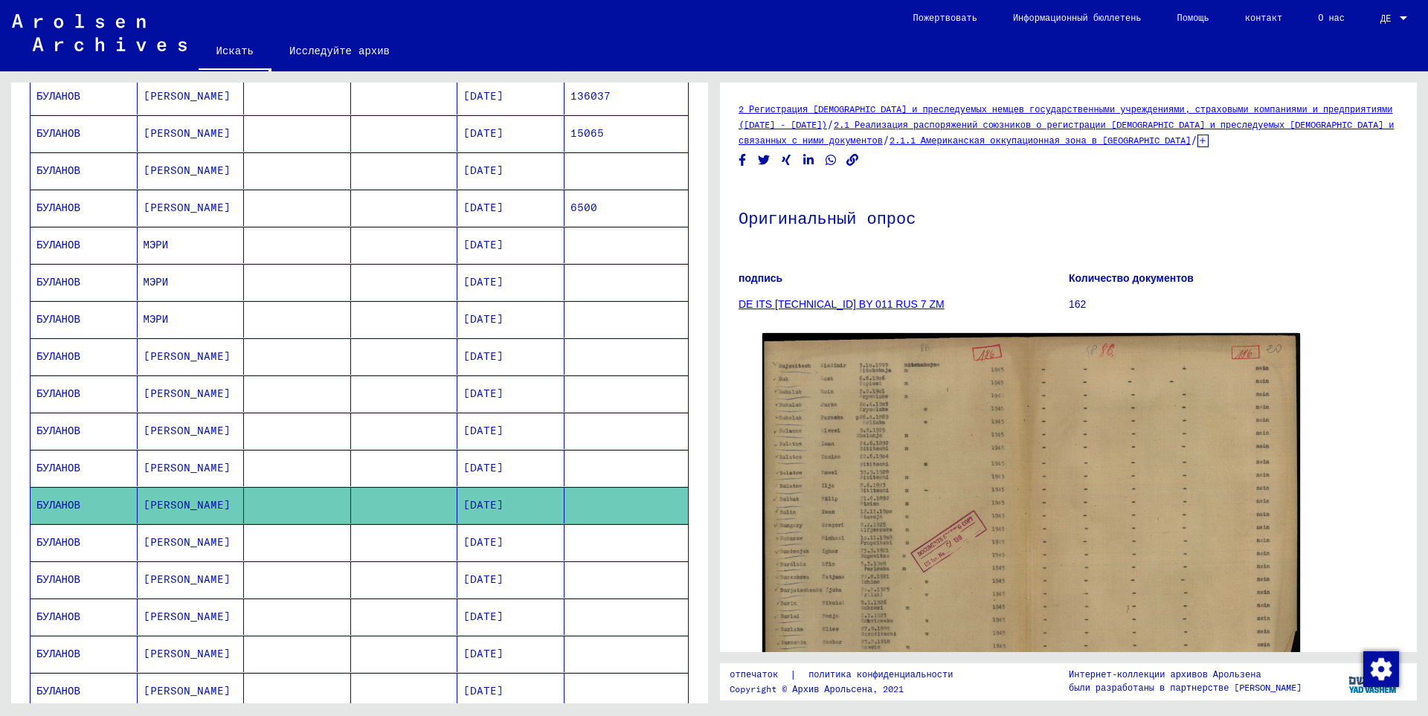
click at [146, 547] on font "[PERSON_NAME]" at bounding box center [187, 542] width 87 height 13
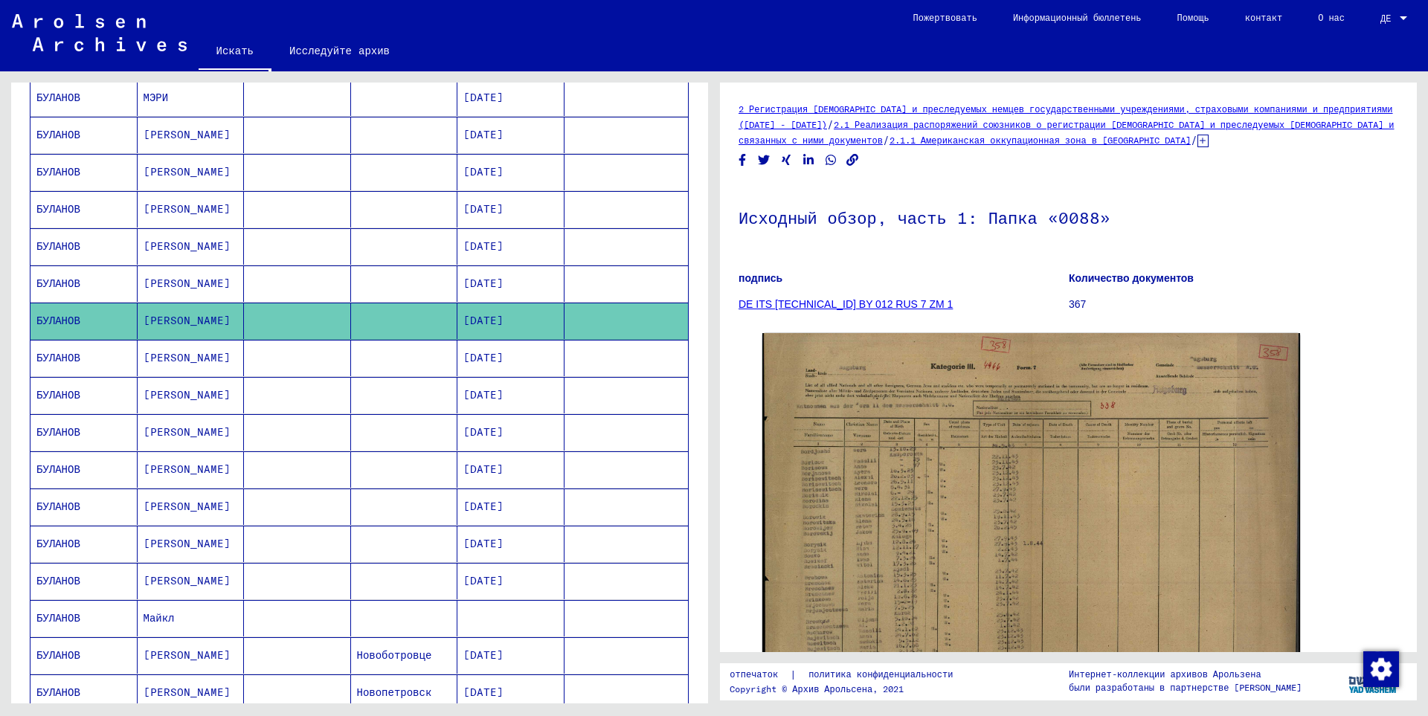
scroll to position [521, 0]
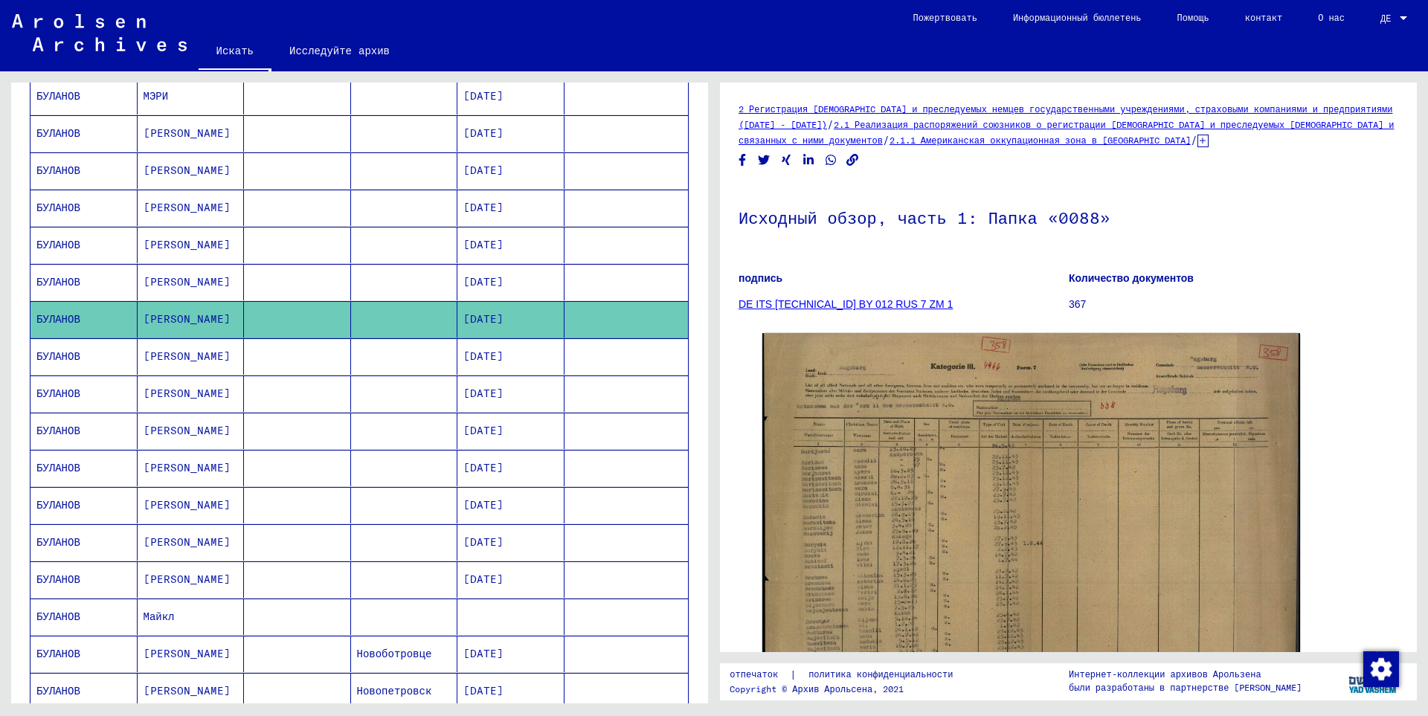
click at [158, 579] on font "[PERSON_NAME]" at bounding box center [187, 579] width 87 height 13
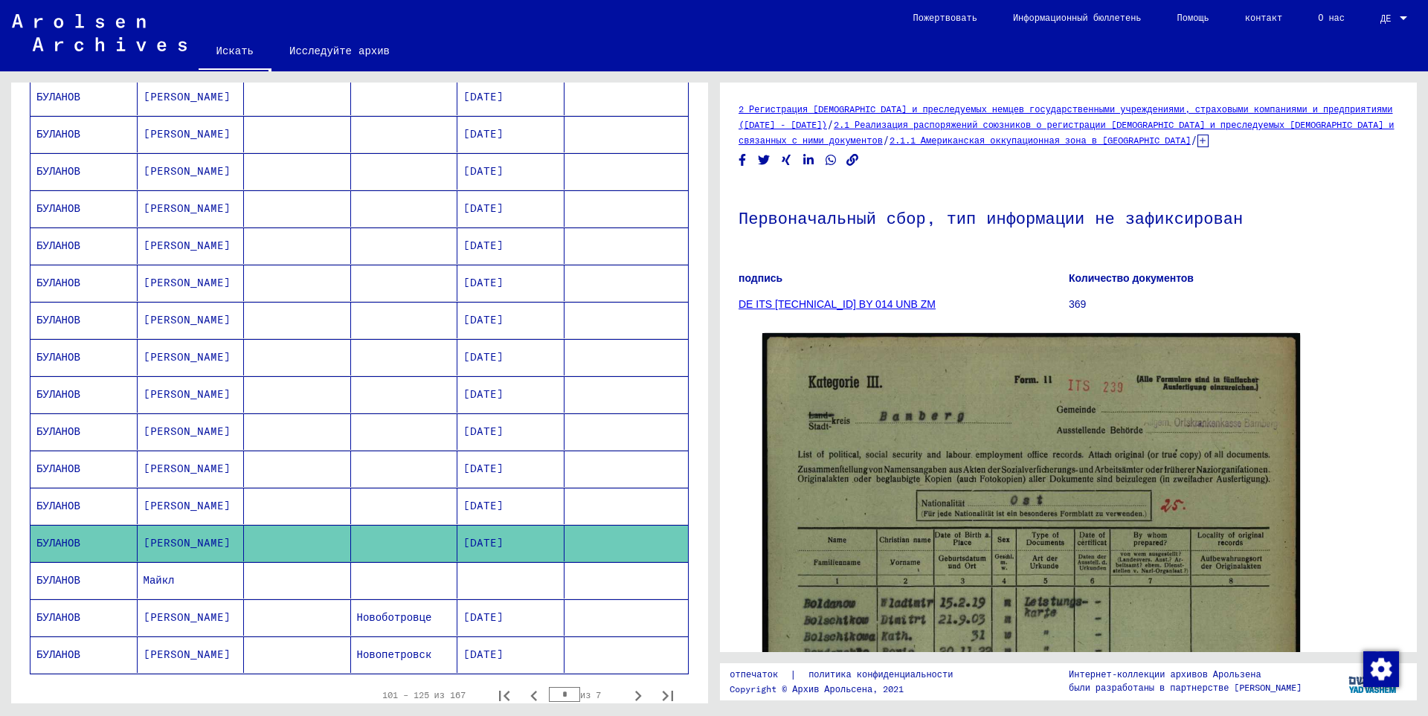
scroll to position [744, 0]
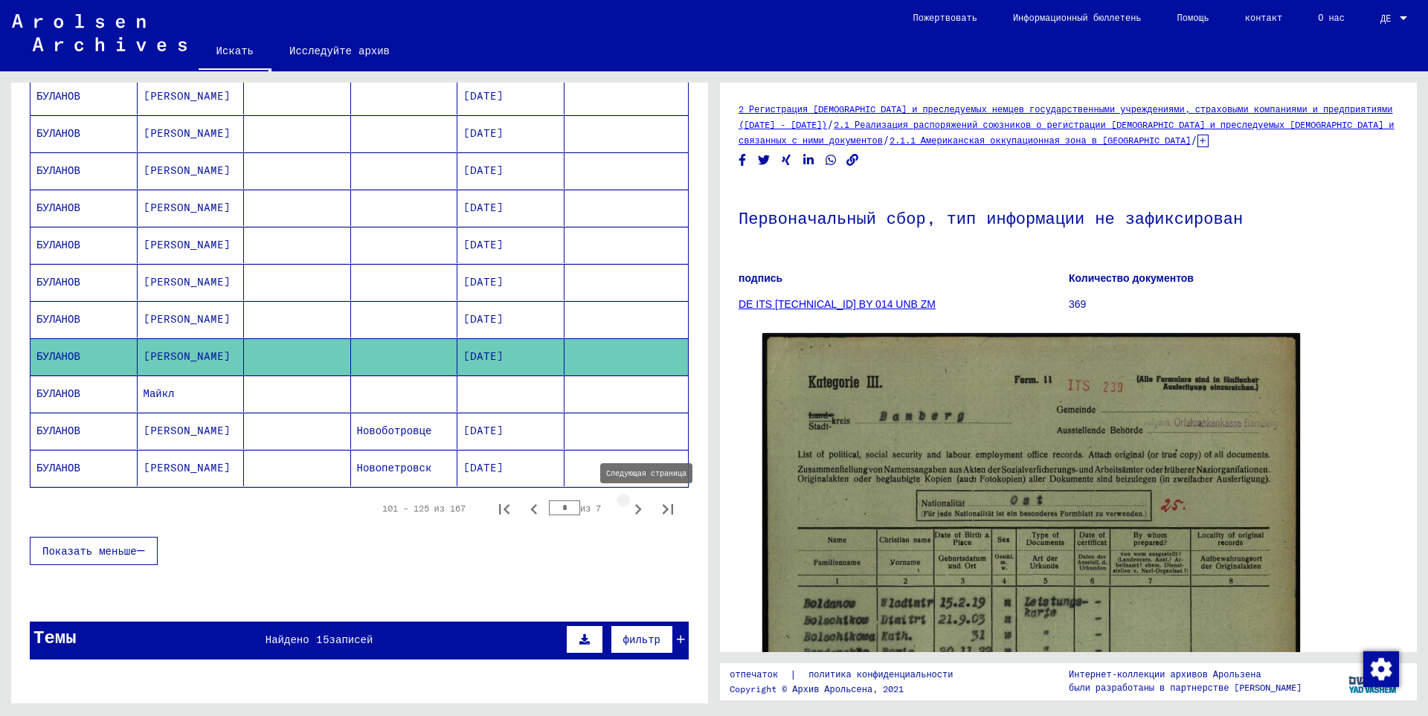
click at [629, 515] on icon "Следующая страница" at bounding box center [638, 509] width 21 height 21
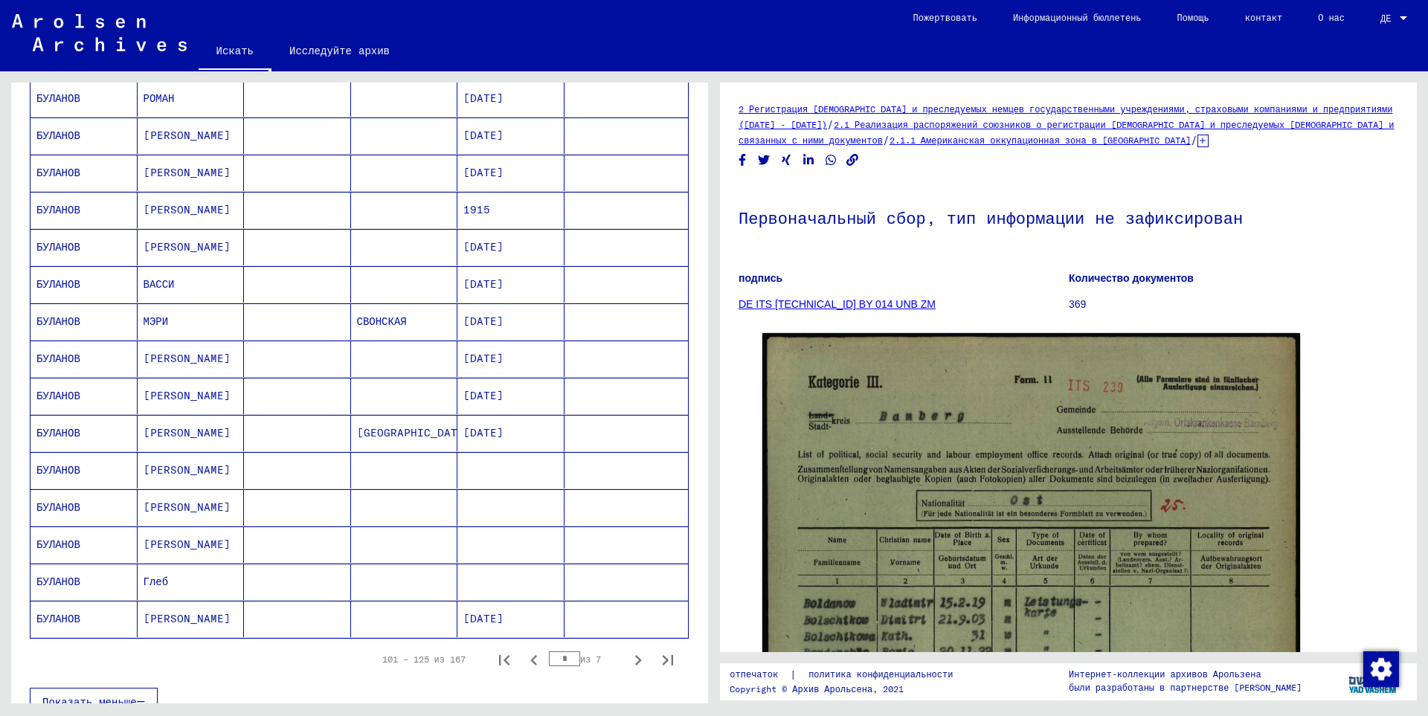
scroll to position [595, 0]
click at [628, 657] on icon "Следующая страница" at bounding box center [638, 658] width 21 height 21
type input "*"
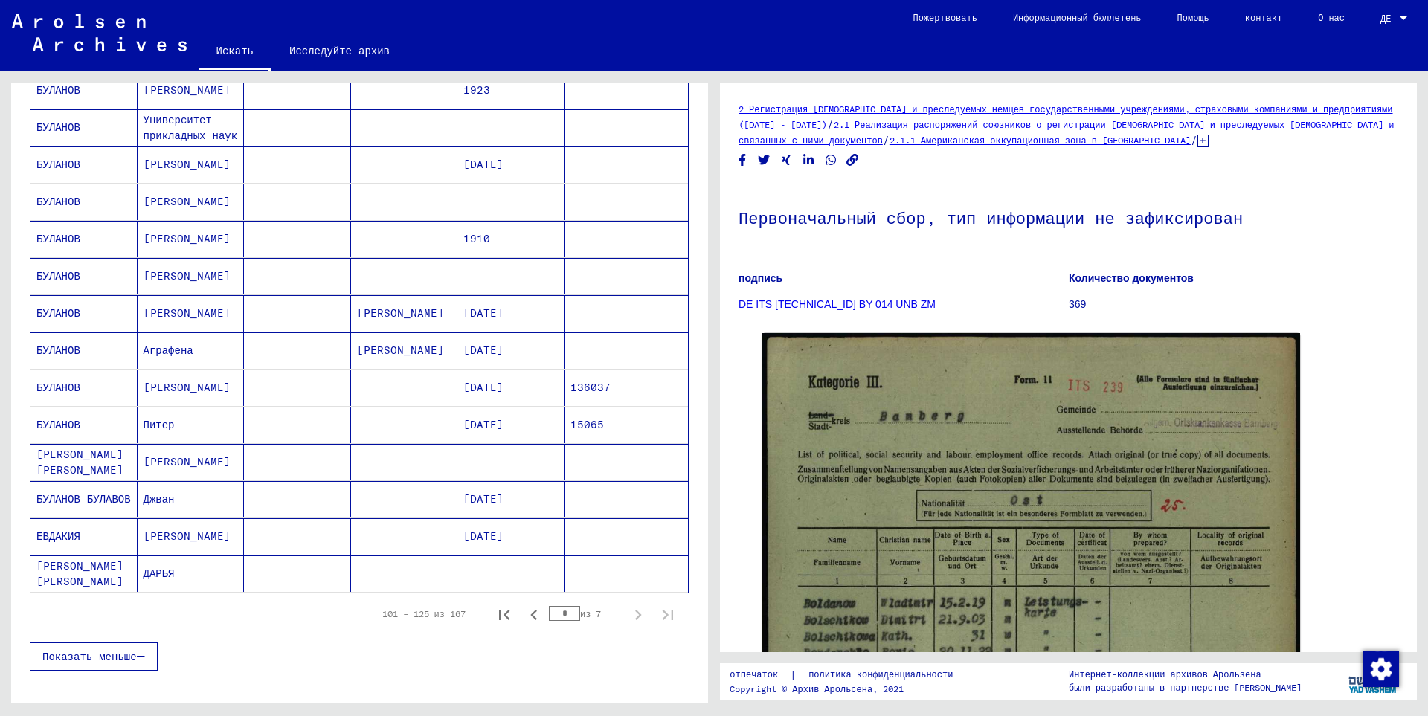
scroll to position [446, 0]
